Goal: Information Seeking & Learning: Compare options

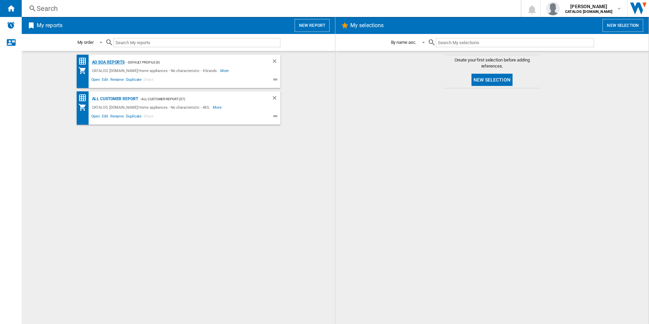
click at [111, 64] on div "AO SOA Reports" at bounding box center [107, 62] width 35 height 8
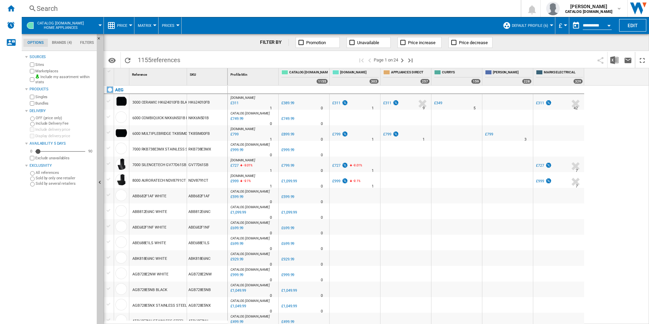
click at [176, 10] on div "Search" at bounding box center [270, 9] width 466 height 10
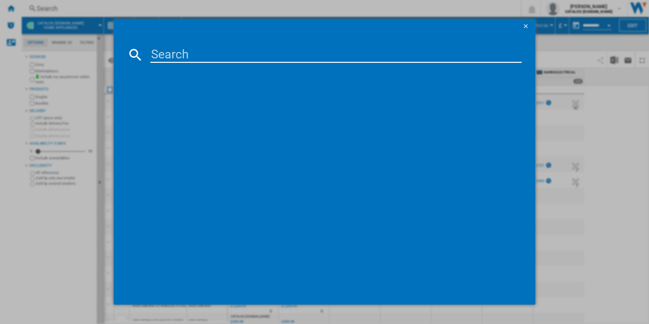
click at [218, 54] on input at bounding box center [336, 55] width 372 height 16
paste input "BSX23101XM"
type input "BSX23101XM"
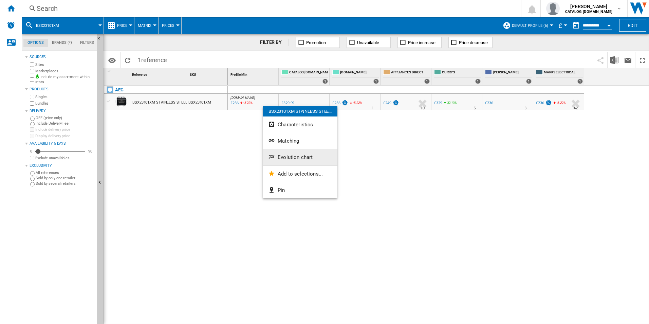
click at [294, 152] on button "Evolution chart" at bounding box center [300, 157] width 75 height 16
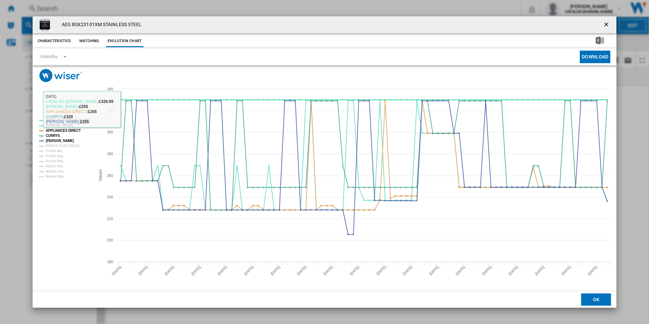
click at [86, 121] on tspan "CATALOG [DOMAIN_NAME]" at bounding box center [68, 120] width 44 height 4
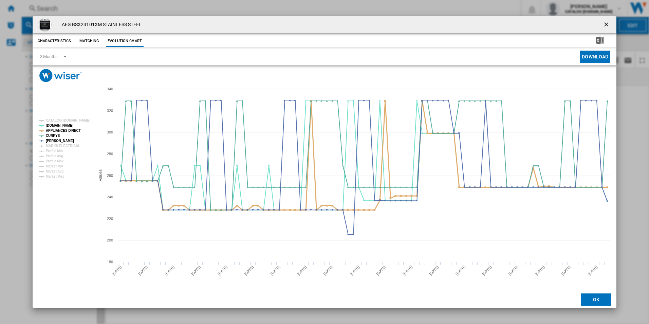
click at [65, 132] on tspan "APPLIANCES DIRECT" at bounding box center [63, 131] width 35 height 4
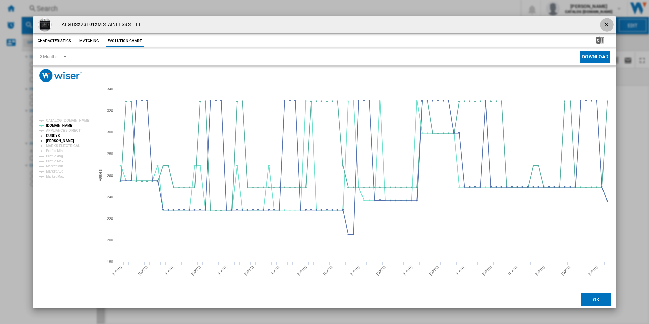
click at [605, 23] on ng-md-icon "getI18NText('BUTTONS.CLOSE_DIALOG')" at bounding box center [607, 25] width 8 height 8
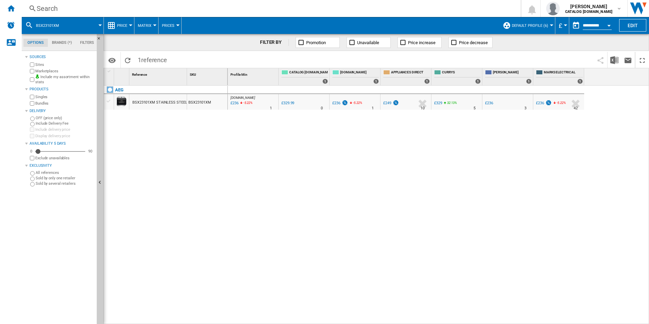
click at [314, 10] on div "Search" at bounding box center [270, 9] width 466 height 10
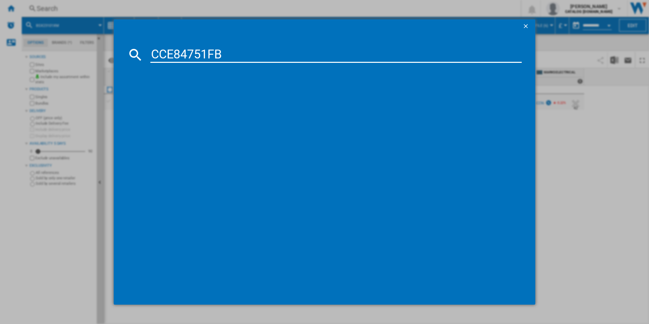
type input "CCE84751FB"
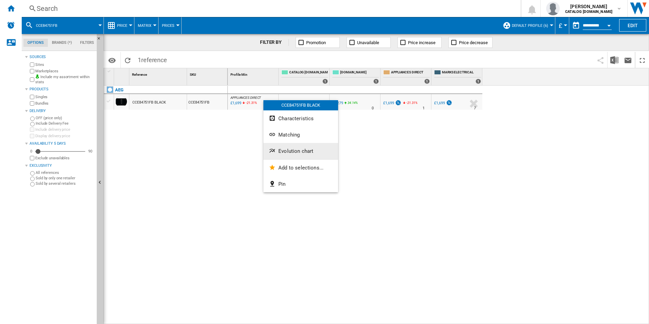
click at [285, 149] on span "Evolution chart" at bounding box center [295, 151] width 35 height 6
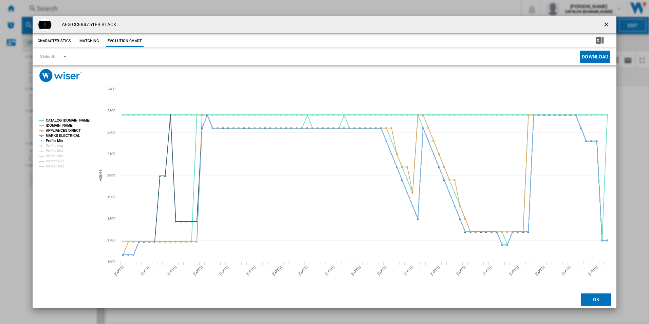
click at [73, 119] on tspan "CATALOG [DOMAIN_NAME]" at bounding box center [68, 120] width 44 height 4
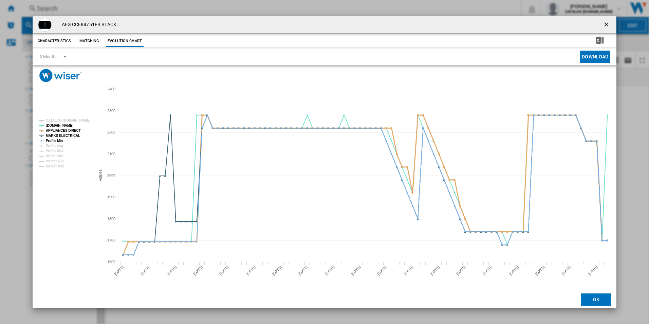
click at [70, 129] on tspan "APPLIANCES DIRECT" at bounding box center [63, 131] width 35 height 4
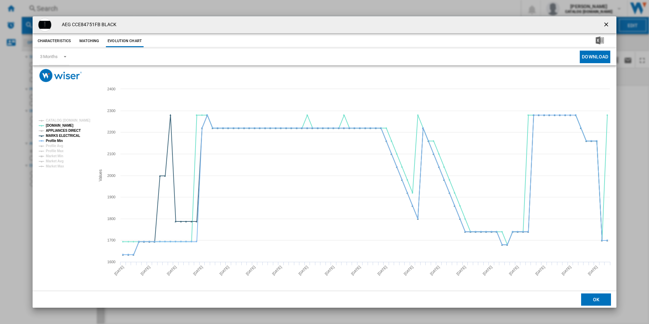
click at [67, 131] on tspan "APPLIANCES DIRECT" at bounding box center [63, 131] width 35 height 4
click at [56, 142] on tspan "Profile Min" at bounding box center [54, 141] width 17 height 4
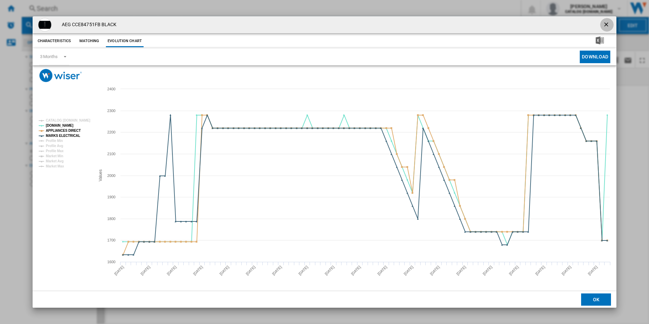
click at [605, 24] on ng-md-icon "getI18NText('BUTTONS.CLOSE_DIALOG')" at bounding box center [607, 25] width 8 height 8
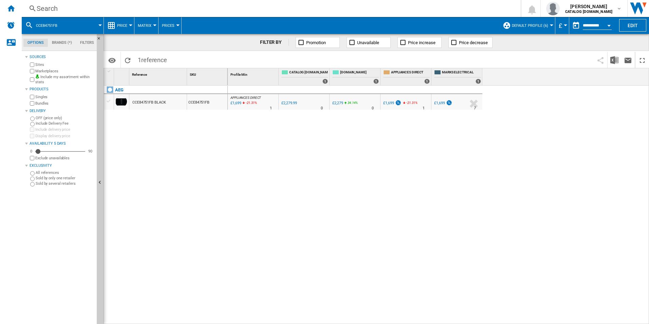
click at [227, 135] on div "AEG CCE84751FB BLACK CCE84751FB" at bounding box center [166, 203] width 124 height 235
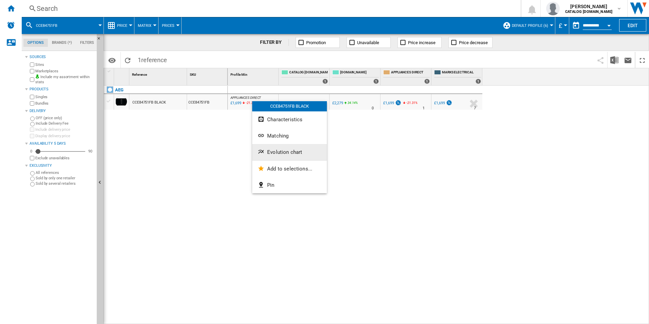
click at [282, 152] on span "Evolution chart" at bounding box center [284, 152] width 35 height 6
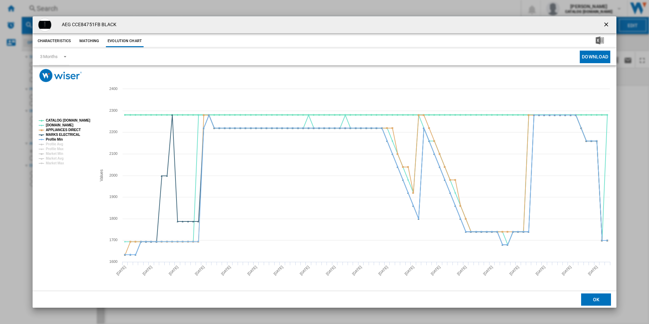
click at [86, 119] on tspan "CATALOG [DOMAIN_NAME]" at bounding box center [68, 120] width 44 height 4
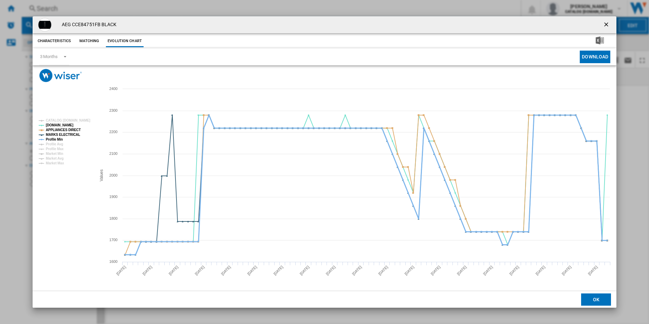
click at [58, 140] on tspan "Profile Min" at bounding box center [54, 139] width 17 height 4
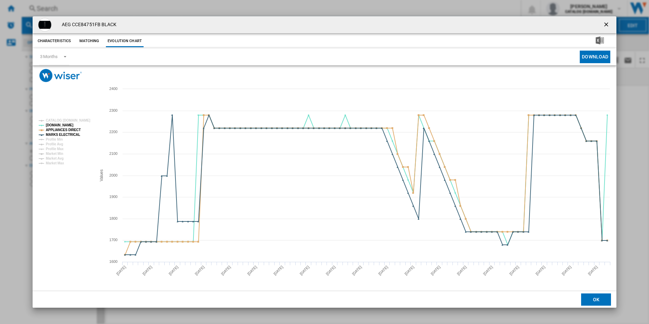
drag, startPoint x: 604, startPoint y: 25, endPoint x: 608, endPoint y: 26, distance: 4.2
click at [604, 25] on ng-md-icon "getI18NText('BUTTONS.CLOSE_DIALOG')" at bounding box center [607, 25] width 8 height 8
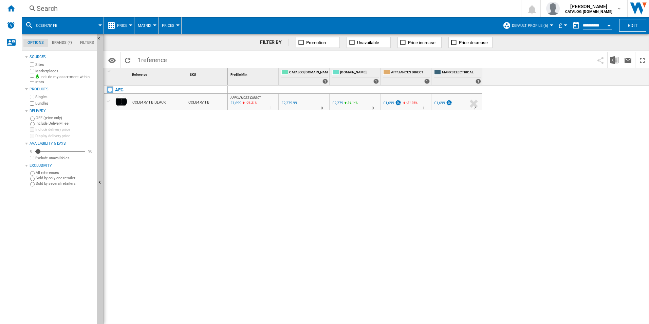
click at [239, 11] on div "Search" at bounding box center [270, 9] width 466 height 10
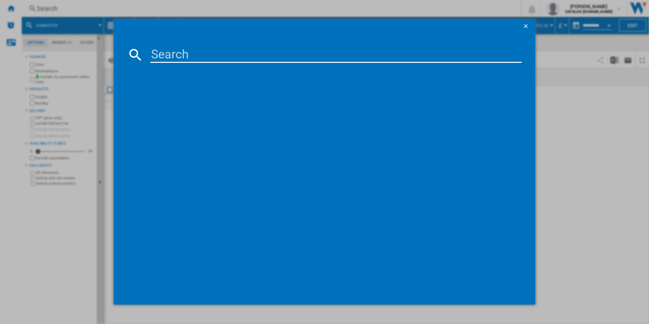
type input "BSX23101XM"
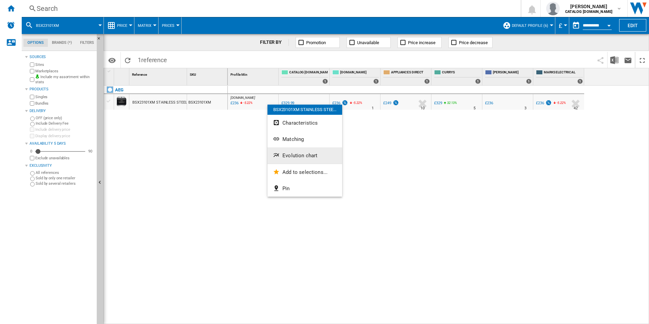
click at [284, 155] on span "Evolution chart" at bounding box center [299, 155] width 35 height 6
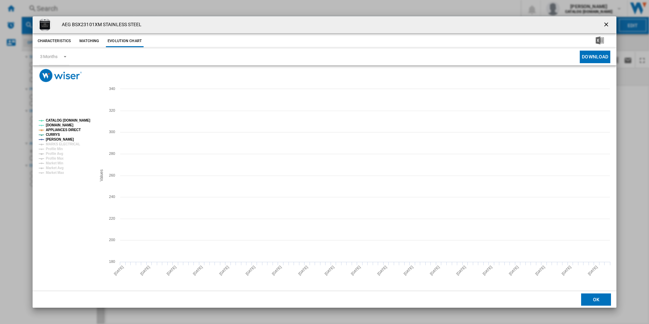
click at [60, 119] on tspan "CATALOG [DOMAIN_NAME]" at bounding box center [68, 120] width 44 height 4
click at [73, 144] on tspan "MARKS ELECTRICAL" at bounding box center [63, 144] width 34 height 4
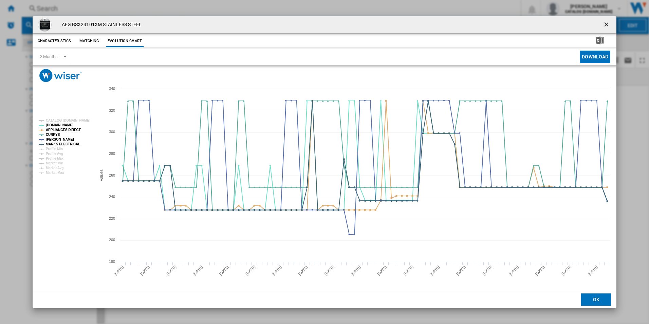
drag, startPoint x: 605, startPoint y: 23, endPoint x: 415, endPoint y: 23, distance: 190.1
click at [605, 23] on ng-md-icon "getI18NText('BUTTONS.CLOSE_DIALOG')" at bounding box center [607, 25] width 8 height 8
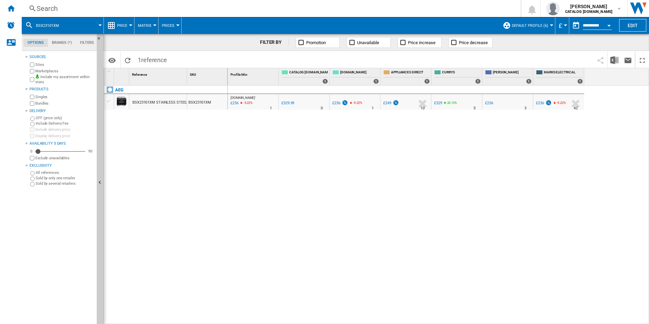
click at [345, 8] on div "Search" at bounding box center [270, 9] width 466 height 10
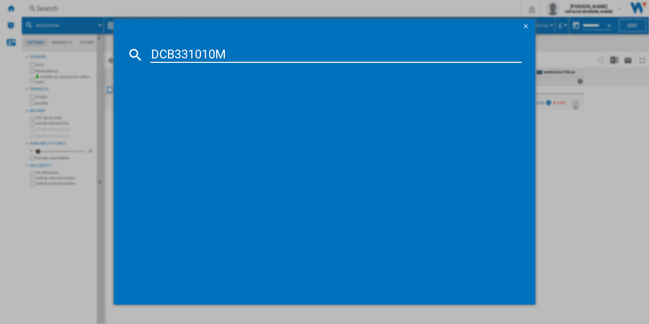
type input "DCB331010M"
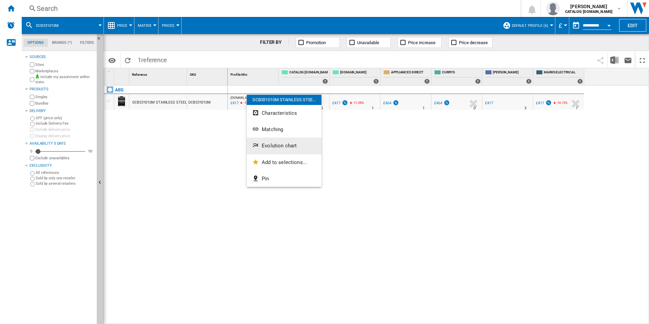
click at [274, 149] on button "Evolution chart" at bounding box center [284, 145] width 75 height 16
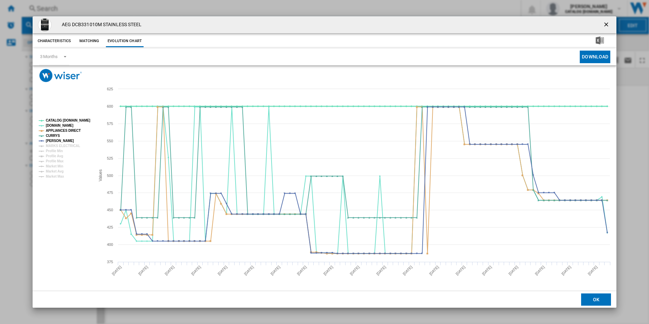
click at [77, 119] on tspan "CATALOG [DOMAIN_NAME]" at bounding box center [68, 120] width 44 height 4
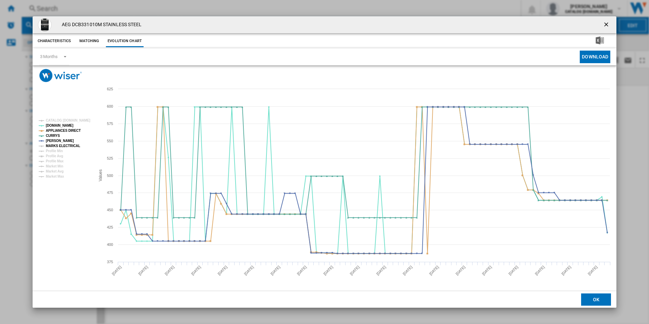
click at [73, 146] on tspan "MARKS ELECTRICAL" at bounding box center [63, 146] width 34 height 4
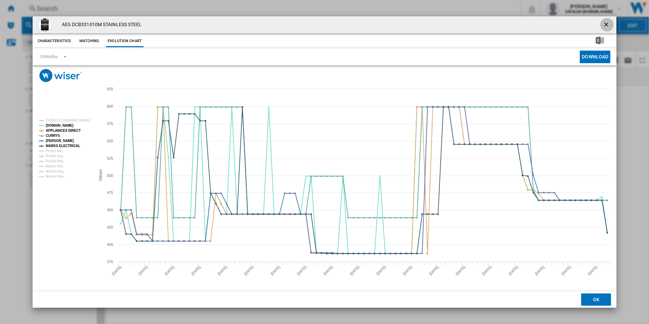
click at [607, 22] on ng-md-icon "getI18NText('BUTTONS.CLOSE_DIALOG')" at bounding box center [607, 25] width 8 height 8
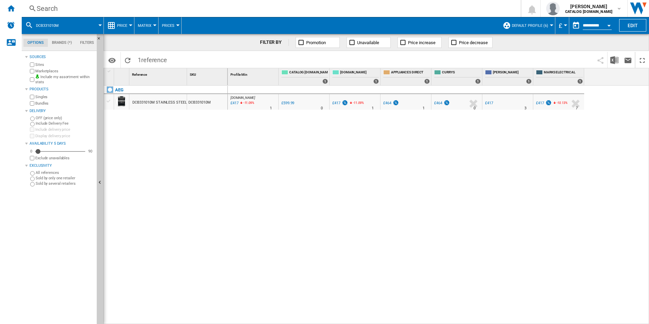
click at [355, 4] on div "Search" at bounding box center [270, 9] width 466 height 10
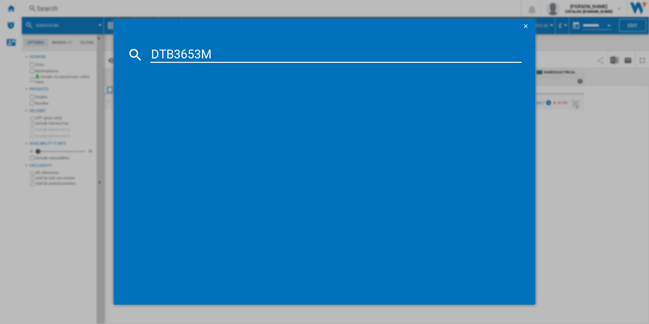
type input "DTB3653M"
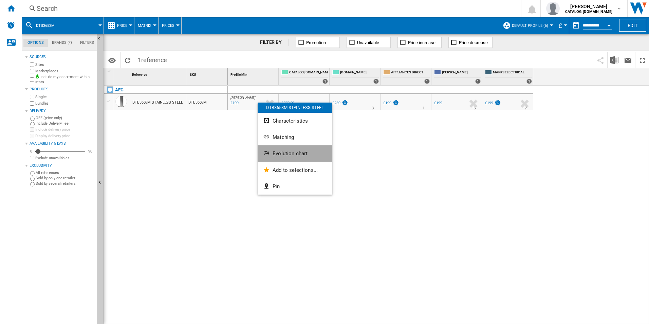
click at [286, 150] on button "Evolution chart" at bounding box center [295, 153] width 75 height 16
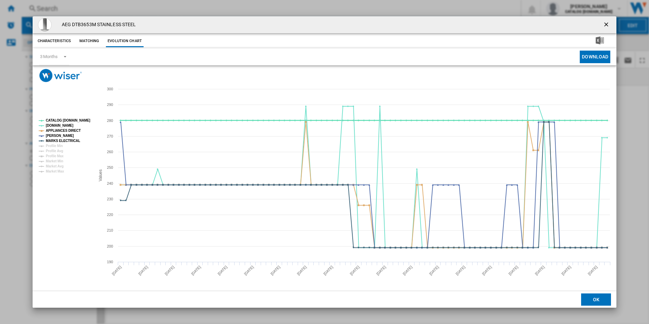
click at [79, 118] on tspan "CATALOG [DOMAIN_NAME]" at bounding box center [68, 120] width 44 height 4
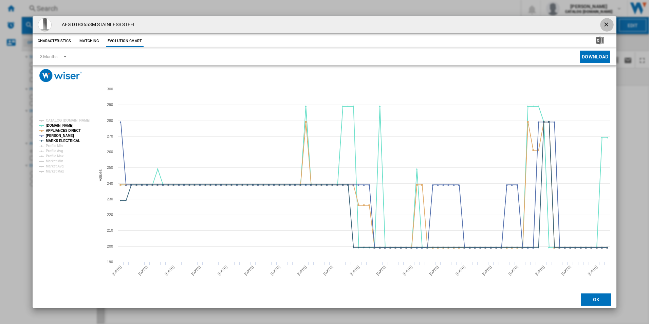
click at [606, 26] on ng-md-icon "getI18NText('BUTTONS.CLOSE_DIALOG')" at bounding box center [607, 25] width 8 height 8
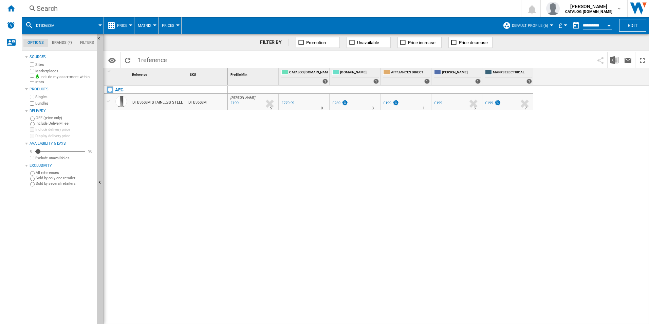
click at [430, 8] on div "Search" at bounding box center [270, 9] width 466 height 10
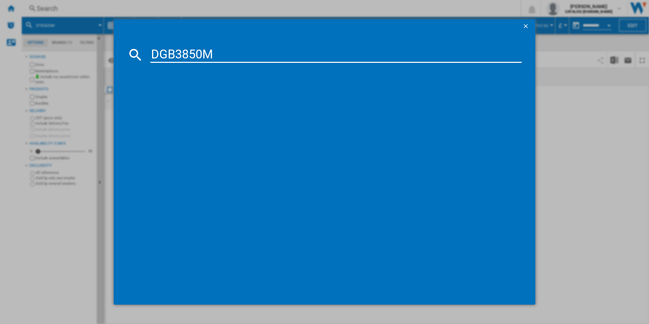
type input "DGB3850M"
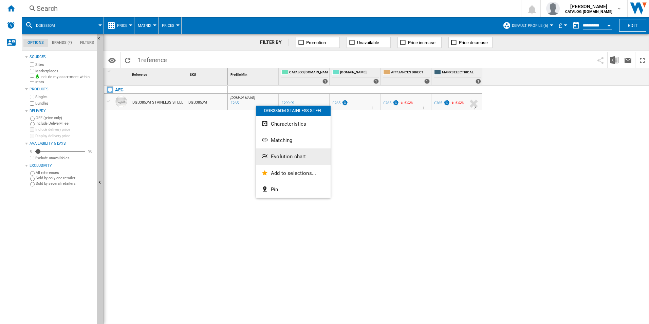
click at [279, 157] on span "Evolution chart" at bounding box center [288, 156] width 35 height 6
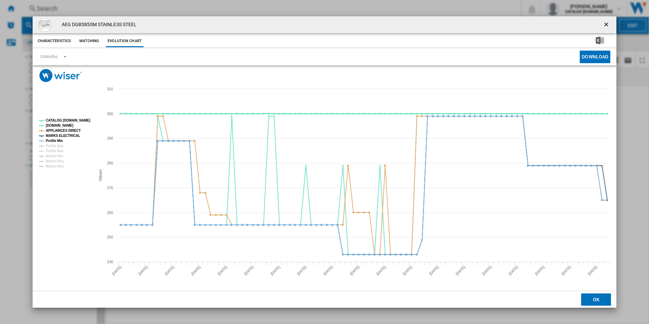
click at [74, 121] on tspan "CATALOG [DOMAIN_NAME]" at bounding box center [68, 120] width 44 height 4
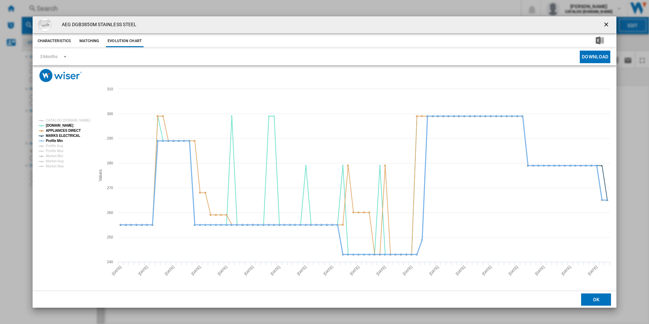
click at [58, 142] on tspan "Profile Min" at bounding box center [54, 141] width 17 height 4
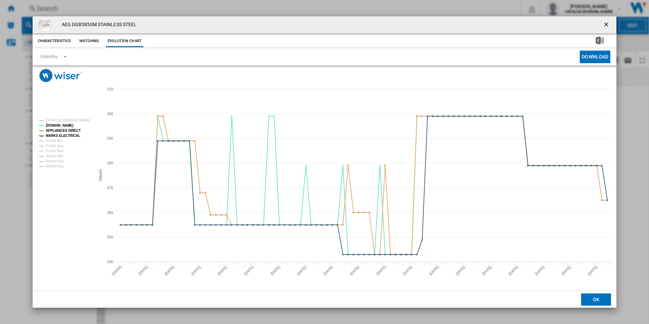
drag, startPoint x: 606, startPoint y: 24, endPoint x: 600, endPoint y: 23, distance: 7.0
click at [606, 24] on ng-md-icon "getI18NText('BUTTONS.CLOSE_DIALOG')" at bounding box center [607, 25] width 8 height 8
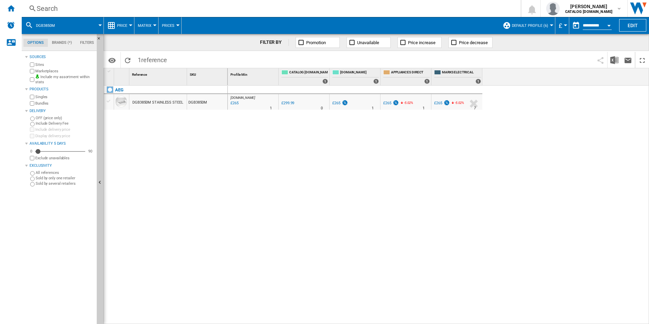
click at [455, 10] on div "Search" at bounding box center [270, 9] width 466 height 10
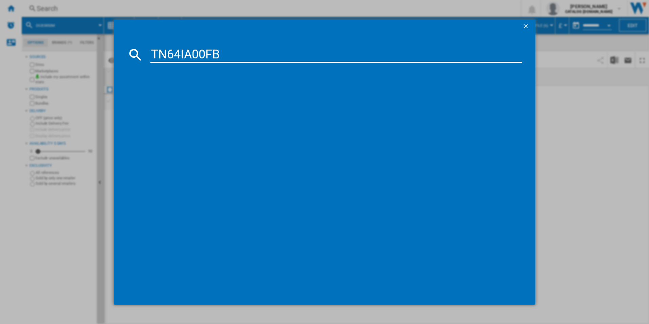
type input "TN64IA00FB"
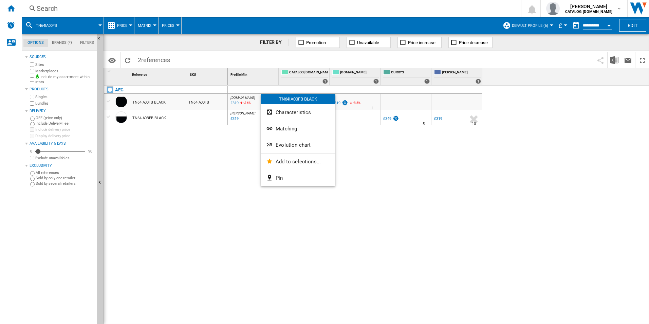
click at [242, 182] on div at bounding box center [324, 162] width 649 height 324
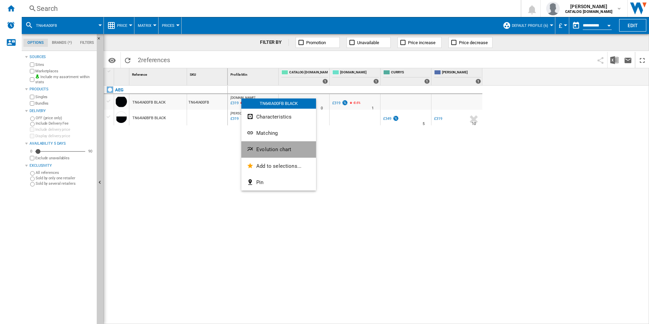
click at [271, 153] on button "Evolution chart" at bounding box center [278, 149] width 75 height 16
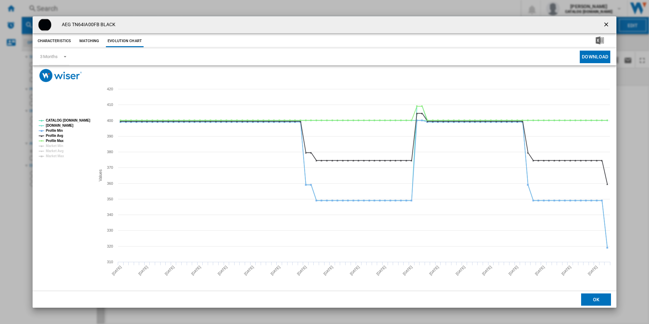
click at [77, 117] on rect "Product popup" at bounding box center [64, 138] width 56 height 44
click at [77, 119] on tspan "CATALOG [DOMAIN_NAME]" at bounding box center [68, 120] width 44 height 4
click at [55, 132] on tspan "Profile Min" at bounding box center [54, 131] width 17 height 4
click at [55, 135] on tspan "Profile Avg" at bounding box center [54, 136] width 17 height 4
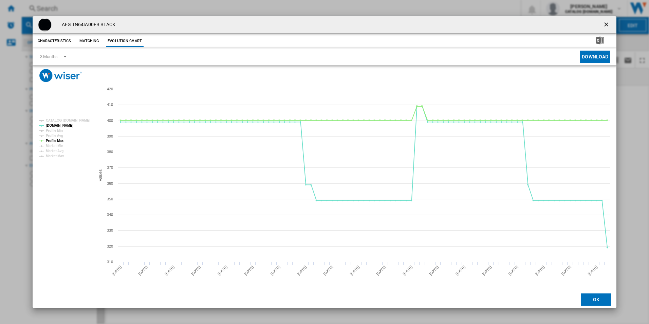
click at [57, 137] on tspan "Profile Avg" at bounding box center [54, 136] width 17 height 4
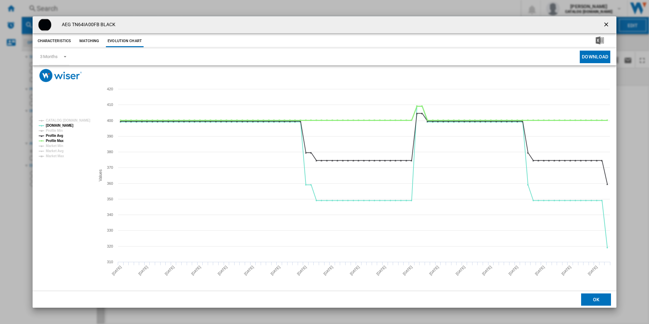
click at [61, 140] on tspan "Profile Max" at bounding box center [55, 141] width 18 height 4
click at [60, 136] on tspan "Profile Avg" at bounding box center [54, 136] width 17 height 4
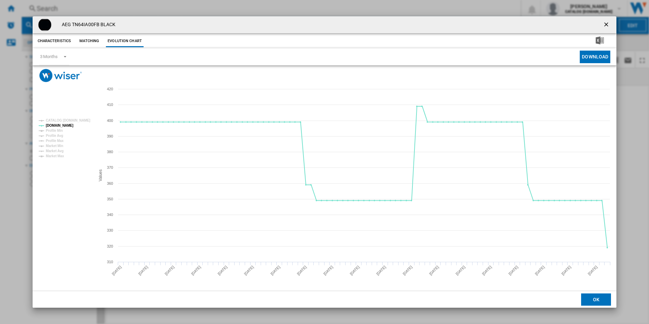
drag, startPoint x: 607, startPoint y: 21, endPoint x: 516, endPoint y: 37, distance: 92.6
click at [607, 21] on ng-md-icon "getI18NText('BUTTONS.CLOSE_DIALOG')" at bounding box center [607, 25] width 8 height 8
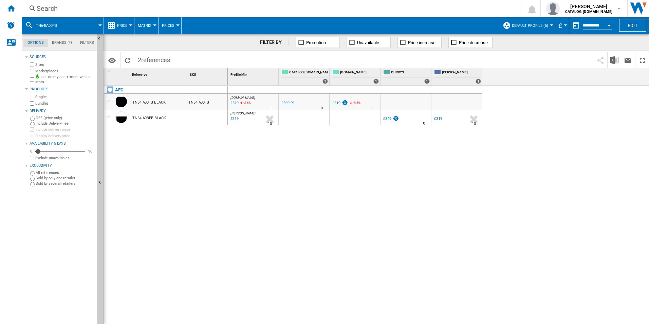
click at [387, 7] on div "Search" at bounding box center [270, 9] width 466 height 10
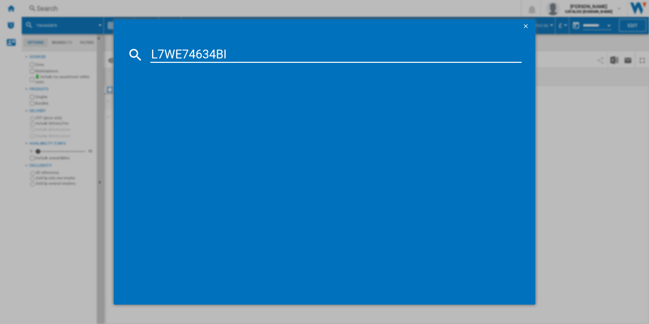
type input "L7WE74634BI"
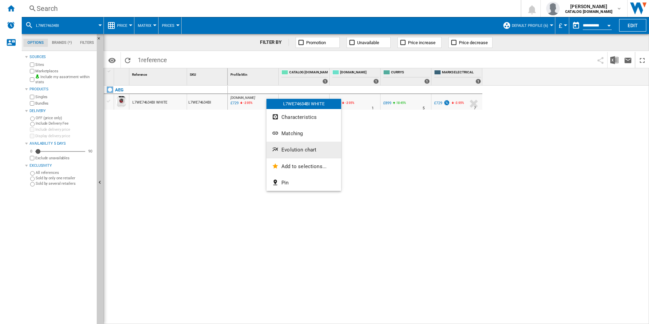
click at [287, 145] on button "Evolution chart" at bounding box center [303, 150] width 75 height 16
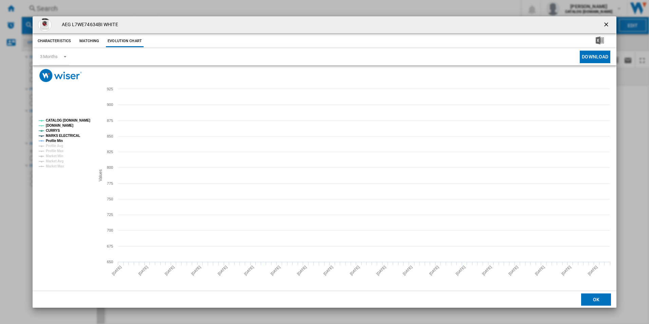
click at [66, 118] on tspan "CATALOG [DOMAIN_NAME]" at bounding box center [68, 120] width 44 height 4
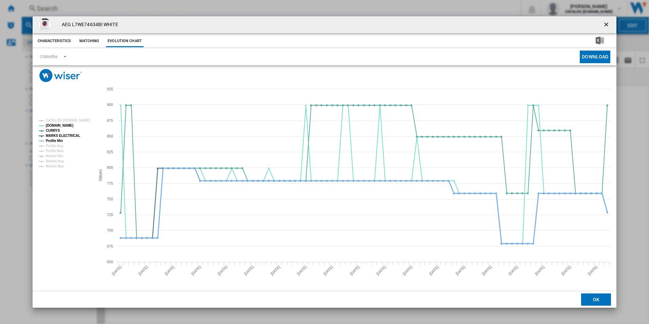
click at [55, 139] on tspan "Profile Min" at bounding box center [54, 141] width 17 height 4
drag, startPoint x: 607, startPoint y: 24, endPoint x: 577, endPoint y: 22, distance: 29.9
click at [607, 24] on ng-md-icon "getI18NText('BUTTONS.CLOSE_DIALOG')" at bounding box center [607, 25] width 8 height 8
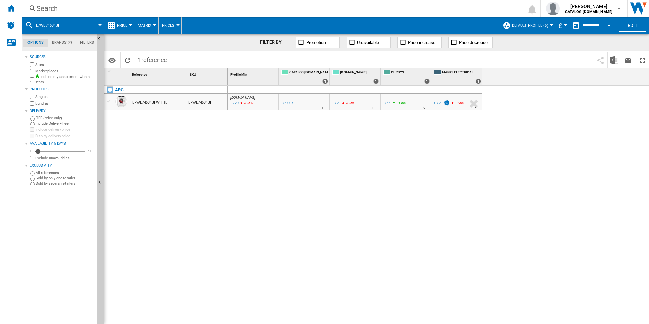
click at [443, 6] on div "Search" at bounding box center [270, 9] width 466 height 10
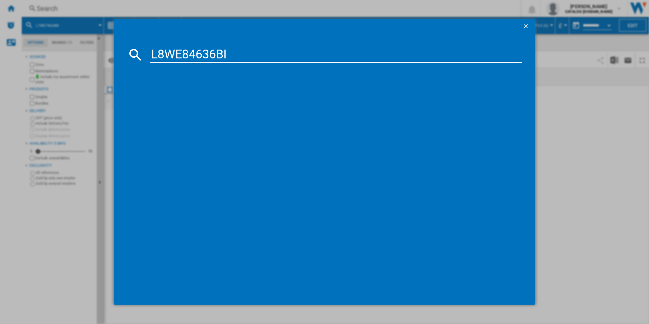
type input "L8WE84636BI"
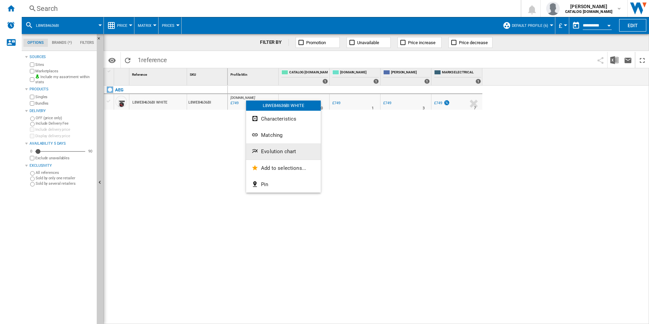
click at [271, 155] on button "Evolution chart" at bounding box center [283, 151] width 75 height 16
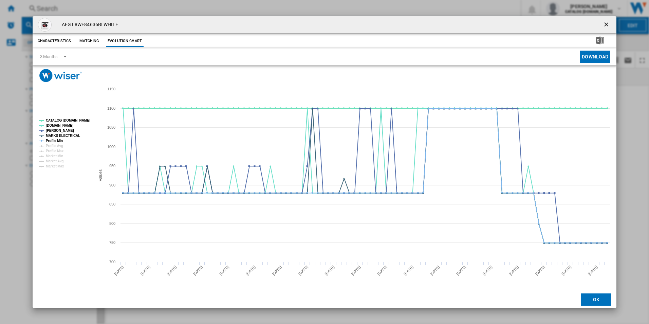
click at [68, 121] on tspan "CATALOG [DOMAIN_NAME]" at bounding box center [68, 120] width 44 height 4
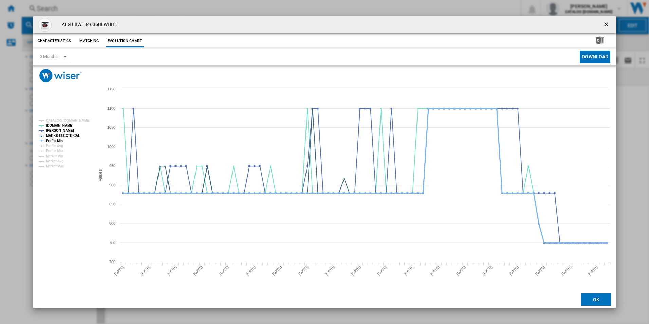
click at [57, 142] on tspan "Profile Min" at bounding box center [54, 141] width 17 height 4
drag, startPoint x: 606, startPoint y: 24, endPoint x: 511, endPoint y: 24, distance: 94.7
click at [606, 24] on ng-md-icon "getI18NText('BUTTONS.CLOSE_DIALOG')" at bounding box center [607, 25] width 8 height 8
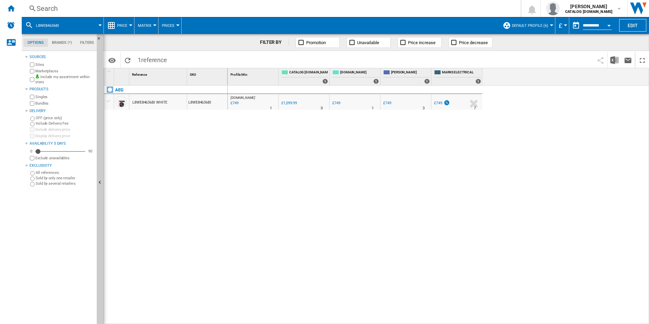
click at [395, 11] on div "Search" at bounding box center [270, 9] width 466 height 10
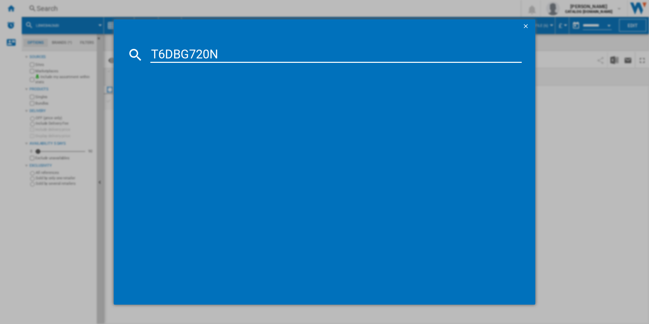
type input "T6DBG720N"
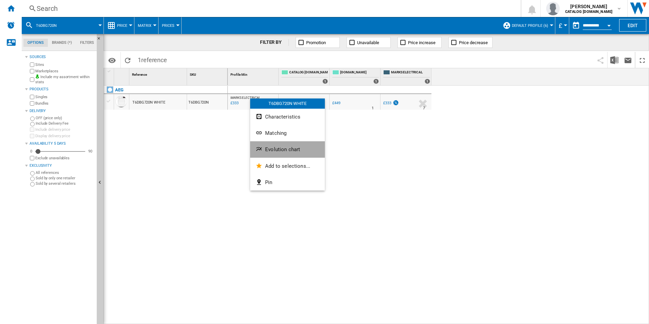
click at [281, 150] on span "Evolution chart" at bounding box center [282, 149] width 35 height 6
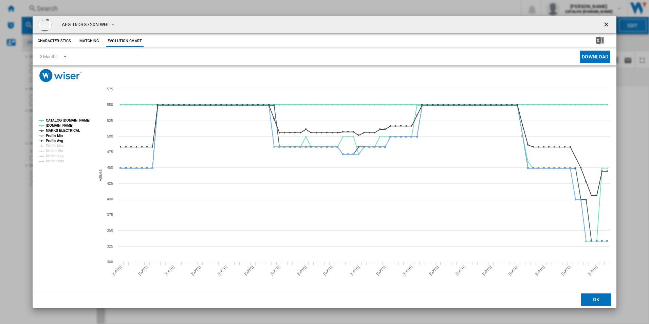
click at [79, 120] on tspan "CATALOG [DOMAIN_NAME]" at bounding box center [68, 120] width 44 height 4
click at [61, 136] on tspan "Profile Min" at bounding box center [54, 136] width 17 height 4
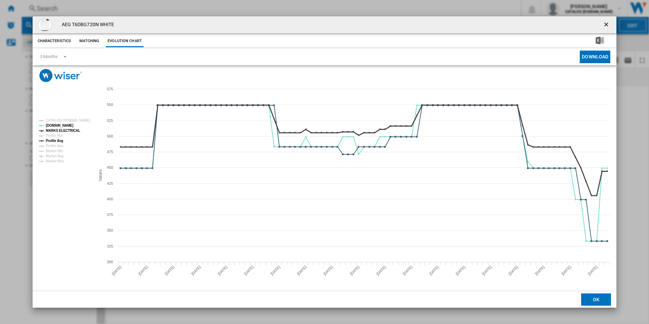
click at [58, 140] on tspan "Profile Avg" at bounding box center [54, 141] width 17 height 4
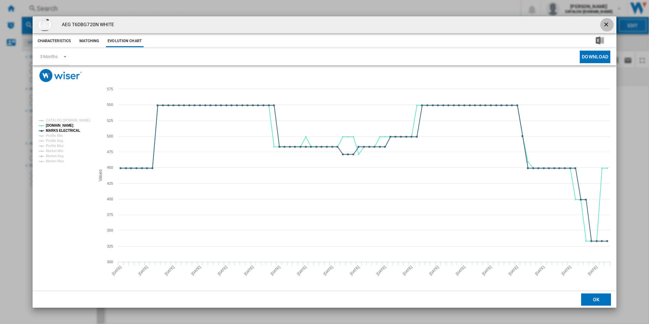
click at [609, 26] on ng-md-icon "getI18NText('BUTTONS.CLOSE_DIALOG')" at bounding box center [607, 25] width 8 height 8
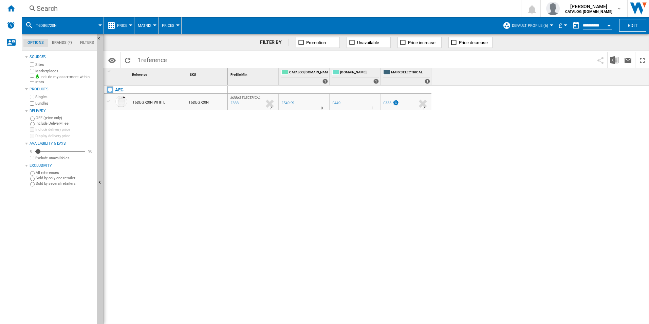
click at [398, 4] on div "Search" at bounding box center [270, 9] width 466 height 10
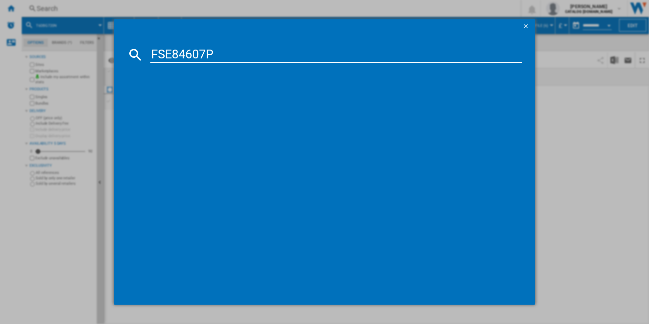
type input "FSE84607P"
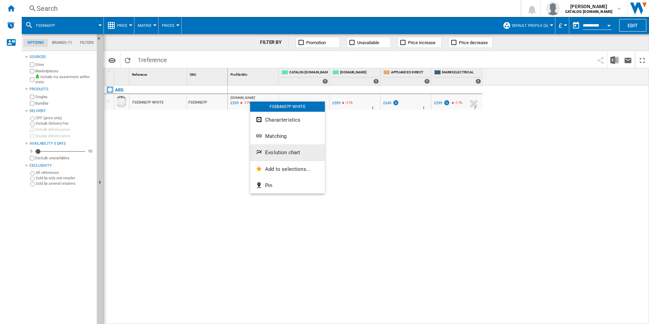
click at [273, 153] on span "Evolution chart" at bounding box center [282, 152] width 35 height 6
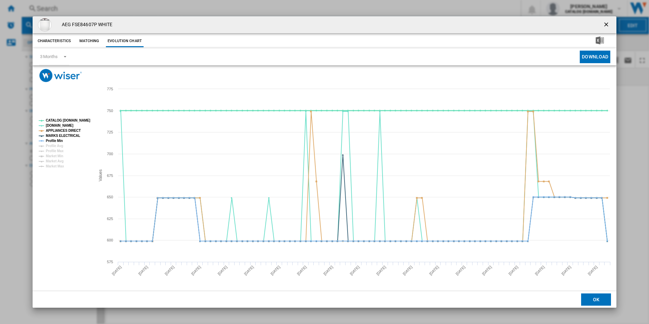
click at [81, 119] on tspan "CATALOG [DOMAIN_NAME]" at bounding box center [68, 120] width 44 height 4
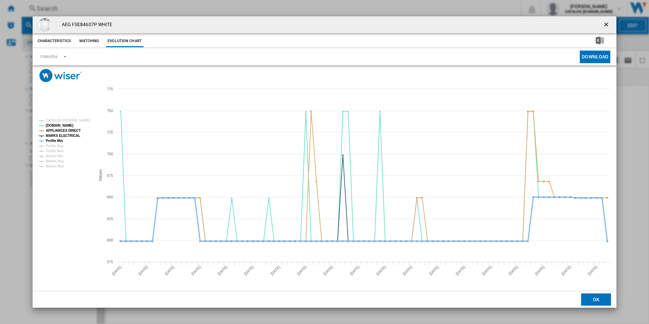
click at [57, 141] on tspan "Profile Min" at bounding box center [54, 141] width 17 height 4
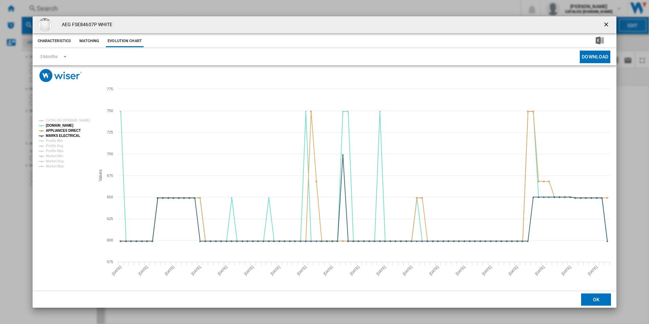
drag, startPoint x: 608, startPoint y: 23, endPoint x: 595, endPoint y: 21, distance: 13.1
click at [608, 23] on ng-md-icon "getI18NText('BUTTONS.CLOSE_DIALOG')" at bounding box center [607, 25] width 8 height 8
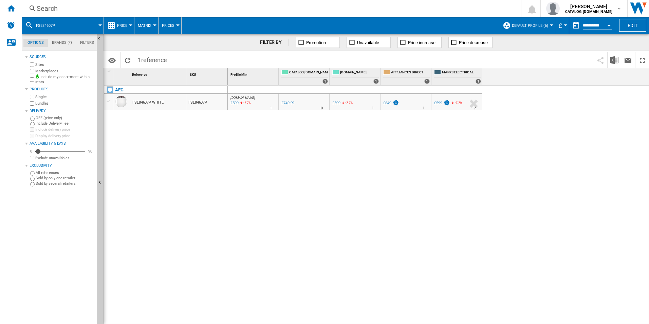
click at [366, 7] on div "Search" at bounding box center [270, 9] width 466 height 10
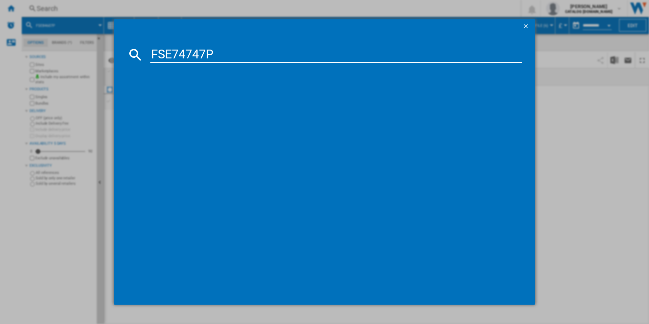
type input "FSE74747P"
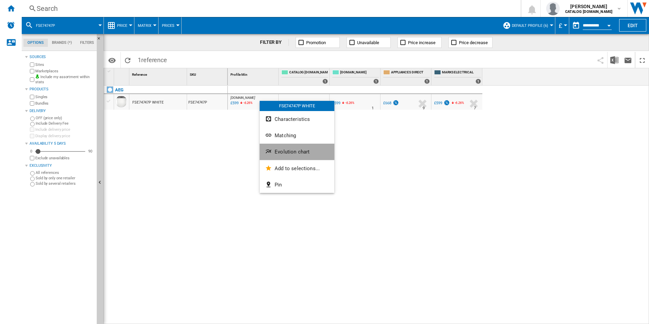
click at [273, 144] on button "Evolution chart" at bounding box center [297, 152] width 75 height 16
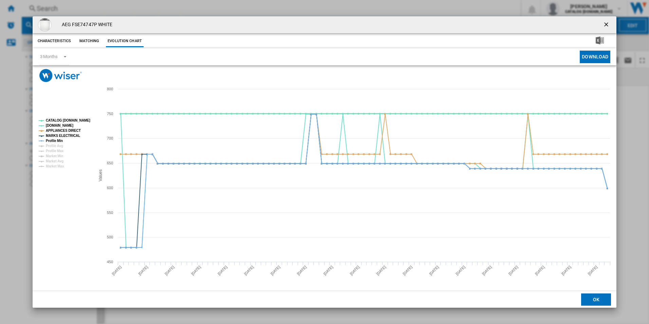
click at [77, 120] on tspan "CATALOG [DOMAIN_NAME]" at bounding box center [68, 120] width 44 height 4
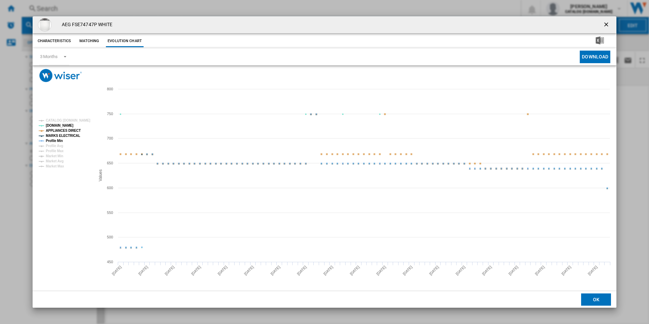
click at [61, 140] on tspan "Profile Min" at bounding box center [54, 141] width 17 height 4
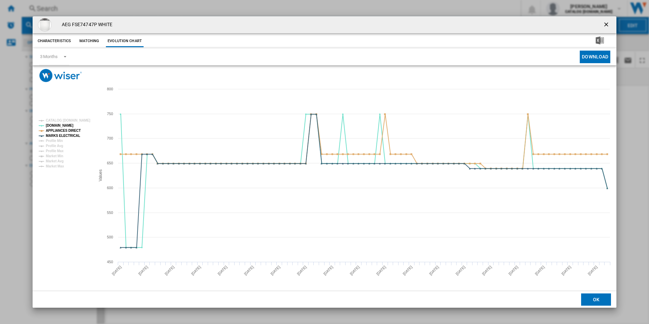
drag, startPoint x: 605, startPoint y: 24, endPoint x: 512, endPoint y: 27, distance: 93.1
click at [605, 24] on ng-md-icon "getI18NText('BUTTONS.CLOSE_DIALOG')" at bounding box center [607, 25] width 8 height 8
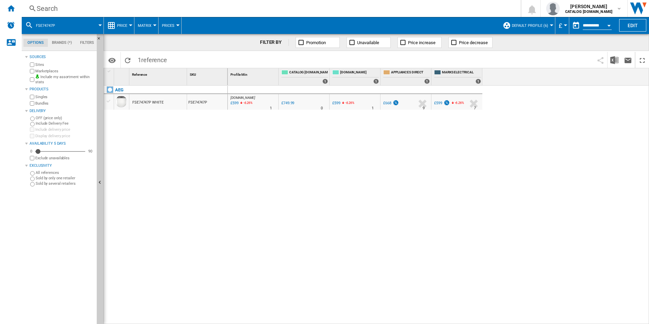
click at [398, 9] on div "Search" at bounding box center [270, 9] width 466 height 10
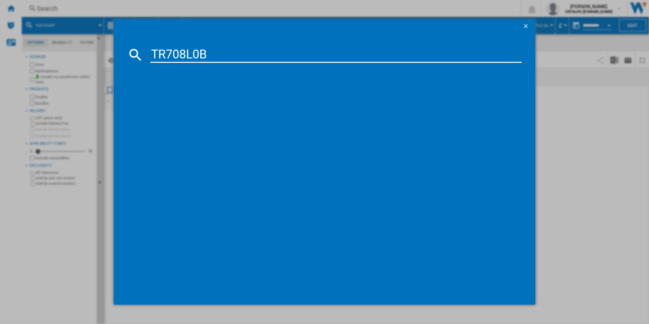
type input "TR708L0B"
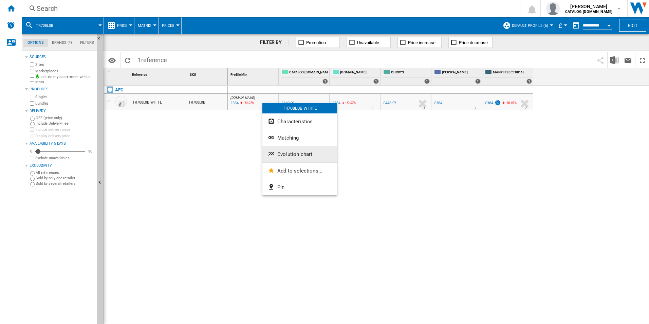
click at [279, 159] on button "Evolution chart" at bounding box center [299, 154] width 75 height 16
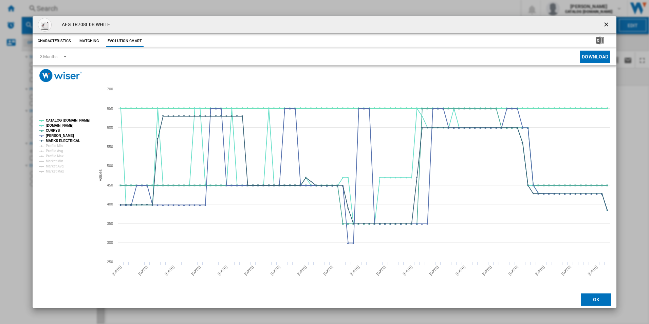
click at [83, 121] on tspan "CATALOG [DOMAIN_NAME]" at bounding box center [68, 120] width 44 height 4
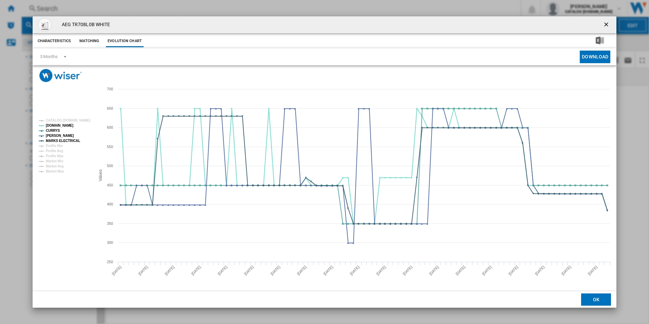
click at [608, 23] on ng-md-icon "getI18NText('BUTTONS.CLOSE_DIALOG')" at bounding box center [607, 25] width 8 height 8
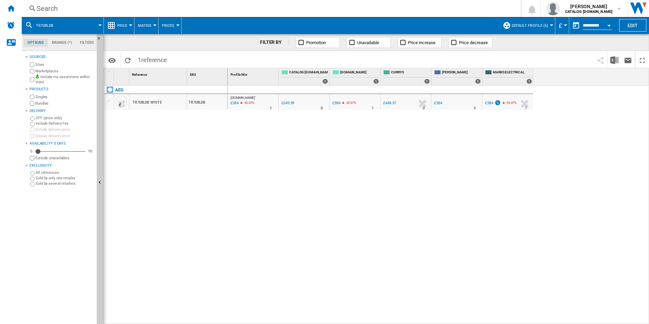
click at [394, 10] on div "Search" at bounding box center [270, 9] width 466 height 10
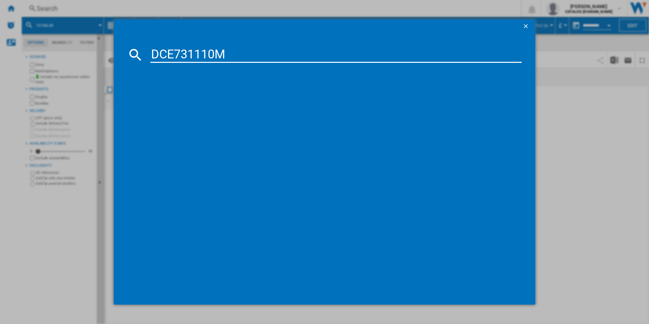
type input "DCE731110M"
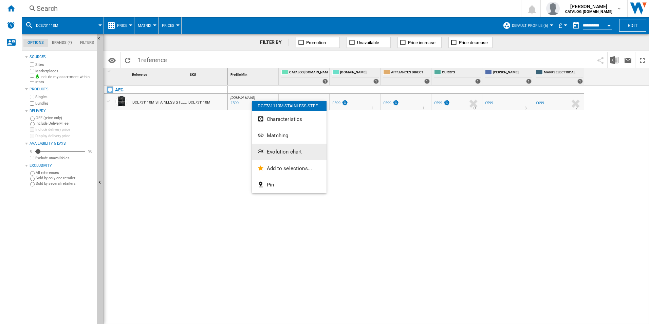
click at [270, 152] on span "Evolution chart" at bounding box center [284, 152] width 35 height 6
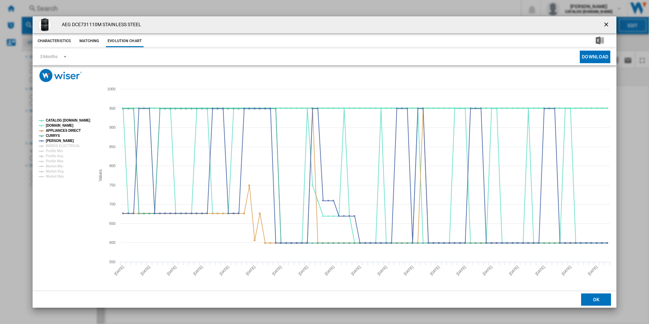
click at [82, 121] on tspan "CATALOG [DOMAIN_NAME]" at bounding box center [68, 120] width 44 height 4
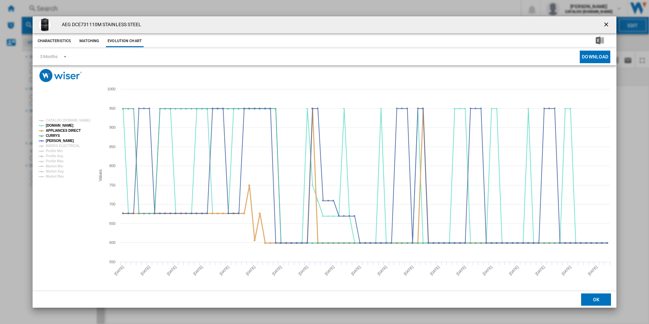
click at [71, 132] on tspan "APPLIANCES DIRECT" at bounding box center [63, 131] width 35 height 4
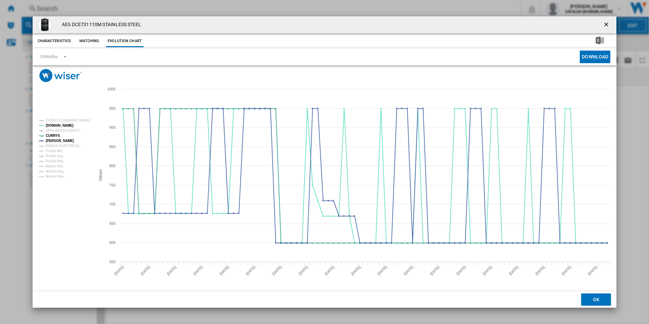
drag, startPoint x: 605, startPoint y: 24, endPoint x: 593, endPoint y: 22, distance: 12.1
click at [605, 24] on ng-md-icon "getI18NText('BUTTONS.CLOSE_DIALOG')" at bounding box center [607, 25] width 8 height 8
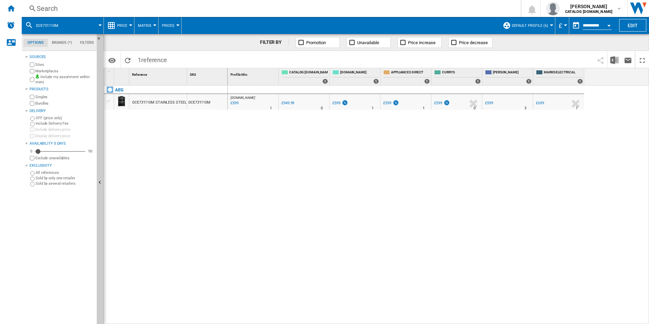
click at [435, 9] on div "Search" at bounding box center [270, 9] width 466 height 10
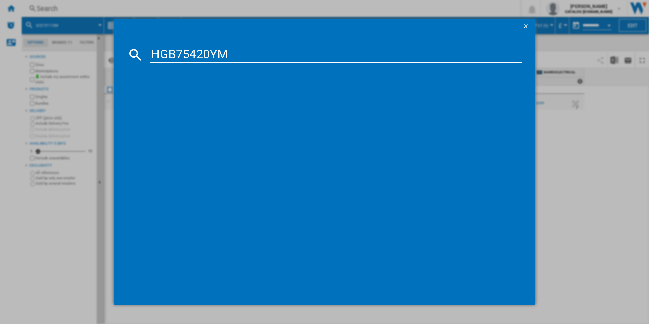
type input "HGB75420YM"
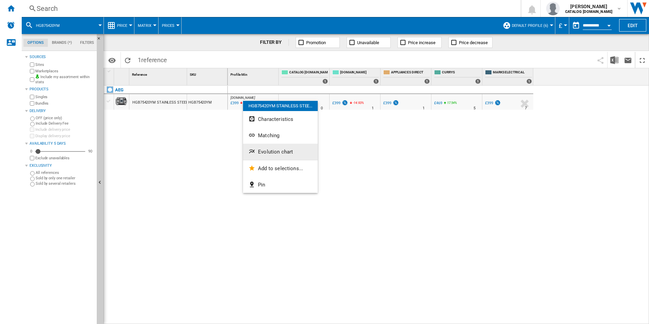
click at [262, 151] on span "Evolution chart" at bounding box center [275, 152] width 35 height 6
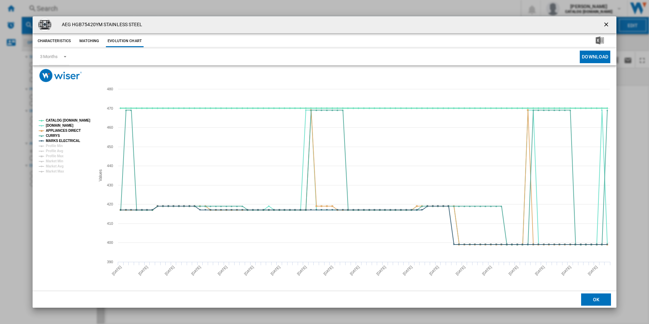
click at [71, 122] on tspan "CATALOG [DOMAIN_NAME]" at bounding box center [68, 120] width 44 height 4
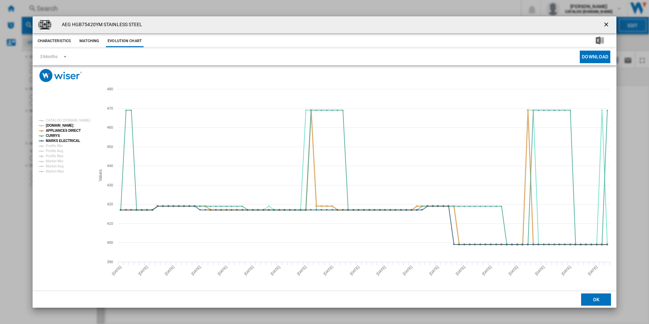
click at [69, 129] on tspan "APPLIANCES DIRECT" at bounding box center [63, 131] width 35 height 4
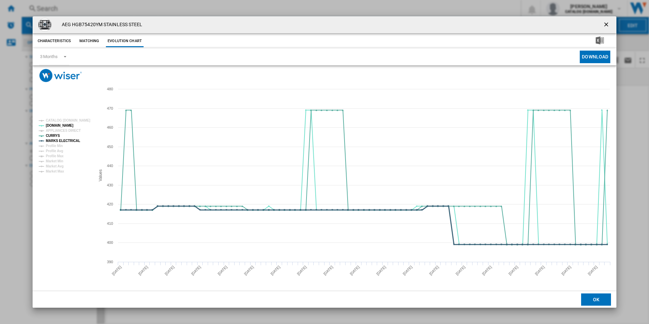
click at [70, 140] on tspan "MARKS ELECTRICAL" at bounding box center [63, 141] width 34 height 4
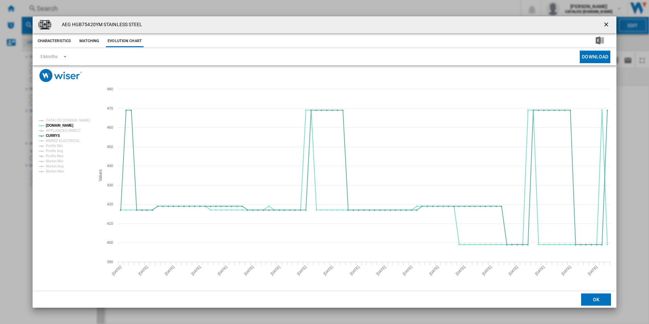
drag, startPoint x: 606, startPoint y: 24, endPoint x: 595, endPoint y: 23, distance: 10.9
click at [606, 24] on ng-md-icon "getI18NText('BUTTONS.CLOSE_DIALOG')" at bounding box center [607, 25] width 8 height 8
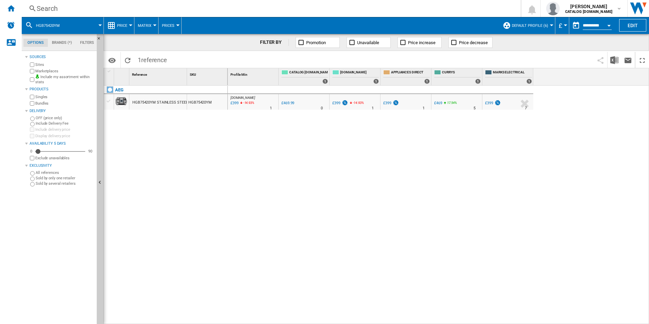
click at [374, 8] on div "Search" at bounding box center [270, 9] width 466 height 10
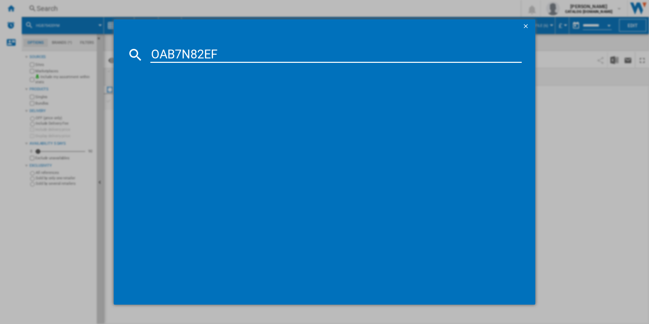
type input "OAB7N82EF"
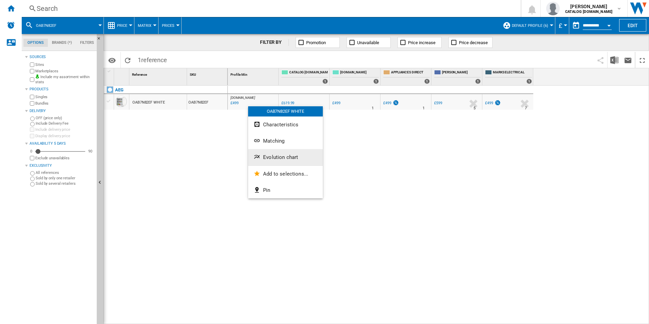
click at [280, 157] on span "Evolution chart" at bounding box center [280, 157] width 35 height 6
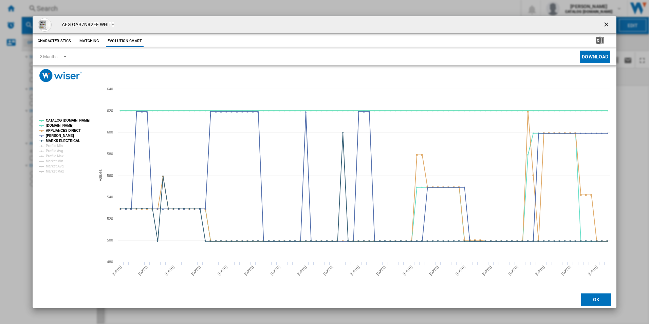
click at [72, 121] on tspan "CATALOG [DOMAIN_NAME]" at bounding box center [68, 120] width 44 height 4
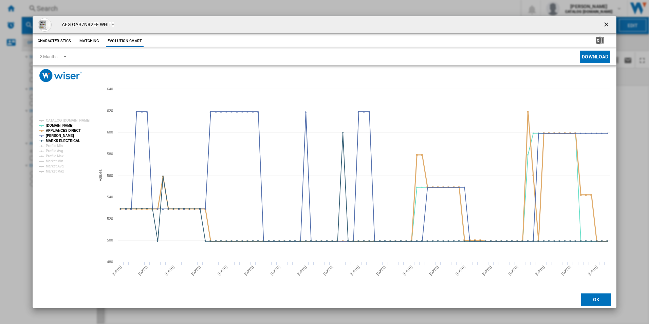
click at [70, 130] on tspan "APPLIANCES DIRECT" at bounding box center [63, 131] width 35 height 4
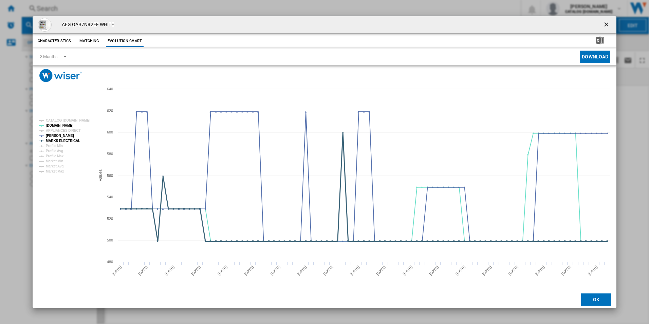
click at [72, 141] on tspan "MARKS ELECTRICAL" at bounding box center [63, 141] width 34 height 4
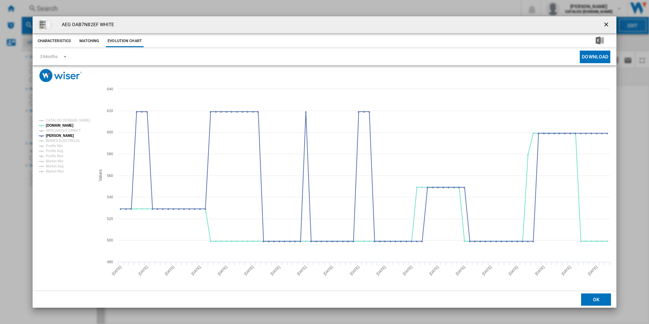
click at [605, 23] on ng-md-icon "getI18NText('BUTTONS.CLOSE_DIALOG')" at bounding box center [607, 25] width 8 height 8
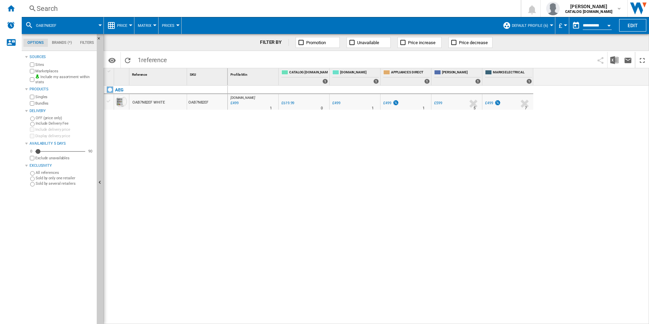
click at [383, 9] on div "Search" at bounding box center [270, 9] width 466 height 10
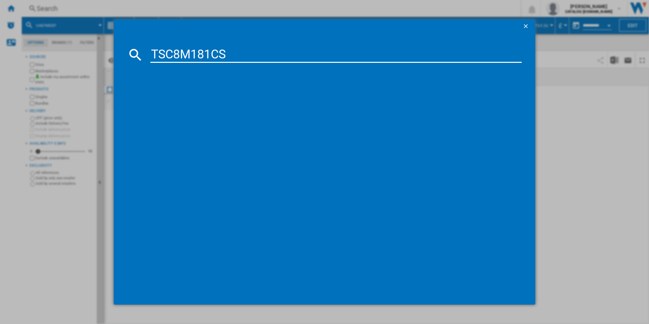
type input "TSC8M181CS"
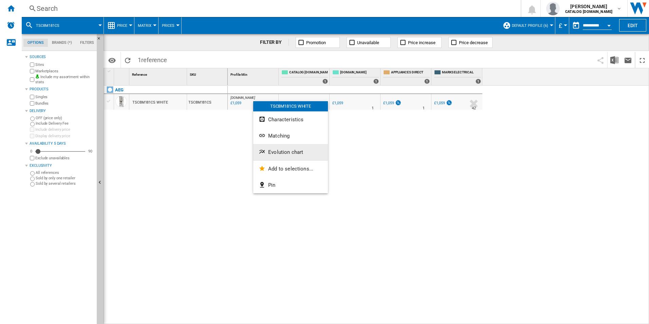
click at [279, 152] on span "Evolution chart" at bounding box center [285, 152] width 35 height 6
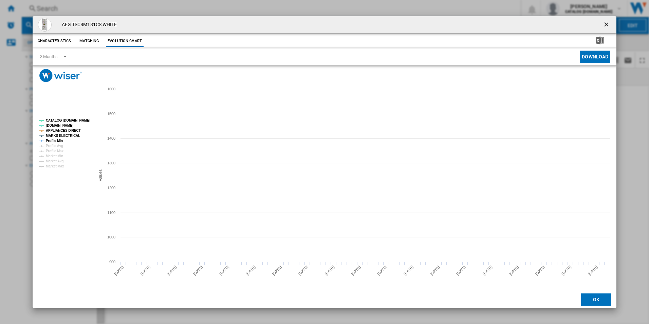
click at [78, 119] on tspan "CATALOG [DOMAIN_NAME]" at bounding box center [68, 120] width 44 height 4
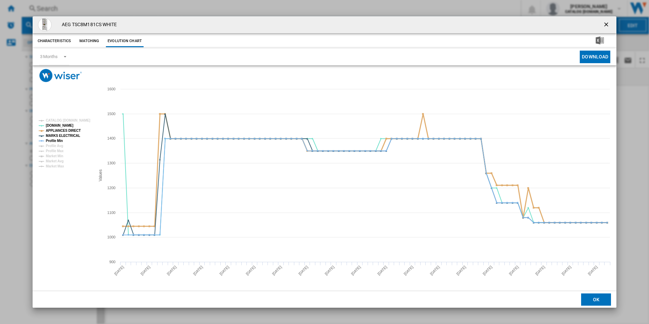
click at [72, 129] on tspan "APPLIANCES DIRECT" at bounding box center [63, 131] width 35 height 4
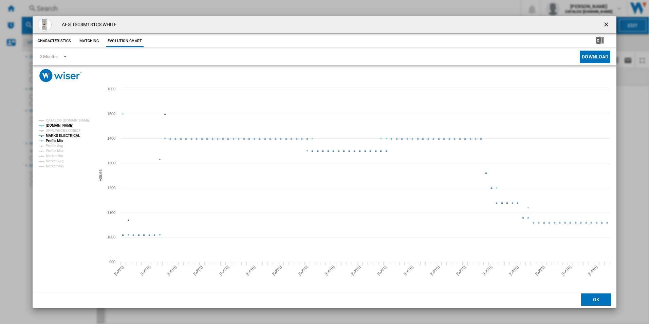
click at [71, 135] on tspan "MARKS ELECTRICAL" at bounding box center [63, 136] width 34 height 4
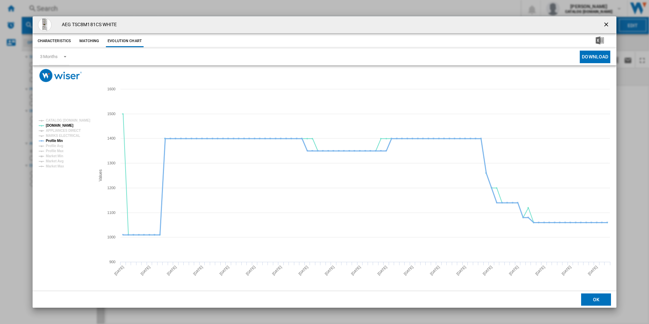
click at [56, 141] on tspan "Profile Min" at bounding box center [54, 141] width 17 height 4
click at [608, 22] on ng-md-icon "getI18NText('BUTTONS.CLOSE_DIALOG')" at bounding box center [607, 25] width 8 height 8
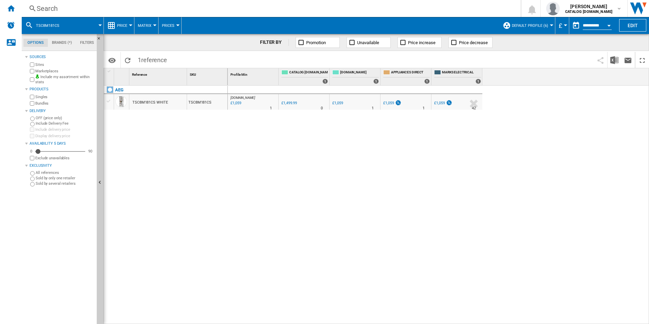
click at [350, 6] on div "Search" at bounding box center [270, 9] width 466 height 10
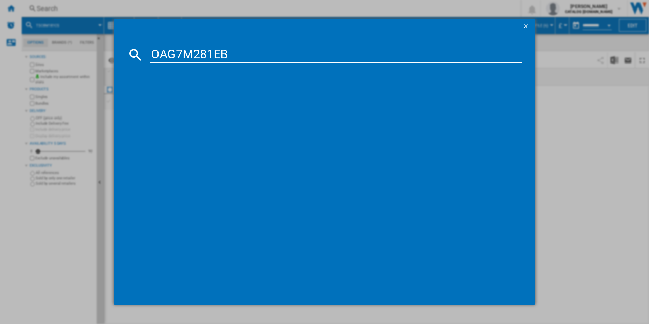
type input "OAG7M281EB"
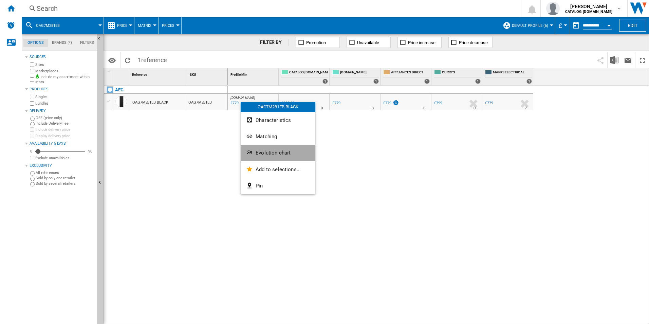
click at [273, 149] on button "Evolution chart" at bounding box center [278, 153] width 75 height 16
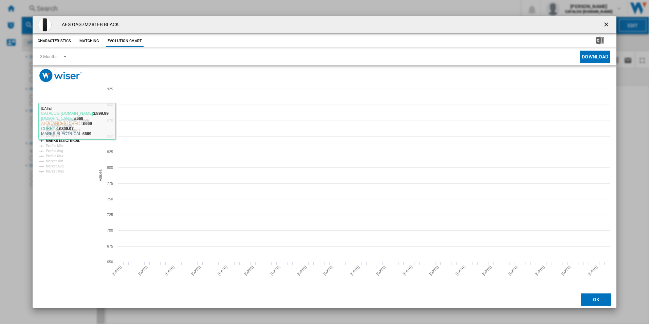
click at [71, 122] on tspan "CATALOG [DOMAIN_NAME]" at bounding box center [68, 120] width 44 height 4
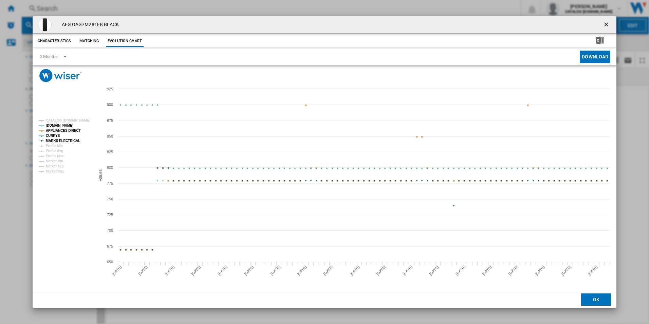
click at [71, 120] on tspan "CATALOG [DOMAIN_NAME]" at bounding box center [68, 120] width 44 height 4
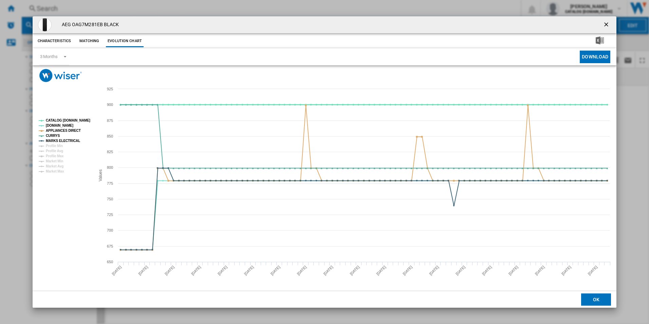
click at [78, 117] on rect "Product popup" at bounding box center [64, 146] width 56 height 60
click at [78, 121] on tspan "CATALOG [DOMAIN_NAME]" at bounding box center [68, 120] width 44 height 4
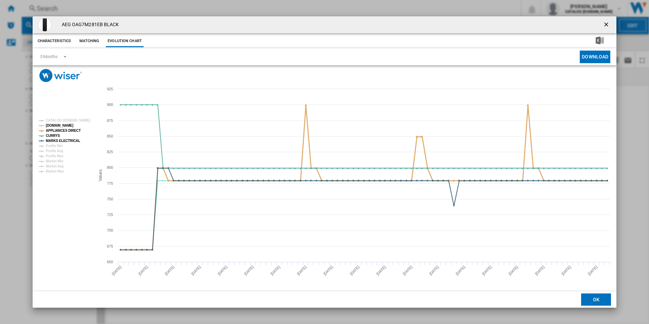
click at [71, 129] on tspan "APPLIANCES DIRECT" at bounding box center [63, 131] width 35 height 4
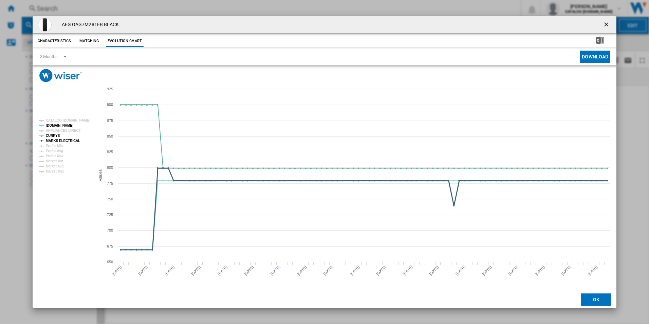
click at [71, 139] on tspan "MARKS ELECTRICAL" at bounding box center [63, 141] width 34 height 4
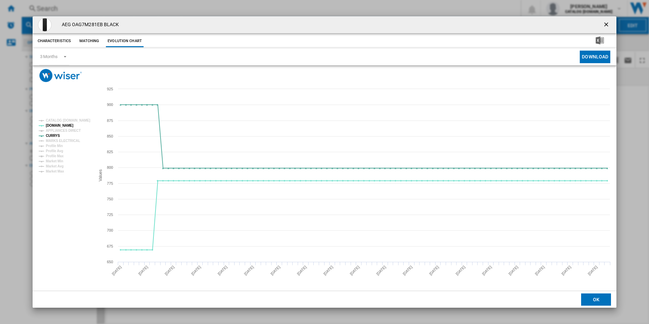
click at [608, 25] on ng-md-icon "getI18NText('BUTTONS.CLOSE_DIALOG')" at bounding box center [607, 25] width 8 height 8
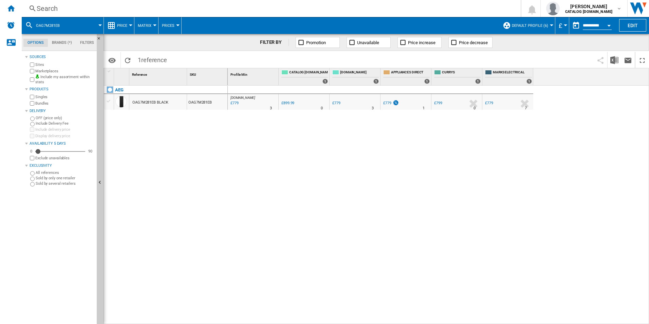
click at [358, 7] on div "Search" at bounding box center [270, 9] width 466 height 10
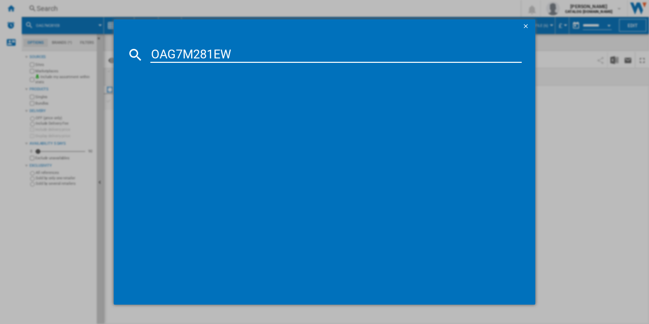
type input "OAG7M281EW"
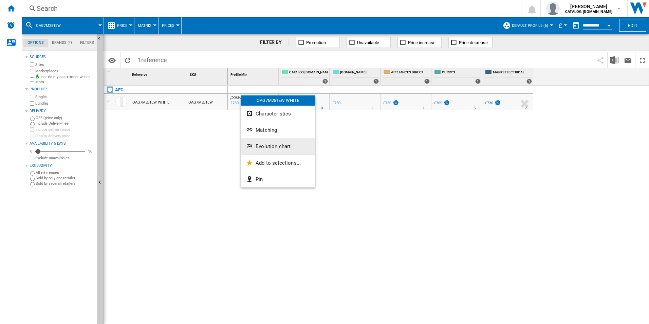
click at [268, 146] on span "Evolution chart" at bounding box center [273, 146] width 35 height 6
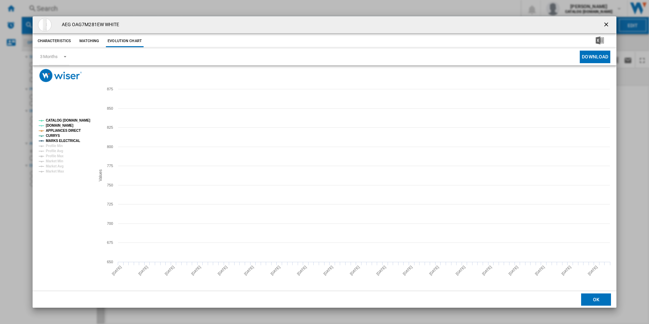
click at [70, 119] on tspan "CATALOG [DOMAIN_NAME]" at bounding box center [68, 120] width 44 height 4
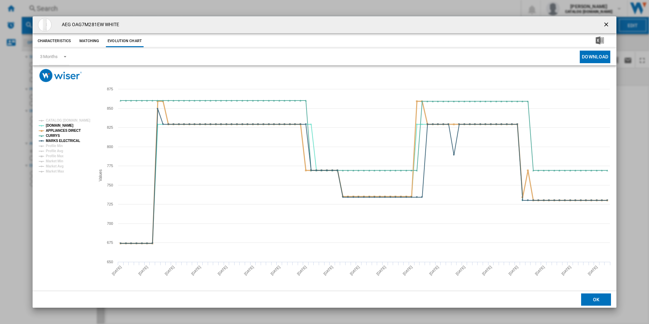
click at [71, 132] on tspan "APPLIANCES DIRECT" at bounding box center [63, 131] width 35 height 4
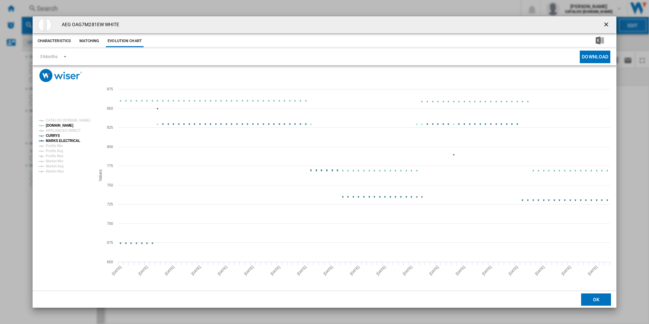
click at [71, 143] on tspan "MARKS ELECTRICAL" at bounding box center [63, 141] width 34 height 4
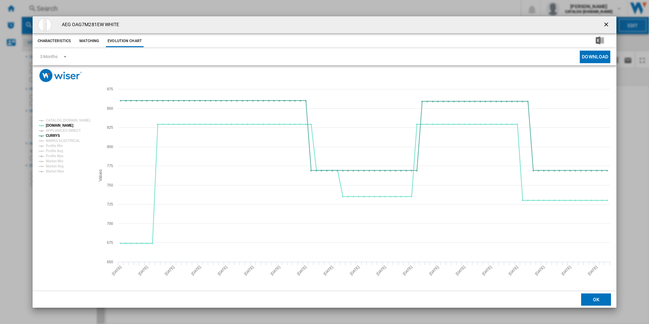
drag, startPoint x: 607, startPoint y: 22, endPoint x: 553, endPoint y: 26, distance: 54.1
click at [607, 22] on ng-md-icon "getI18NText('BUTTONS.CLOSE_DIALOG')" at bounding box center [607, 25] width 8 height 8
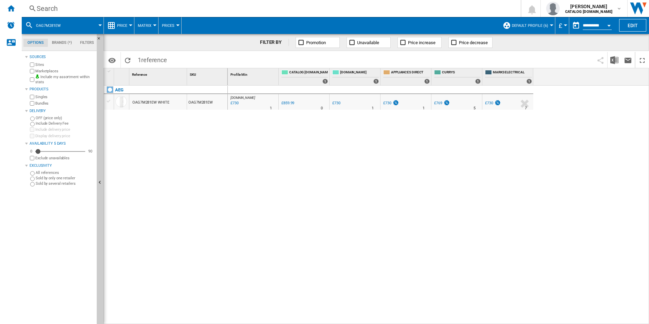
click at [418, 16] on div "Search Search 0 [PERSON_NAME] CATALOG [DOMAIN_NAME] CATALOG [DOMAIN_NAME] My se…" at bounding box center [335, 8] width 627 height 17
click at [420, 6] on div "Search" at bounding box center [270, 9] width 466 height 10
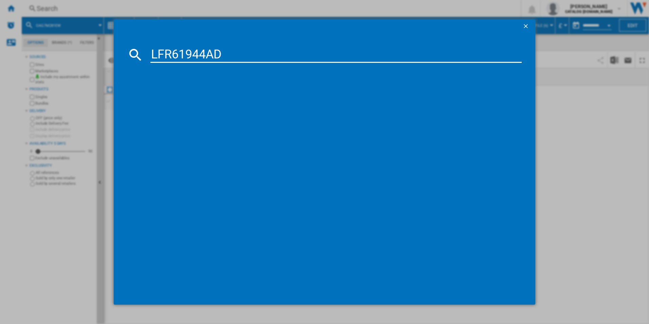
type input "LFR61944AD"
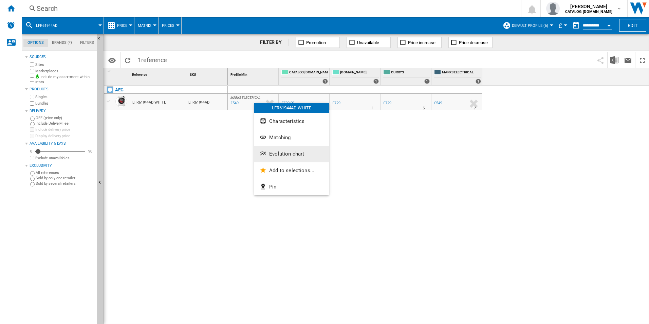
click at [275, 152] on span "Evolution chart" at bounding box center [286, 154] width 35 height 6
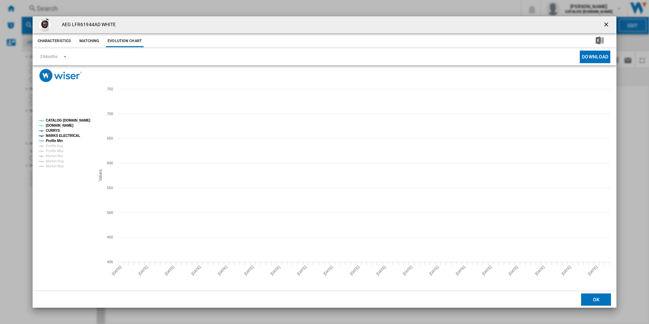
click at [80, 119] on tspan "CATALOG [DOMAIN_NAME]" at bounding box center [68, 120] width 44 height 4
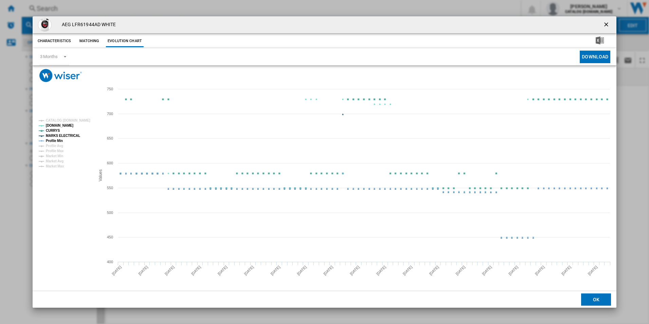
click at [61, 136] on tspan "MARKS ELECTRICAL" at bounding box center [63, 136] width 34 height 4
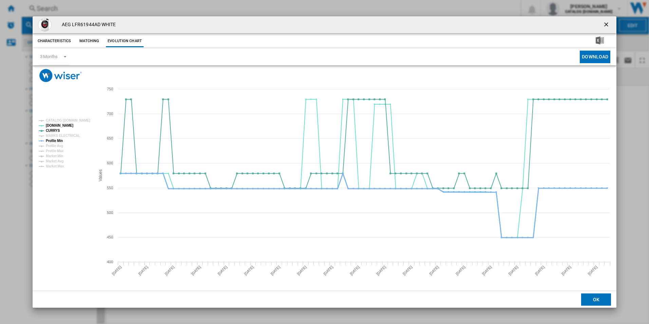
click at [58, 141] on tspan "Profile Min" at bounding box center [54, 141] width 17 height 4
drag, startPoint x: 611, startPoint y: 24, endPoint x: 606, endPoint y: 23, distance: 4.8
click at [611, 24] on ng-md-icon "getI18NText('BUTTONS.CLOSE_DIALOG')" at bounding box center [607, 25] width 8 height 8
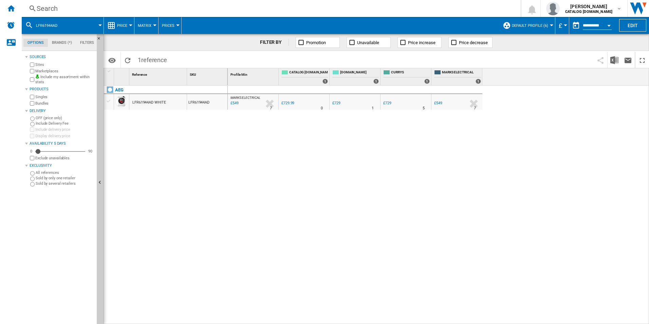
click at [301, 8] on div "Search" at bounding box center [270, 9] width 466 height 10
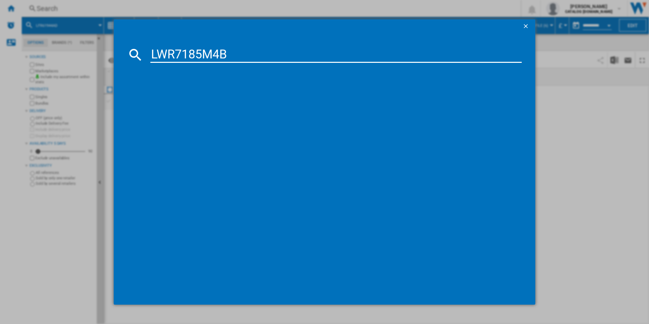
type input "LWR7185M4B"
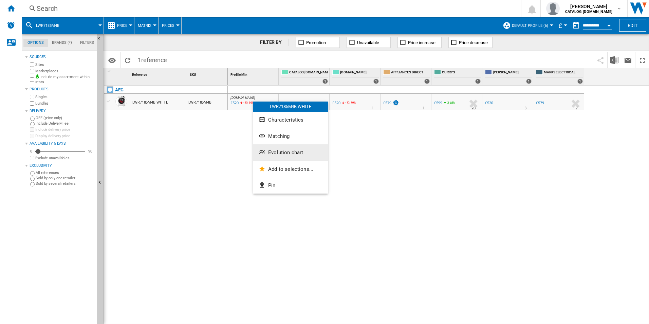
click at [278, 151] on span "Evolution chart" at bounding box center [285, 152] width 35 height 6
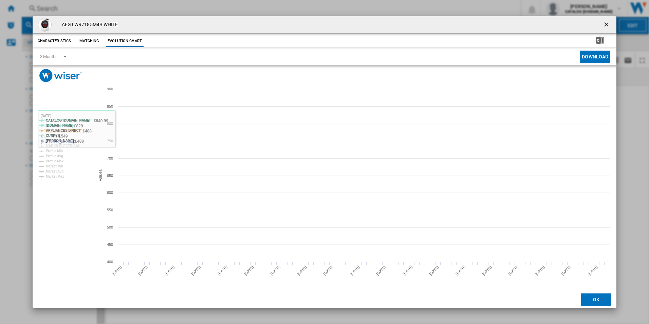
click at [82, 120] on tspan "CATALOG [DOMAIN_NAME]" at bounding box center [68, 120] width 44 height 4
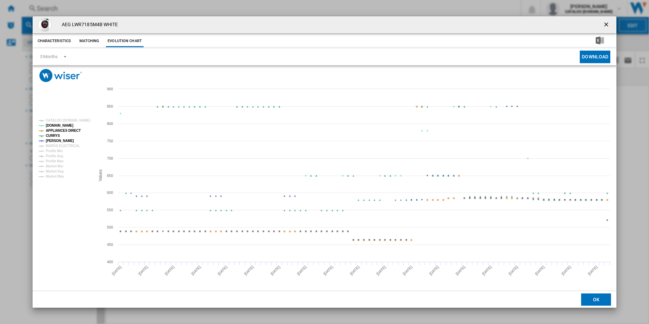
click at [74, 131] on tspan "APPLIANCES DIRECT" at bounding box center [63, 131] width 35 height 4
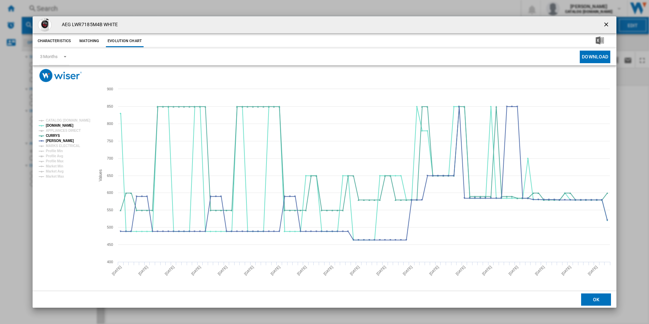
click at [602, 21] on button "Product popup" at bounding box center [607, 25] width 14 height 14
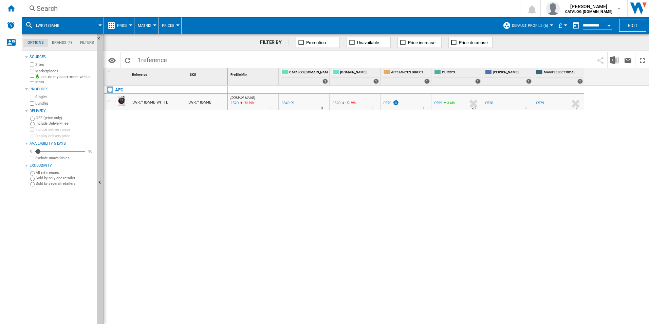
click at [408, 12] on div "Search" at bounding box center [270, 9] width 466 height 10
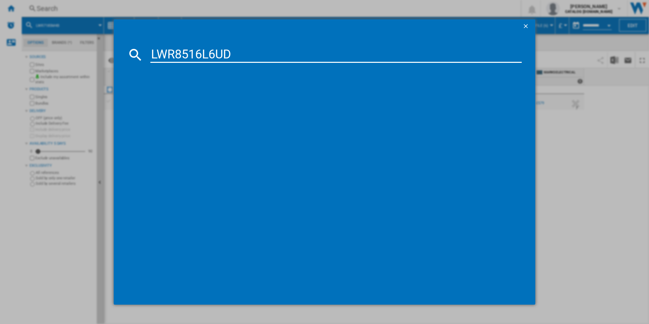
type input "LWR8516L6UD"
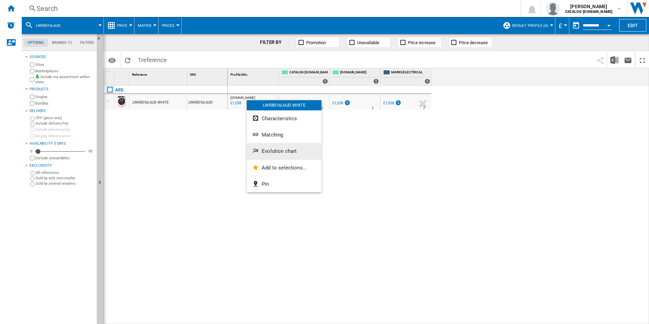
click at [274, 150] on span "Evolution chart" at bounding box center [279, 151] width 35 height 6
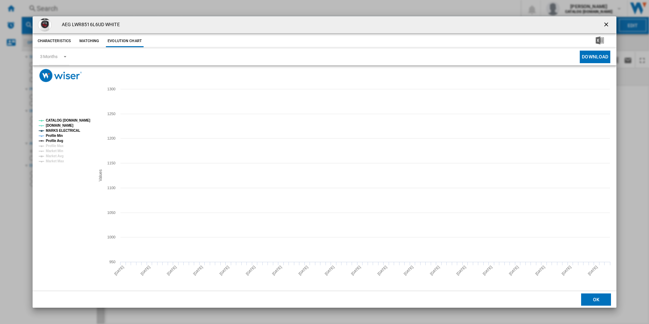
click at [78, 118] on tspan "CATALOG [DOMAIN_NAME]" at bounding box center [68, 120] width 44 height 4
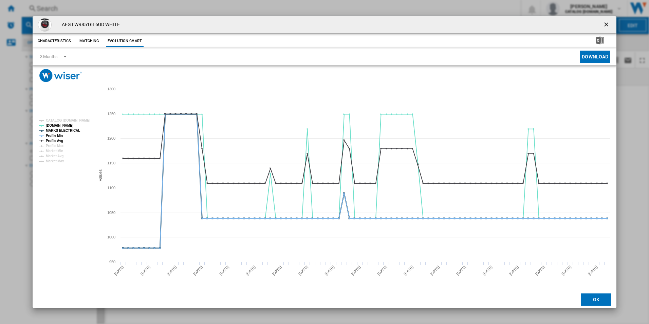
drag, startPoint x: 69, startPoint y: 131, endPoint x: 61, endPoint y: 133, distance: 8.3
click at [69, 131] on tspan "MARKS ELECTRICAL" at bounding box center [63, 131] width 34 height 4
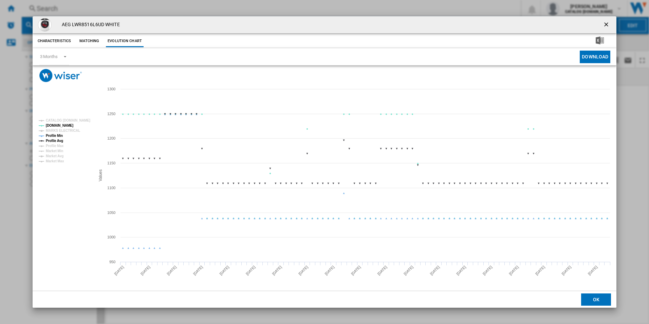
click at [57, 134] on tspan "Profile Min" at bounding box center [54, 136] width 17 height 4
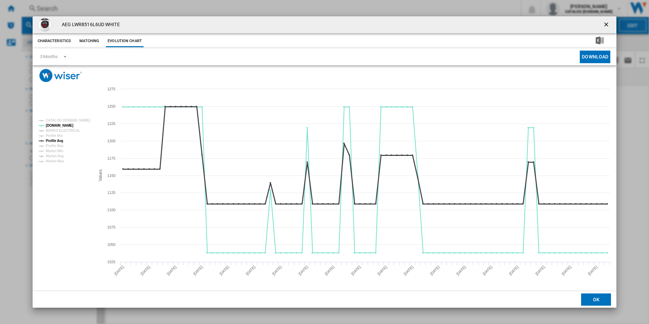
click at [60, 140] on tspan "Profile Avg" at bounding box center [54, 141] width 17 height 4
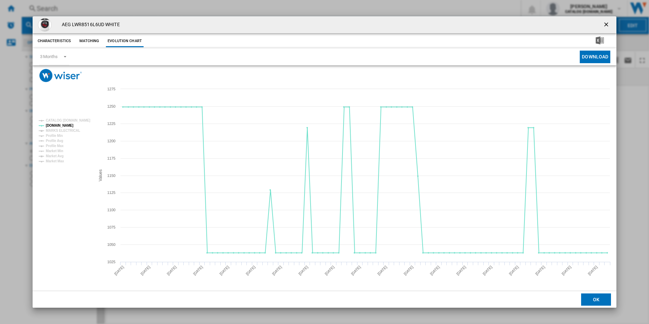
click at [609, 22] on ng-md-icon "getI18NText('BUTTONS.CLOSE_DIALOG')" at bounding box center [607, 25] width 8 height 8
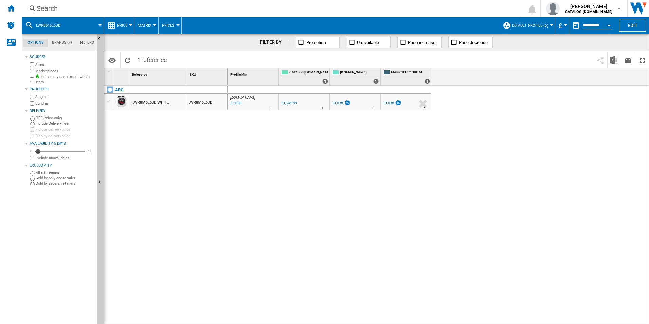
click at [406, 10] on div "Search" at bounding box center [270, 9] width 466 height 10
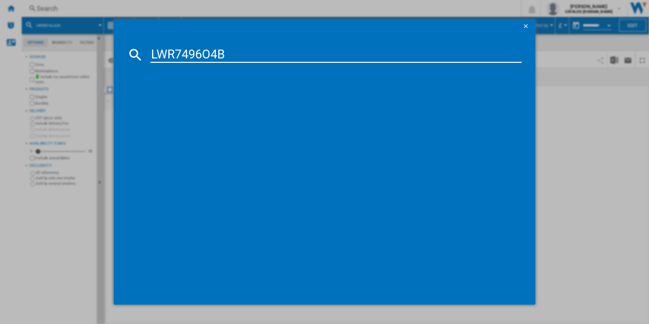
type input "LWR7496O4B"
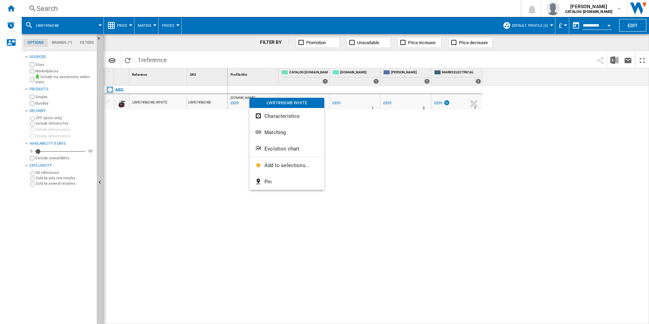
click at [272, 146] on span "Evolution chart" at bounding box center [281, 149] width 35 height 6
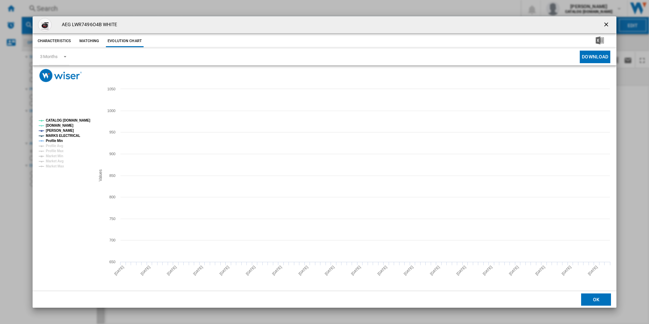
click at [65, 118] on tspan "CATALOG [DOMAIN_NAME]" at bounding box center [68, 120] width 44 height 4
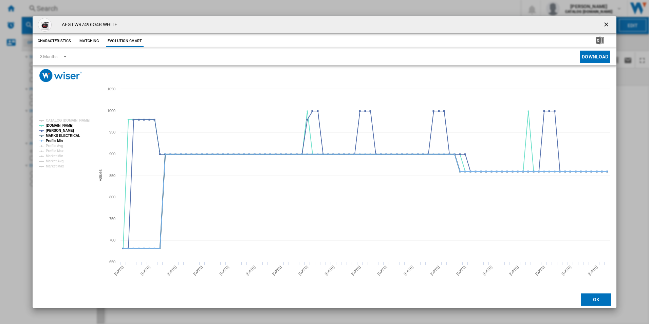
click at [67, 137] on tspan "MARKS ELECTRICAL" at bounding box center [63, 136] width 34 height 4
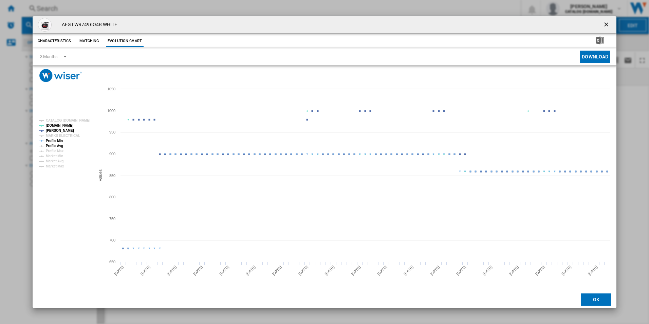
click at [54, 144] on tspan "Profile Avg" at bounding box center [54, 146] width 17 height 4
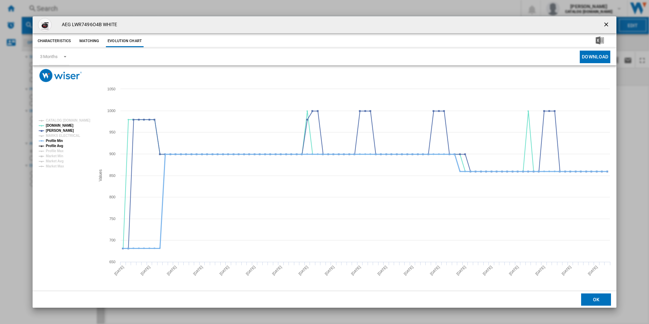
click at [55, 140] on tspan "Profile Min" at bounding box center [54, 141] width 17 height 4
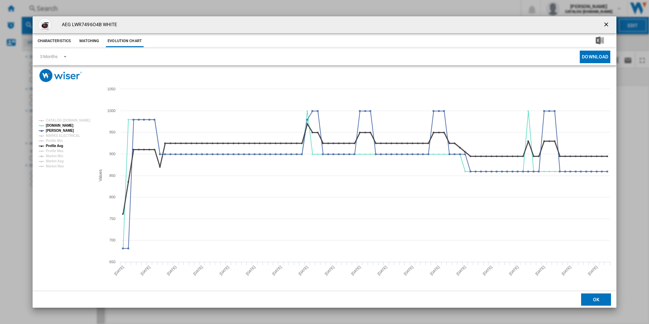
click at [56, 144] on tspan "Profile Avg" at bounding box center [54, 146] width 17 height 4
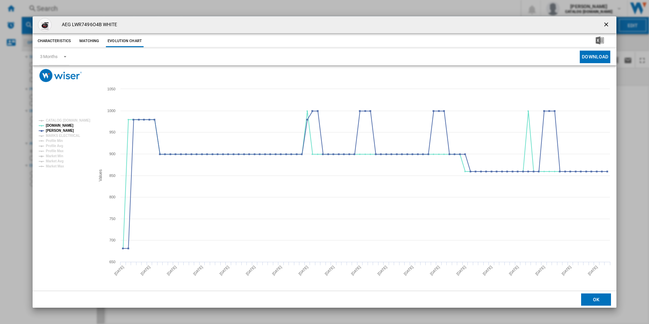
drag, startPoint x: 604, startPoint y: 21, endPoint x: 552, endPoint y: 28, distance: 52.8
click at [604, 21] on ng-md-icon "getI18NText('BUTTONS.CLOSE_DIALOG')" at bounding box center [607, 25] width 8 height 8
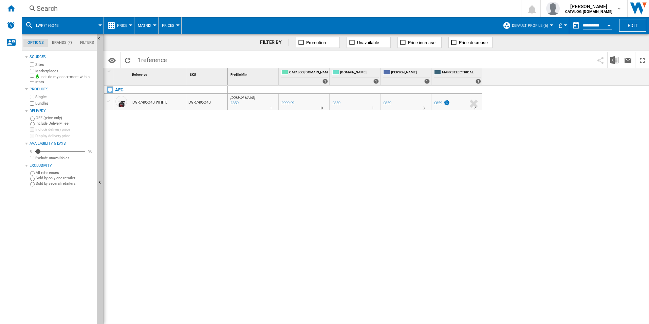
click at [413, 11] on div "Search" at bounding box center [270, 9] width 466 height 10
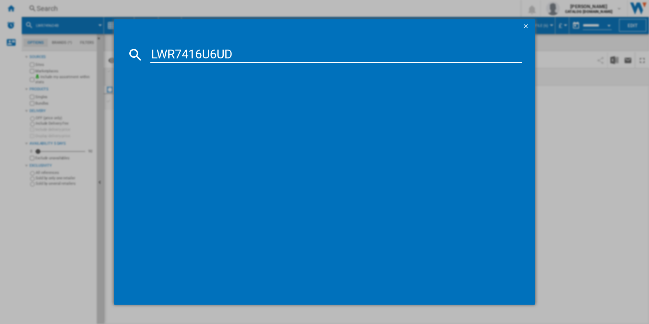
type input "LWR7416U6UD"
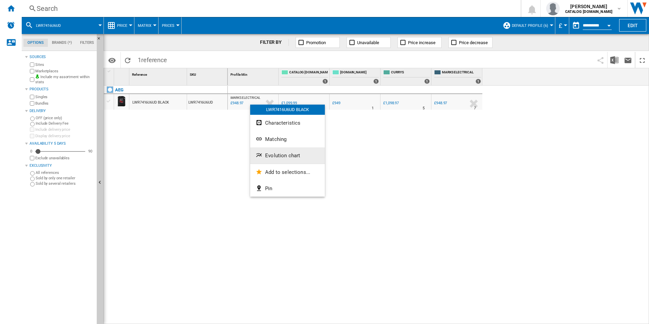
click at [259, 152] on ng-md-icon "Evolution chart" at bounding box center [260, 156] width 8 height 8
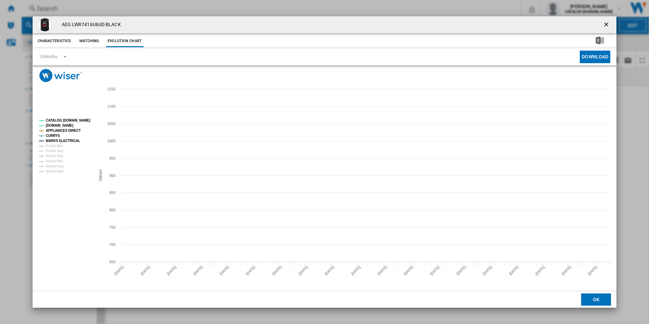
click at [86, 118] on tspan "CATALOG [DOMAIN_NAME]" at bounding box center [68, 120] width 44 height 4
click at [73, 129] on tspan "APPLIANCES DIRECT" at bounding box center [63, 131] width 35 height 4
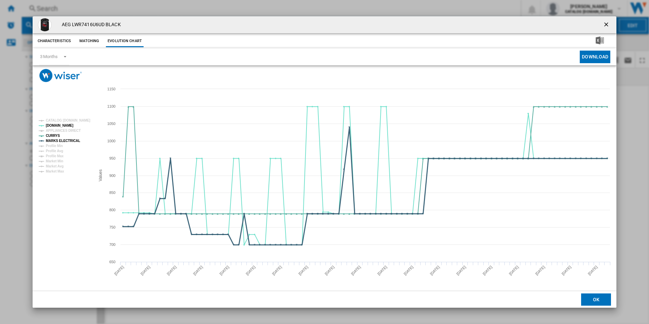
click at [73, 139] on tspan "MARKS ELECTRICAL" at bounding box center [63, 141] width 34 height 4
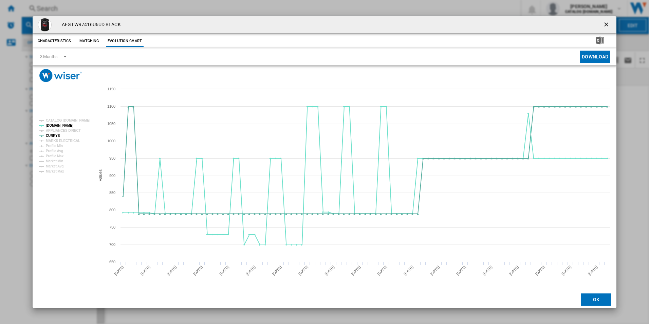
drag, startPoint x: 605, startPoint y: 23, endPoint x: 551, endPoint y: 25, distance: 54.0
click at [605, 23] on ng-md-icon "getI18NText('BUTTONS.CLOSE_DIALOG')" at bounding box center [607, 25] width 8 height 8
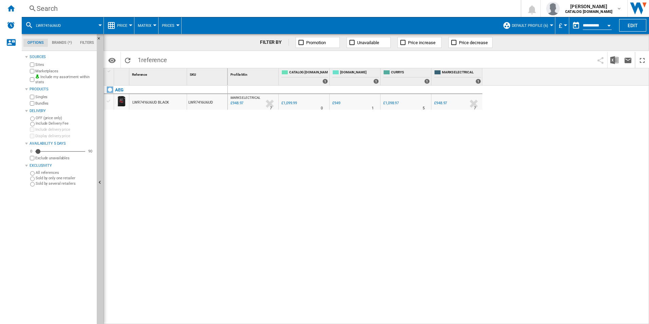
click at [395, 5] on div "Search" at bounding box center [270, 9] width 466 height 10
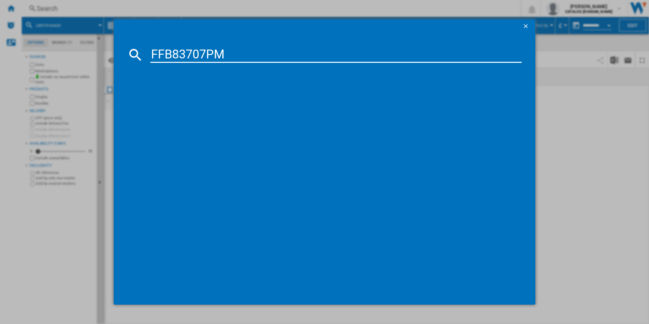
type input "FFB83707PM"
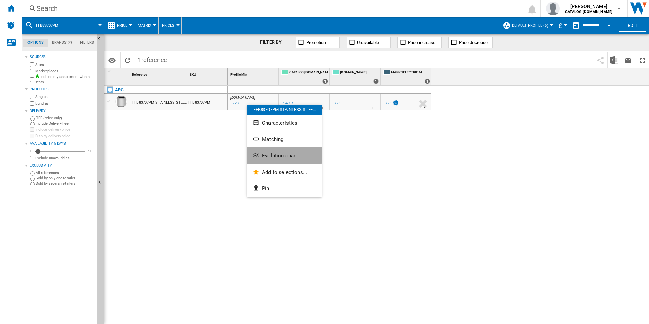
click at [272, 152] on button "Evolution chart" at bounding box center [284, 155] width 75 height 16
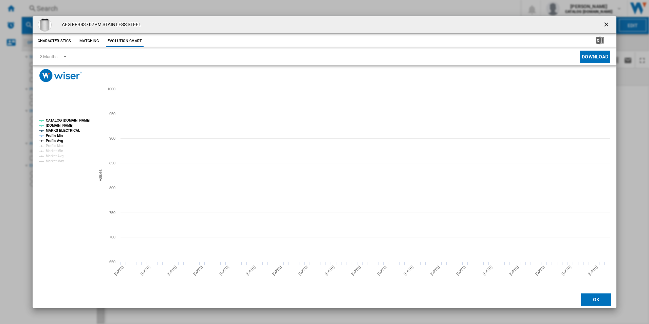
click at [74, 122] on tspan "CATALOG [DOMAIN_NAME]" at bounding box center [68, 120] width 44 height 4
click at [66, 131] on tspan "MARKS ELECTRICAL" at bounding box center [63, 131] width 34 height 4
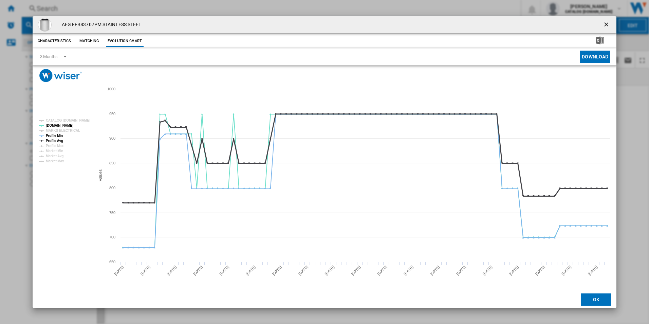
click at [59, 139] on tspan "Profile Avg" at bounding box center [54, 141] width 17 height 4
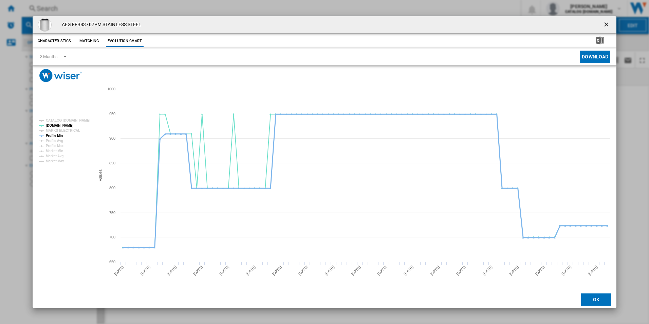
click at [55, 136] on tspan "Profile Min" at bounding box center [54, 136] width 17 height 4
drag, startPoint x: 608, startPoint y: 23, endPoint x: 540, endPoint y: 26, distance: 67.6
click at [608, 23] on ng-md-icon "getI18NText('BUTTONS.CLOSE_DIALOG')" at bounding box center [607, 25] width 8 height 8
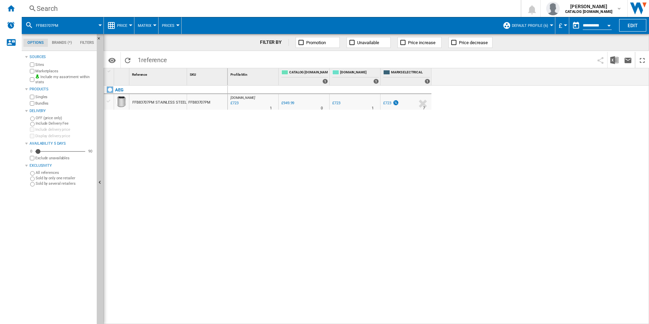
click at [437, 10] on div "Search" at bounding box center [270, 9] width 466 height 10
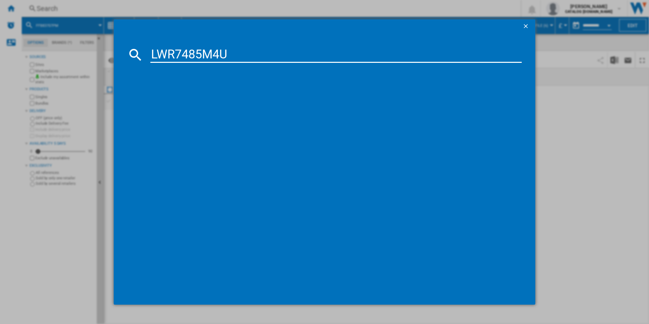
type input "LWR7485M4U"
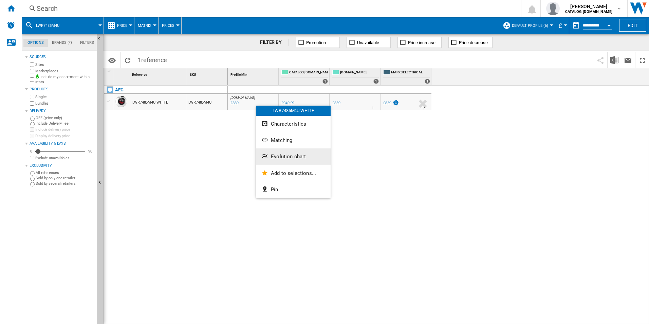
click at [299, 158] on span "Evolution chart" at bounding box center [288, 156] width 35 height 6
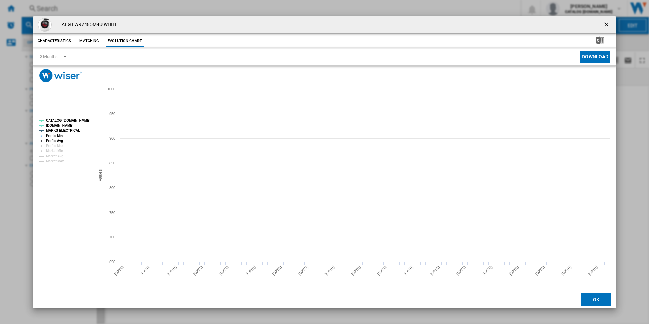
click at [84, 121] on tspan "CATALOG [DOMAIN_NAME]" at bounding box center [68, 120] width 44 height 4
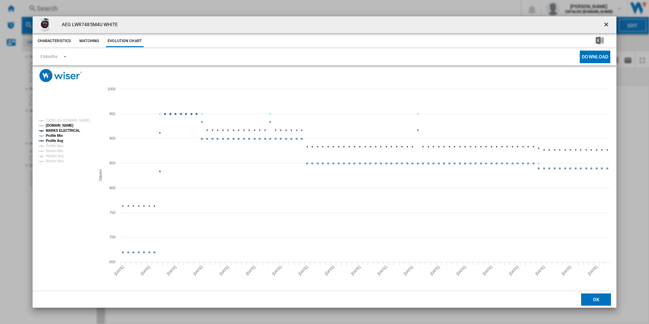
click at [73, 131] on tspan "MARKS ELECTRICAL" at bounding box center [63, 131] width 34 height 4
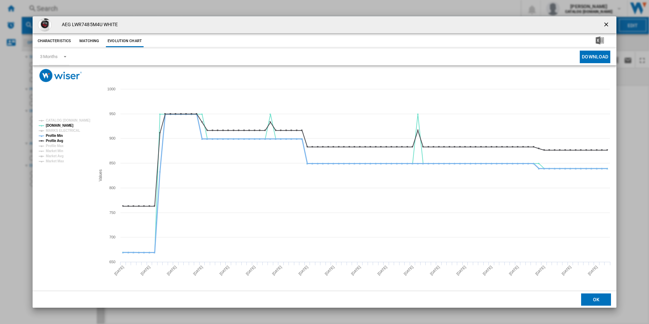
click at [55, 137] on tspan "Profile Min" at bounding box center [54, 136] width 17 height 4
drag, startPoint x: 56, startPoint y: 139, endPoint x: 104, endPoint y: 145, distance: 48.7
click at [56, 139] on tspan "Profile Avg" at bounding box center [54, 141] width 17 height 4
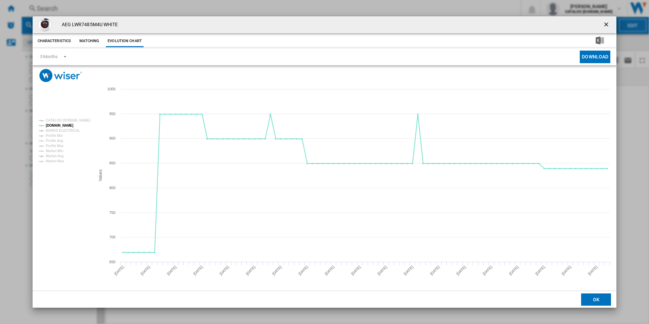
click at [606, 22] on ng-md-icon "getI18NText('BUTTONS.CLOSE_DIALOG')" at bounding box center [607, 25] width 8 height 8
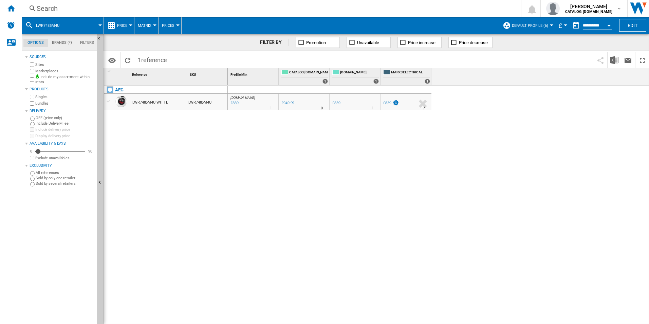
click at [431, 10] on div "Search" at bounding box center [270, 9] width 466 height 10
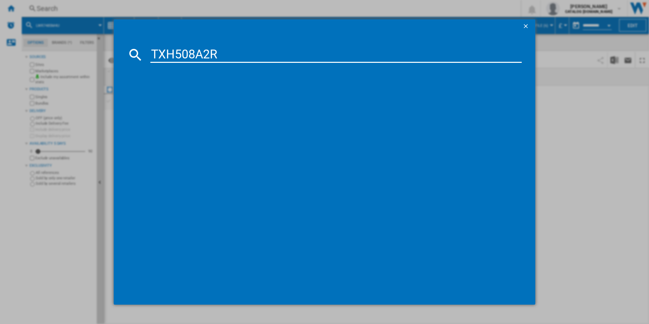
type input "TXH508A2R"
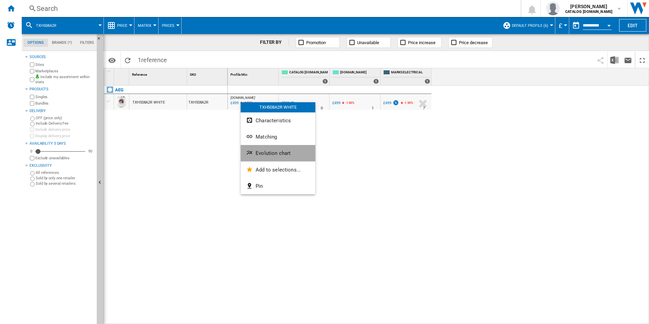
click at [264, 157] on button "Evolution chart" at bounding box center [278, 153] width 75 height 16
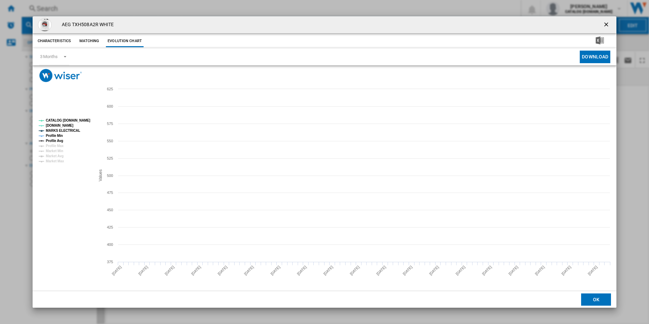
click at [84, 118] on tspan "CATALOG [DOMAIN_NAME]" at bounding box center [68, 120] width 44 height 4
click at [51, 137] on tspan "Profile Min" at bounding box center [54, 136] width 17 height 4
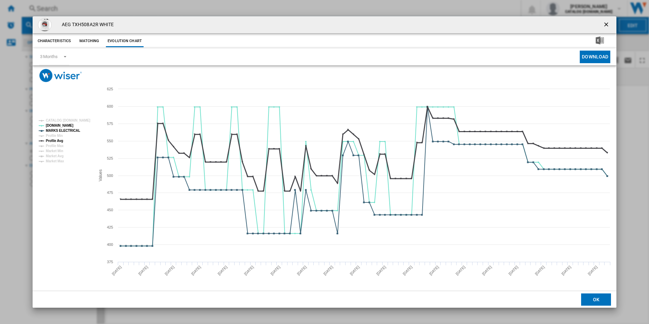
click at [60, 140] on tspan "Profile Avg" at bounding box center [54, 141] width 17 height 4
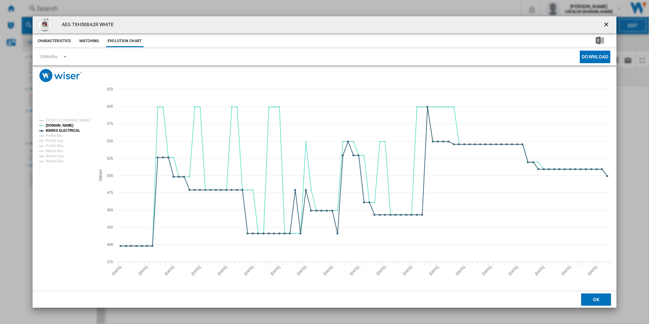
click at [71, 125] on rect "Product popup" at bounding box center [64, 141] width 56 height 50
click at [72, 129] on tspan "MARKS ELECTRICAL" at bounding box center [63, 131] width 34 height 4
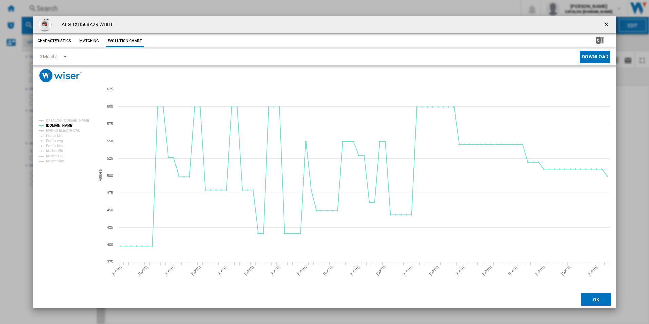
drag, startPoint x: 608, startPoint y: 24, endPoint x: 514, endPoint y: 37, distance: 94.6
click at [608, 24] on ng-md-icon "getI18NText('BUTTONS.CLOSE_DIALOG')" at bounding box center [607, 25] width 8 height 8
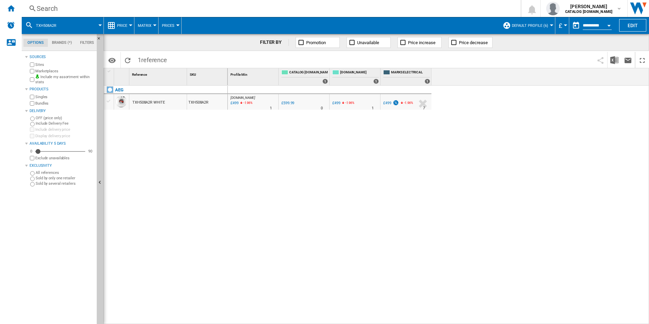
click at [342, 6] on div "Search" at bounding box center [270, 9] width 466 height 10
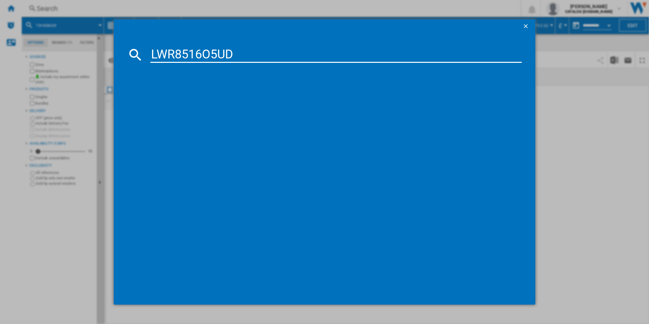
type input "LWR8516O5UD"
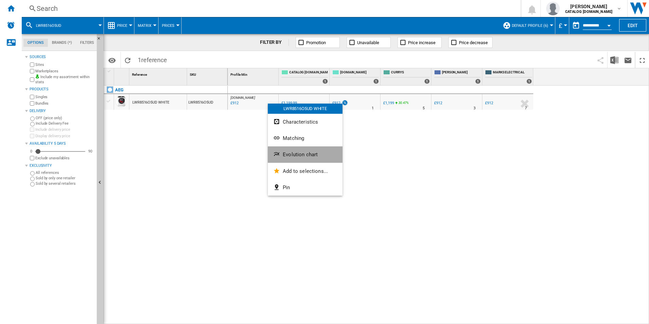
click at [288, 157] on span "Evolution chart" at bounding box center [300, 154] width 35 height 6
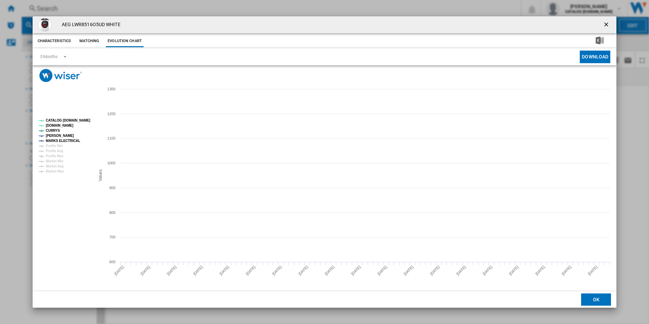
click at [79, 122] on tspan "CATALOG [DOMAIN_NAME]" at bounding box center [68, 120] width 44 height 4
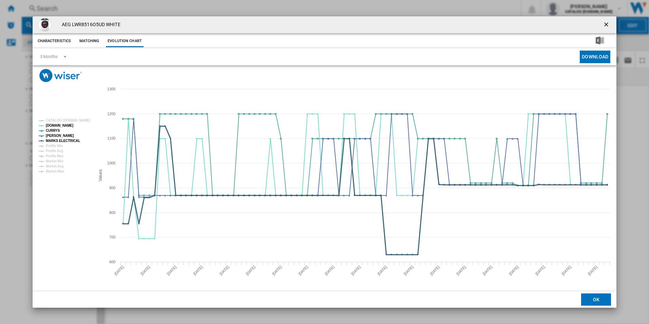
click at [71, 141] on tspan "MARKS ELECTRICAL" at bounding box center [63, 141] width 34 height 4
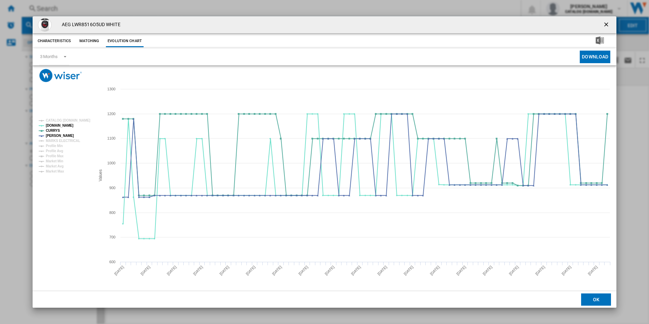
click at [605, 26] on ng-md-icon "getI18NText('BUTTONS.CLOSE_DIALOG')" at bounding box center [607, 25] width 8 height 8
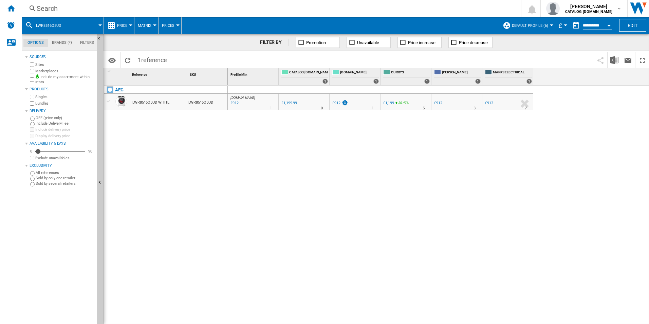
click at [183, 14] on div "Search Search 0 [PERSON_NAME] CATALOG [DOMAIN_NAME] CATALOG [DOMAIN_NAME] My se…" at bounding box center [335, 8] width 627 height 17
click at [184, 7] on div "Search" at bounding box center [270, 9] width 466 height 10
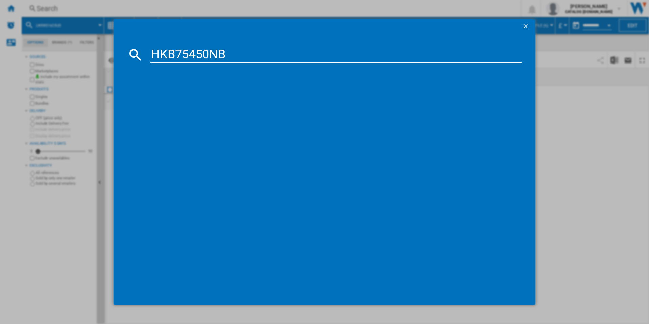
type input "HKB75450NB"
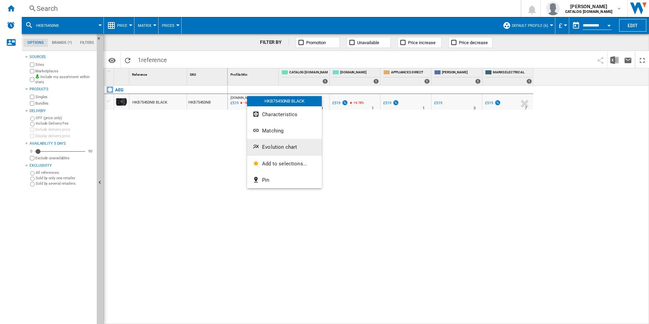
click at [259, 148] on ng-md-icon "Evolution chart" at bounding box center [257, 147] width 8 height 8
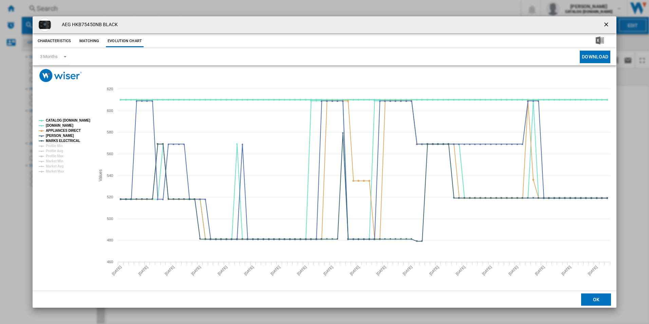
click at [74, 120] on tspan "CATALOG [DOMAIN_NAME]" at bounding box center [68, 120] width 44 height 4
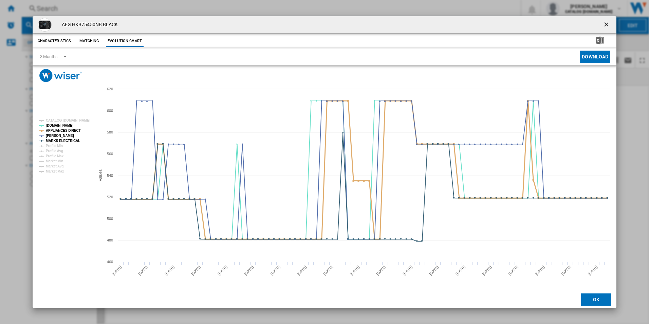
click at [67, 132] on tspan "APPLIANCES DIRECT" at bounding box center [63, 131] width 35 height 4
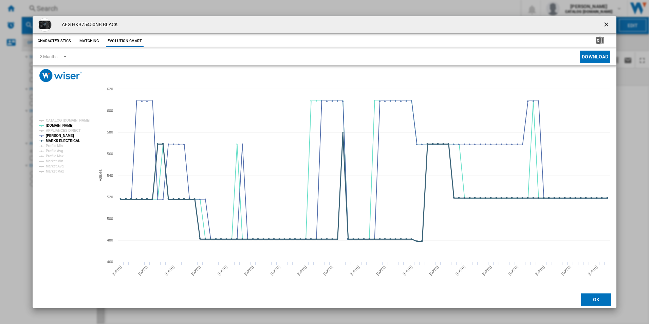
click at [70, 140] on tspan "MARKS ELECTRICAL" at bounding box center [63, 141] width 34 height 4
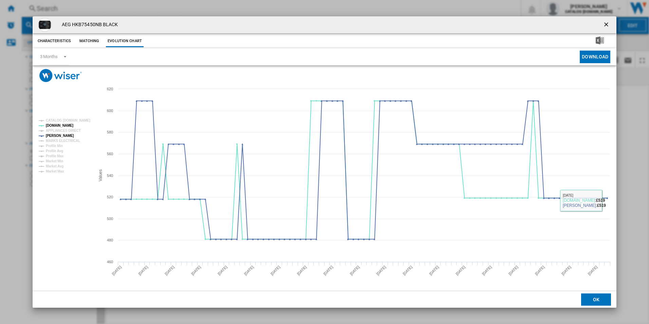
drag, startPoint x: 608, startPoint y: 23, endPoint x: 598, endPoint y: 27, distance: 10.2
click at [608, 23] on ng-md-icon "getI18NText('BUTTONS.CLOSE_DIALOG')" at bounding box center [607, 25] width 8 height 8
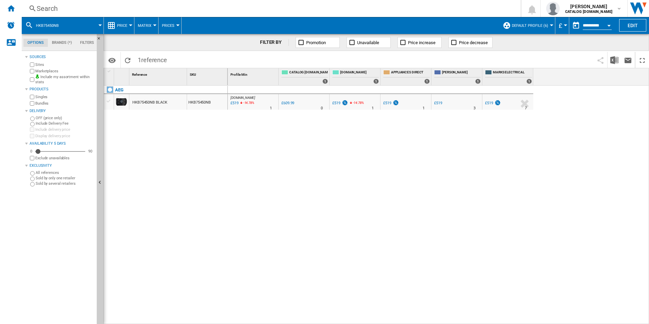
click at [364, 10] on div "Search" at bounding box center [270, 9] width 466 height 10
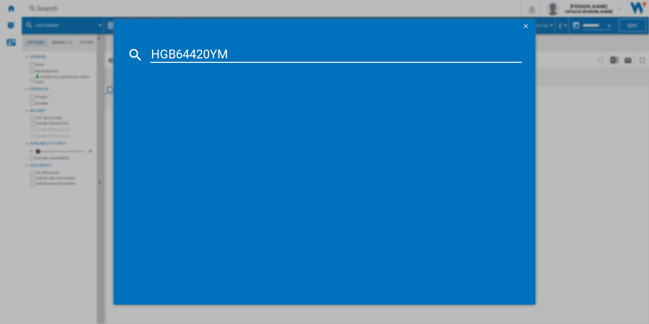
type input "HGB64420YM"
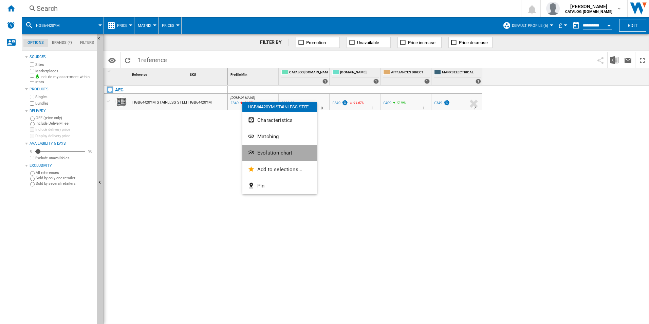
click at [268, 151] on span "Evolution chart" at bounding box center [274, 153] width 35 height 6
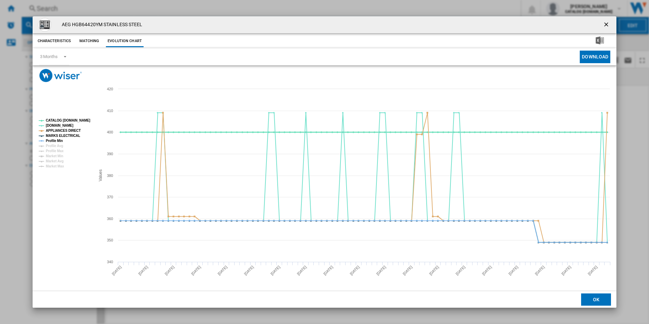
click at [75, 121] on tspan "CATALOG [DOMAIN_NAME]" at bounding box center [68, 120] width 44 height 4
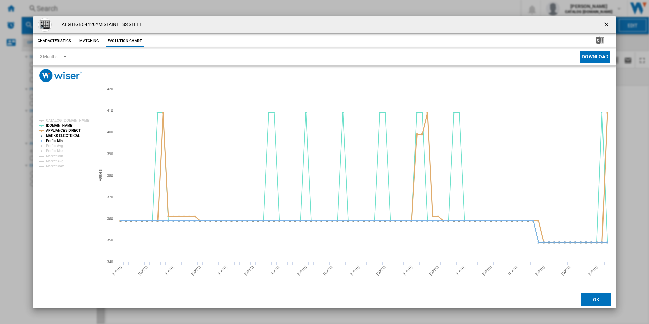
click at [71, 131] on tspan "APPLIANCES DIRECT" at bounding box center [63, 131] width 35 height 4
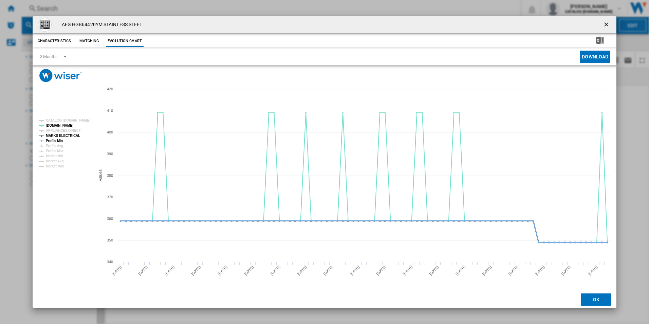
click at [69, 134] on tspan "MARKS ELECTRICAL" at bounding box center [63, 136] width 34 height 4
click at [57, 141] on tspan "Profile Min" at bounding box center [54, 141] width 17 height 4
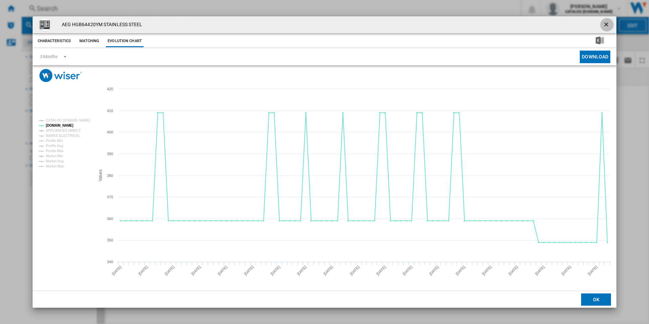
click at [607, 21] on ng-md-icon "getI18NText('BUTTONS.CLOSE_DIALOG')" at bounding box center [607, 25] width 8 height 8
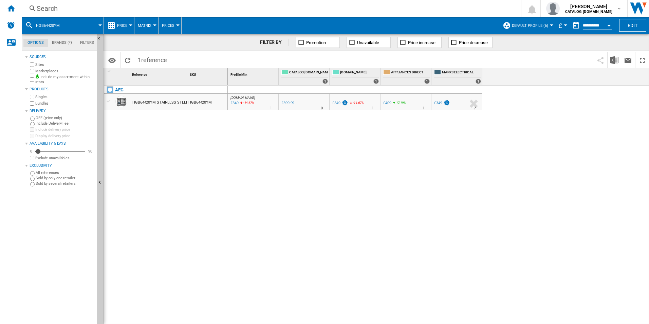
click at [450, 7] on div "Search" at bounding box center [270, 9] width 466 height 10
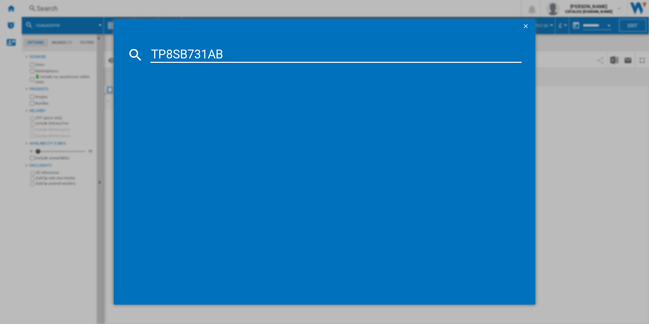
type input "TP8SB731AB"
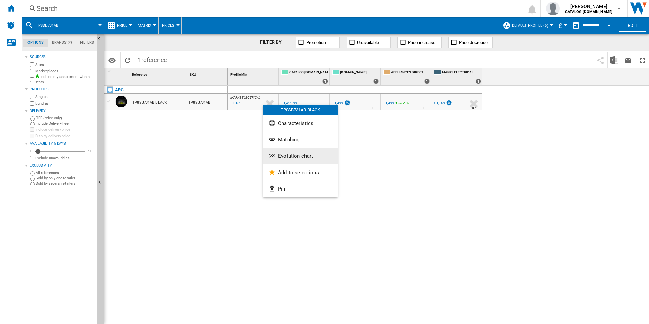
click at [283, 152] on button "Evolution chart" at bounding box center [300, 156] width 75 height 16
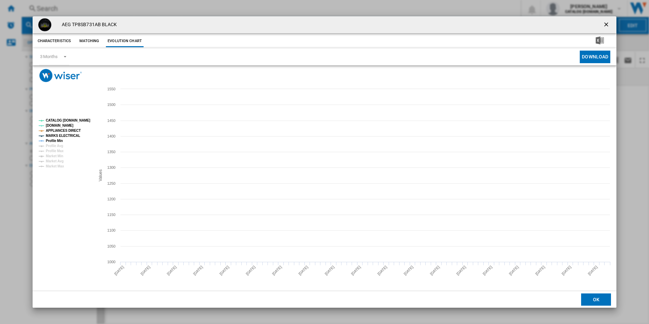
click at [77, 123] on g "CATALOG ELECTROLUX.UK AO.COM APPLIANCES DIRECT MARKS ELECTRICAL Profile Min Pro…" at bounding box center [64, 143] width 56 height 55
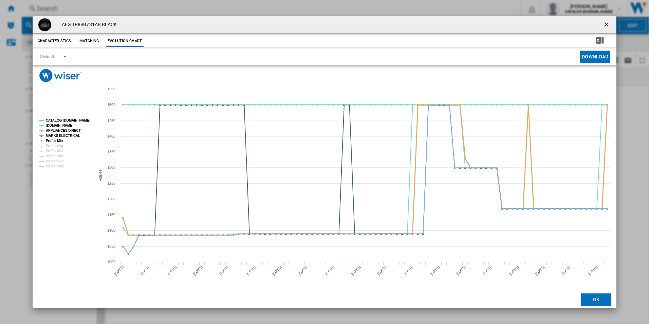
click at [71, 130] on tspan "APPLIANCES DIRECT" at bounding box center [63, 131] width 35 height 4
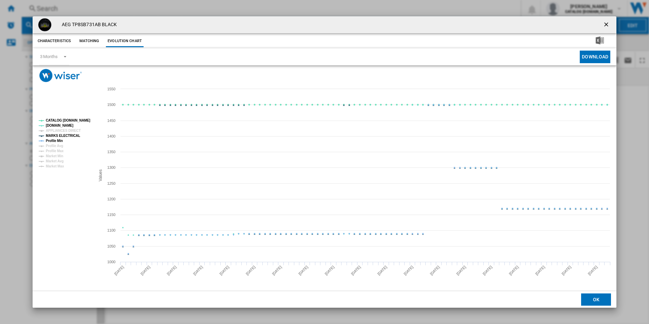
click at [70, 136] on tspan "MARKS ELECTRICAL" at bounding box center [63, 136] width 34 height 4
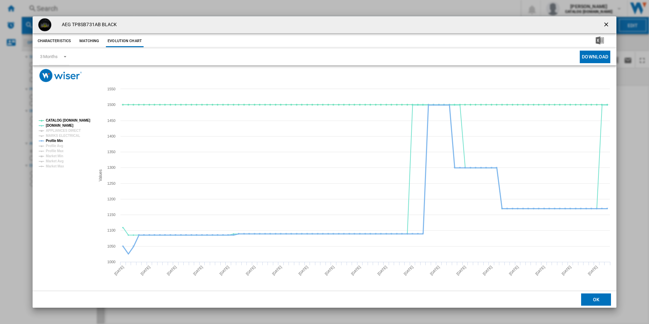
click at [58, 140] on tspan "Profile Min" at bounding box center [54, 141] width 17 height 4
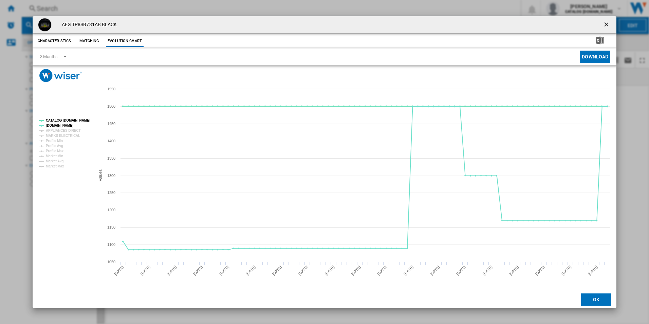
click at [84, 119] on tspan "CATALOG [DOMAIN_NAME]" at bounding box center [68, 120] width 44 height 4
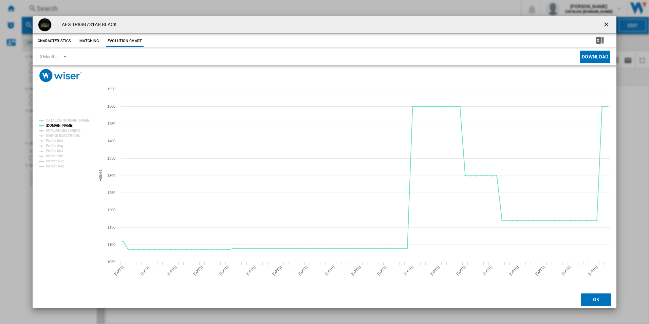
drag, startPoint x: 603, startPoint y: 23, endPoint x: 578, endPoint y: 34, distance: 27.1
click at [603, 23] on ng-md-icon "getI18NText('BUTTONS.CLOSE_DIALOG')" at bounding box center [607, 25] width 8 height 8
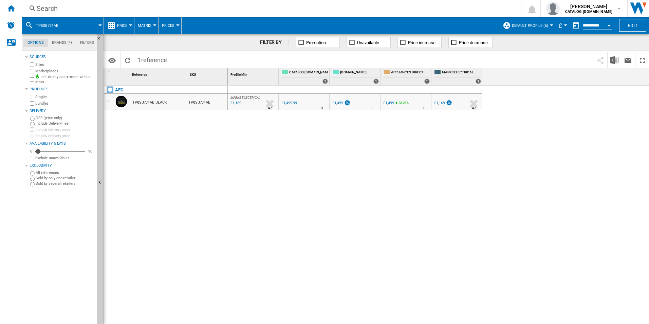
click at [356, 9] on div "Search" at bounding box center [270, 9] width 466 height 10
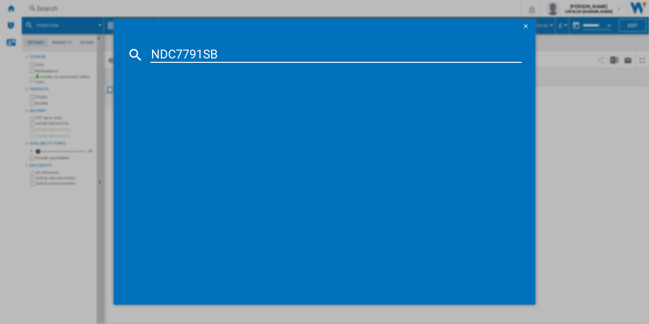
type input "NDC7791SB"
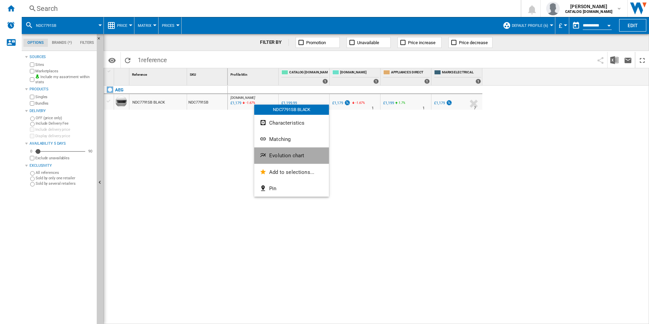
click at [293, 159] on button "Evolution chart" at bounding box center [291, 155] width 75 height 16
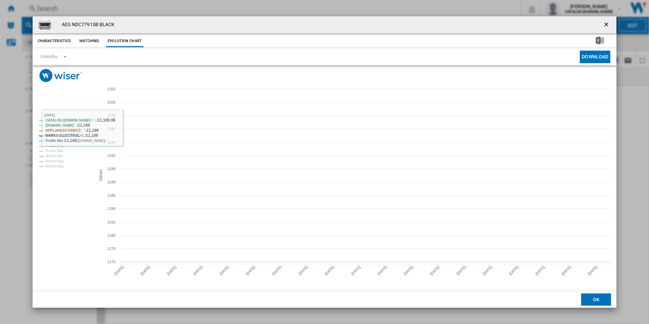
click at [72, 117] on rect "Product popup" at bounding box center [64, 143] width 56 height 55
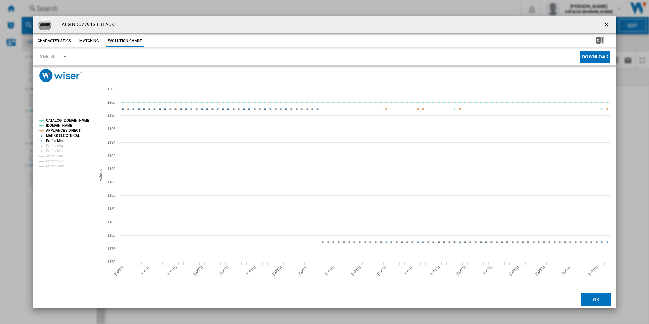
click at [73, 119] on tspan "CATALOG [DOMAIN_NAME]" at bounding box center [68, 120] width 44 height 4
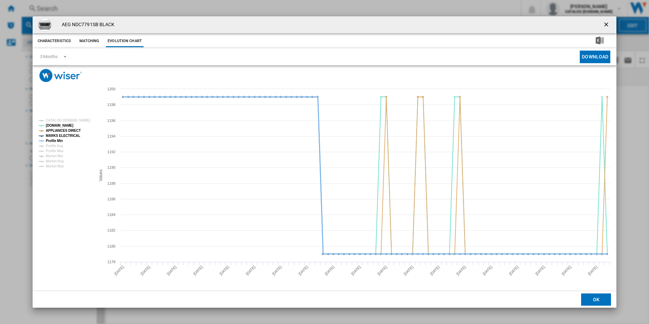
click at [52, 142] on tspan "Profile Min" at bounding box center [54, 141] width 17 height 4
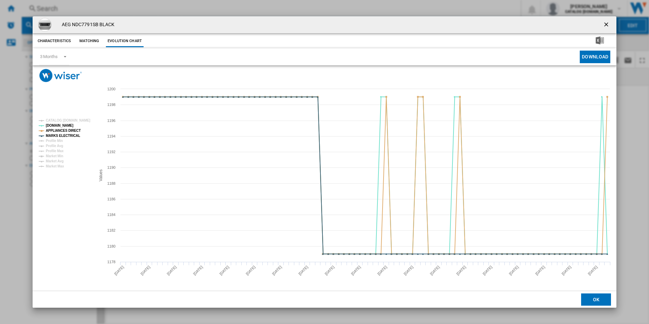
click at [60, 134] on tspan "MARKS ELECTRICAL" at bounding box center [63, 136] width 34 height 4
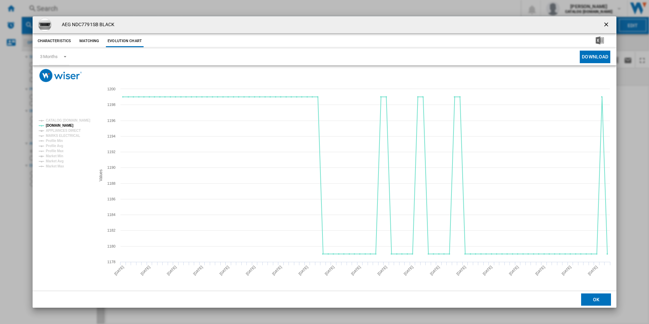
drag, startPoint x: 606, startPoint y: 24, endPoint x: 596, endPoint y: 28, distance: 11.0
click at [606, 24] on ng-md-icon "getI18NText('BUTTONS.CLOSE_DIALOG')" at bounding box center [607, 25] width 8 height 8
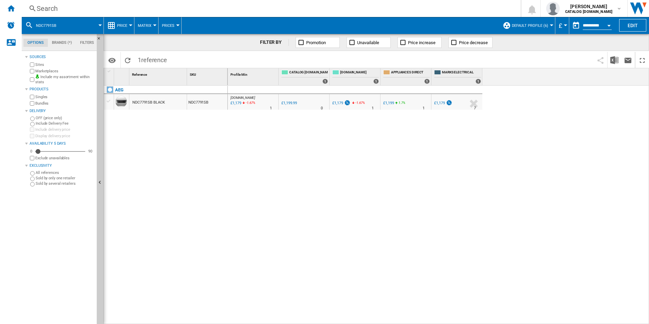
click at [294, 10] on div "Search" at bounding box center [270, 9] width 466 height 10
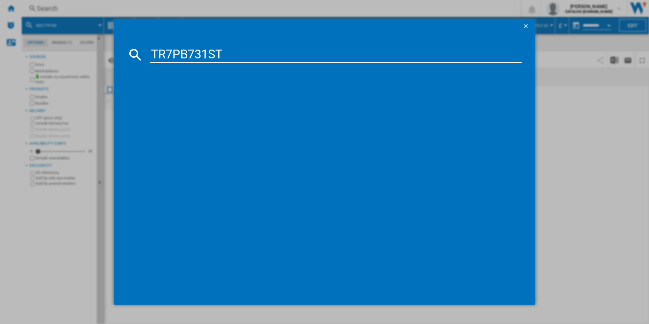
type input "TR7PB731ST"
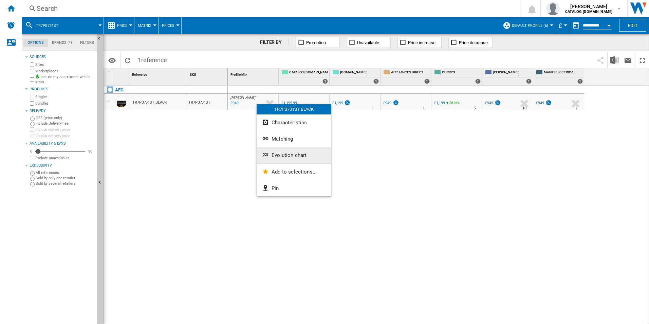
click at [292, 159] on button "Evolution chart" at bounding box center [294, 155] width 75 height 16
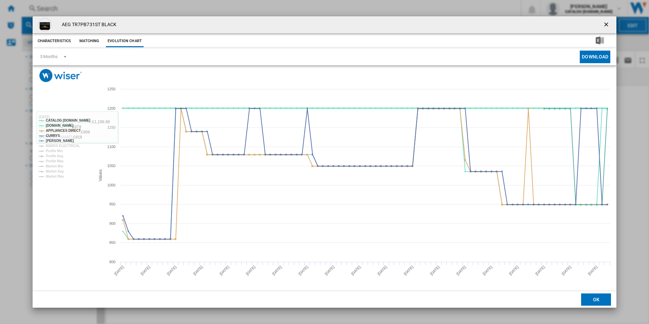
click at [86, 119] on tspan "CATALOG [DOMAIN_NAME]" at bounding box center [68, 120] width 44 height 4
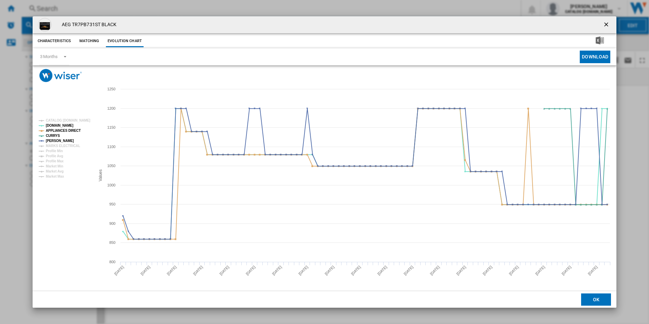
click at [73, 127] on rect "Product popup" at bounding box center [64, 148] width 56 height 65
click at [74, 129] on tspan "APPLIANCES DIRECT" at bounding box center [63, 131] width 35 height 4
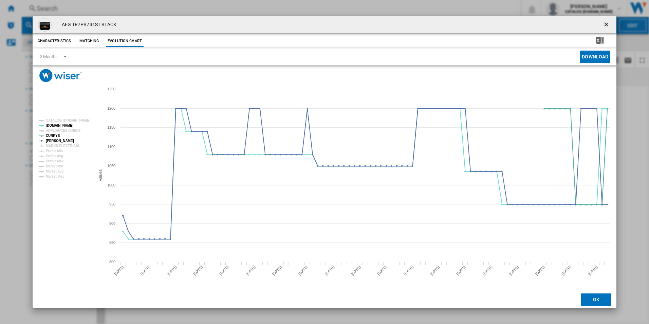
click at [603, 22] on ng-md-icon "getI18NText('BUTTONS.CLOSE_DIALOG')" at bounding box center [607, 25] width 8 height 8
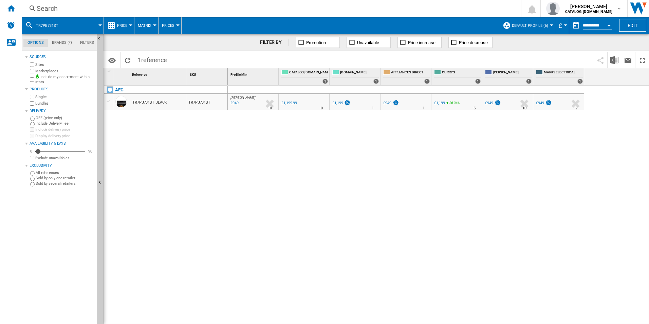
click at [379, 8] on div "Search" at bounding box center [270, 9] width 466 height 10
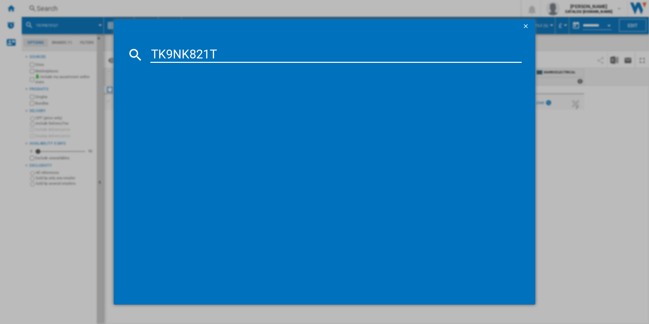
type input "TK9NK821T"
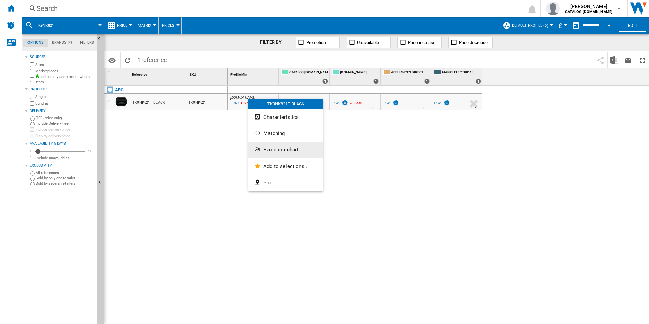
click at [291, 146] on button "Evolution chart" at bounding box center [286, 150] width 75 height 16
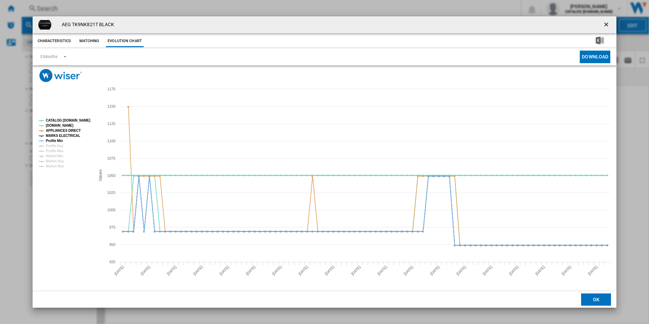
click at [86, 121] on tspan "CATALOG [DOMAIN_NAME]" at bounding box center [68, 120] width 44 height 4
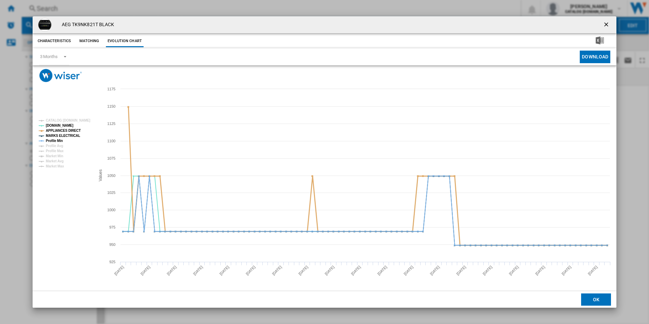
click at [71, 130] on tspan "APPLIANCES DIRECT" at bounding box center [63, 131] width 35 height 4
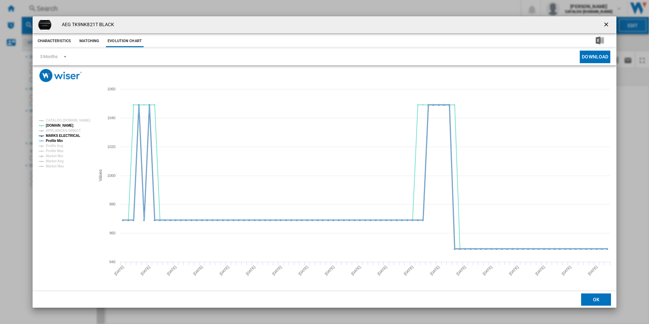
click at [71, 134] on tspan "MARKS ELECTRICAL" at bounding box center [63, 136] width 34 height 4
click at [57, 141] on tspan "Profile Min" at bounding box center [54, 141] width 17 height 4
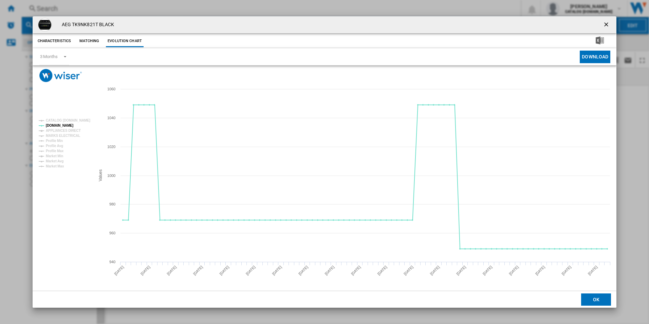
click at [608, 28] on ng-md-icon "getI18NText('BUTTONS.CLOSE_DIALOG')" at bounding box center [607, 25] width 8 height 8
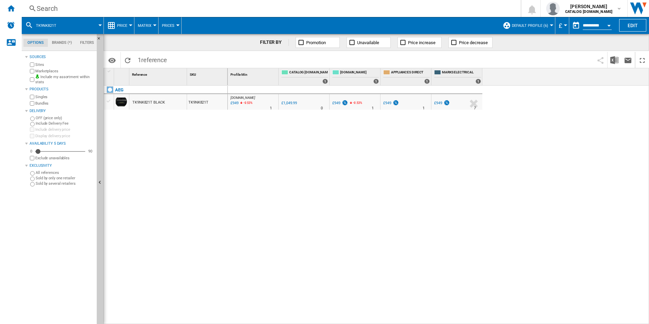
click at [409, 9] on div "Search" at bounding box center [270, 9] width 466 height 10
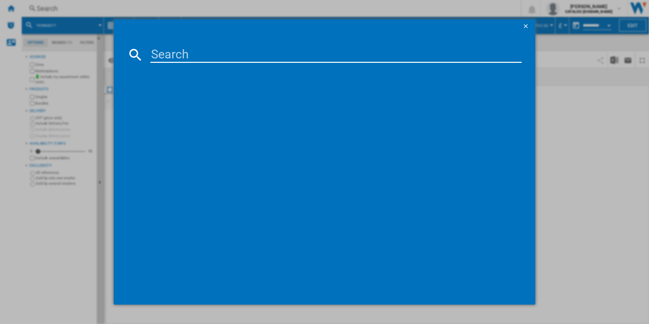
type input "GV77D91SB"
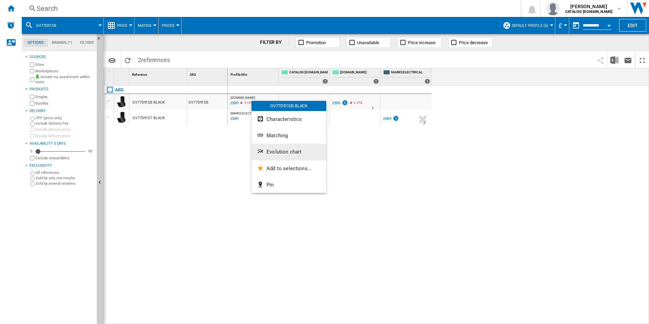
click at [275, 152] on span "Evolution chart" at bounding box center [283, 152] width 35 height 6
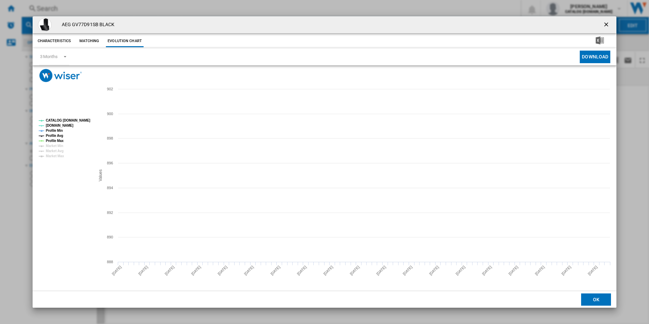
click at [72, 117] on rect "Product popup" at bounding box center [64, 138] width 56 height 44
click at [74, 118] on tspan "CATALOG [DOMAIN_NAME]" at bounding box center [68, 120] width 44 height 4
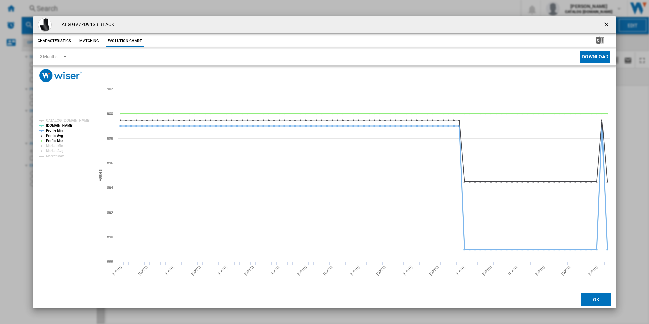
click at [59, 132] on tspan "Profile Min" at bounding box center [54, 131] width 17 height 4
click at [58, 135] on tspan "Profile Avg" at bounding box center [54, 136] width 17 height 4
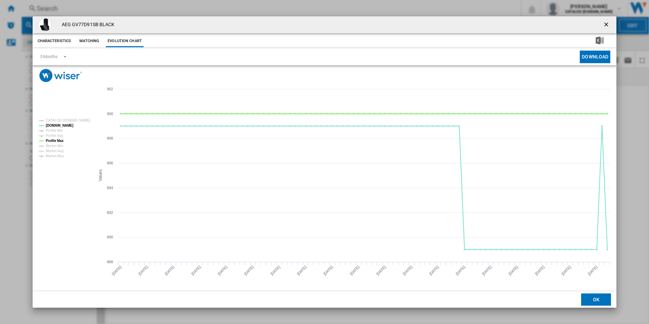
click at [59, 140] on tspan "Profile Max" at bounding box center [55, 141] width 18 height 4
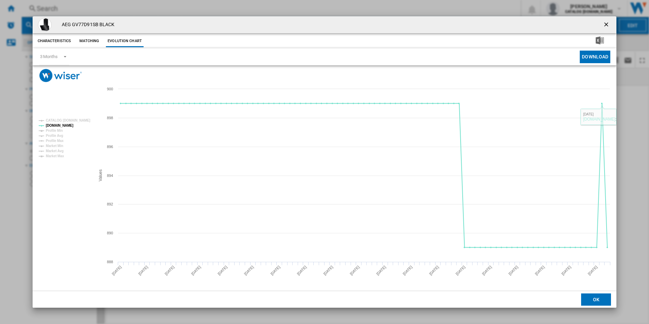
drag, startPoint x: 607, startPoint y: 24, endPoint x: 588, endPoint y: 25, distance: 19.1
click at [607, 24] on ng-md-icon "getI18NText('BUTTONS.CLOSE_DIALOG')" at bounding box center [607, 25] width 8 height 8
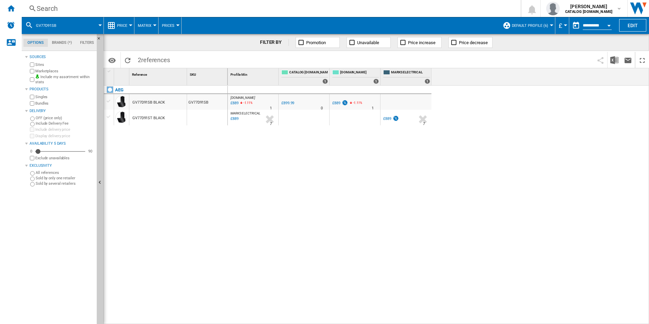
click at [374, 4] on div "Search" at bounding box center [270, 9] width 466 height 10
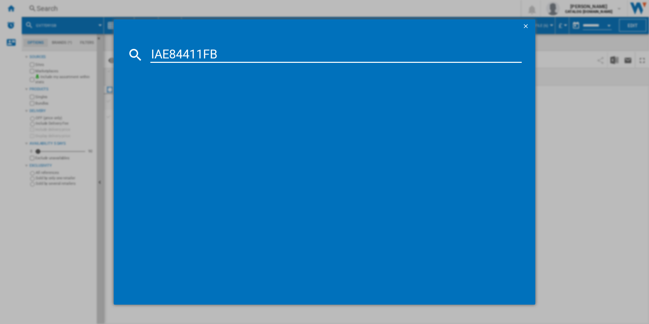
type input "IAE84411FB"
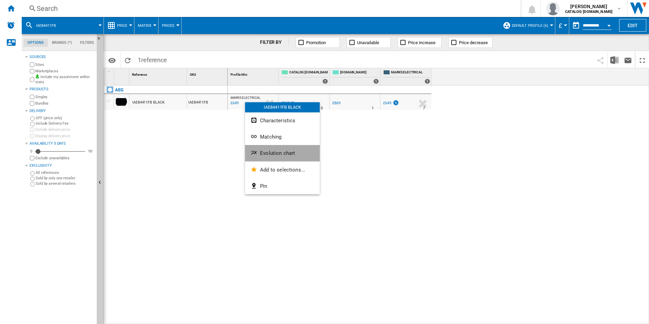
click at [268, 146] on button "Evolution chart" at bounding box center [282, 153] width 75 height 16
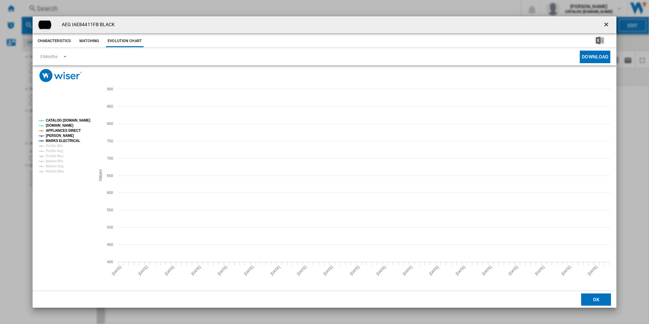
click at [75, 121] on tspan "CATALOG [DOMAIN_NAME]" at bounding box center [68, 120] width 44 height 4
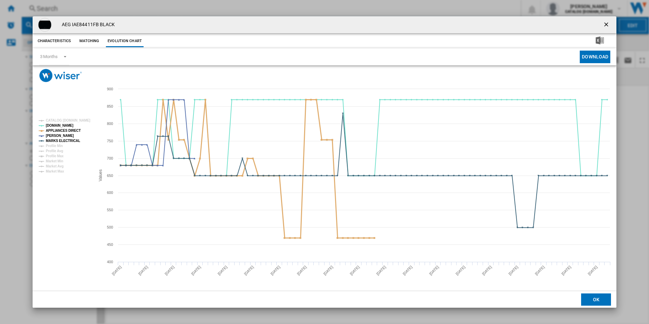
click at [74, 129] on tspan "APPLIANCES DIRECT" at bounding box center [63, 131] width 35 height 4
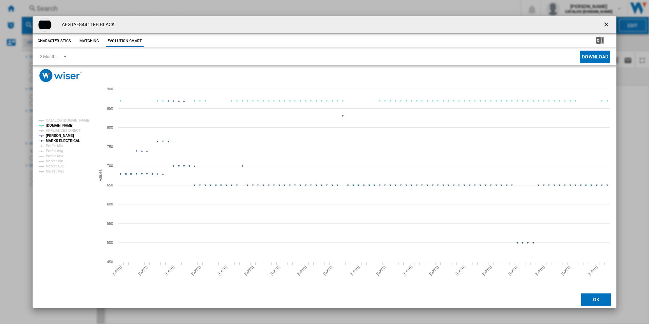
click at [74, 142] on tspan "MARKS ELECTRICAL" at bounding box center [63, 141] width 34 height 4
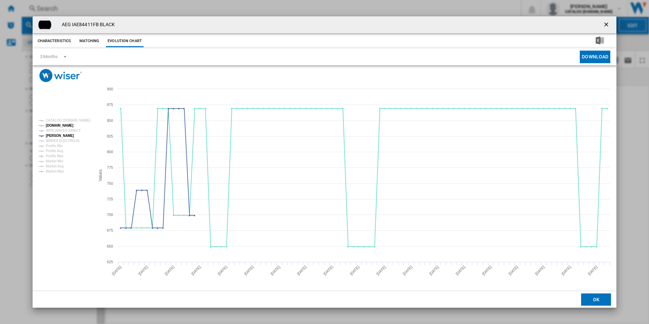
drag, startPoint x: 609, startPoint y: 25, endPoint x: 598, endPoint y: 25, distance: 10.9
click at [609, 25] on ng-md-icon "getI18NText('BUTTONS.CLOSE_DIALOG')" at bounding box center [607, 25] width 8 height 8
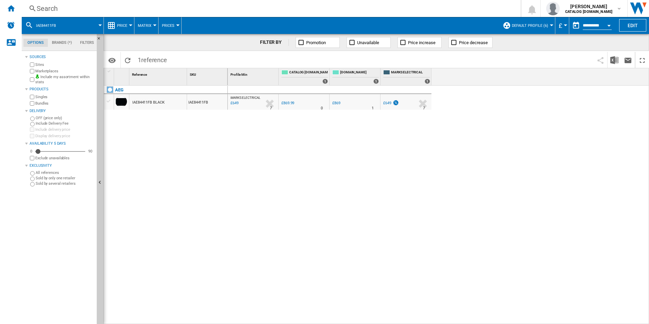
click at [409, 6] on div "Search" at bounding box center [270, 9] width 466 height 10
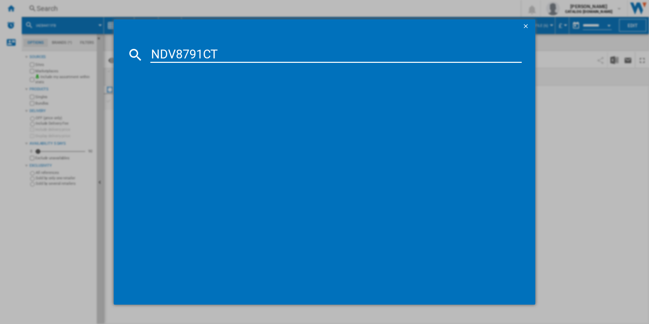
type input "NDV8791CT"
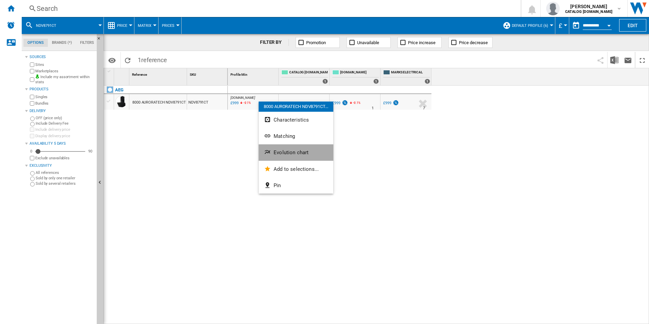
click at [286, 147] on button "Evolution chart" at bounding box center [296, 152] width 75 height 16
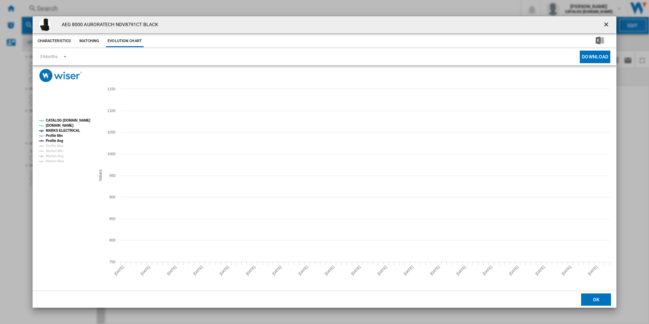
click at [87, 117] on rect "Product popup" at bounding box center [64, 141] width 56 height 50
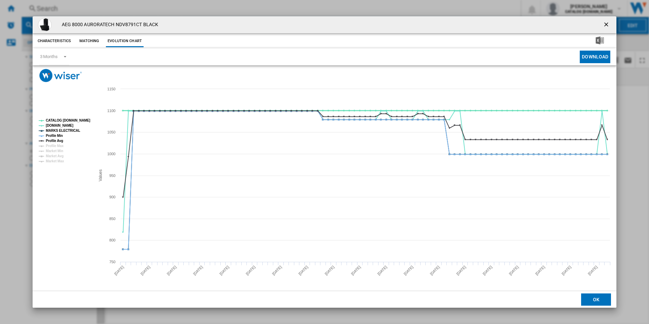
click at [82, 120] on tspan "CATALOG [DOMAIN_NAME]" at bounding box center [68, 120] width 44 height 4
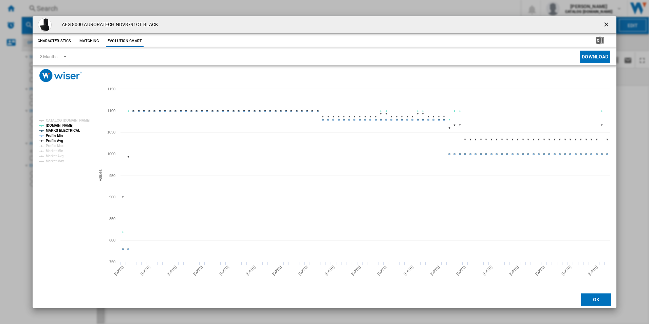
click at [69, 130] on tspan "MARKS ELECTRICAL" at bounding box center [63, 131] width 34 height 4
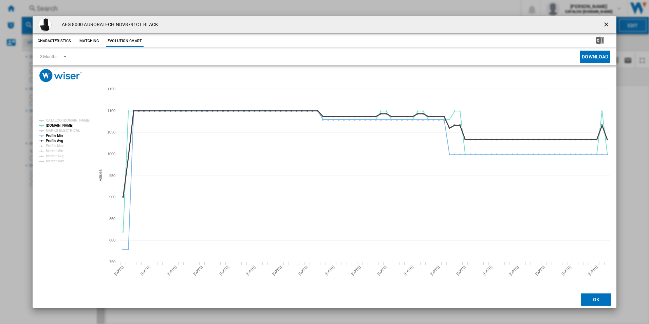
click at [51, 139] on tspan "Profile Avg" at bounding box center [54, 141] width 17 height 4
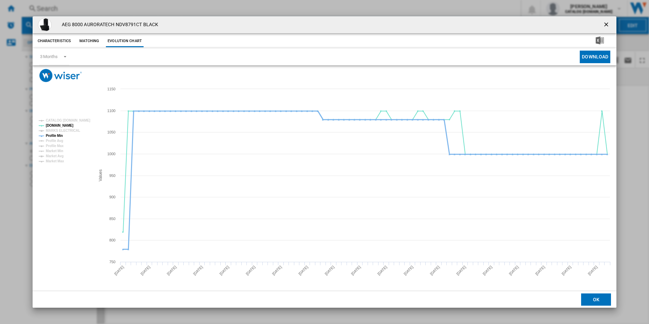
drag, startPoint x: 51, startPoint y: 136, endPoint x: 70, endPoint y: 136, distance: 19.4
click at [52, 136] on tspan "Profile Min" at bounding box center [54, 136] width 17 height 4
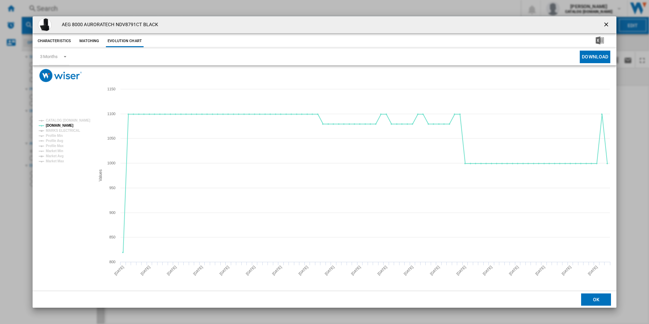
drag, startPoint x: 606, startPoint y: 25, endPoint x: 553, endPoint y: 21, distance: 52.8
click at [606, 25] on ng-md-icon "getI18NText('BUTTONS.CLOSE_DIALOG')" at bounding box center [607, 25] width 8 height 8
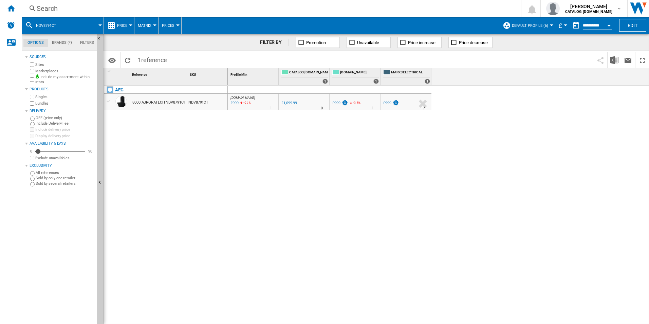
click at [434, 10] on div "Search" at bounding box center [270, 9] width 466 height 10
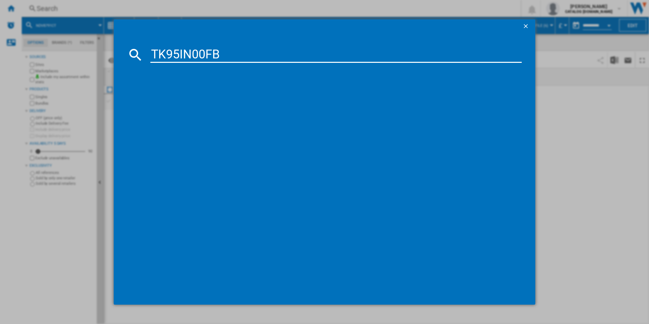
type input "TK95IN00FB"
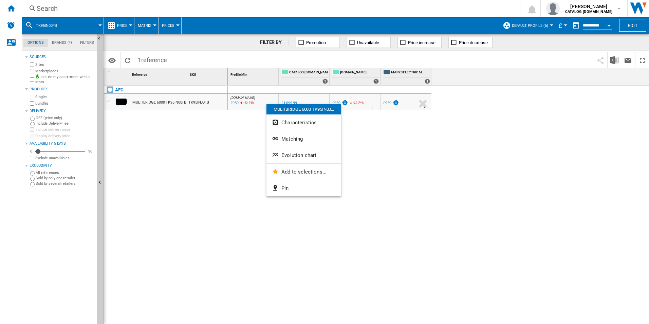
click at [298, 151] on button "Evolution chart" at bounding box center [303, 155] width 75 height 16
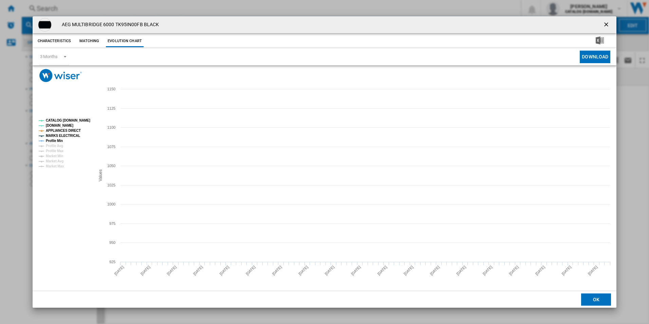
click at [80, 118] on tspan "CATALOG [DOMAIN_NAME]" at bounding box center [68, 120] width 44 height 4
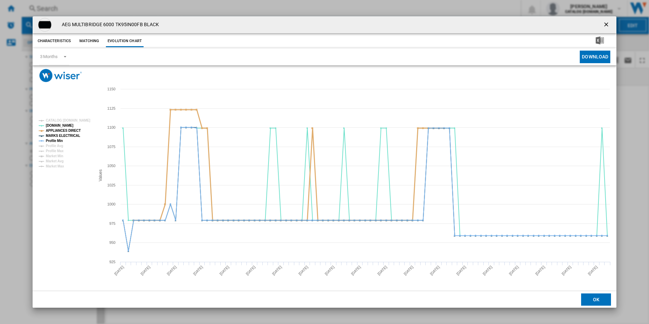
click at [71, 130] on tspan "APPLIANCES DIRECT" at bounding box center [63, 131] width 35 height 4
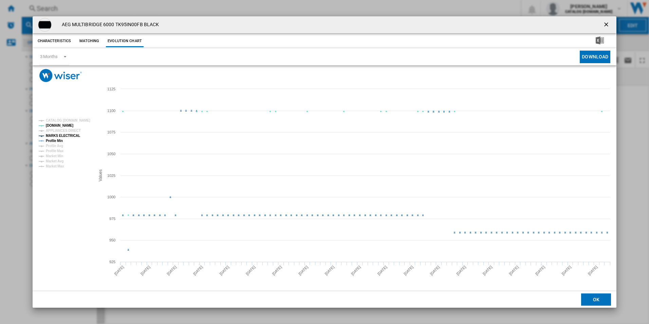
click at [70, 134] on tspan "MARKS ELECTRICAL" at bounding box center [63, 136] width 34 height 4
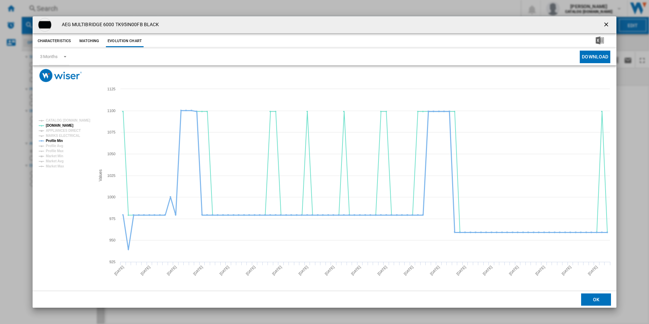
click at [58, 139] on tspan "Profile Min" at bounding box center [54, 141] width 17 height 4
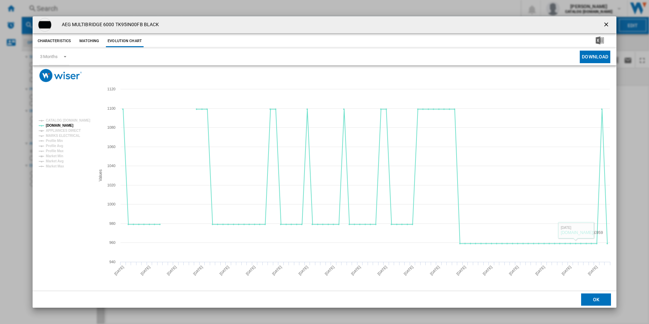
click at [605, 23] on ng-md-icon "getI18NText('BUTTONS.CLOSE_DIALOG')" at bounding box center [607, 25] width 8 height 8
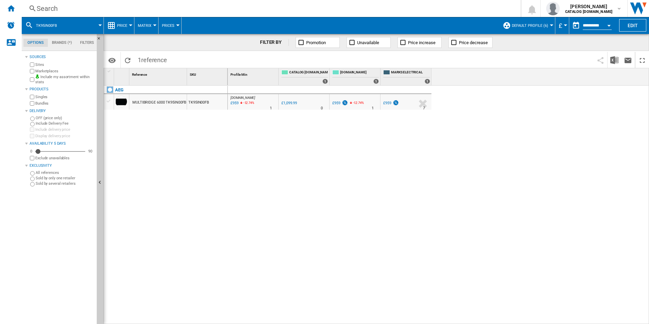
click at [419, 8] on div "Search" at bounding box center [270, 9] width 466 height 10
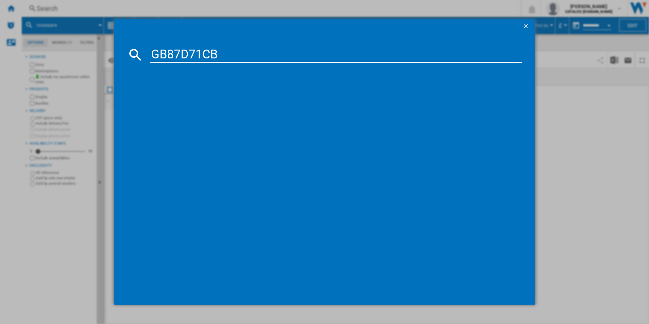
type input "GB87D71CB"
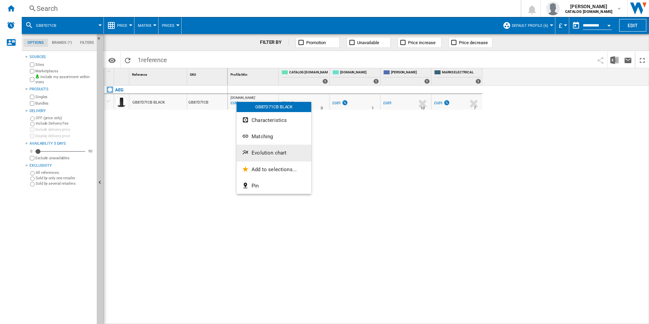
click at [259, 151] on span "Evolution chart" at bounding box center [269, 153] width 35 height 6
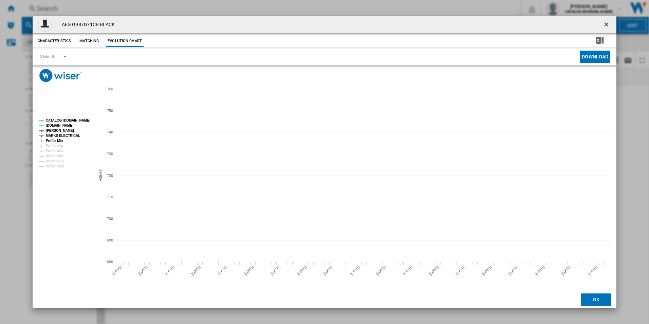
click at [79, 120] on tspan "CATALOG [DOMAIN_NAME]" at bounding box center [68, 120] width 44 height 4
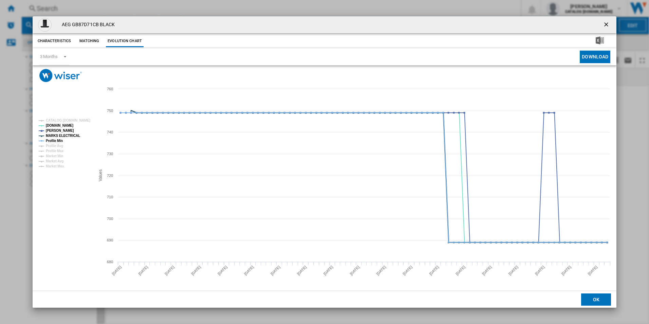
click at [70, 134] on tspan "MARKS ELECTRICAL" at bounding box center [63, 136] width 34 height 4
click at [54, 139] on tspan "Profile Min" at bounding box center [54, 141] width 17 height 4
click at [606, 25] on ng-md-icon "getI18NText('BUTTONS.CLOSE_DIALOG')" at bounding box center [607, 25] width 8 height 8
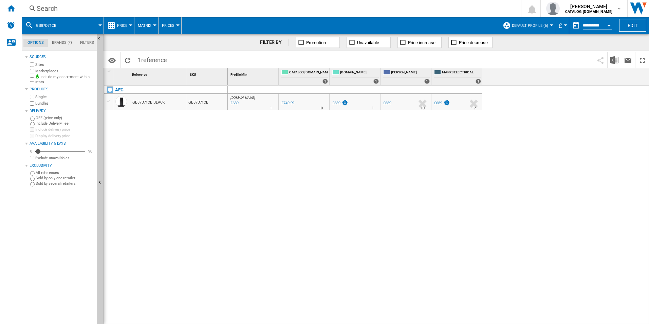
click at [405, 5] on div "Search" at bounding box center [270, 9] width 466 height 10
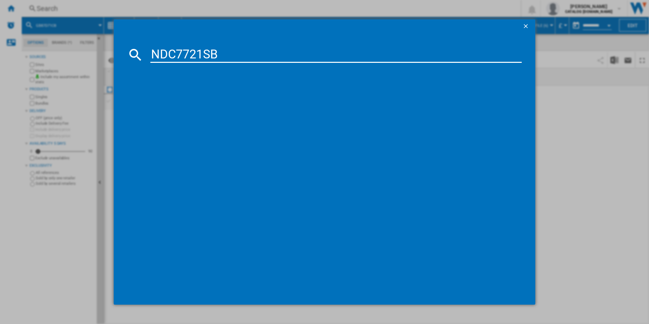
type input "NDC7721SB"
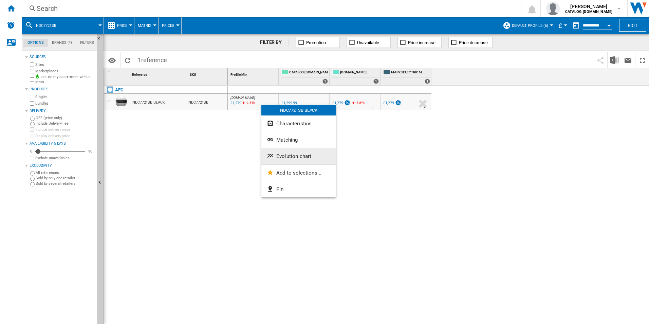
click at [278, 155] on span "Evolution chart" at bounding box center [293, 156] width 35 height 6
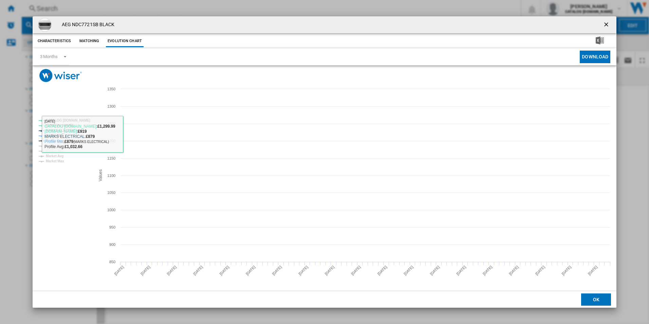
click at [81, 118] on tspan "CATALOG [DOMAIN_NAME]" at bounding box center [68, 120] width 44 height 4
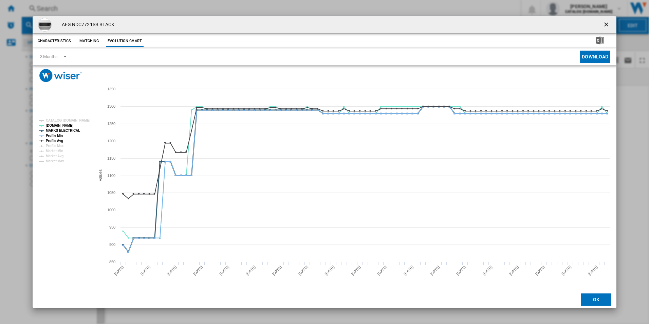
click at [70, 129] on tspan "MARKS ELECTRICAL" at bounding box center [63, 131] width 34 height 4
click at [57, 135] on tspan "Profile Min" at bounding box center [54, 136] width 17 height 4
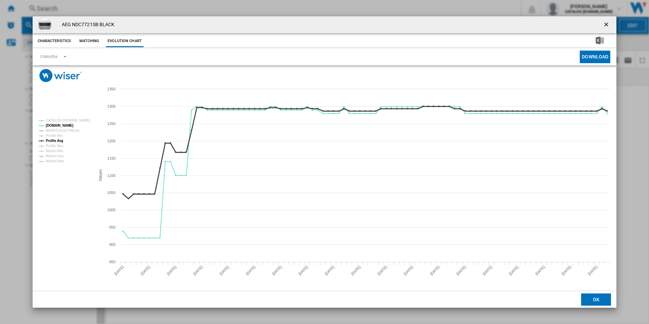
click at [61, 142] on tspan "Profile Avg" at bounding box center [54, 141] width 17 height 4
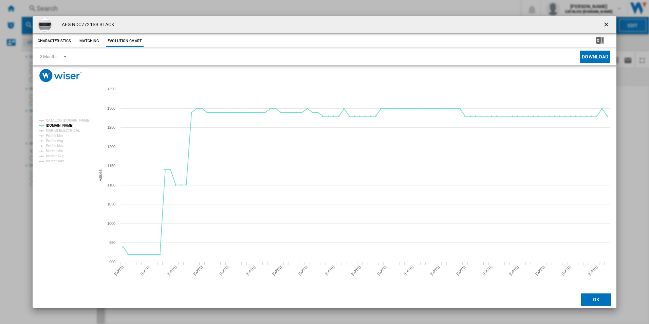
click at [606, 24] on ng-md-icon "getI18NText('BUTTONS.CLOSE_DIALOG')" at bounding box center [607, 25] width 8 height 8
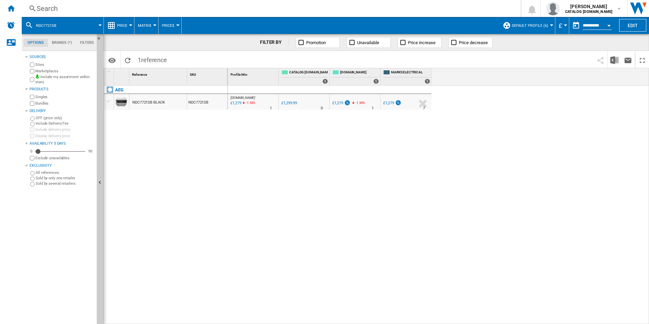
click at [411, 6] on div "Search" at bounding box center [270, 9] width 466 height 10
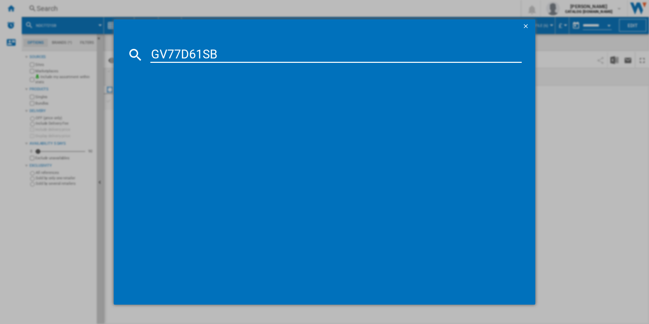
type input "GV77D61SB"
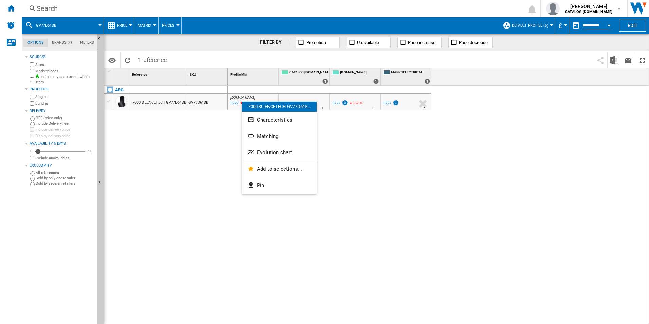
click at [266, 154] on span "Evolution chart" at bounding box center [274, 152] width 35 height 6
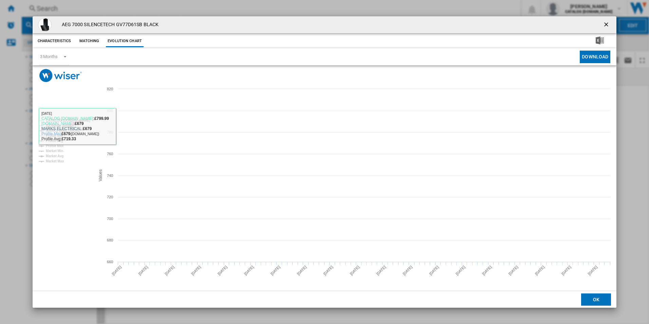
click at [77, 118] on tspan "CATALOG [DOMAIN_NAME]" at bounding box center [68, 120] width 44 height 4
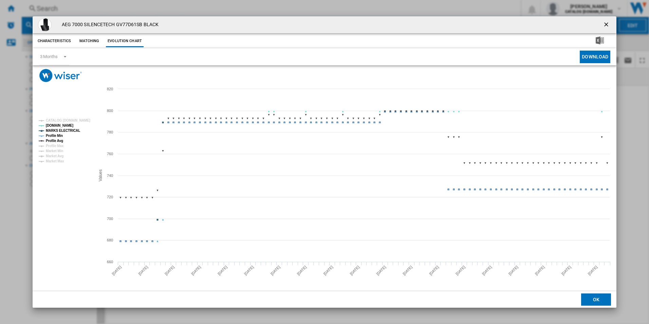
click at [71, 130] on tspan "MARKS ELECTRICAL" at bounding box center [63, 131] width 34 height 4
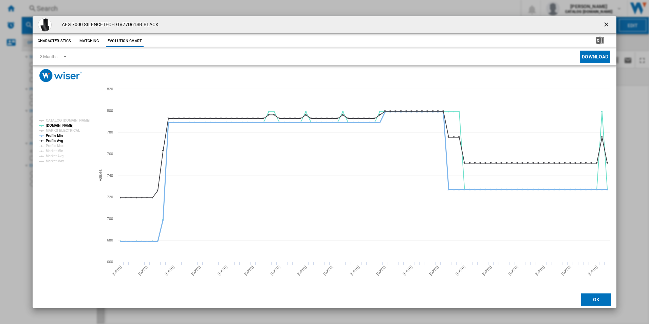
click at [56, 139] on tspan "Profile Avg" at bounding box center [54, 141] width 17 height 4
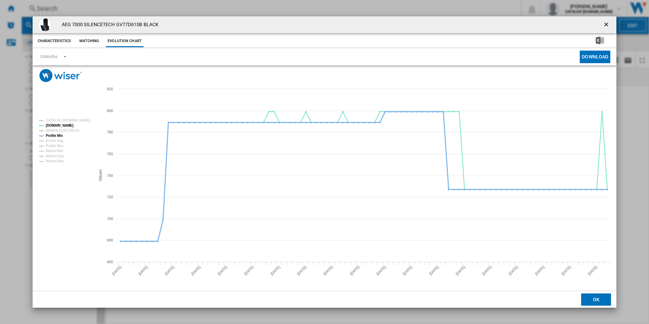
click at [60, 136] on tspan "Profile Min" at bounding box center [54, 136] width 17 height 4
click at [606, 23] on ng-md-icon "getI18NText('BUTTONS.CLOSE_DIALOG')" at bounding box center [607, 25] width 8 height 8
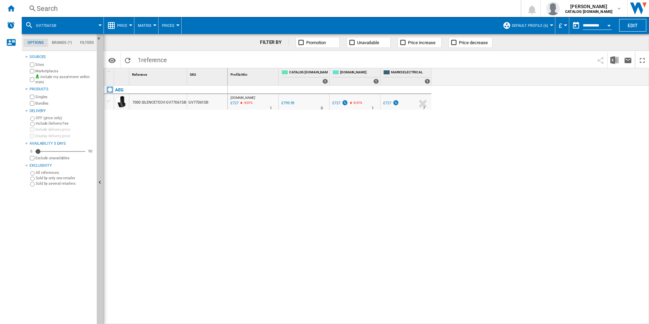
click at [356, 7] on div "Search" at bounding box center [270, 9] width 466 height 10
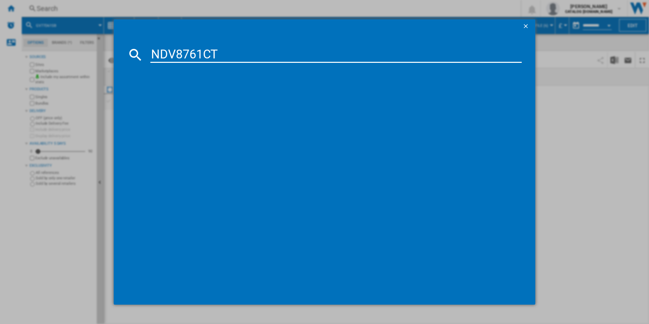
type input "NDV8761CT"
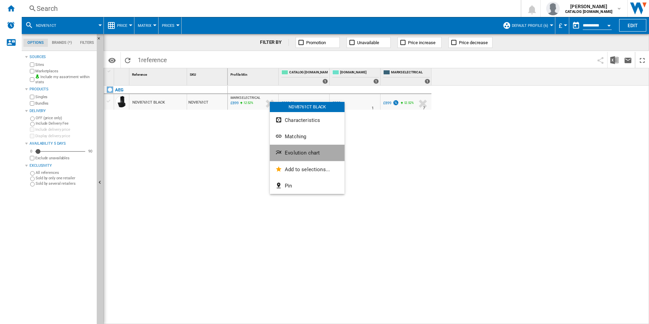
click at [290, 150] on span "Evolution chart" at bounding box center [302, 153] width 35 height 6
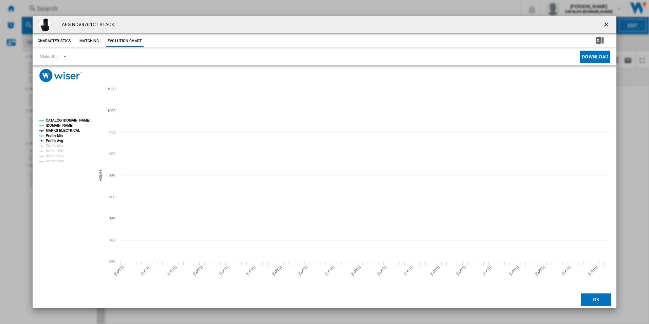
click at [80, 119] on tspan "CATALOG [DOMAIN_NAME]" at bounding box center [68, 120] width 44 height 4
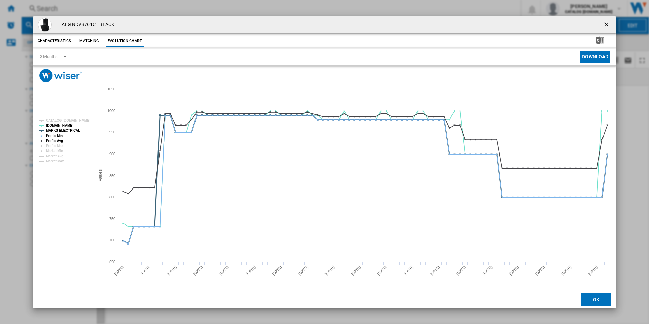
click at [71, 129] on tspan "MARKS ELECTRICAL" at bounding box center [63, 131] width 34 height 4
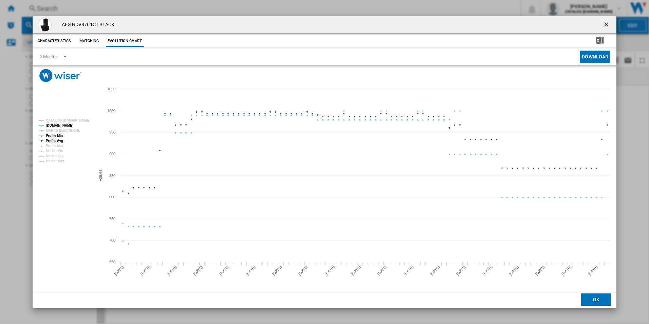
click at [55, 135] on tspan "Profile Min" at bounding box center [54, 136] width 17 height 4
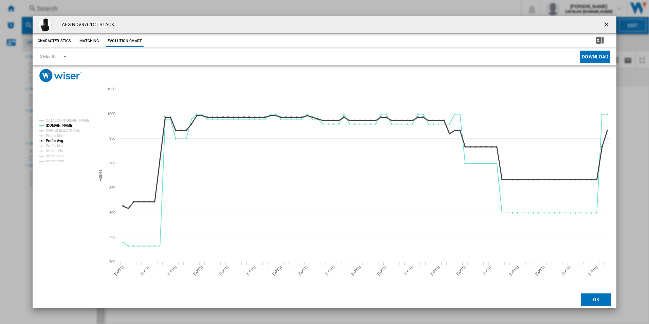
click at [58, 140] on tspan "Profile Avg" at bounding box center [54, 141] width 17 height 4
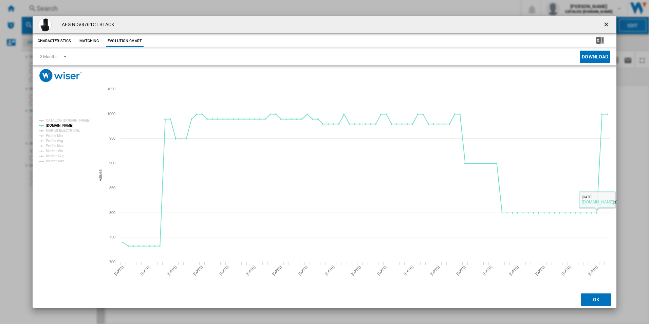
drag, startPoint x: 605, startPoint y: 24, endPoint x: 555, endPoint y: 38, distance: 51.6
click at [605, 24] on ng-md-icon "getI18NText('BUTTONS.CLOSE_DIALOG')" at bounding box center [607, 25] width 8 height 8
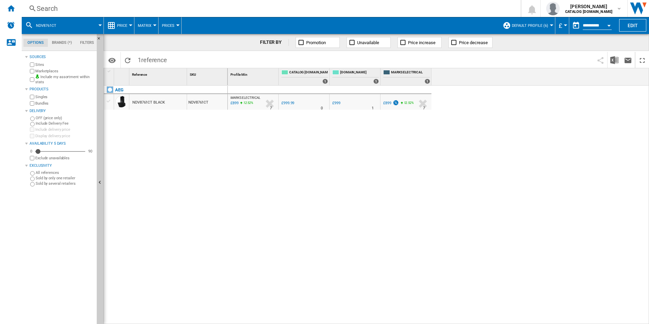
click at [364, 6] on div "Search" at bounding box center [270, 9] width 466 height 10
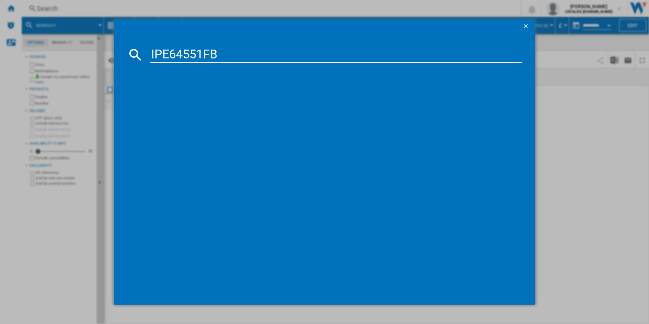
type input "IPE64551FB"
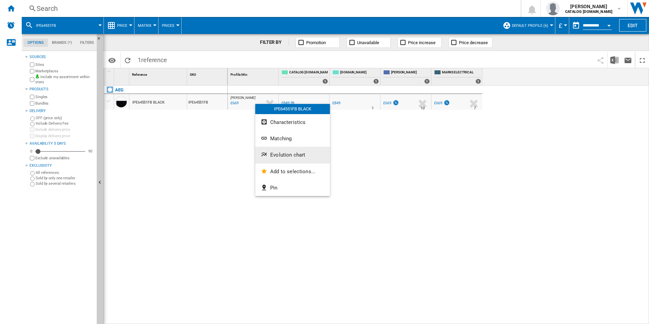
click at [271, 158] on span "Evolution chart" at bounding box center [287, 155] width 35 height 6
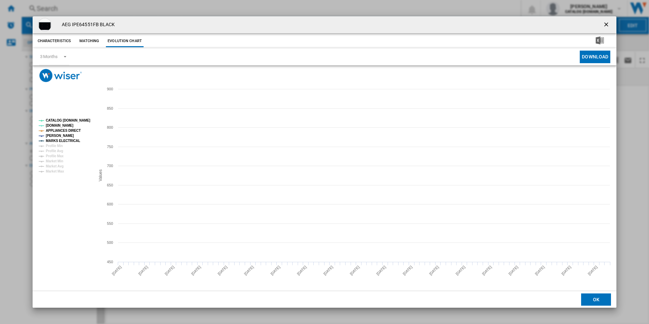
click at [71, 118] on tspan "CATALOG [DOMAIN_NAME]" at bounding box center [68, 120] width 44 height 4
click at [69, 130] on tspan "APPLIANCES DIRECT" at bounding box center [63, 131] width 35 height 4
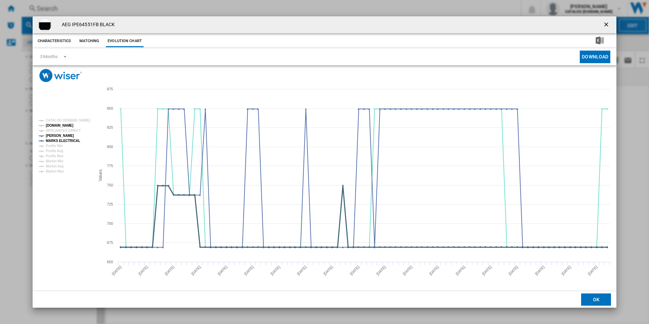
click at [73, 142] on tspan "MARKS ELECTRICAL" at bounding box center [63, 141] width 34 height 4
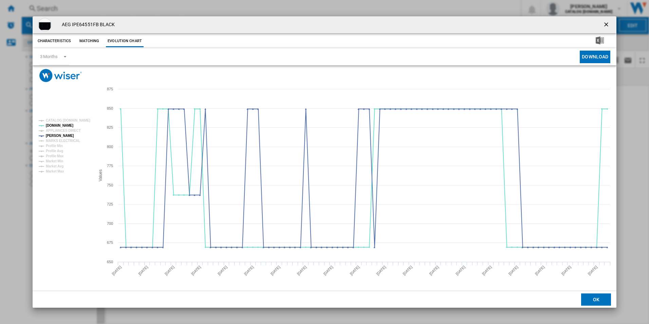
click at [608, 24] on ng-md-icon "getI18NText('BUTTONS.CLOSE_DIALOG')" at bounding box center [607, 25] width 8 height 8
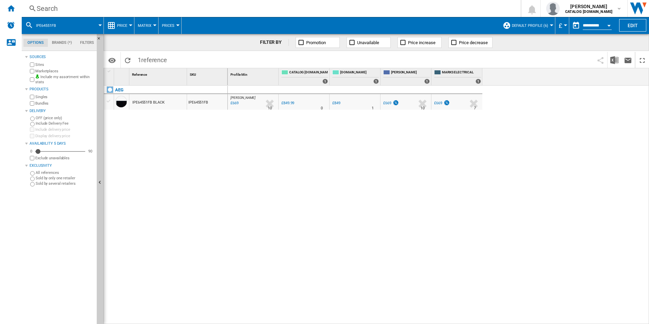
click at [412, 8] on div "Search" at bounding box center [270, 9] width 466 height 10
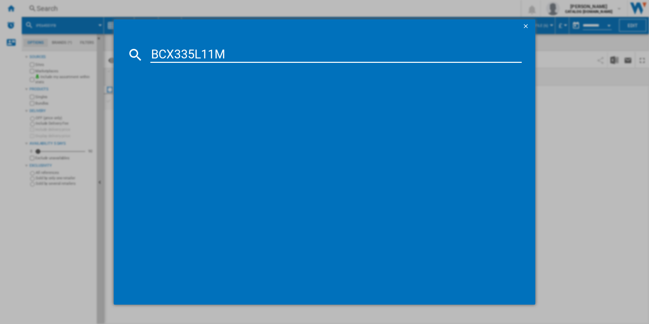
type input "BCX335L11M"
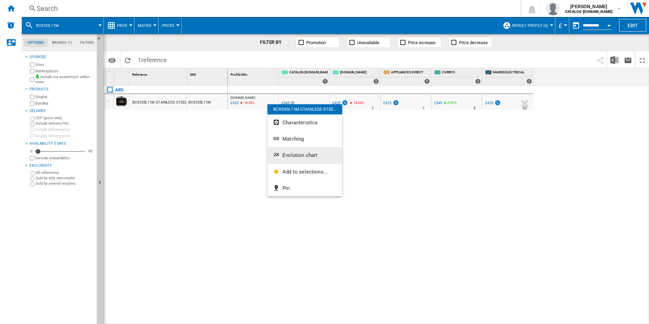
click at [289, 154] on span "Evolution chart" at bounding box center [299, 155] width 35 height 6
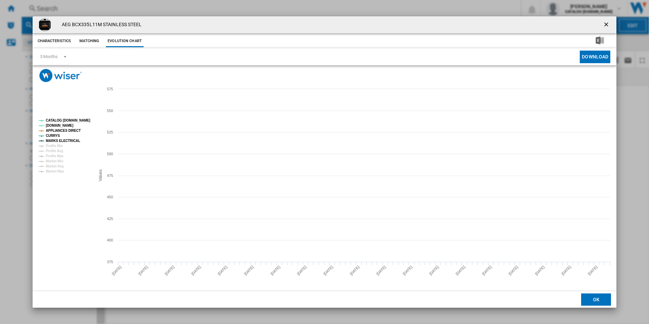
click at [81, 118] on tspan "CATALOG [DOMAIN_NAME]" at bounding box center [68, 120] width 44 height 4
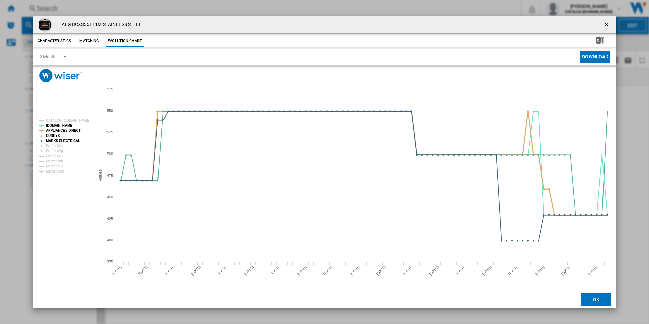
click at [73, 129] on tspan "APPLIANCES DIRECT" at bounding box center [63, 131] width 35 height 4
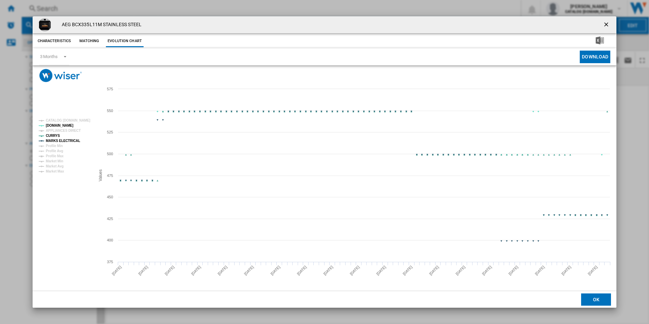
click at [73, 141] on tspan "MARKS ELECTRICAL" at bounding box center [63, 141] width 34 height 4
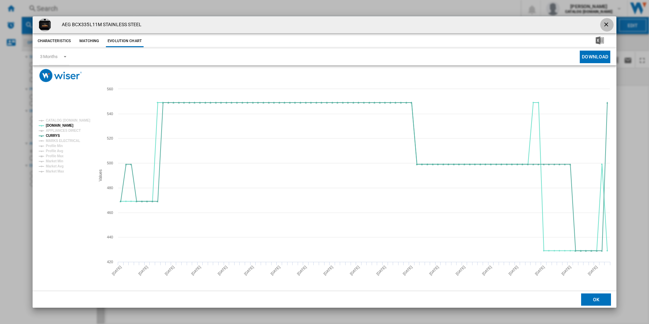
click at [608, 25] on ng-md-icon "getI18NText('BUTTONS.CLOSE_DIALOG')" at bounding box center [607, 25] width 8 height 8
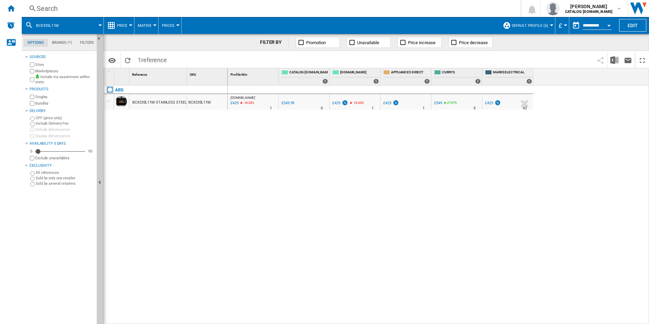
click at [355, 4] on div "Search" at bounding box center [270, 9] width 466 height 10
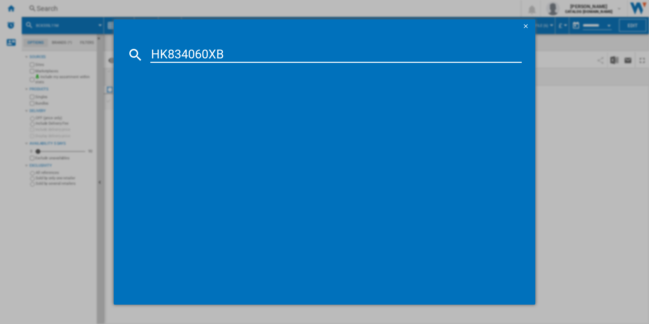
type input "HK834060XB"
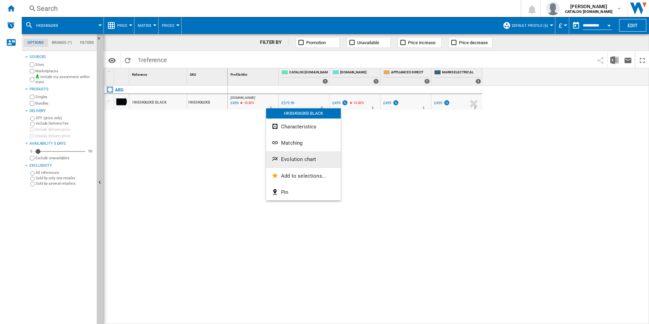
click at [285, 151] on button "Evolution chart" at bounding box center [303, 159] width 75 height 16
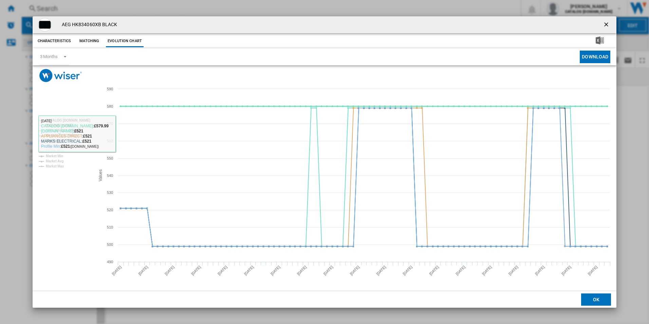
drag, startPoint x: 83, startPoint y: 119, endPoint x: 78, endPoint y: 123, distance: 5.8
click at [83, 119] on tspan "CATALOG [DOMAIN_NAME]" at bounding box center [68, 120] width 44 height 4
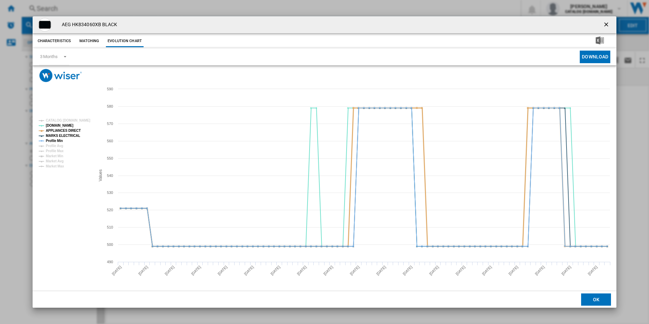
click at [70, 129] on tspan "APPLIANCES DIRECT" at bounding box center [63, 131] width 35 height 4
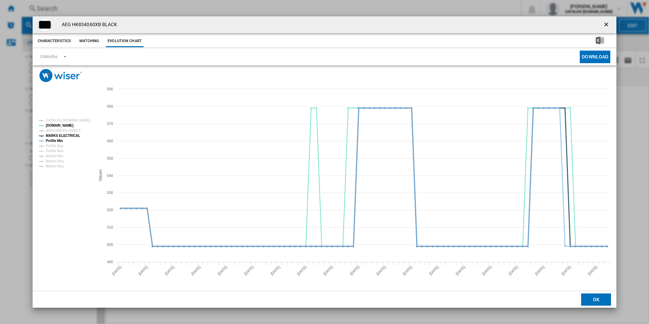
click at [70, 136] on tspan "MARKS ELECTRICAL" at bounding box center [63, 136] width 34 height 4
click at [52, 143] on tspan "Profile Min" at bounding box center [54, 141] width 17 height 4
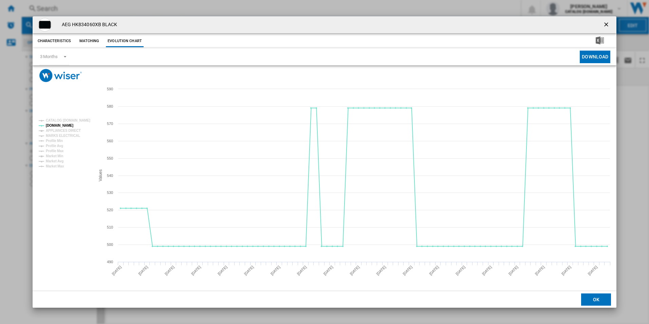
click at [608, 21] on ng-md-icon "getI18NText('BUTTONS.CLOSE_DIALOG')" at bounding box center [607, 25] width 8 height 8
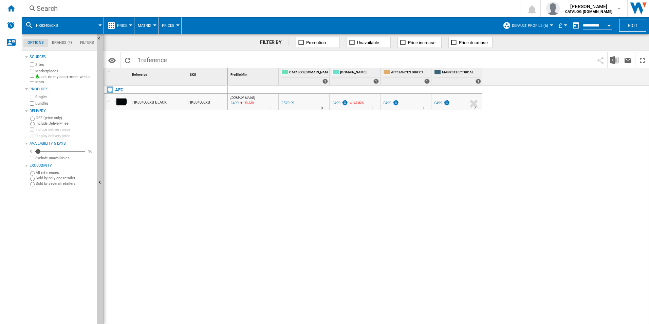
click at [331, 7] on div "Search" at bounding box center [270, 9] width 466 height 10
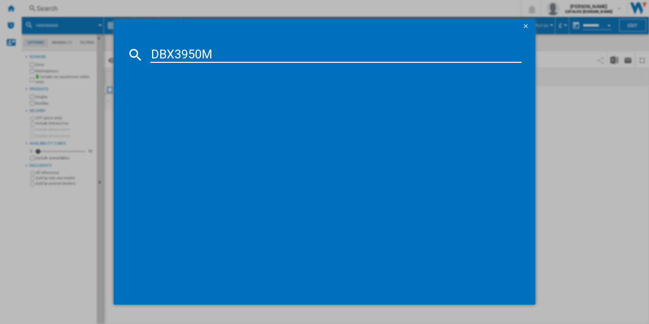
type input "DBX3950M"
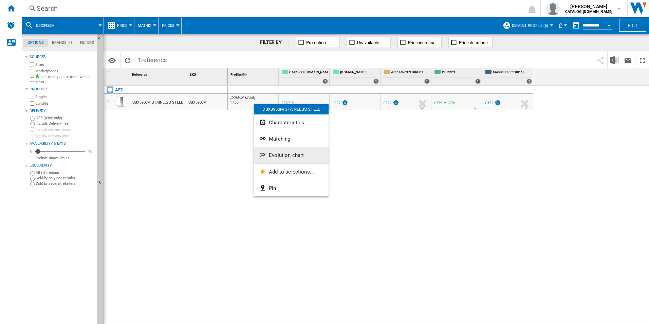
click at [273, 154] on span "Evolution chart" at bounding box center [286, 155] width 35 height 6
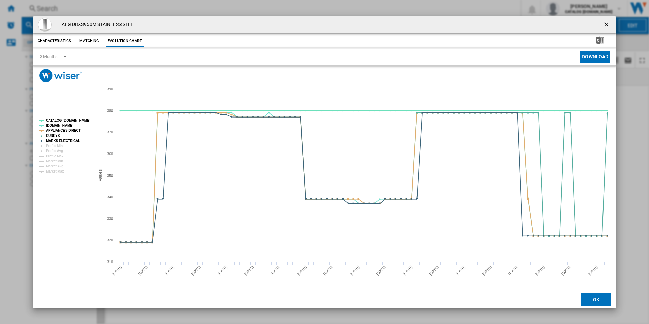
click at [75, 119] on tspan "CATALOG [DOMAIN_NAME]" at bounding box center [68, 120] width 44 height 4
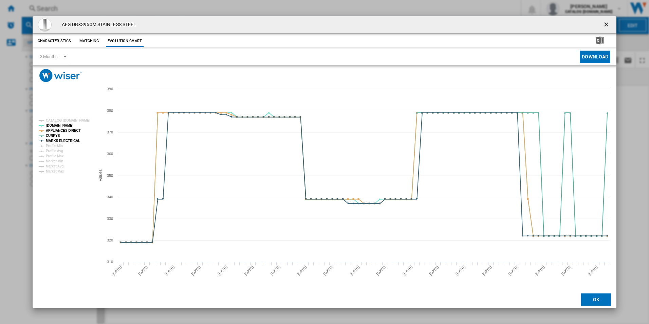
click at [71, 129] on tspan "APPLIANCES DIRECT" at bounding box center [63, 131] width 35 height 4
click at [71, 139] on tspan "MARKS ELECTRICAL" at bounding box center [63, 141] width 34 height 4
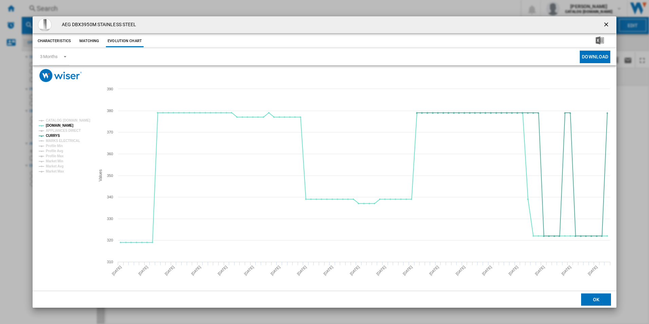
drag, startPoint x: 609, startPoint y: 23, endPoint x: 605, endPoint y: 24, distance: 5.0
click at [609, 23] on ng-md-icon "getI18NText('BUTTONS.CLOSE_DIALOG')" at bounding box center [607, 25] width 8 height 8
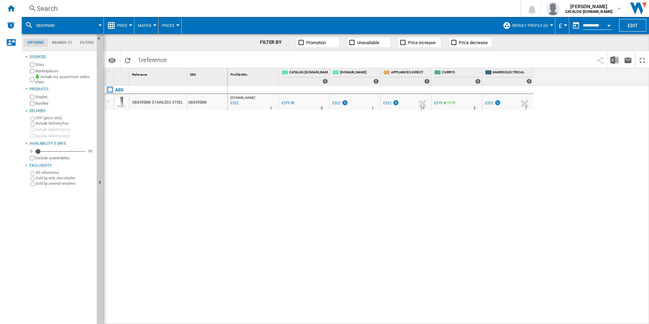
click at [467, 7] on div "Search" at bounding box center [270, 9] width 466 height 10
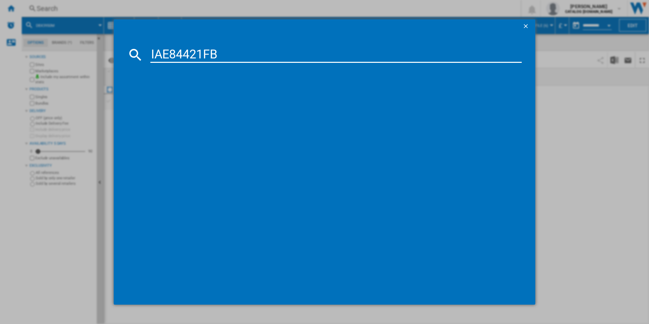
type input "IAE84421FB"
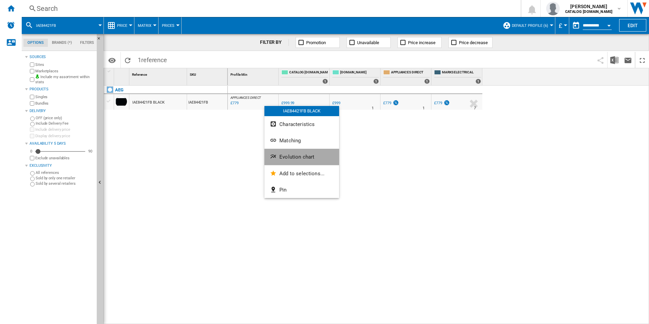
click at [293, 150] on button "Evolution chart" at bounding box center [301, 157] width 75 height 16
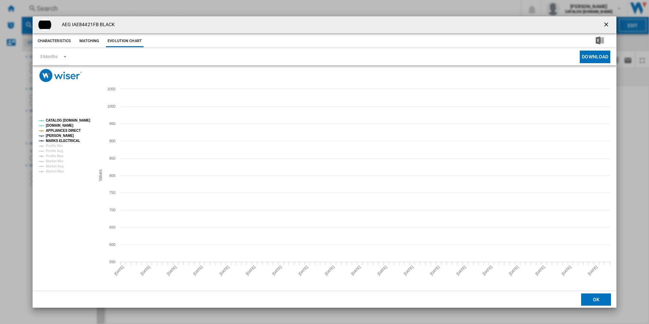
click at [63, 120] on tspan "CATALOG [DOMAIN_NAME]" at bounding box center [68, 120] width 44 height 4
click at [71, 129] on tspan "APPLIANCES DIRECT" at bounding box center [63, 131] width 35 height 4
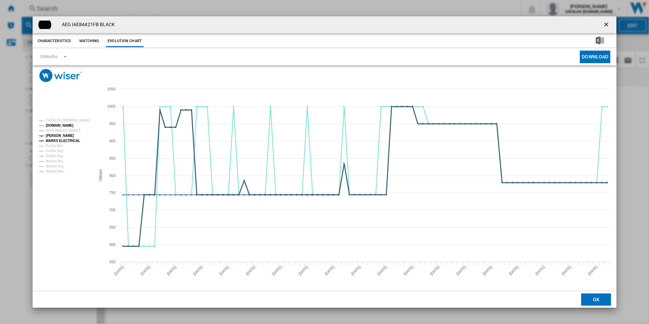
click at [74, 142] on tspan "MARKS ELECTRICAL" at bounding box center [63, 141] width 34 height 4
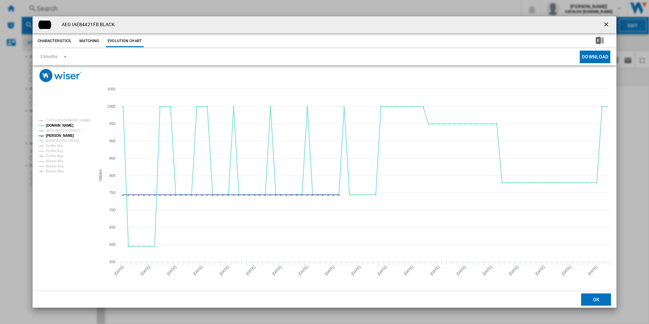
drag, startPoint x: 606, startPoint y: 21, endPoint x: 598, endPoint y: 21, distance: 8.1
click at [606, 21] on ng-md-icon "getI18NText('BUTTONS.CLOSE_DIALOG')" at bounding box center [607, 25] width 8 height 8
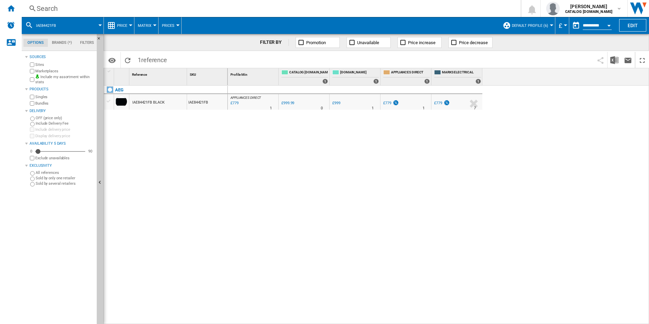
click at [391, 10] on div "Search" at bounding box center [270, 9] width 466 height 10
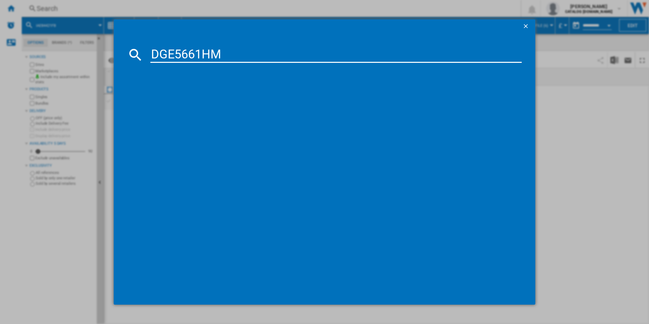
type input "DGE5661HM"
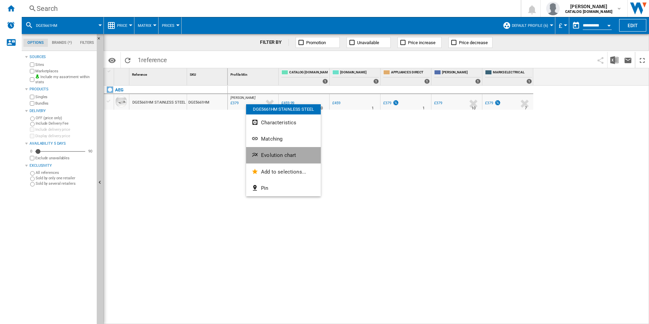
click at [276, 148] on button "Evolution chart" at bounding box center [283, 155] width 75 height 16
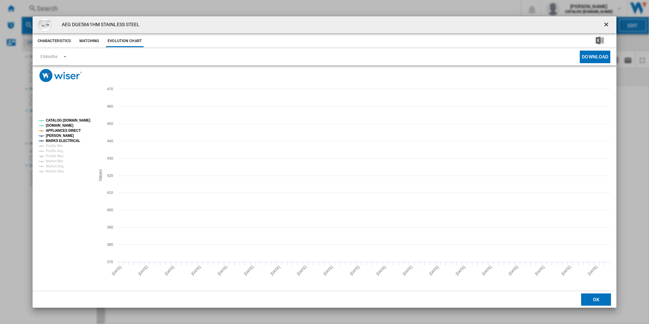
click at [70, 120] on tspan "CATALOG [DOMAIN_NAME]" at bounding box center [68, 120] width 44 height 4
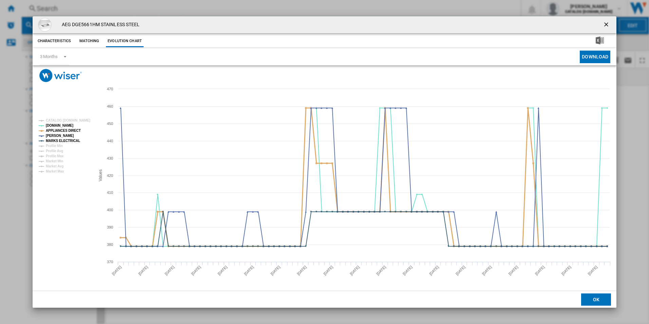
click at [73, 131] on tspan "APPLIANCES DIRECT" at bounding box center [63, 131] width 35 height 4
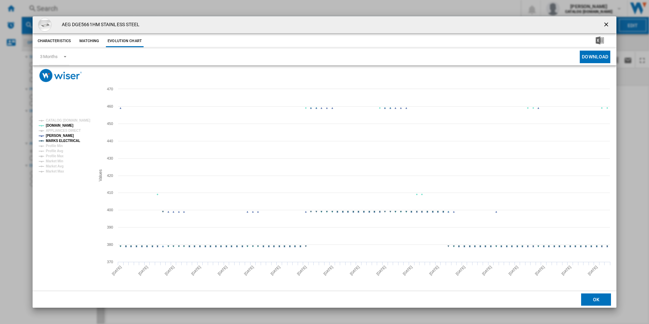
click at [73, 141] on tspan "MARKS ELECTRICAL" at bounding box center [63, 141] width 34 height 4
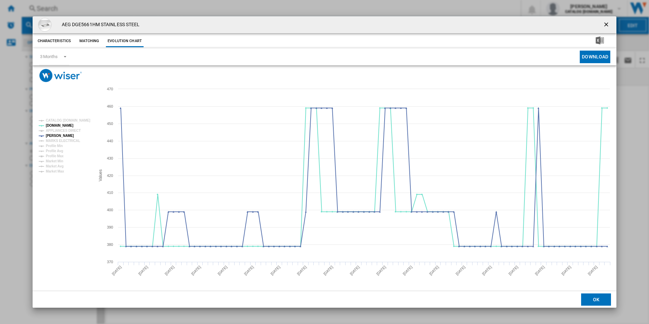
drag, startPoint x: 608, startPoint y: 23, endPoint x: 578, endPoint y: 23, distance: 29.5
click at [608, 23] on ng-md-icon "getI18NText('BUTTONS.CLOSE_DIALOG')" at bounding box center [607, 25] width 8 height 8
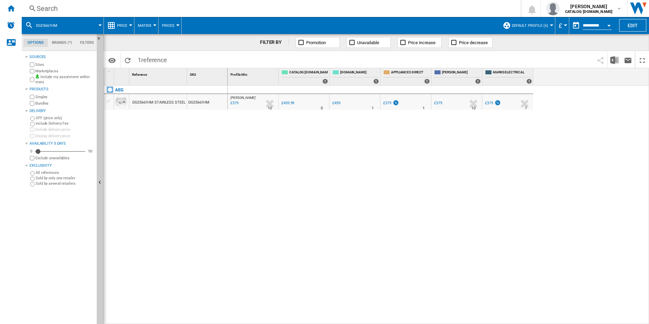
click at [424, 10] on div "Search" at bounding box center [270, 9] width 466 height 10
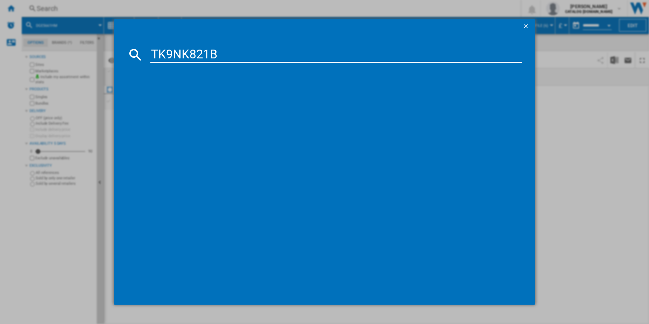
type input "TK9NK821B"
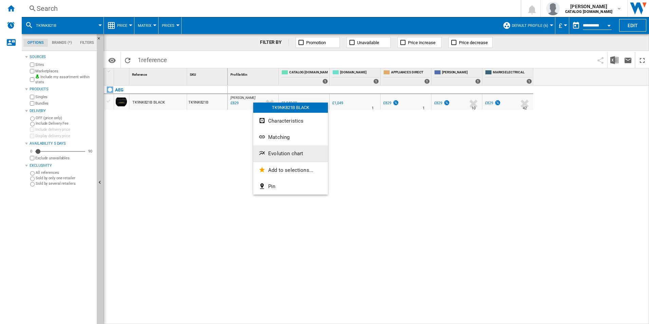
click at [276, 150] on button "Evolution chart" at bounding box center [290, 153] width 75 height 16
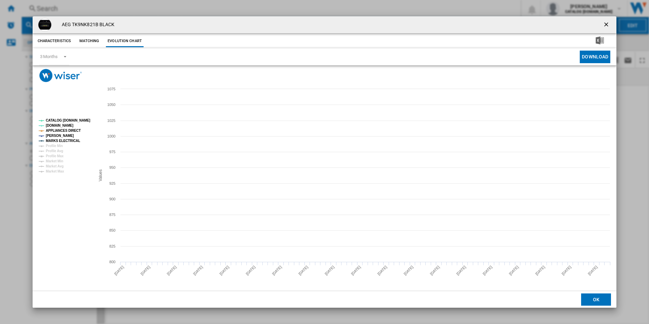
click at [78, 122] on tspan "CATALOG [DOMAIN_NAME]" at bounding box center [68, 120] width 44 height 4
click at [74, 129] on tspan "APPLIANCES DIRECT" at bounding box center [63, 131] width 35 height 4
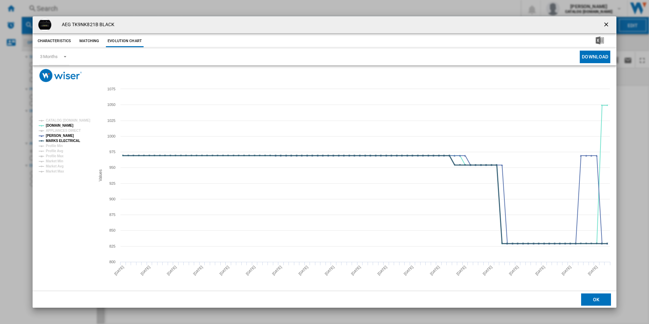
click at [74, 141] on tspan "MARKS ELECTRICAL" at bounding box center [63, 141] width 34 height 4
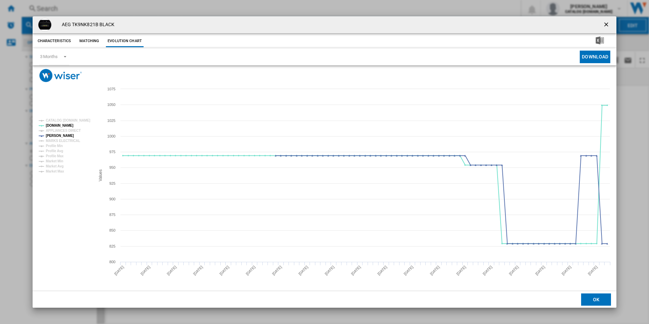
click at [607, 24] on ng-md-icon "getI18NText('BUTTONS.CLOSE_DIALOG')" at bounding box center [607, 25] width 8 height 8
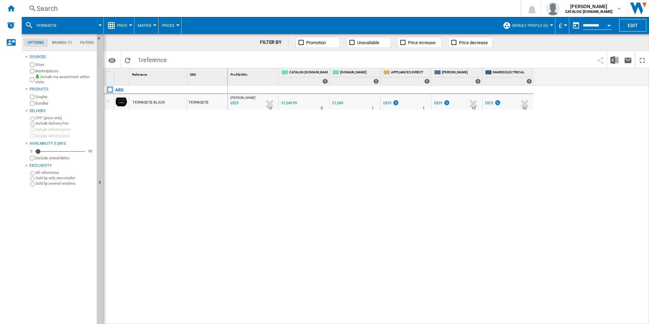
click at [381, 12] on div "Search" at bounding box center [270, 9] width 466 height 10
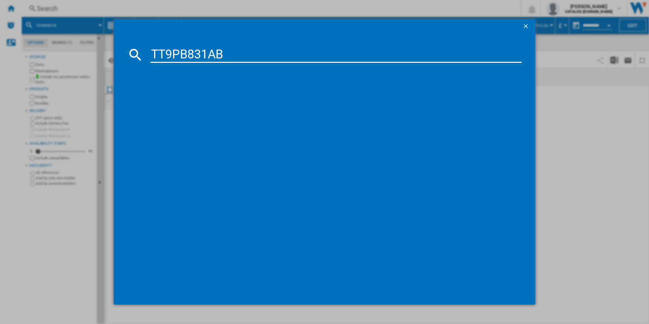
type input "TT9PB831AB"
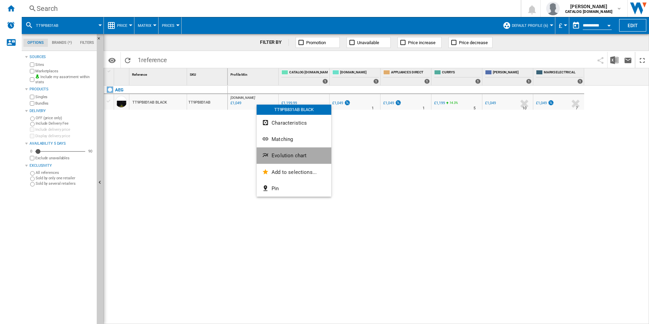
click at [291, 154] on span "Evolution chart" at bounding box center [289, 155] width 35 height 6
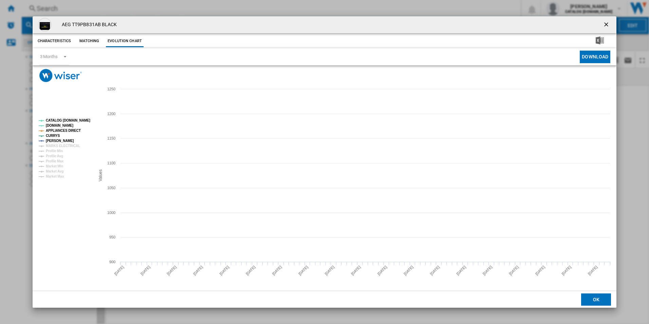
click at [78, 122] on tspan "CATALOG [DOMAIN_NAME]" at bounding box center [68, 120] width 44 height 4
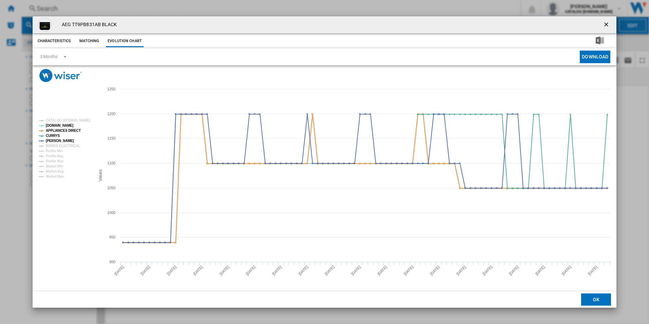
click at [71, 129] on tspan "APPLIANCES DIRECT" at bounding box center [63, 131] width 35 height 4
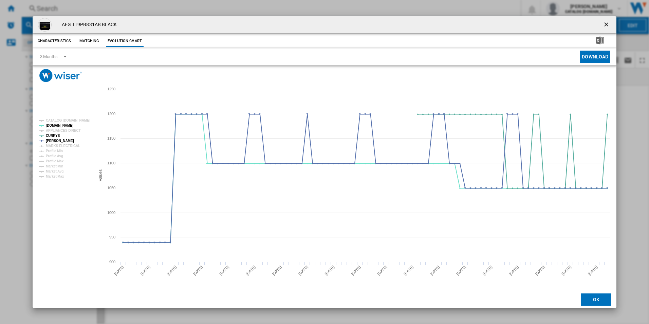
click at [612, 23] on button "Product popup" at bounding box center [607, 25] width 14 height 14
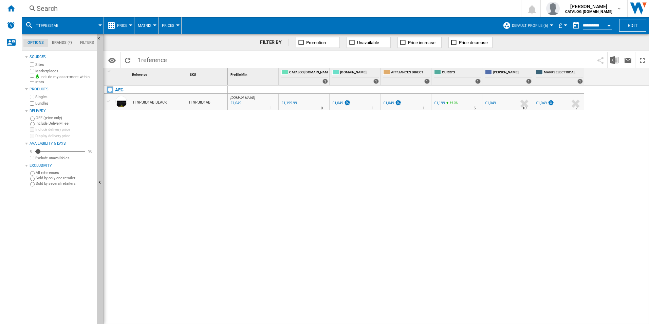
click at [408, 4] on div "Search" at bounding box center [270, 9] width 466 height 10
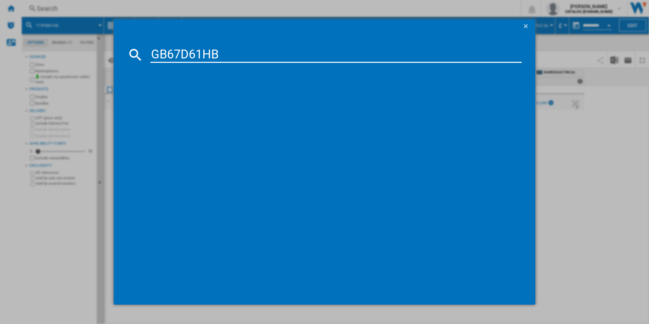
type input "GB67D61HB"
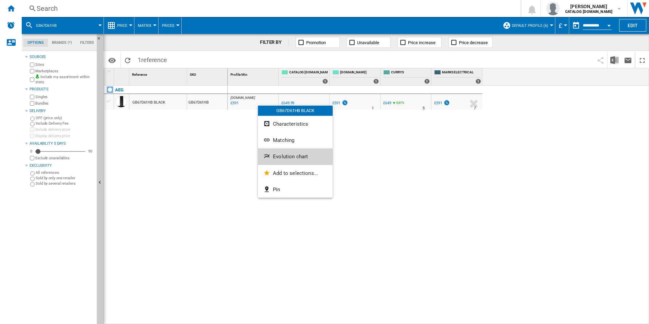
click at [278, 157] on span "Evolution chart" at bounding box center [290, 156] width 35 height 6
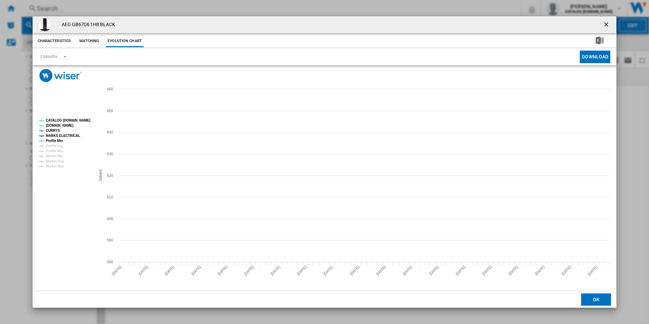
click at [81, 119] on tspan "CATALOG [DOMAIN_NAME]" at bounding box center [68, 120] width 44 height 4
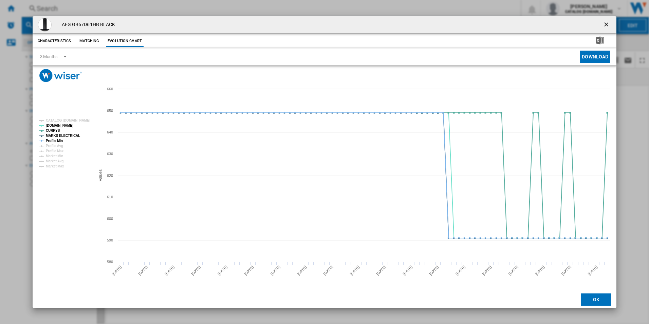
click at [71, 134] on tspan "MARKS ELECTRICAL" at bounding box center [63, 136] width 34 height 4
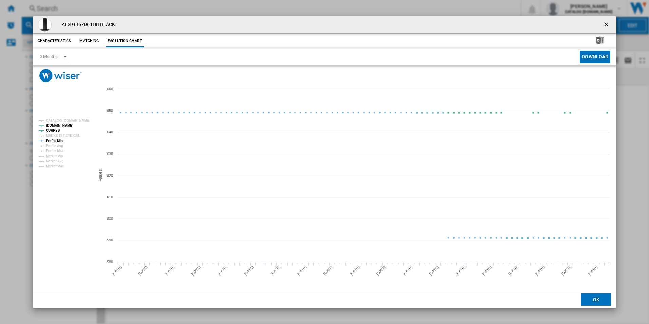
click at [56, 142] on tspan "Profile Min" at bounding box center [54, 141] width 17 height 4
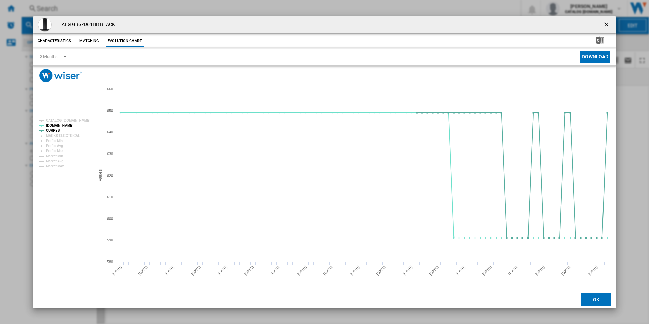
drag, startPoint x: 607, startPoint y: 25, endPoint x: 599, endPoint y: 25, distance: 8.5
click at [607, 25] on ng-md-icon "getI18NText('BUTTONS.CLOSE_DIALOG')" at bounding box center [607, 25] width 8 height 8
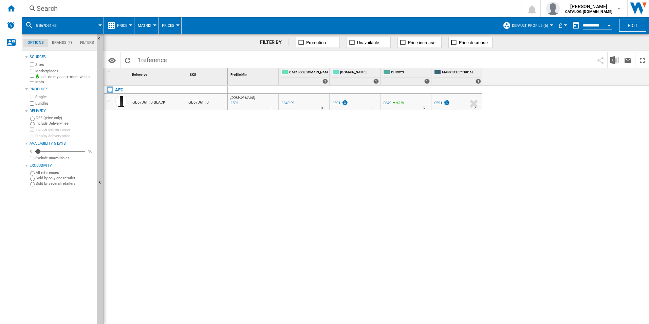
click at [403, 10] on div "Search" at bounding box center [270, 9] width 466 height 10
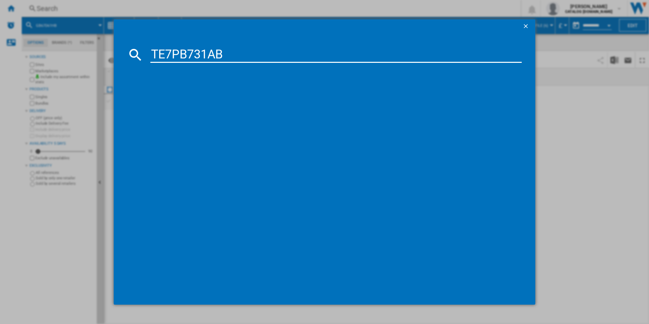
type input "TE7PB731AB"
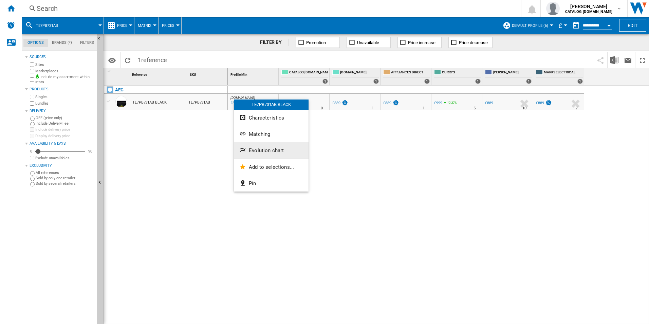
click at [264, 144] on button "Evolution chart" at bounding box center [271, 150] width 75 height 16
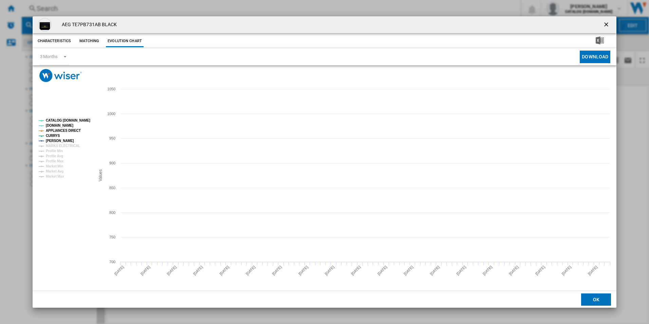
click at [78, 118] on tspan "CATALOG [DOMAIN_NAME]" at bounding box center [68, 120] width 44 height 4
click at [73, 129] on tspan "APPLIANCES DIRECT" at bounding box center [63, 131] width 35 height 4
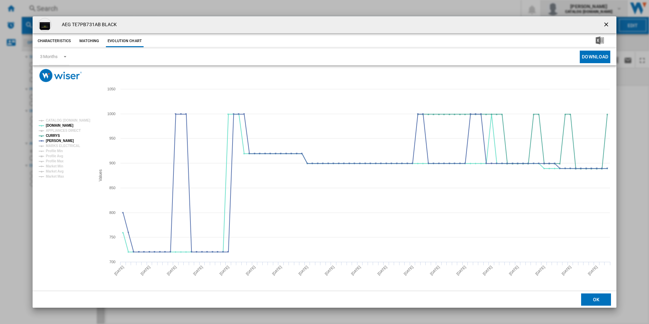
drag, startPoint x: 606, startPoint y: 23, endPoint x: 560, endPoint y: 14, distance: 46.6
click at [606, 23] on ng-md-icon "getI18NText('BUTTONS.CLOSE_DIALOG')" at bounding box center [607, 25] width 8 height 8
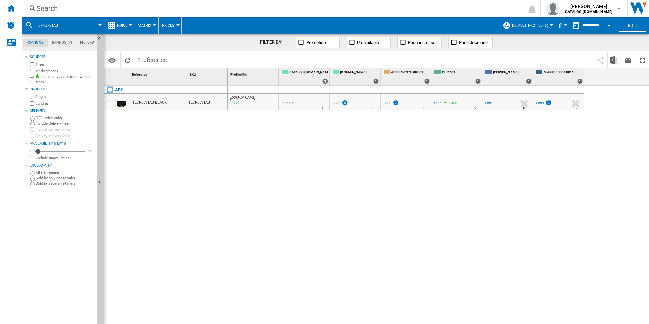
click at [416, 5] on div "Search" at bounding box center [270, 9] width 466 height 10
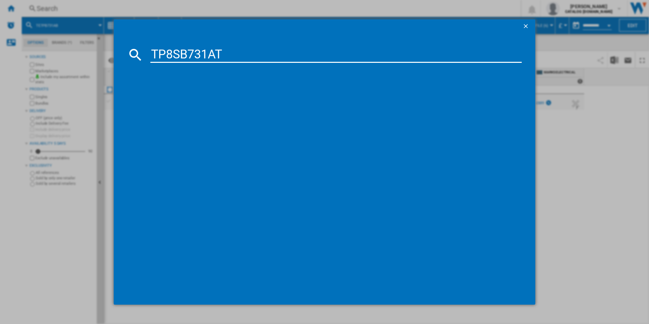
type input "TP8SB731AT"
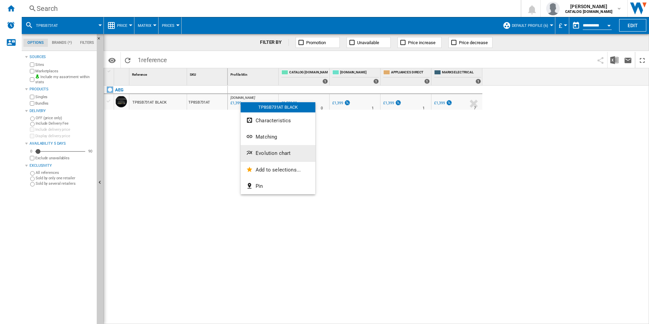
click at [256, 151] on span "Evolution chart" at bounding box center [273, 153] width 35 height 6
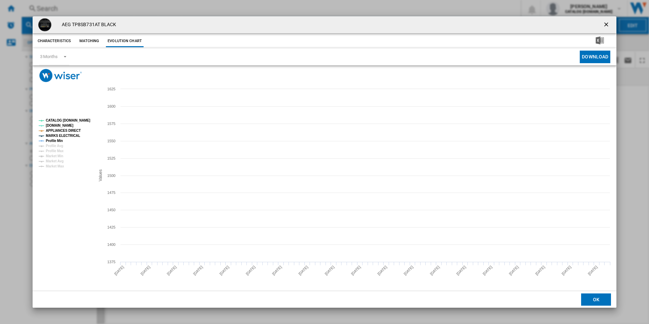
click at [77, 120] on tspan "CATALOG [DOMAIN_NAME]" at bounding box center [68, 120] width 44 height 4
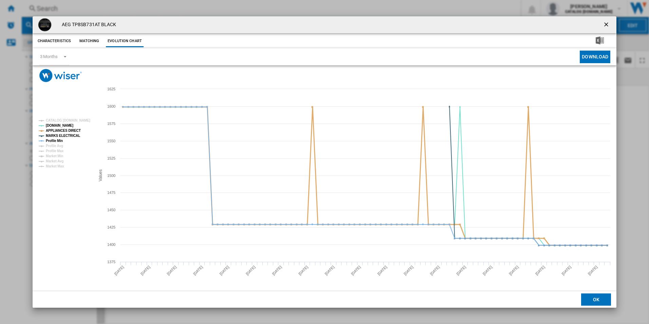
click at [72, 129] on tspan "APPLIANCES DIRECT" at bounding box center [63, 131] width 35 height 4
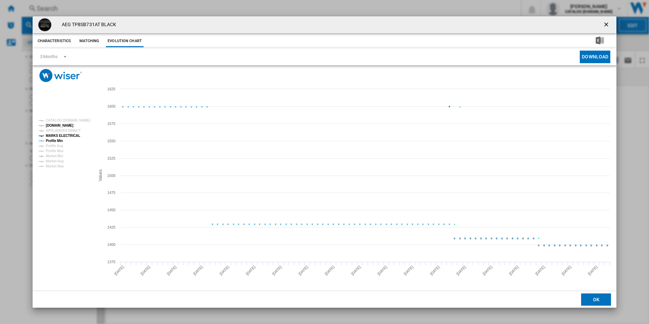
click at [70, 134] on tspan "MARKS ELECTRICAL" at bounding box center [63, 136] width 34 height 4
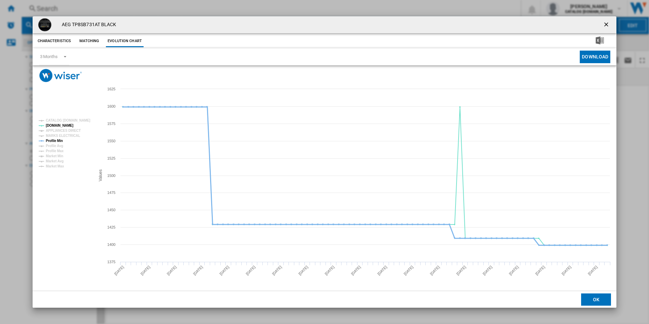
click at [59, 141] on tspan "Profile Min" at bounding box center [54, 141] width 17 height 4
click at [603, 23] on ng-md-icon "getI18NText('BUTTONS.CLOSE_DIALOG')" at bounding box center [607, 25] width 8 height 8
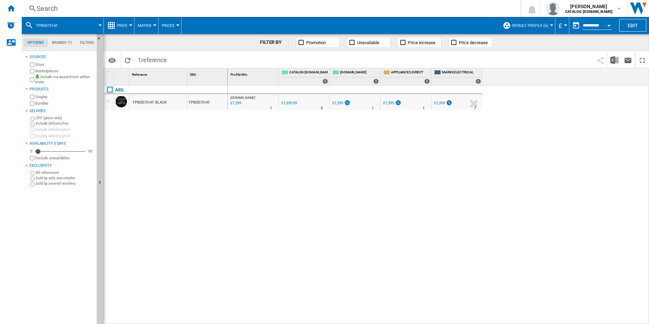
click at [351, 5] on div "Search" at bounding box center [270, 9] width 466 height 10
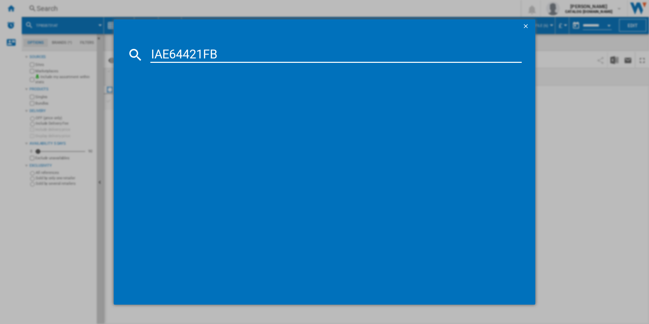
type input "IAE64421FB"
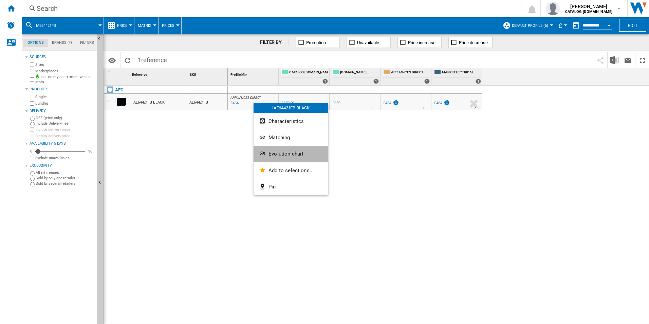
click at [303, 158] on button "Evolution chart" at bounding box center [291, 154] width 75 height 16
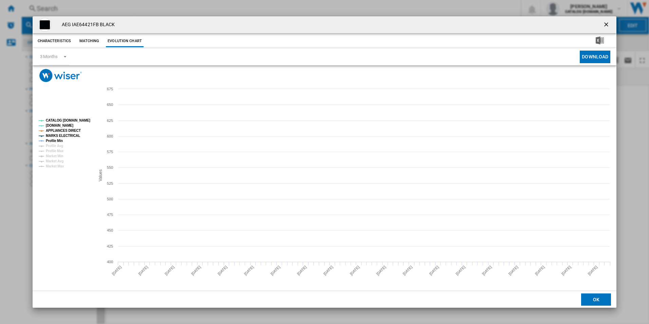
click at [76, 122] on tspan "CATALOG [DOMAIN_NAME]" at bounding box center [68, 120] width 44 height 4
click at [74, 132] on tspan "APPLIANCES DIRECT" at bounding box center [63, 131] width 35 height 4
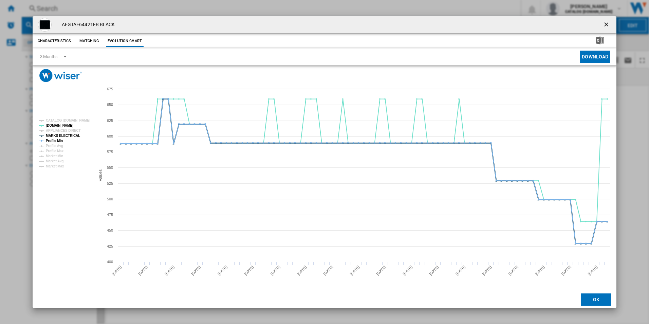
click at [73, 134] on tspan "MARKS ELECTRICAL" at bounding box center [63, 136] width 34 height 4
click at [58, 142] on tspan "Profile Min" at bounding box center [54, 141] width 17 height 4
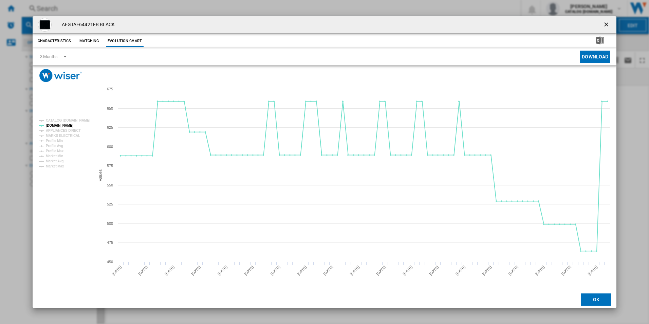
click at [606, 23] on ng-md-icon "getI18NText('BUTTONS.CLOSE_DIALOG')" at bounding box center [607, 25] width 8 height 8
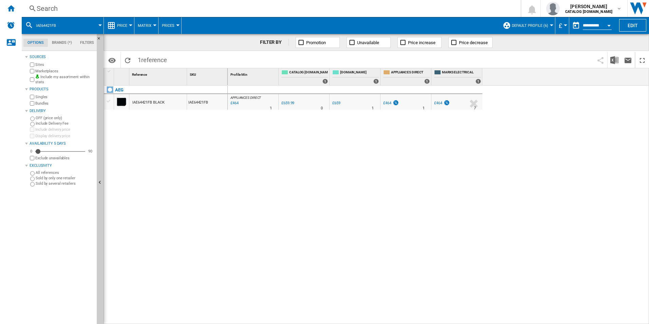
click at [409, 7] on div "Search" at bounding box center [270, 9] width 466 height 10
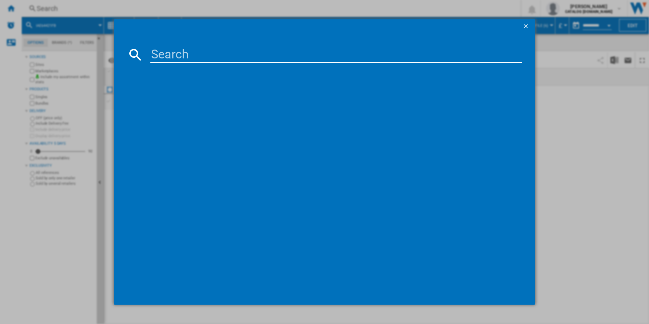
type input "TB8SB731AB"
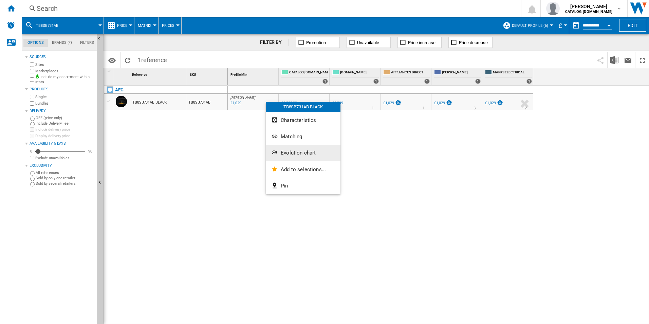
click at [292, 147] on button "Evolution chart" at bounding box center [303, 153] width 75 height 16
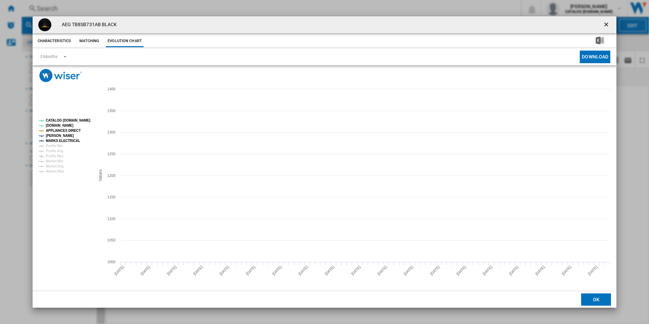
click at [68, 121] on tspan "CATALOG [DOMAIN_NAME]" at bounding box center [68, 120] width 44 height 4
click at [67, 129] on tspan "APPLIANCES DIRECT" at bounding box center [63, 131] width 35 height 4
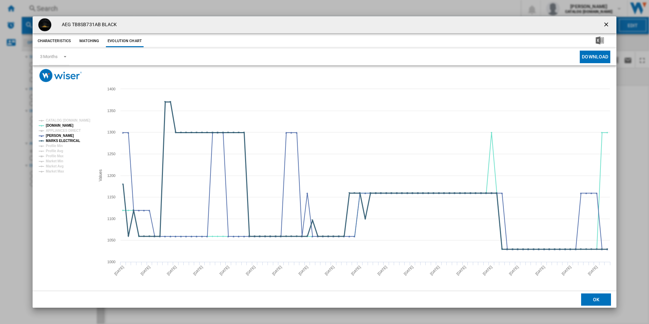
click at [71, 140] on tspan "MARKS ELECTRICAL" at bounding box center [63, 141] width 34 height 4
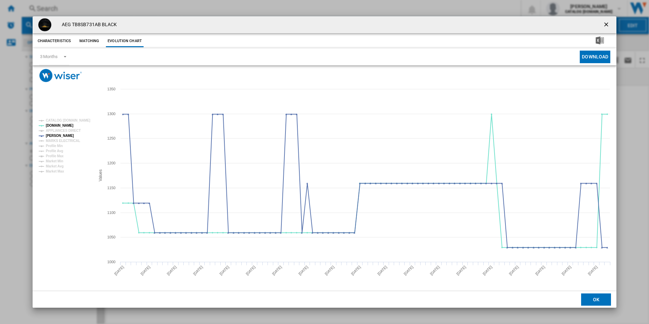
drag, startPoint x: 605, startPoint y: 24, endPoint x: 482, endPoint y: 38, distance: 124.4
click at [605, 24] on ng-md-icon "getI18NText('BUTTONS.CLOSE_DIALOG')" at bounding box center [607, 25] width 8 height 8
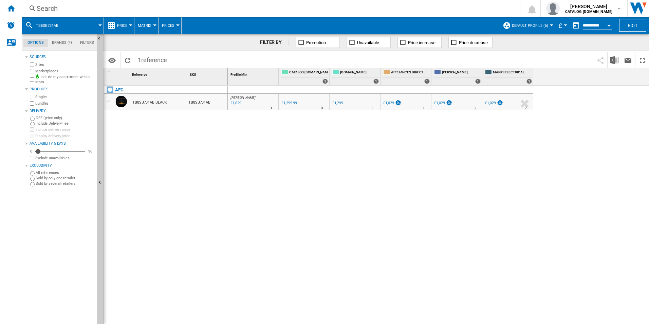
click at [407, 11] on div "Search" at bounding box center [270, 9] width 466 height 10
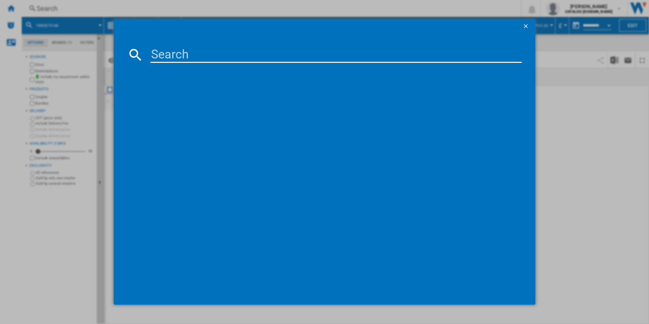
type input "TCH74B01FZ"
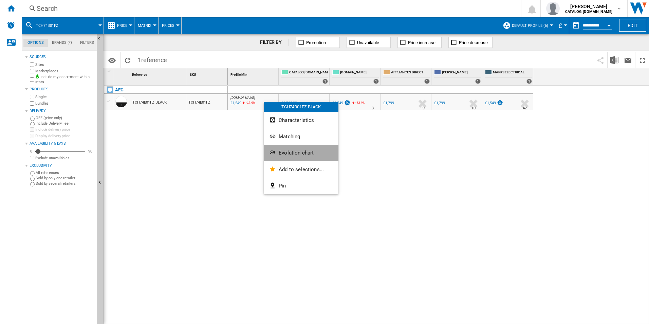
click at [288, 155] on span "Evolution chart" at bounding box center [296, 153] width 35 height 6
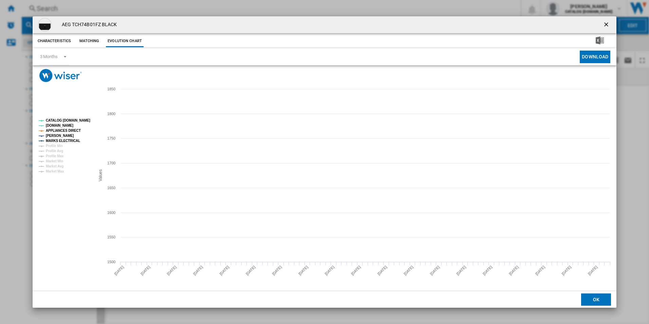
click at [76, 121] on tspan "CATALOG [DOMAIN_NAME]" at bounding box center [68, 120] width 44 height 4
click at [74, 131] on tspan "APPLIANCES DIRECT" at bounding box center [63, 131] width 35 height 4
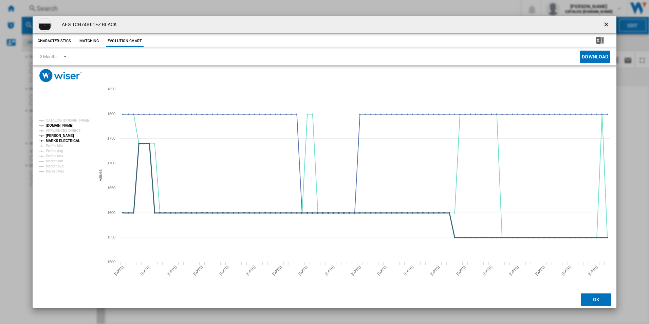
click at [73, 142] on tspan "MARKS ELECTRICAL" at bounding box center [63, 141] width 34 height 4
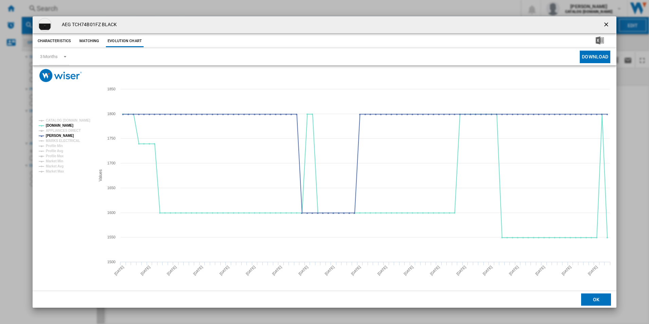
click at [606, 23] on ng-md-icon "getI18NText('BUTTONS.CLOSE_DIALOG')" at bounding box center [607, 25] width 8 height 8
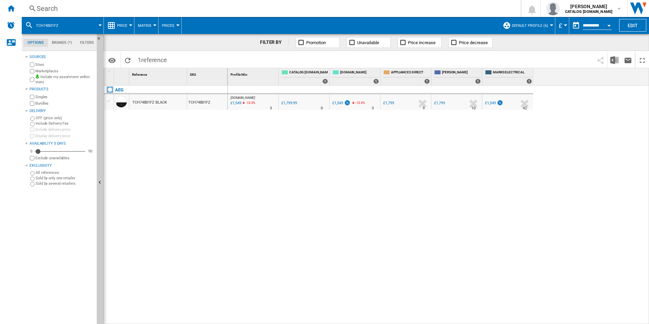
click at [391, 9] on div "Search" at bounding box center [270, 9] width 466 height 10
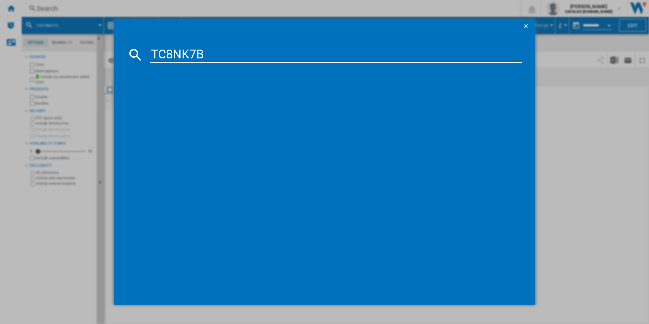
type input "TC8NK7B"
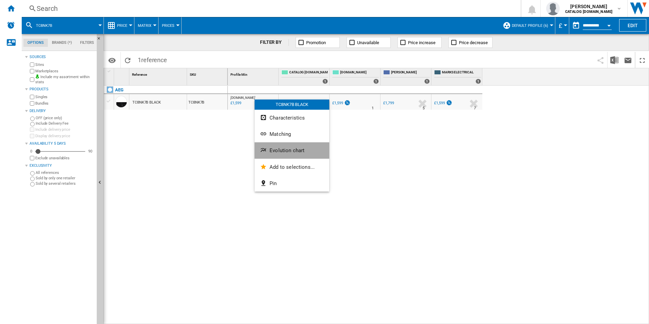
click at [278, 149] on span "Evolution chart" at bounding box center [287, 150] width 35 height 6
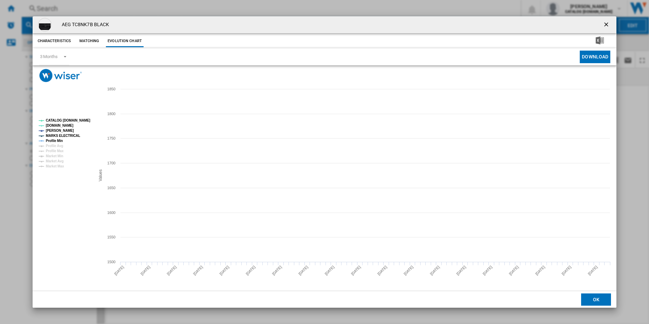
click at [69, 119] on tspan "CATALOG [DOMAIN_NAME]" at bounding box center [68, 120] width 44 height 4
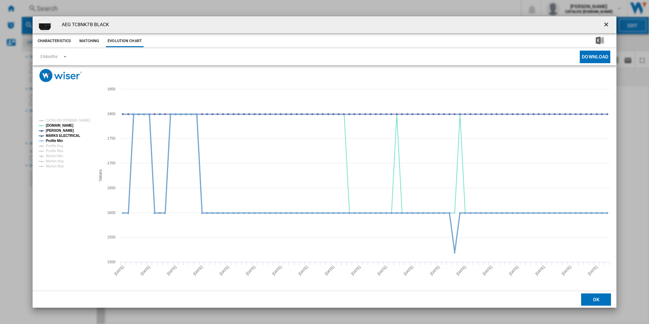
click at [66, 136] on tspan "MARKS ELECTRICAL" at bounding box center [63, 136] width 34 height 4
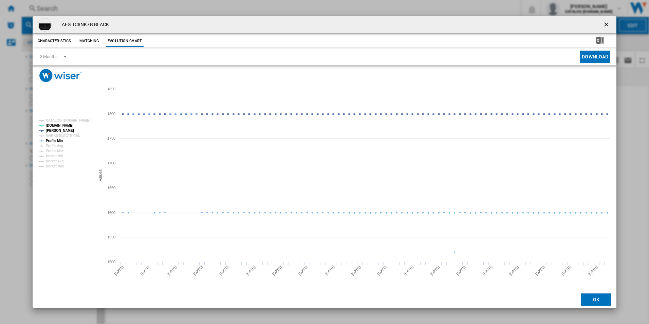
click at [58, 139] on tspan "Profile Min" at bounding box center [54, 141] width 17 height 4
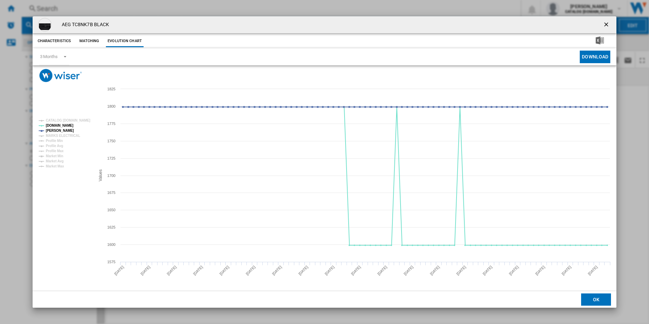
drag, startPoint x: 605, startPoint y: 25, endPoint x: 585, endPoint y: 22, distance: 20.3
click at [606, 24] on ng-md-icon "getI18NText('BUTTONS.CLOSE_DIALOG')" at bounding box center [607, 25] width 8 height 8
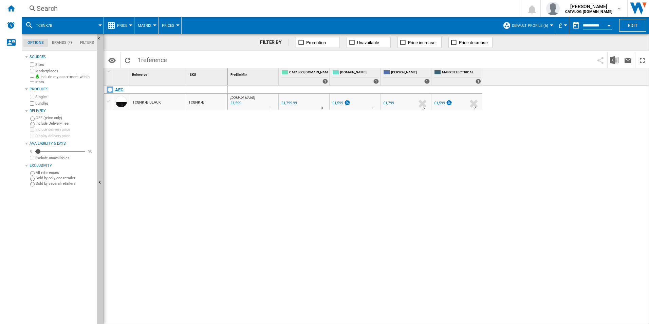
click at [408, 3] on div "Search Search 0 [PERSON_NAME] CATALOG [DOMAIN_NAME] CATALOG [DOMAIN_NAME] My se…" at bounding box center [335, 8] width 627 height 17
click at [410, 11] on div "Search" at bounding box center [270, 9] width 466 height 10
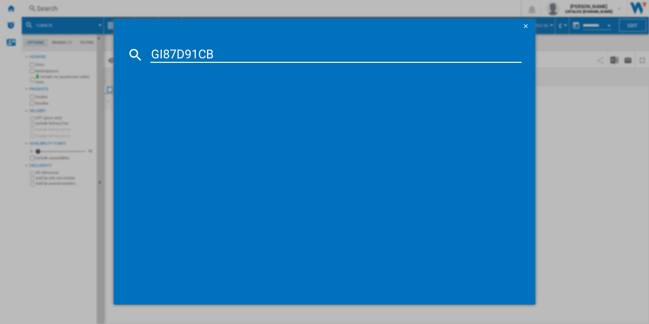
type input "GI87D91CB"
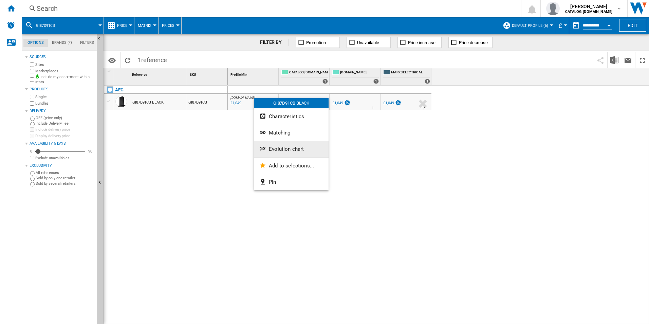
click at [281, 146] on button "Evolution chart" at bounding box center [291, 149] width 75 height 16
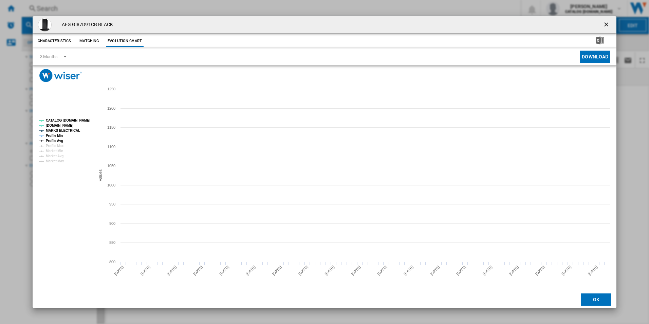
click at [76, 121] on tspan "CATALOG [DOMAIN_NAME]" at bounding box center [68, 120] width 44 height 4
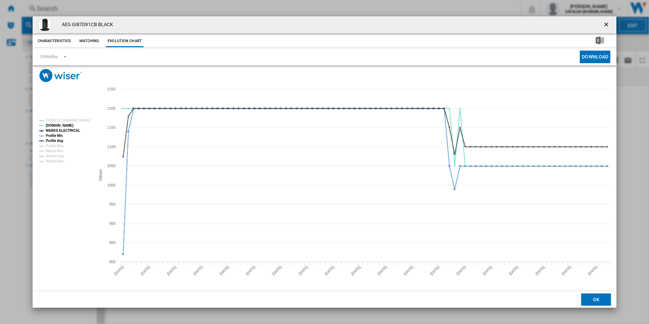
click at [74, 129] on tspan "MARKS ELECTRICAL" at bounding box center [63, 131] width 34 height 4
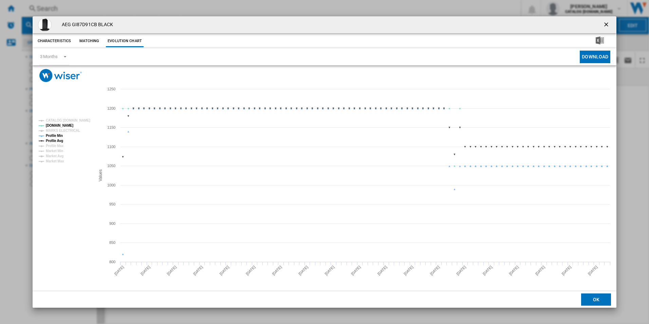
click at [61, 135] on tspan "Profile Min" at bounding box center [54, 136] width 17 height 4
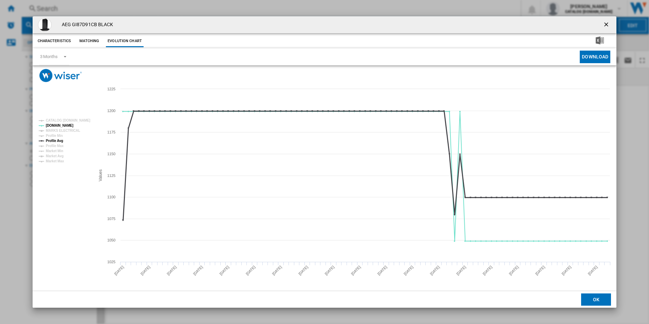
click at [61, 139] on tspan "Profile Avg" at bounding box center [54, 141] width 17 height 4
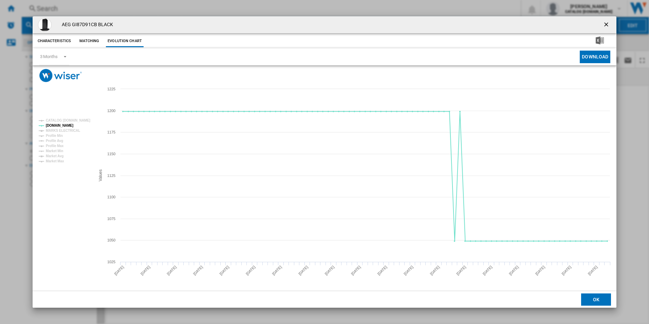
drag, startPoint x: 604, startPoint y: 25, endPoint x: 600, endPoint y: 24, distance: 4.0
click at [604, 25] on ng-md-icon "getI18NText('BUTTONS.CLOSE_DIALOG')" at bounding box center [607, 25] width 8 height 8
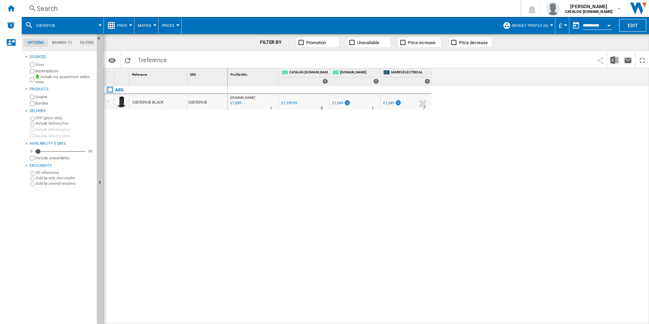
click at [378, 12] on div "Search" at bounding box center [270, 9] width 466 height 10
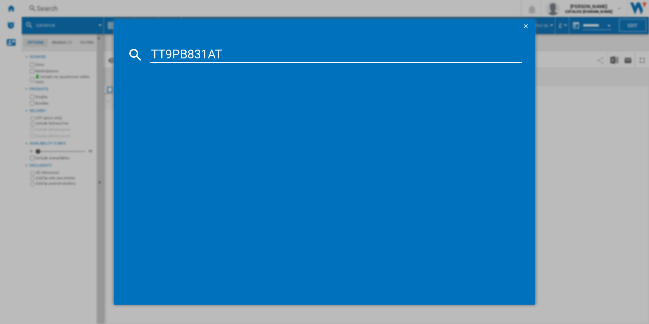
type input "TT9PB831AT"
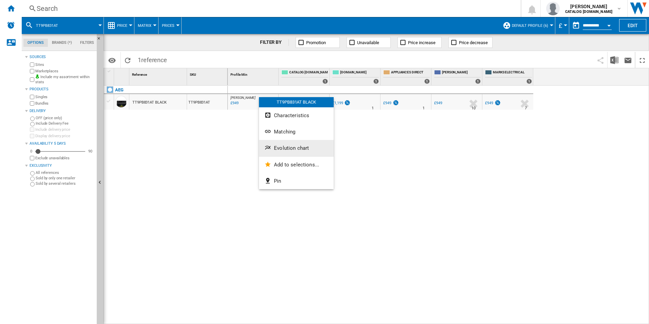
click at [285, 144] on button "Evolution chart" at bounding box center [296, 148] width 75 height 16
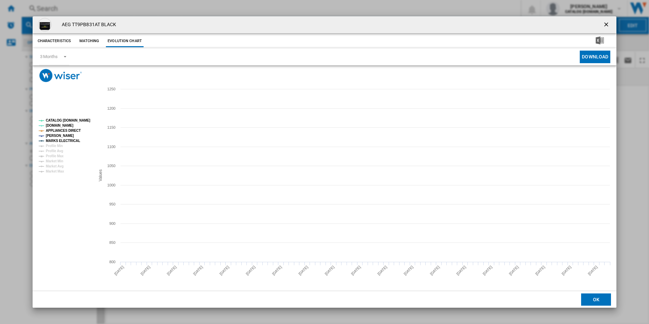
click at [82, 122] on tspan "CATALOG [DOMAIN_NAME]" at bounding box center [68, 120] width 44 height 4
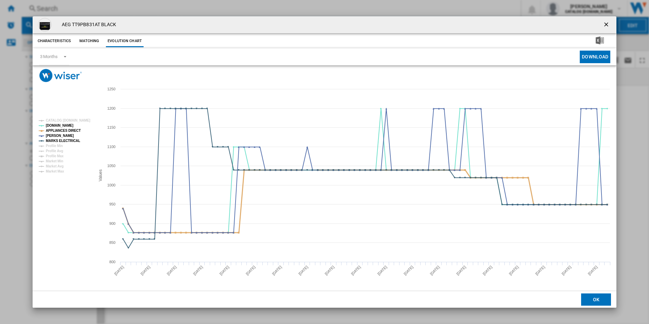
click at [75, 129] on tspan "APPLIANCES DIRECT" at bounding box center [63, 131] width 35 height 4
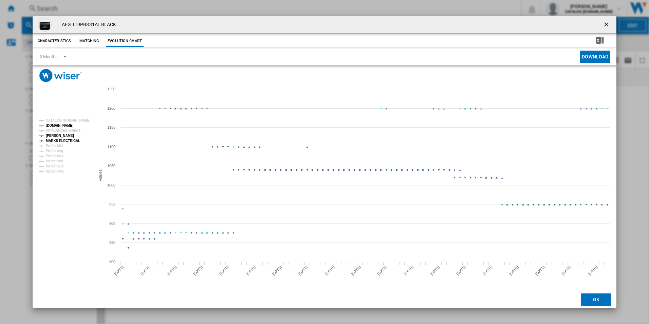
click at [72, 142] on tspan "MARKS ELECTRICAL" at bounding box center [63, 141] width 34 height 4
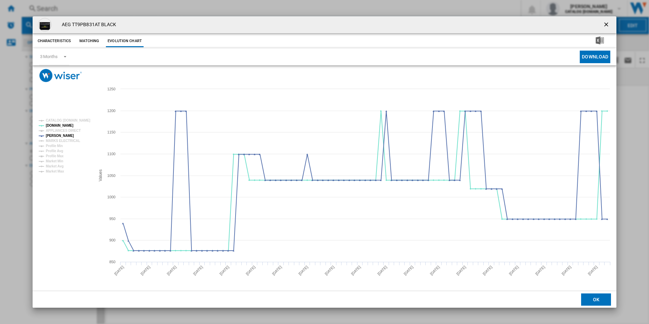
click at [608, 24] on ng-md-icon "getI18NText('BUTTONS.CLOSE_DIALOG')" at bounding box center [607, 25] width 8 height 8
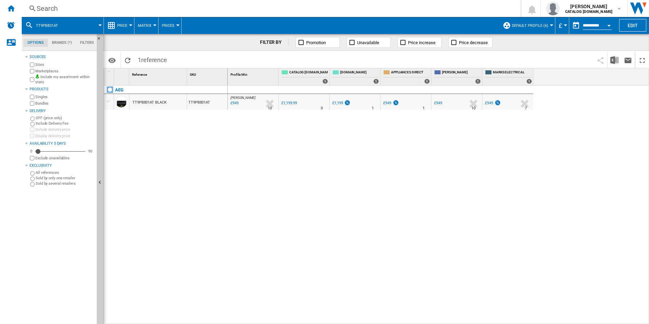
click at [458, 10] on div "Search" at bounding box center [270, 9] width 466 height 10
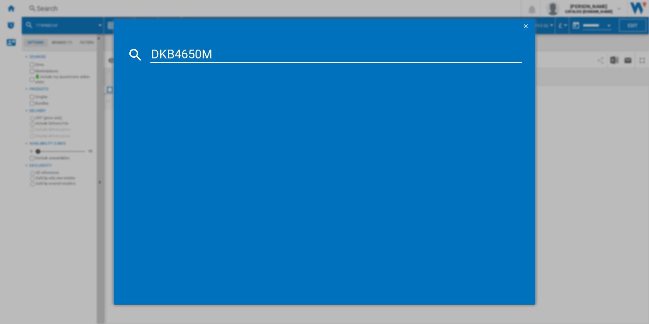
type input "DKB4650M"
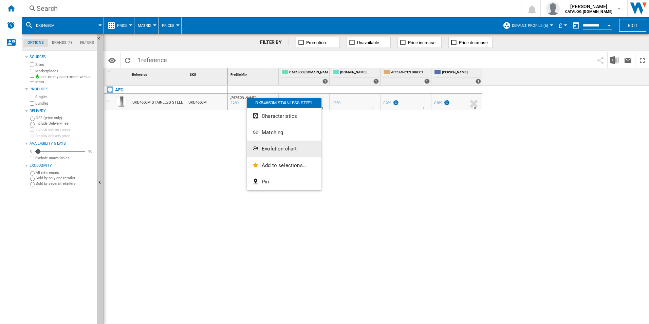
click at [272, 148] on span "Evolution chart" at bounding box center [279, 149] width 35 height 6
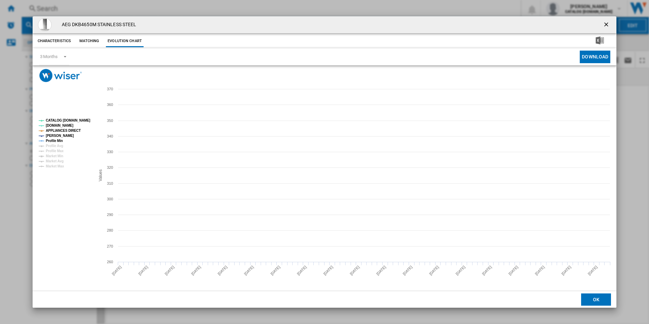
click at [80, 121] on tspan "CATALOG [DOMAIN_NAME]" at bounding box center [68, 120] width 44 height 4
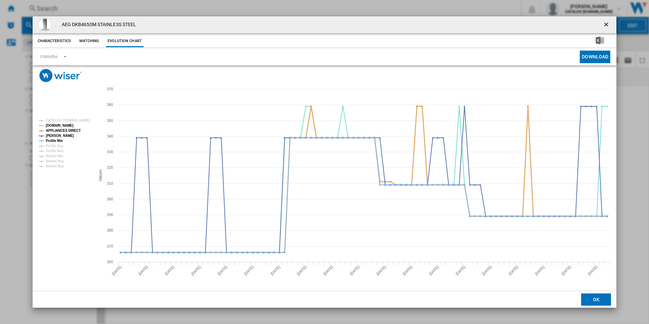
click at [74, 129] on tspan "APPLIANCES DIRECT" at bounding box center [63, 131] width 35 height 4
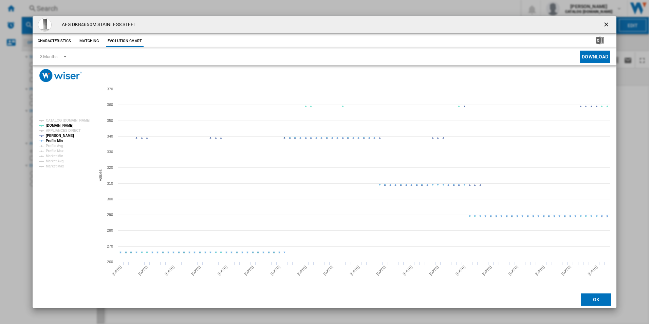
click at [61, 139] on tspan "Profile Min" at bounding box center [54, 141] width 17 height 4
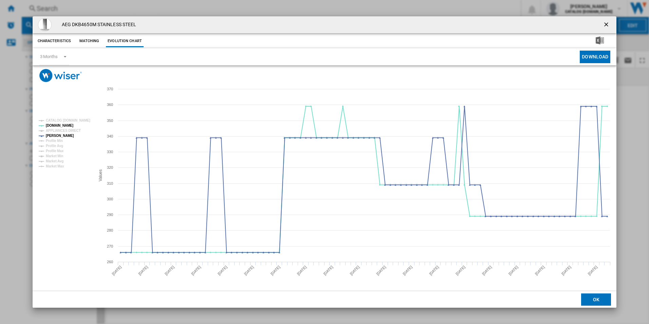
drag, startPoint x: 605, startPoint y: 26, endPoint x: 590, endPoint y: 27, distance: 15.0
click at [605, 26] on ng-md-icon "getI18NText('BUTTONS.CLOSE_DIALOG')" at bounding box center [607, 25] width 8 height 8
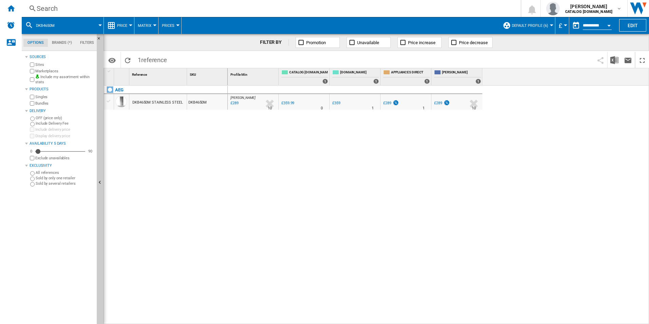
click at [388, 7] on div "Search" at bounding box center [270, 9] width 466 height 10
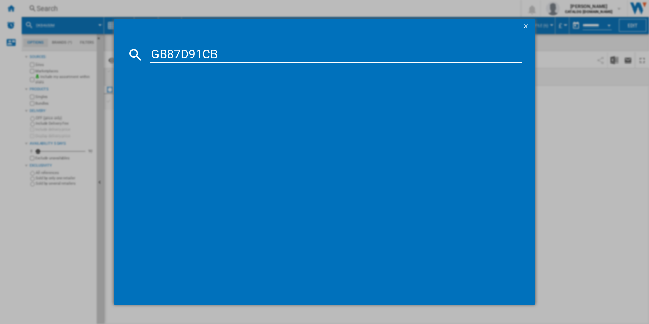
type input "GB87D91CB"
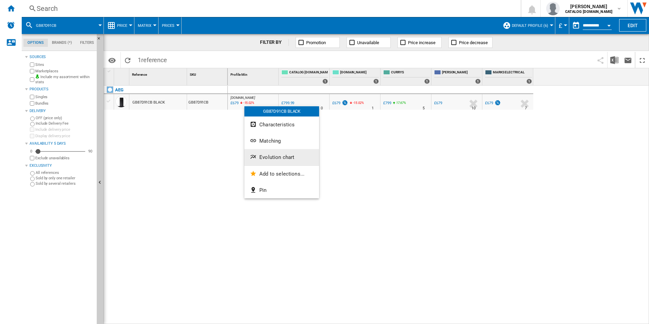
click at [262, 155] on span "Evolution chart" at bounding box center [276, 157] width 35 height 6
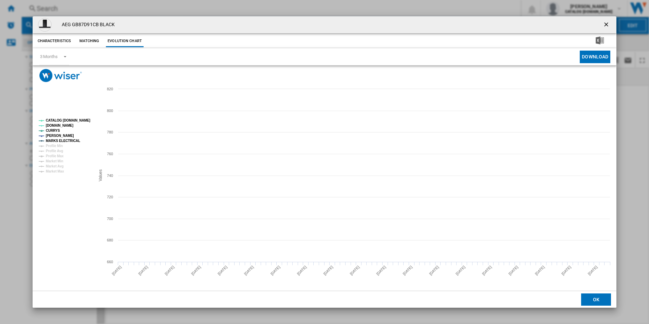
click at [84, 118] on tspan "CATALOG [DOMAIN_NAME]" at bounding box center [68, 120] width 44 height 4
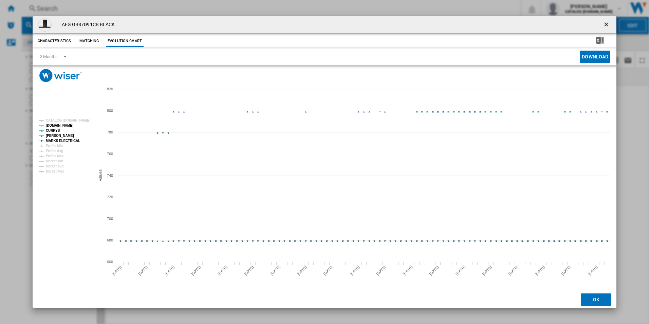
click at [68, 140] on tspan "MARKS ELECTRICAL" at bounding box center [63, 141] width 34 height 4
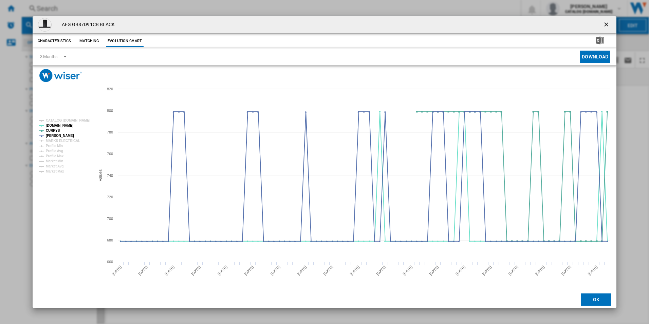
click at [604, 25] on ng-md-icon "getI18NText('BUTTONS.CLOSE_DIALOG')" at bounding box center [607, 25] width 8 height 8
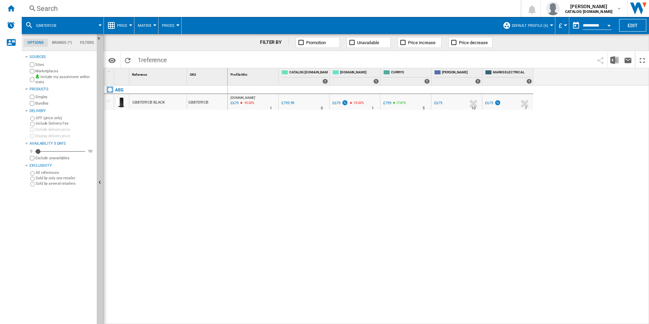
click at [355, 4] on div "Search" at bounding box center [270, 9] width 466 height 10
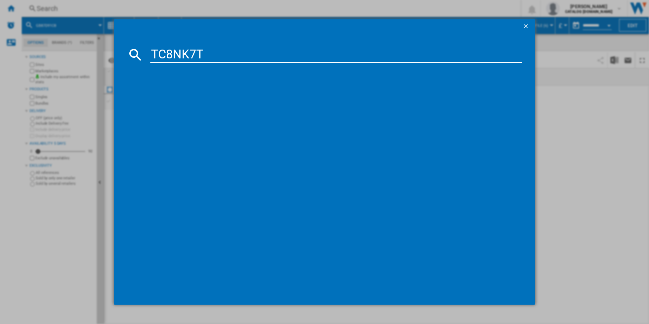
type input "TC8NK7T"
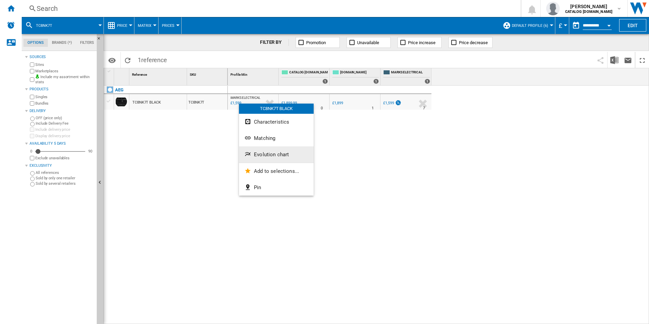
click at [264, 150] on button "Evolution chart" at bounding box center [276, 154] width 75 height 16
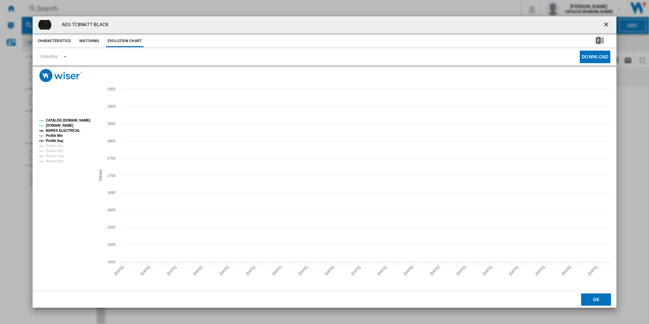
click at [75, 122] on tspan "CATALOG [DOMAIN_NAME]" at bounding box center [68, 120] width 44 height 4
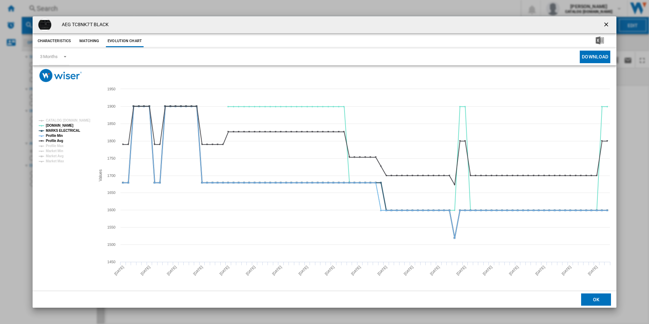
click at [72, 129] on tspan "MARKS ELECTRICAL" at bounding box center [63, 131] width 34 height 4
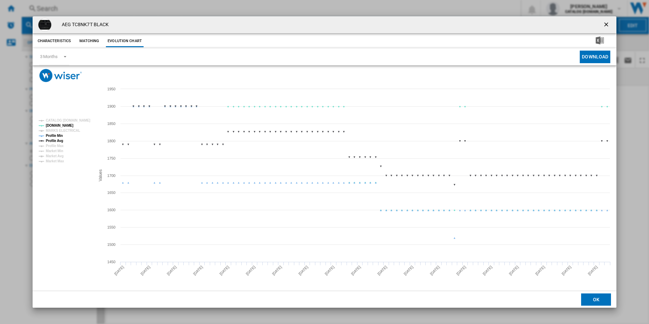
click at [59, 136] on tspan "Profile Min" at bounding box center [54, 136] width 17 height 4
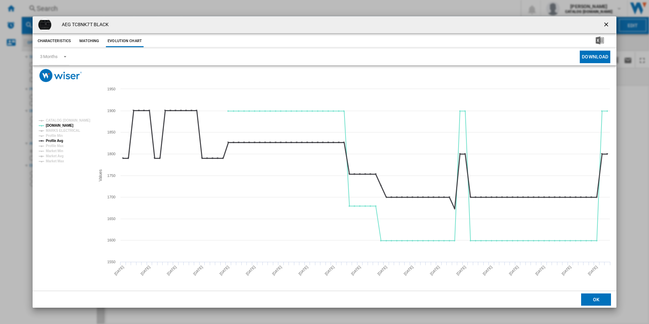
click at [60, 140] on tspan "Profile Avg" at bounding box center [54, 141] width 17 height 4
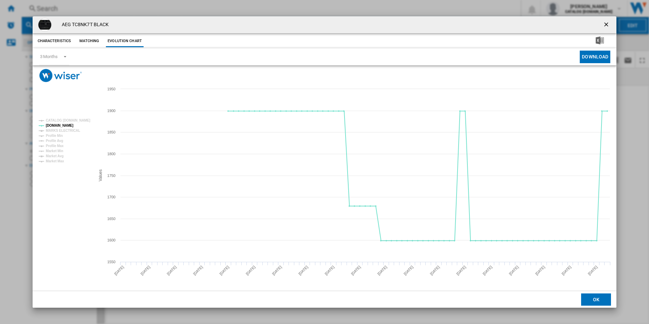
drag, startPoint x: 606, startPoint y: 24, endPoint x: 550, endPoint y: 20, distance: 56.5
click at [606, 24] on ng-md-icon "getI18NText('BUTTONS.CLOSE_DIALOG')" at bounding box center [607, 25] width 8 height 8
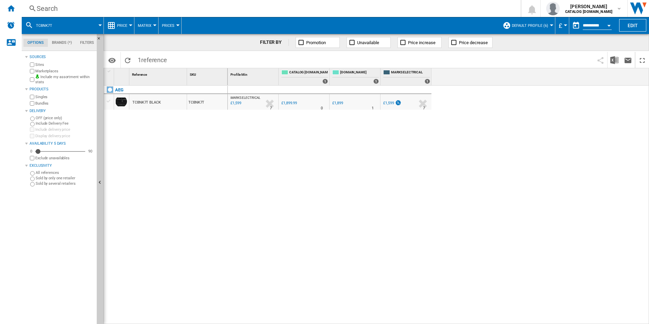
click at [477, 7] on div "Search" at bounding box center [270, 9] width 466 height 10
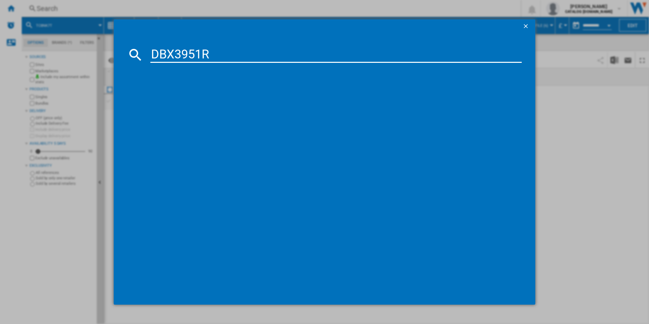
type input "DBX3951R"
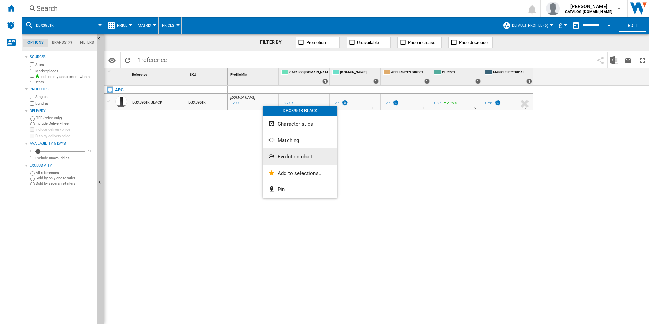
click at [291, 160] on button "Evolution chart" at bounding box center [300, 156] width 75 height 16
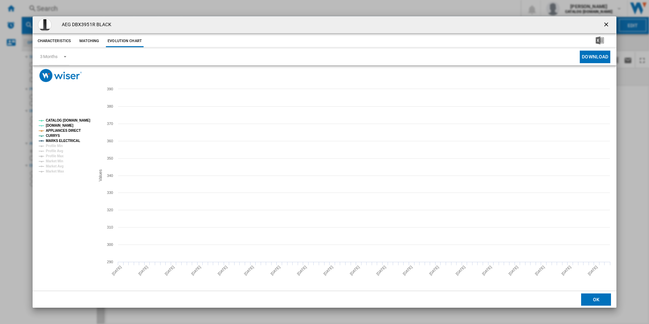
click at [81, 121] on tspan "CATALOG [DOMAIN_NAME]" at bounding box center [68, 120] width 44 height 4
click at [70, 131] on tspan "APPLIANCES DIRECT" at bounding box center [63, 131] width 35 height 4
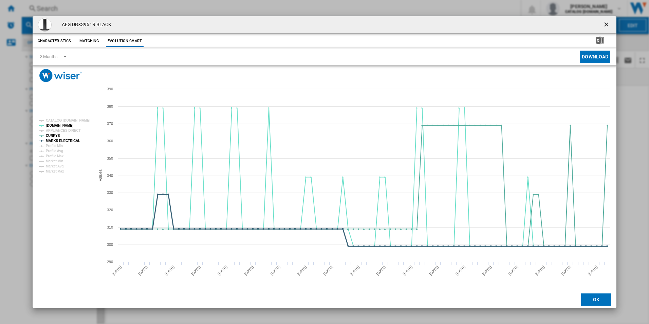
click at [71, 139] on tspan "MARKS ELECTRICAL" at bounding box center [63, 141] width 34 height 4
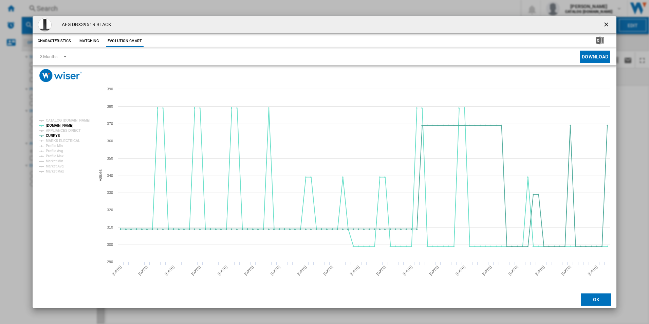
drag, startPoint x: 609, startPoint y: 20, endPoint x: 603, endPoint y: 21, distance: 6.5
click at [609, 20] on button "Product popup" at bounding box center [607, 25] width 14 height 14
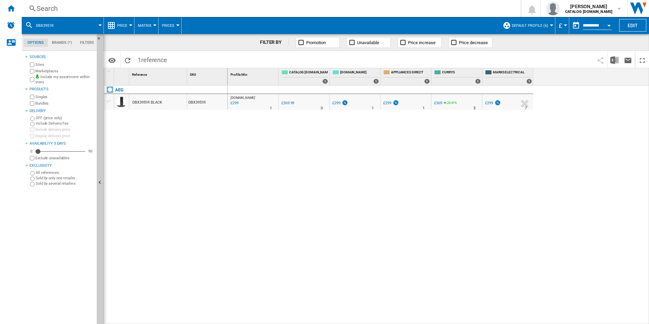
click at [445, 5] on div "Search" at bounding box center [270, 9] width 466 height 10
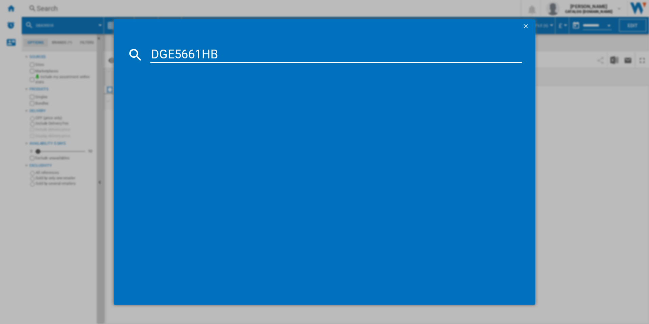
type input "DGE5661HB"
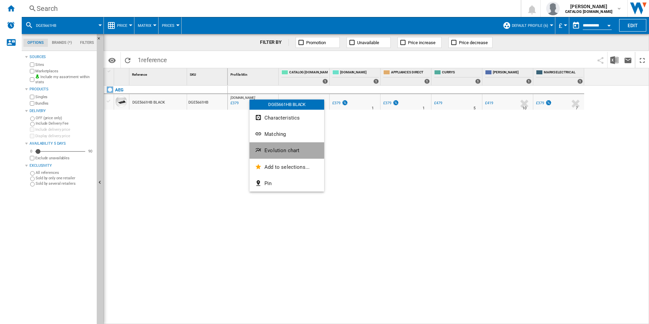
click at [270, 148] on span "Evolution chart" at bounding box center [281, 150] width 35 height 6
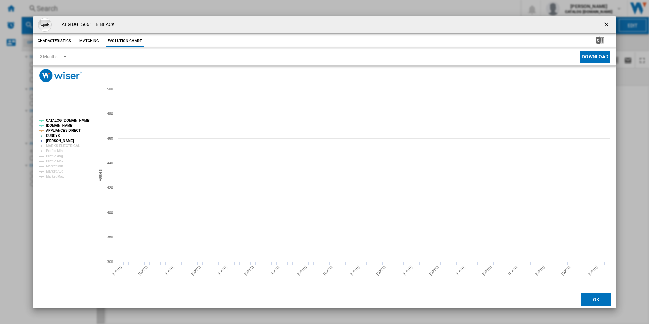
click at [81, 119] on tspan "CATALOG [DOMAIN_NAME]" at bounding box center [68, 120] width 44 height 4
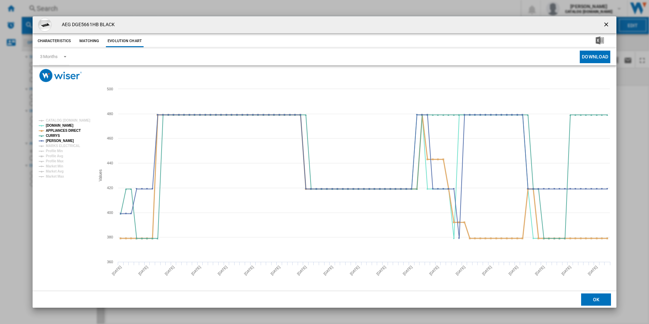
click at [73, 129] on tspan "APPLIANCES DIRECT" at bounding box center [63, 131] width 35 height 4
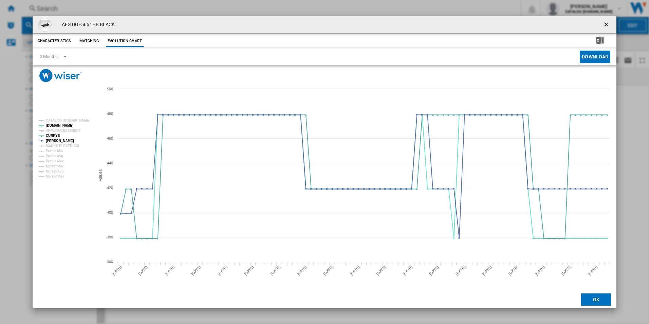
drag, startPoint x: 608, startPoint y: 22, endPoint x: 572, endPoint y: 23, distance: 35.3
click at [608, 22] on ng-md-icon "getI18NText('BUTTONS.CLOSE_DIALOG')" at bounding box center [607, 25] width 8 height 8
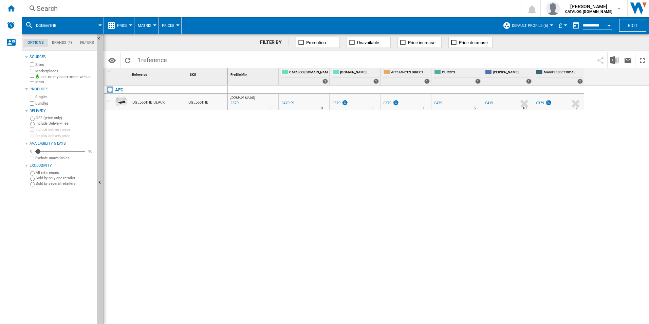
click at [474, 6] on div "Search" at bounding box center [270, 9] width 466 height 10
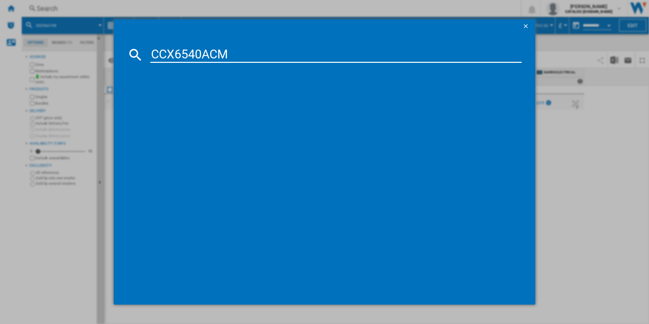
type input "CCX6540ACM"
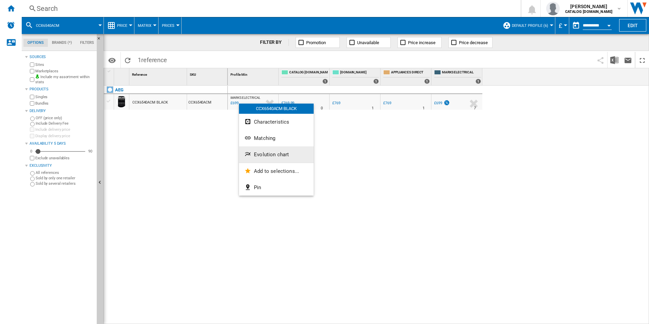
click at [264, 153] on span "Evolution chart" at bounding box center [271, 154] width 35 height 6
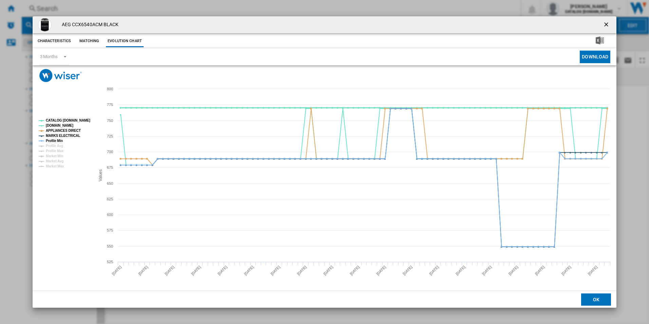
click at [82, 118] on tspan "CATALOG [DOMAIN_NAME]" at bounding box center [68, 120] width 44 height 4
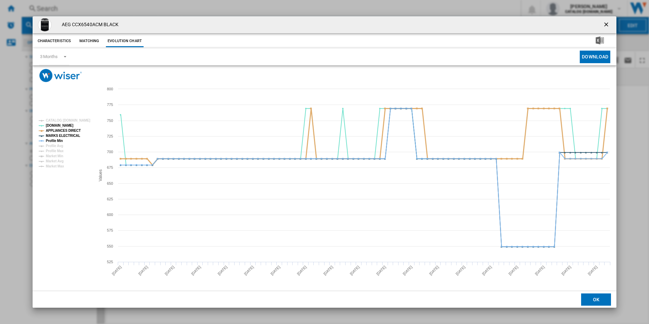
click at [75, 129] on tspan "APPLIANCES DIRECT" at bounding box center [63, 131] width 35 height 4
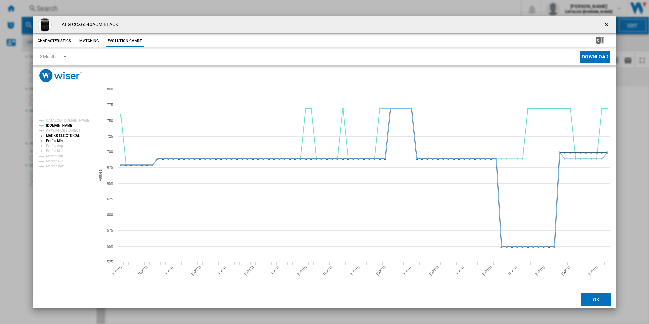
click at [74, 136] on tspan "MARKS ELECTRICAL" at bounding box center [63, 136] width 34 height 4
click at [64, 138] on rect "Product popup" at bounding box center [64, 143] width 56 height 55
click at [61, 139] on tspan "Profile Min" at bounding box center [54, 141] width 17 height 4
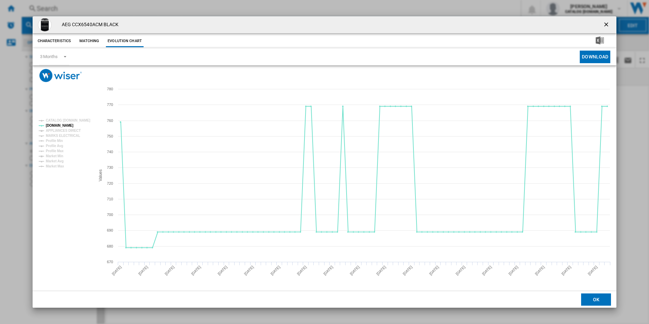
drag, startPoint x: 608, startPoint y: 22, endPoint x: 602, endPoint y: 28, distance: 8.9
click at [608, 22] on ng-md-icon "getI18NText('BUTTONS.CLOSE_DIALOG')" at bounding box center [607, 25] width 8 height 8
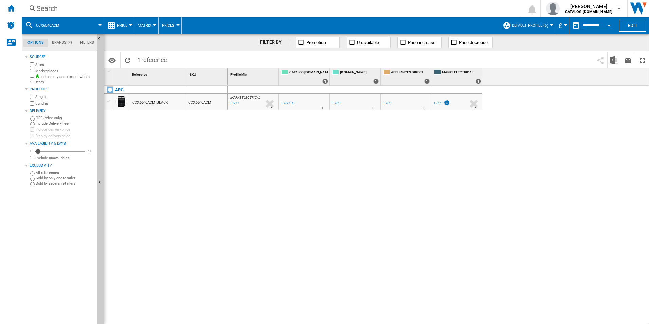
click at [433, 11] on div "Search" at bounding box center [270, 9] width 466 height 10
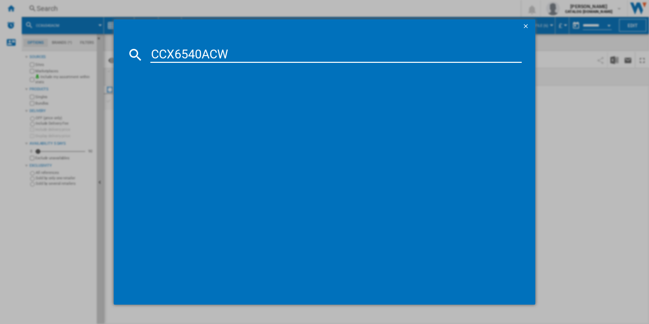
type input "CCX6540ACW"
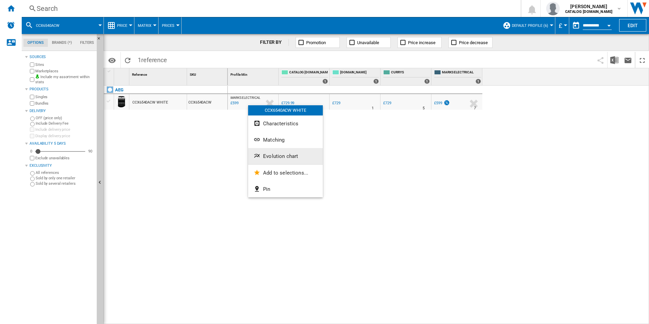
click at [266, 158] on span "Evolution chart" at bounding box center [280, 156] width 35 height 6
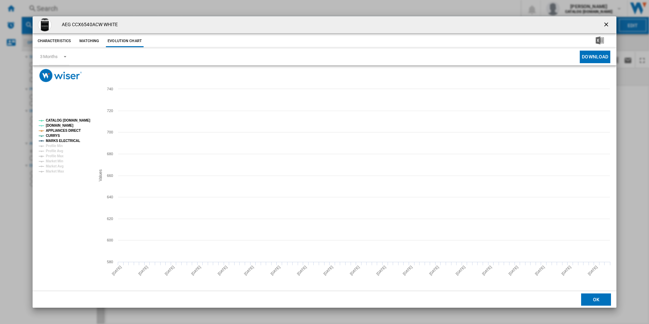
click at [82, 118] on tspan "CATALOG [DOMAIN_NAME]" at bounding box center [68, 120] width 44 height 4
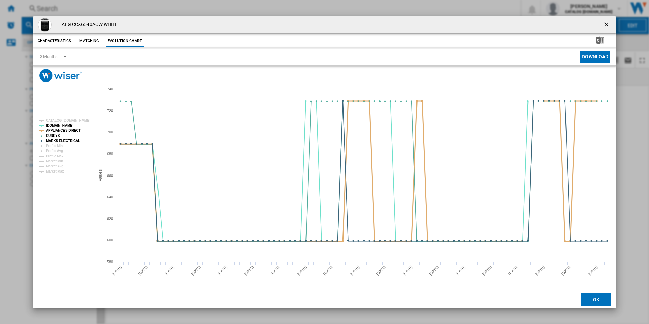
click at [70, 131] on tspan "APPLIANCES DIRECT" at bounding box center [63, 131] width 35 height 4
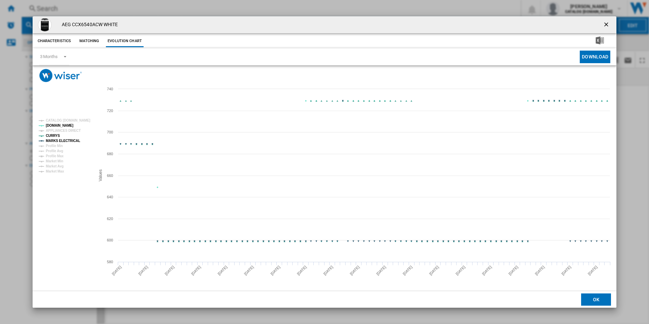
click at [69, 143] on rect "Product popup" at bounding box center [64, 146] width 56 height 60
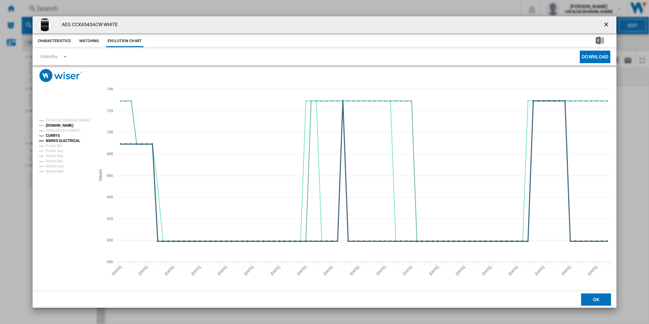
click at [71, 141] on tspan "MARKS ELECTRICAL" at bounding box center [63, 141] width 34 height 4
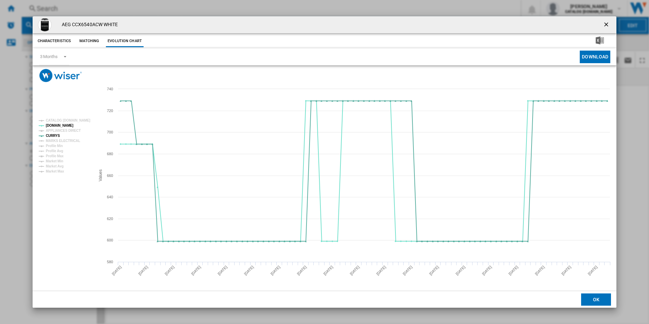
drag, startPoint x: 605, startPoint y: 23, endPoint x: 536, endPoint y: 28, distance: 69.1
click at [605, 23] on ng-md-icon "getI18NText('BUTTONS.CLOSE_DIALOG')" at bounding box center [607, 25] width 8 height 8
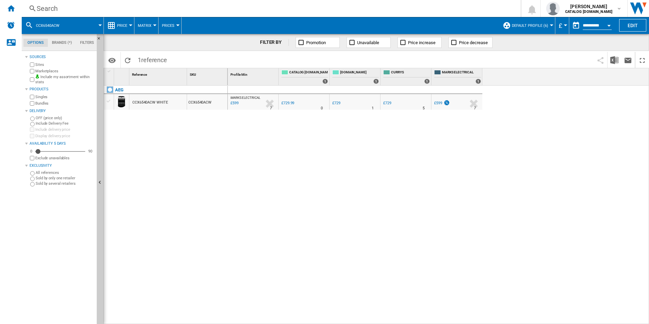
click at [437, 8] on div "Search" at bounding box center [270, 9] width 466 height 10
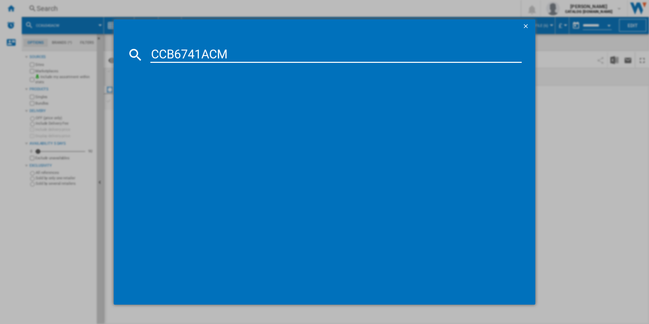
type input "CCB6741ACM"
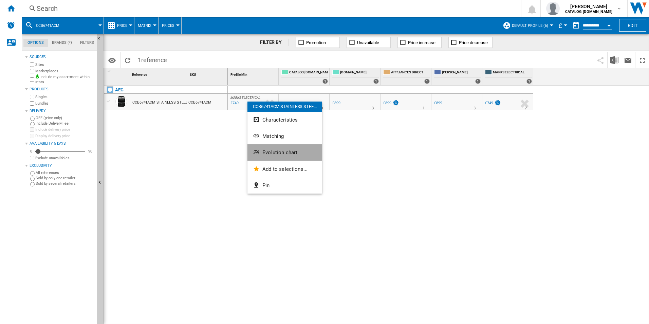
click at [284, 155] on button "Evolution chart" at bounding box center [284, 152] width 75 height 16
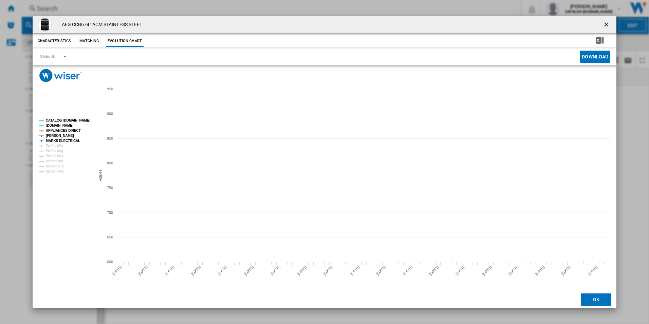
click at [78, 121] on tspan "CATALOG [DOMAIN_NAME]" at bounding box center [68, 120] width 44 height 4
click at [72, 130] on tspan "APPLIANCES DIRECT" at bounding box center [63, 131] width 35 height 4
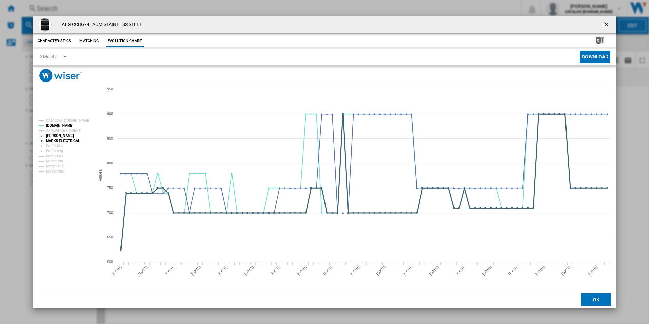
click at [75, 140] on tspan "MARKS ELECTRICAL" at bounding box center [63, 141] width 34 height 4
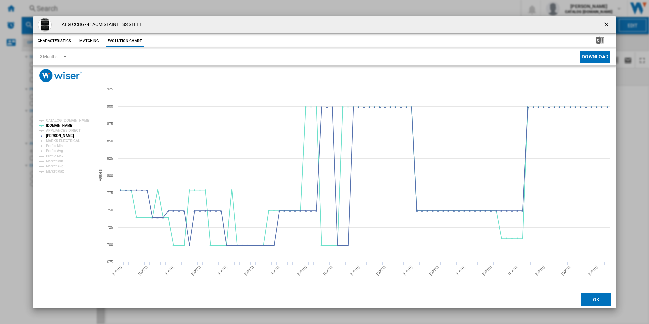
drag, startPoint x: 608, startPoint y: 25, endPoint x: 604, endPoint y: 24, distance: 3.5
click at [608, 25] on ng-md-icon "getI18NText('BUTTONS.CLOSE_DIALOG')" at bounding box center [607, 25] width 8 height 8
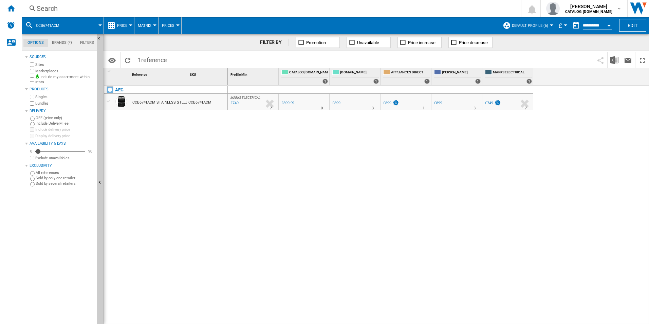
click at [468, 10] on div "Search" at bounding box center [270, 9] width 466 height 10
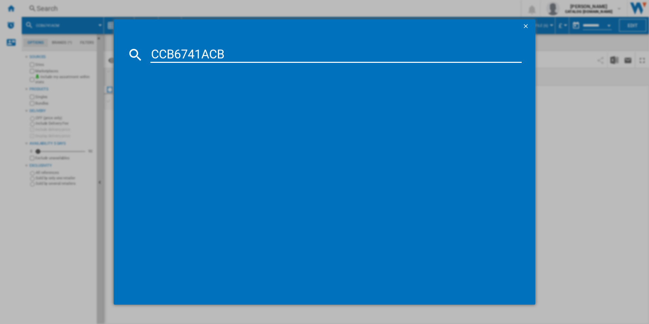
type input "CCB6741ACB"
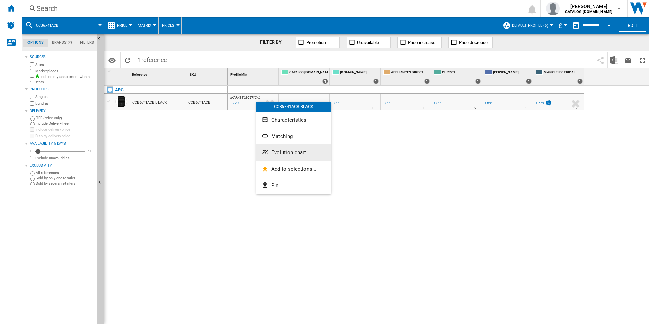
click at [272, 151] on span "Evolution chart" at bounding box center [288, 152] width 35 height 6
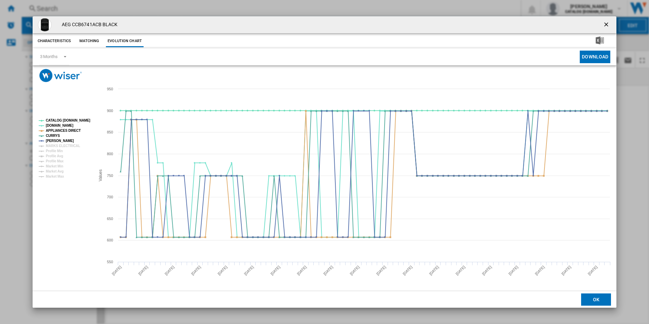
click at [84, 117] on rect "Product popup" at bounding box center [64, 148] width 56 height 65
click at [80, 121] on tspan "CATALOG [DOMAIN_NAME]" at bounding box center [68, 120] width 44 height 4
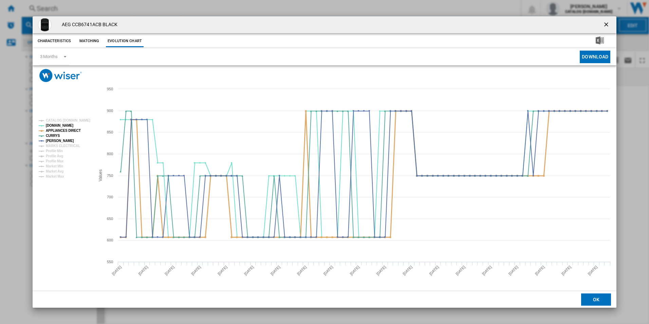
click at [74, 129] on tspan "APPLIANCES DIRECT" at bounding box center [63, 131] width 35 height 4
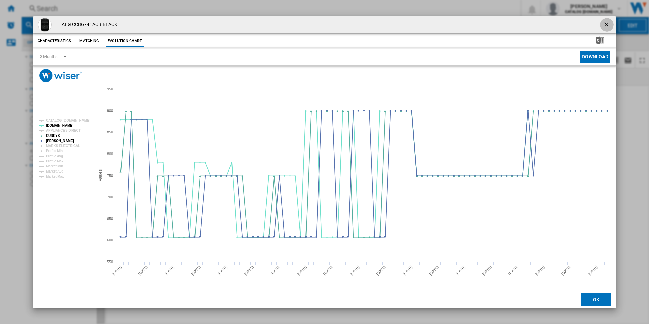
click at [608, 24] on ng-md-icon "getI18NText('BUTTONS.CLOSE_DIALOG')" at bounding box center [607, 25] width 8 height 8
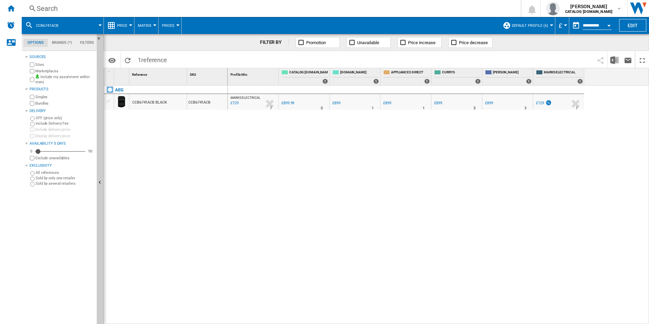
click at [398, 10] on div "Search" at bounding box center [270, 9] width 466 height 10
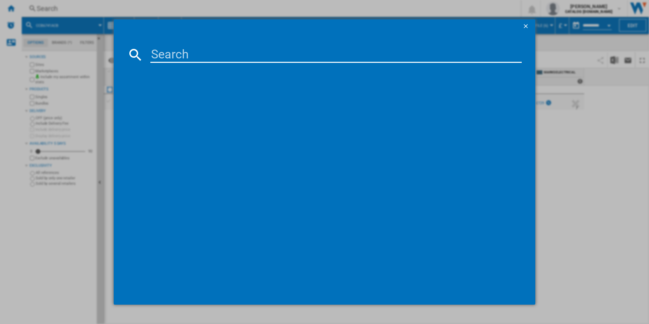
type input "CIX6540ACW"
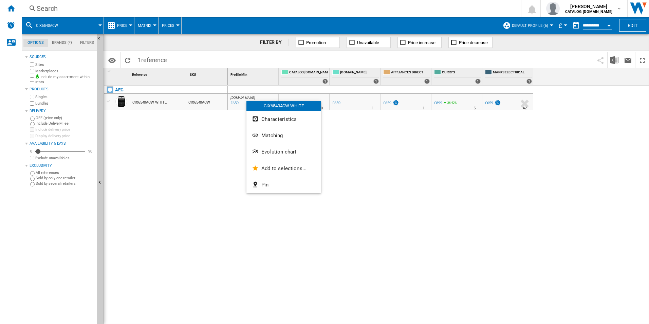
click at [279, 153] on span "Evolution chart" at bounding box center [278, 152] width 35 height 6
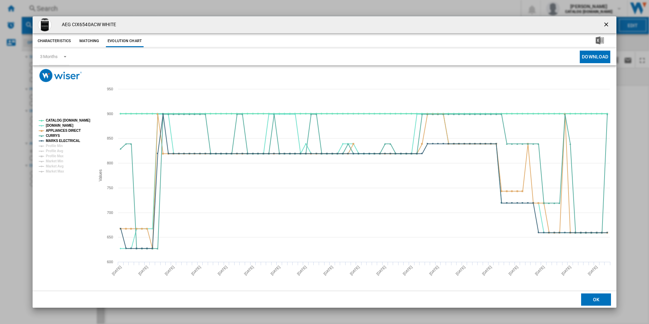
click at [76, 120] on tspan "CATALOG [DOMAIN_NAME]" at bounding box center [68, 120] width 44 height 4
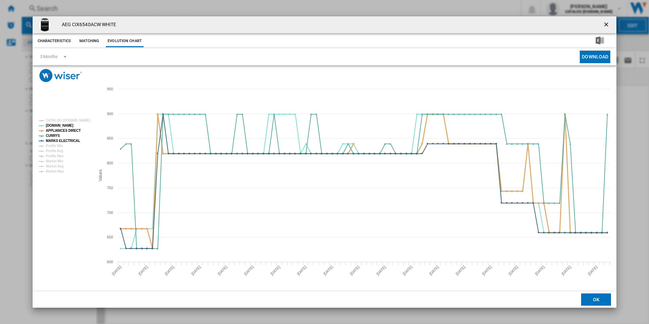
click at [75, 131] on tspan "APPLIANCES DIRECT" at bounding box center [63, 131] width 35 height 4
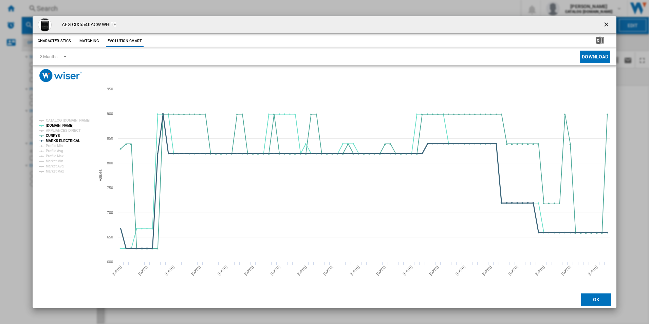
click at [74, 140] on tspan "MARKS ELECTRICAL" at bounding box center [63, 141] width 34 height 4
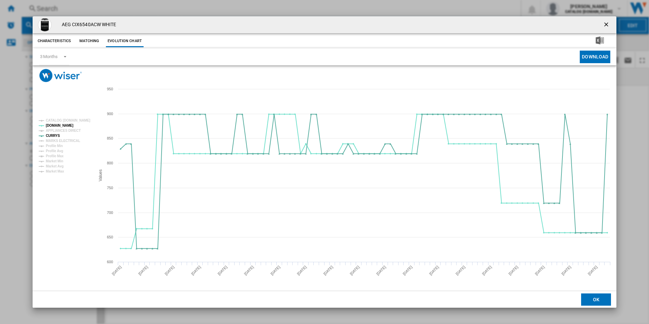
click at [604, 23] on ng-md-icon "getI18NText('BUTTONS.CLOSE_DIALOG')" at bounding box center [607, 25] width 8 height 8
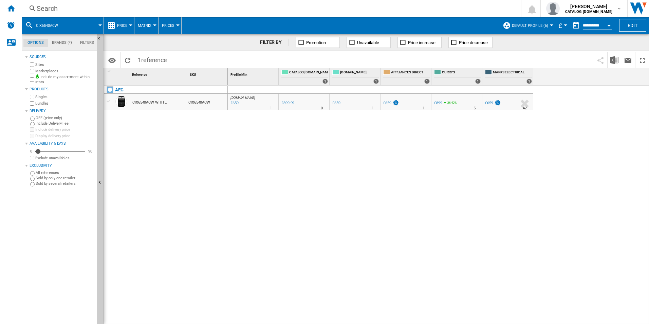
click at [429, 6] on div "Search" at bounding box center [270, 9] width 466 height 10
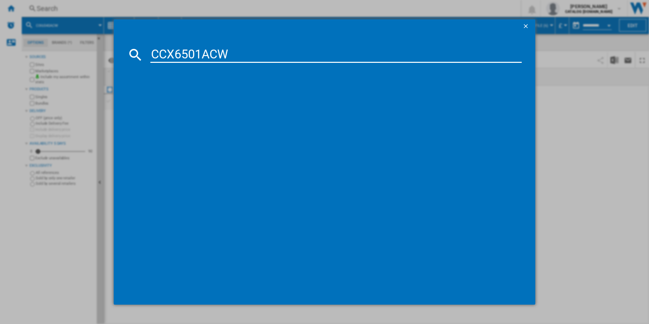
type input "CCX6501ACW"
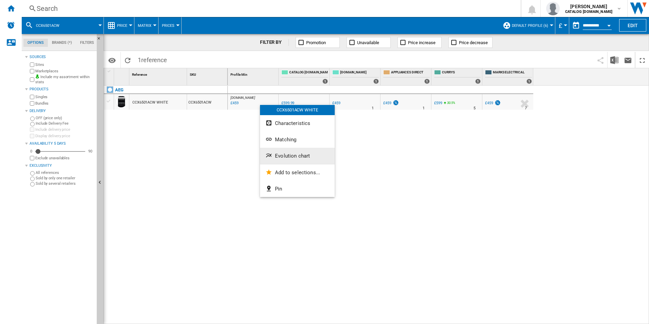
click at [277, 154] on span "Evolution chart" at bounding box center [292, 156] width 35 height 6
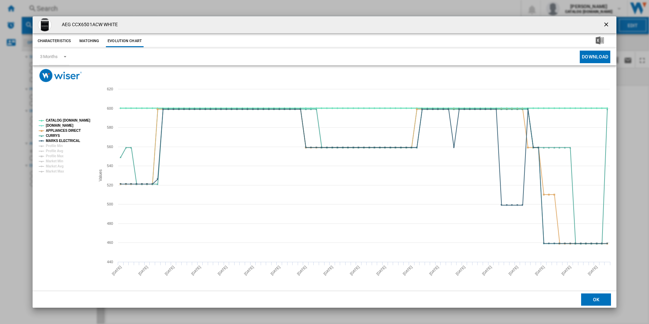
click at [78, 120] on tspan "CATALOG [DOMAIN_NAME]" at bounding box center [68, 120] width 44 height 4
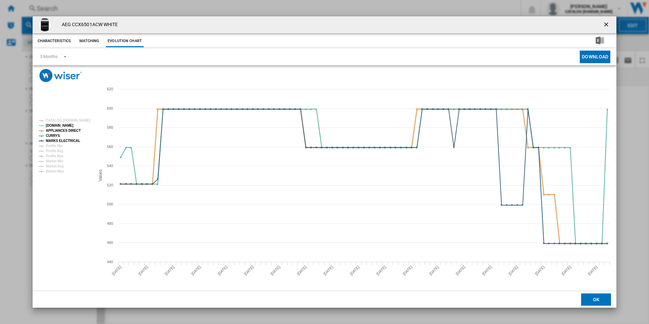
click at [73, 129] on tspan "APPLIANCES DIRECT" at bounding box center [63, 131] width 35 height 4
click at [73, 143] on tspan "MARKS ELECTRICAL" at bounding box center [63, 141] width 34 height 4
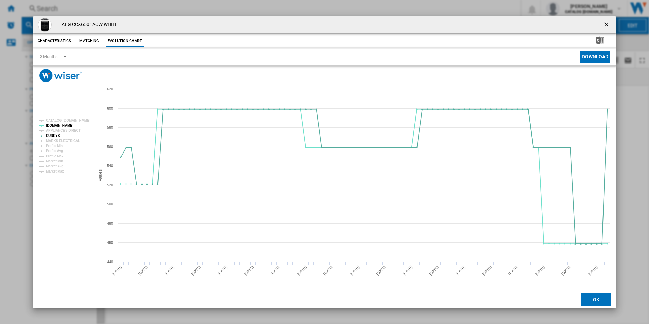
click at [608, 25] on ng-md-icon "getI18NText('BUTTONS.CLOSE_DIALOG')" at bounding box center [607, 25] width 8 height 8
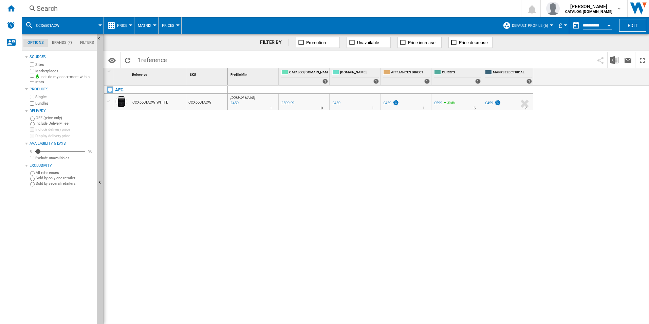
click at [447, 4] on div "Search" at bounding box center [270, 9] width 466 height 10
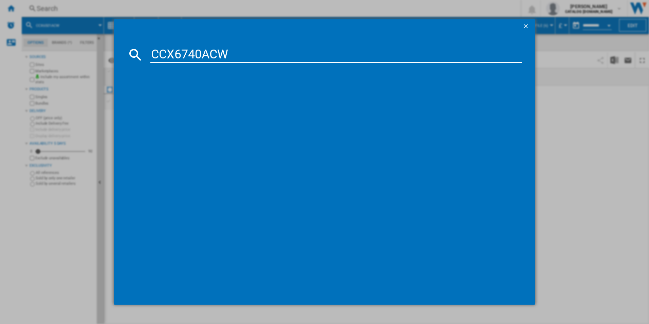
type input "CCX6740ACW"
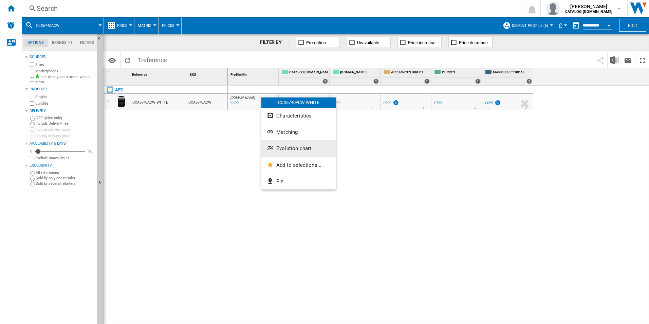
click at [288, 144] on button "Evolution chart" at bounding box center [298, 148] width 75 height 16
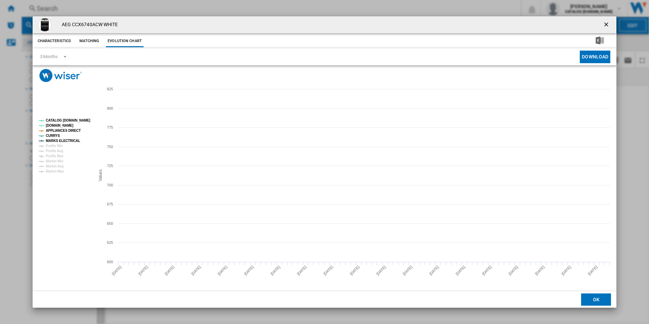
click at [79, 121] on tspan "CATALOG [DOMAIN_NAME]" at bounding box center [68, 120] width 44 height 4
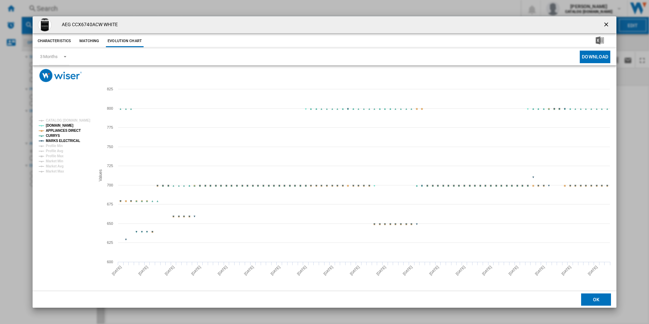
click at [71, 131] on tspan "APPLIANCES DIRECT" at bounding box center [63, 131] width 35 height 4
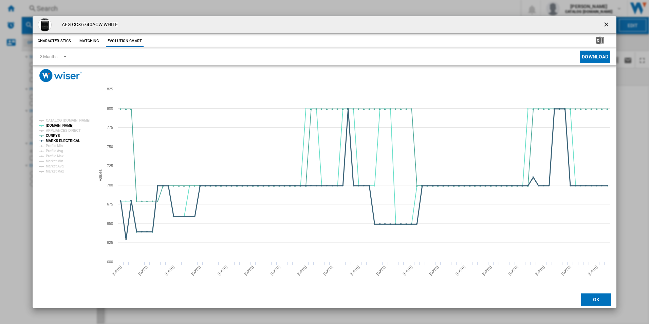
click at [73, 143] on tspan "MARKS ELECTRICAL" at bounding box center [63, 141] width 34 height 4
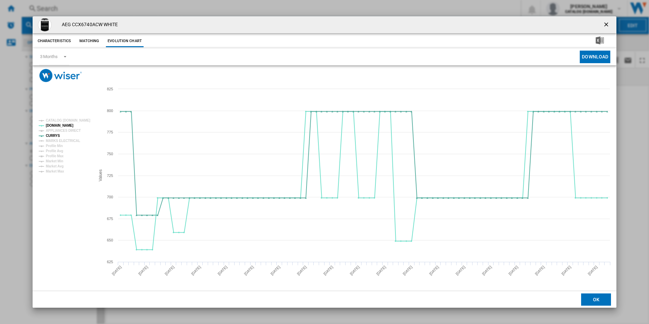
drag, startPoint x: 607, startPoint y: 23, endPoint x: 603, endPoint y: 25, distance: 4.4
click at [607, 23] on ng-md-icon "getI18NText('BUTTONS.CLOSE_DIALOG')" at bounding box center [607, 25] width 8 height 8
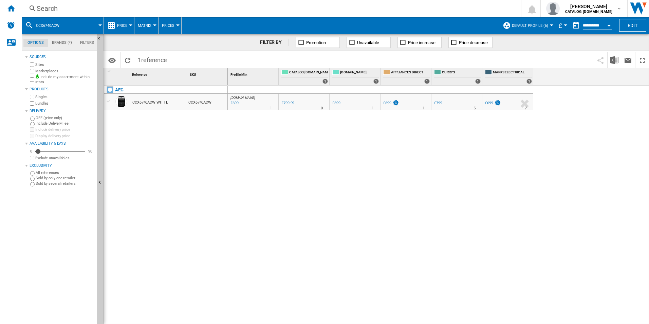
click at [440, 13] on div "Search" at bounding box center [270, 9] width 466 height 10
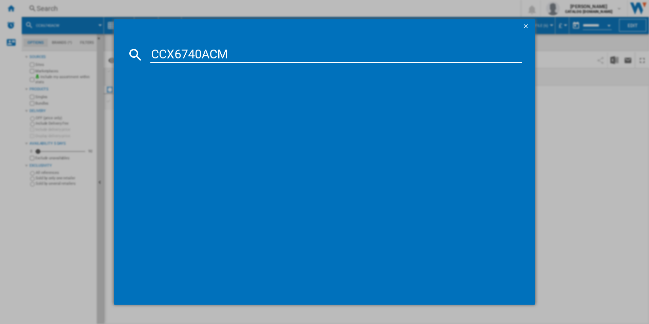
type input "CCX6740ACM"
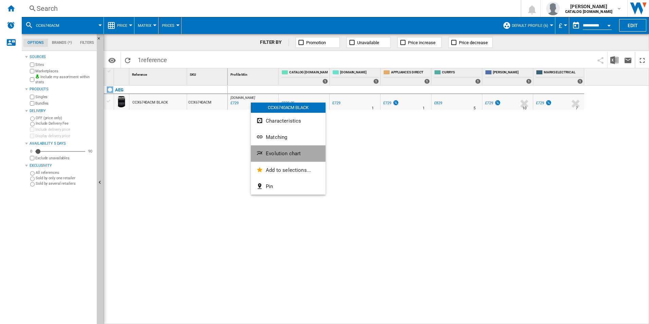
click at [278, 155] on span "Evolution chart" at bounding box center [283, 153] width 35 height 6
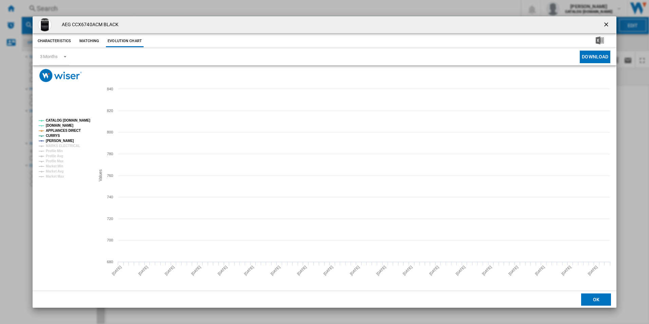
click at [67, 120] on tspan "CATALOG [DOMAIN_NAME]" at bounding box center [68, 120] width 44 height 4
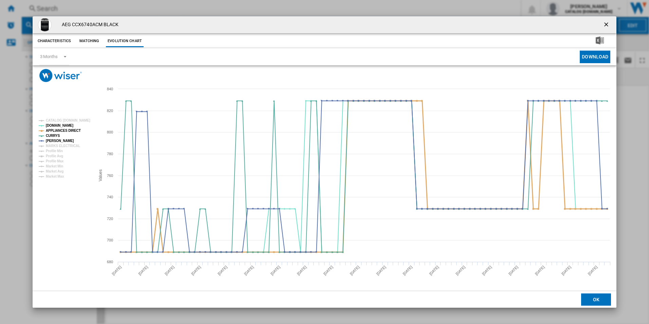
click at [66, 130] on tspan "APPLIANCES DIRECT" at bounding box center [63, 131] width 35 height 4
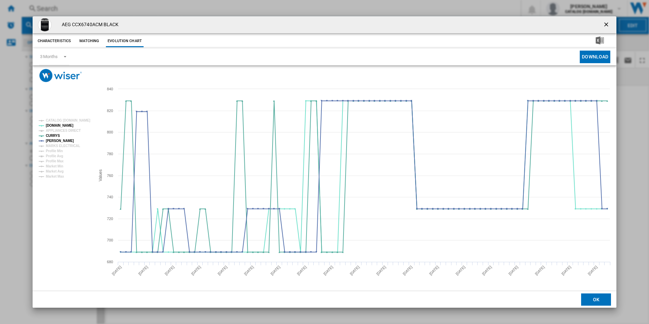
drag, startPoint x: 607, startPoint y: 22, endPoint x: 530, endPoint y: 31, distance: 77.9
click at [607, 22] on ng-md-icon "getI18NText('BUTTONS.CLOSE_DIALOG')" at bounding box center [607, 25] width 8 height 8
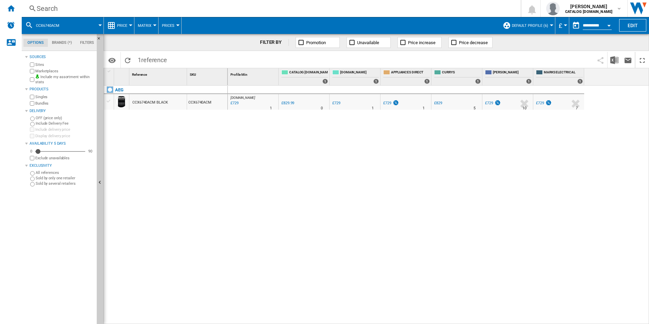
click at [387, 13] on div "Search Search 0 [PERSON_NAME] CATALOG [DOMAIN_NAME] CATALOG [DOMAIN_NAME] My se…" at bounding box center [335, 8] width 627 height 17
click at [387, 11] on div "Search" at bounding box center [270, 9] width 466 height 10
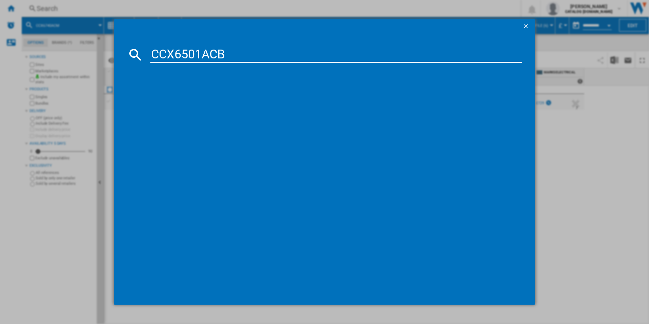
type input "CCX6501ACB"
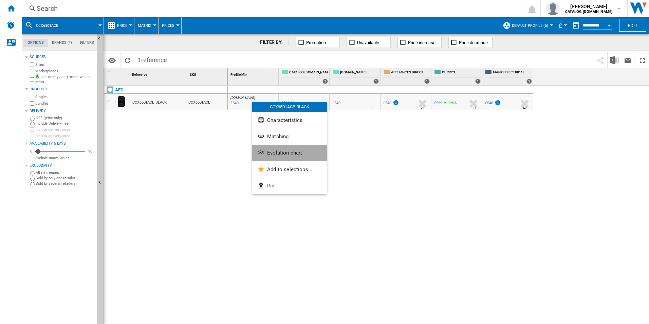
click at [284, 158] on button "Evolution chart" at bounding box center [289, 153] width 75 height 16
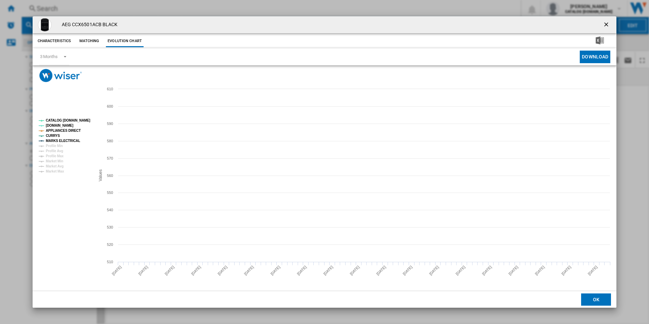
click at [74, 121] on tspan "CATALOG [DOMAIN_NAME]" at bounding box center [68, 120] width 44 height 4
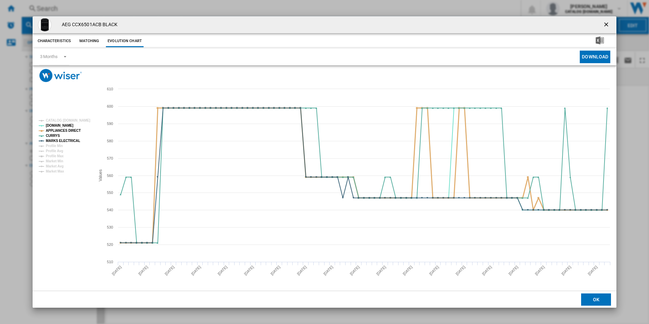
click at [75, 130] on tspan "APPLIANCES DIRECT" at bounding box center [63, 131] width 35 height 4
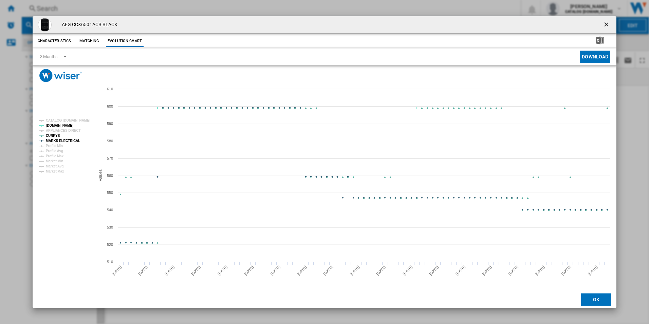
click at [75, 142] on tspan "MARKS ELECTRICAL" at bounding box center [63, 141] width 34 height 4
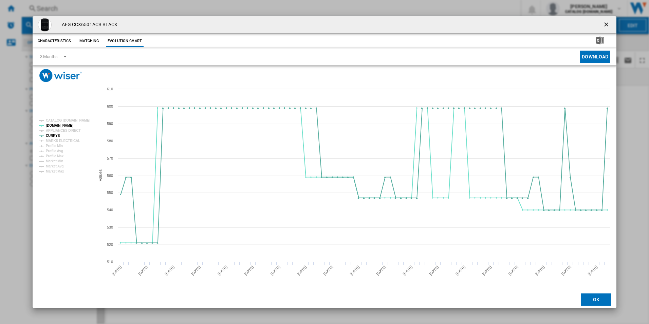
drag, startPoint x: 608, startPoint y: 25, endPoint x: 580, endPoint y: 27, distance: 28.6
click at [608, 25] on ng-md-icon "getI18NText('BUTTONS.CLOSE_DIALOG')" at bounding box center [607, 25] width 8 height 8
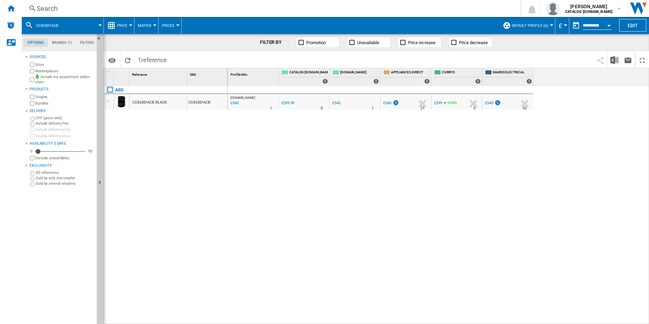
click at [441, 6] on div "Search" at bounding box center [270, 9] width 466 height 10
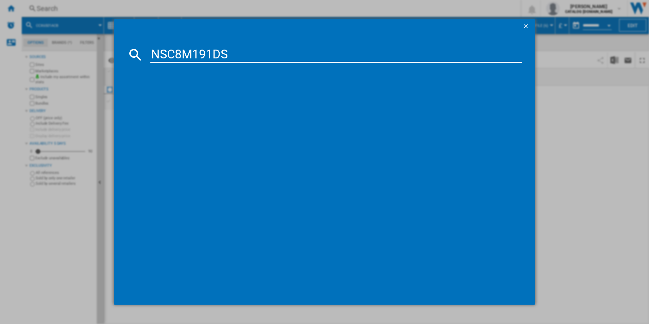
type input "NSC8M191DS"
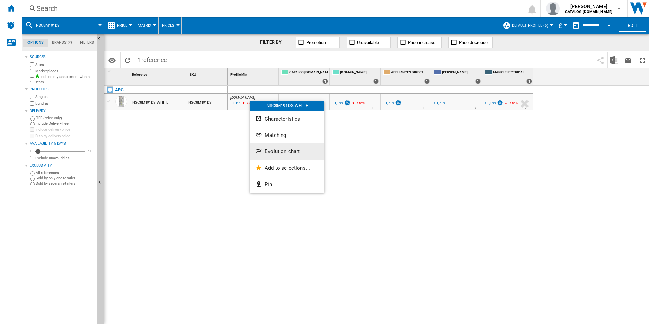
click at [281, 147] on button "Evolution chart" at bounding box center [287, 151] width 75 height 16
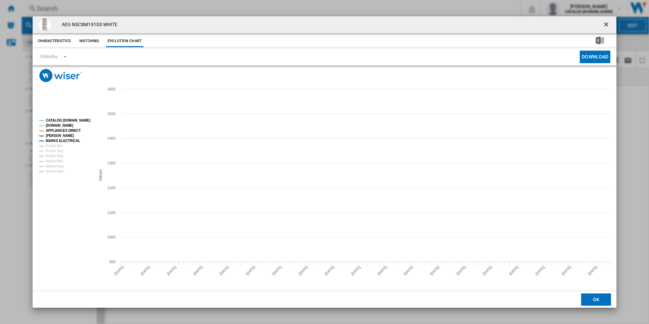
click at [75, 119] on tspan "CATALOG [DOMAIN_NAME]" at bounding box center [68, 120] width 44 height 4
click at [72, 131] on tspan "APPLIANCES DIRECT" at bounding box center [63, 131] width 35 height 4
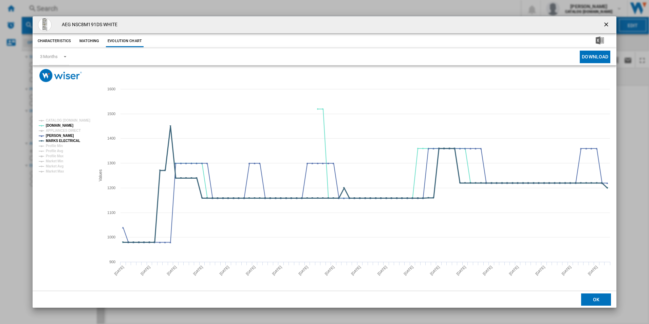
click at [70, 140] on tspan "MARKS ELECTRICAL" at bounding box center [63, 141] width 34 height 4
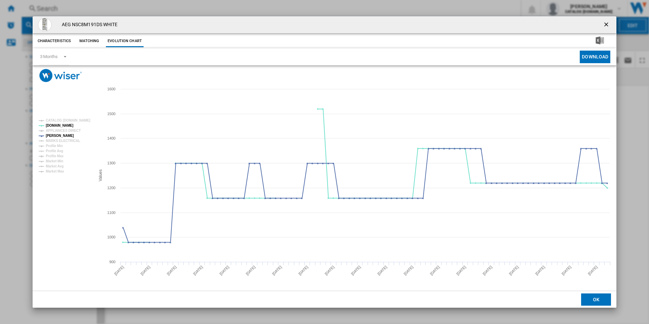
drag, startPoint x: 604, startPoint y: 24, endPoint x: 538, endPoint y: 24, distance: 65.2
click at [604, 24] on ng-md-icon "getI18NText('BUTTONS.CLOSE_DIALOG')" at bounding box center [607, 25] width 8 height 8
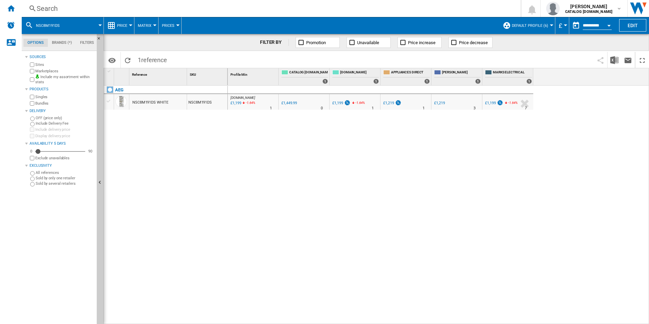
click at [445, 7] on div "Search" at bounding box center [270, 9] width 466 height 10
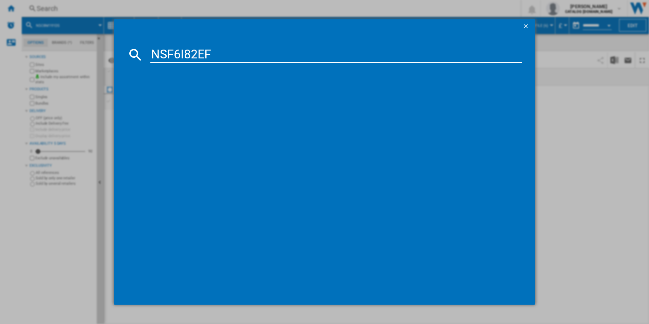
type input "NSF6I82EF"
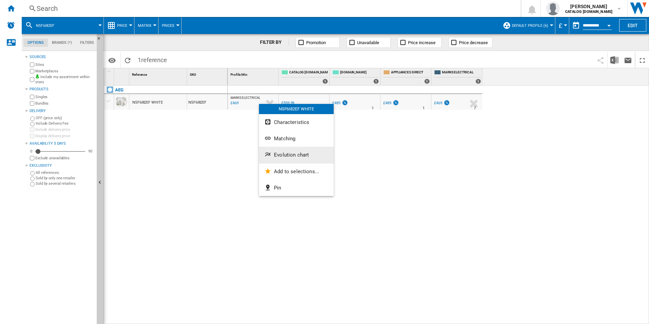
click at [282, 152] on span "Evolution chart" at bounding box center [291, 155] width 35 height 6
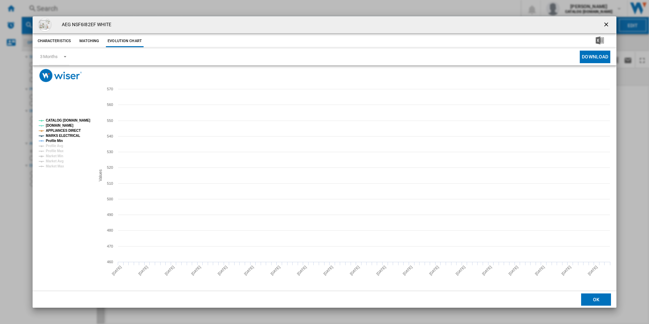
click at [87, 120] on tspan "CATALOG [DOMAIN_NAME]" at bounding box center [68, 120] width 44 height 4
click at [75, 129] on tspan "APPLIANCES DIRECT" at bounding box center [63, 131] width 35 height 4
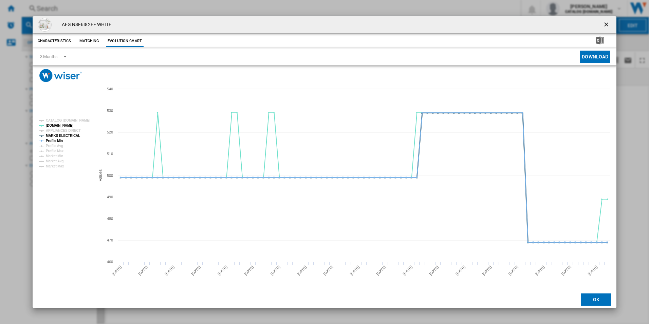
click at [74, 134] on tspan "MARKS ELECTRICAL" at bounding box center [63, 136] width 34 height 4
click at [60, 139] on tspan "Profile Min" at bounding box center [54, 141] width 17 height 4
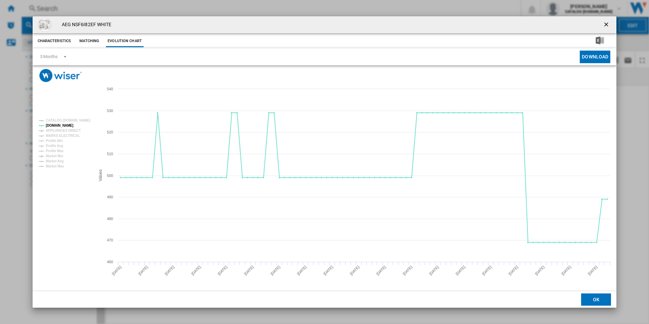
click at [610, 22] on ng-md-icon "getI18NText('BUTTONS.CLOSE_DIALOG')" at bounding box center [607, 25] width 8 height 8
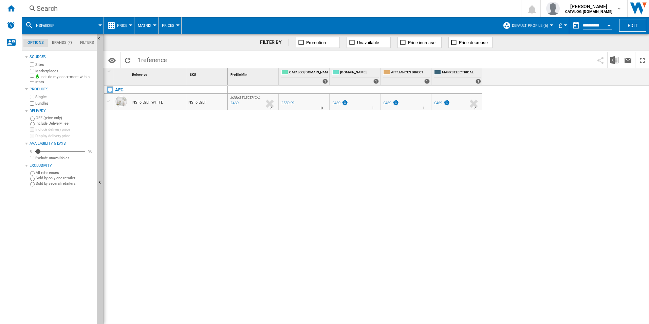
click at [361, 7] on div "Search" at bounding box center [270, 9] width 466 height 10
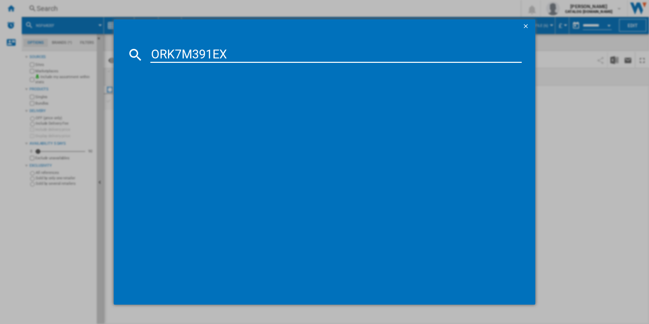
type input "ORK7M391EX"
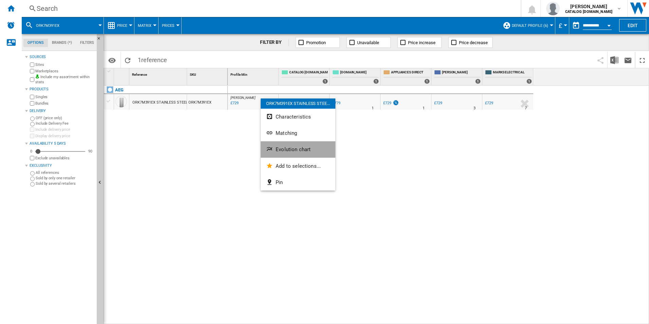
click at [286, 144] on button "Evolution chart" at bounding box center [298, 149] width 75 height 16
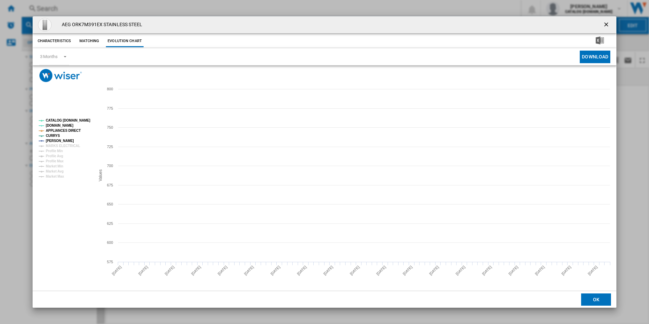
click at [84, 121] on tspan "CATALOG [DOMAIN_NAME]" at bounding box center [68, 120] width 44 height 4
click at [72, 130] on tspan "APPLIANCES DIRECT" at bounding box center [63, 131] width 35 height 4
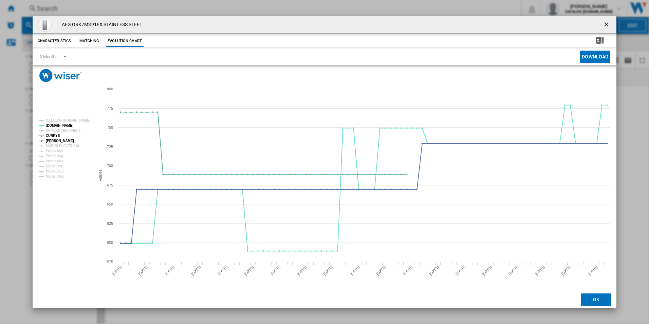
click at [608, 23] on ng-md-icon "getI18NText('BUTTONS.CLOSE_DIALOG')" at bounding box center [607, 25] width 8 height 8
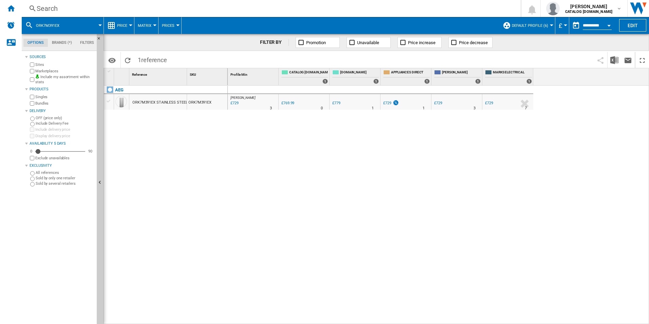
click at [409, 8] on div "Search" at bounding box center [270, 9] width 466 height 10
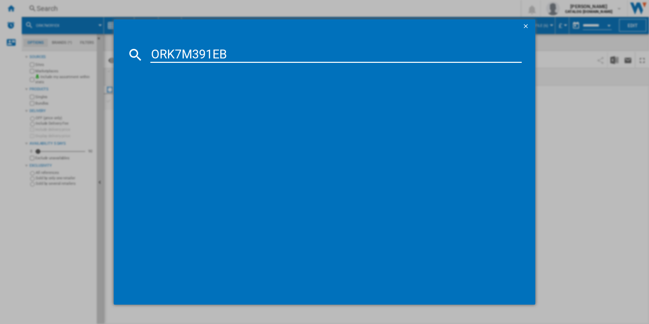
type input "ORK7M391EB"
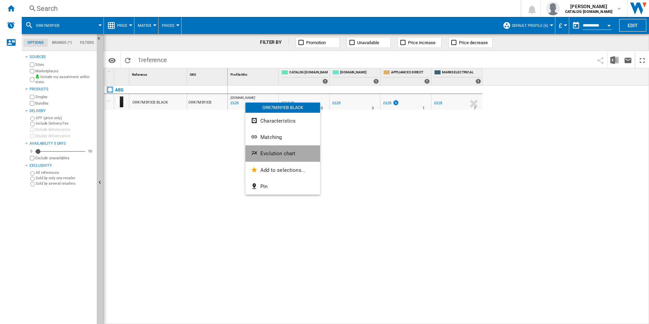
click at [275, 151] on span "Evolution chart" at bounding box center [277, 153] width 35 height 6
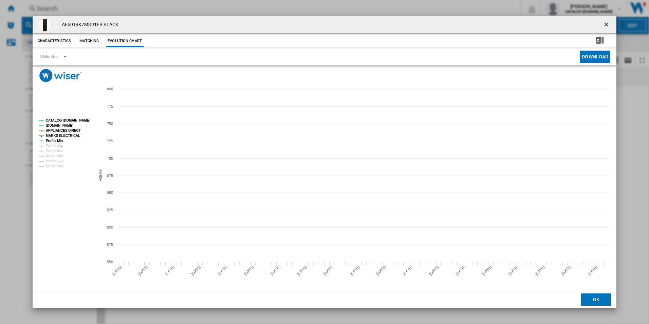
click at [79, 121] on tspan "CATALOG [DOMAIN_NAME]" at bounding box center [68, 120] width 44 height 4
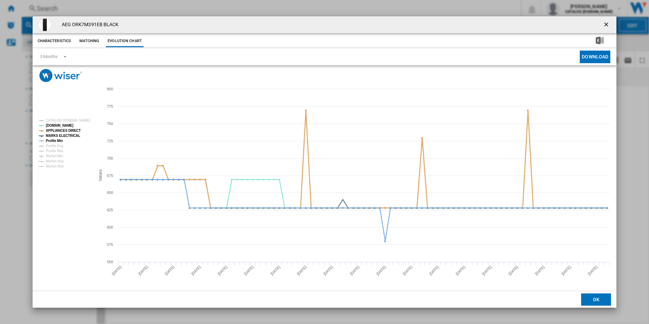
click at [70, 131] on tspan "APPLIANCES DIRECT" at bounding box center [63, 131] width 35 height 4
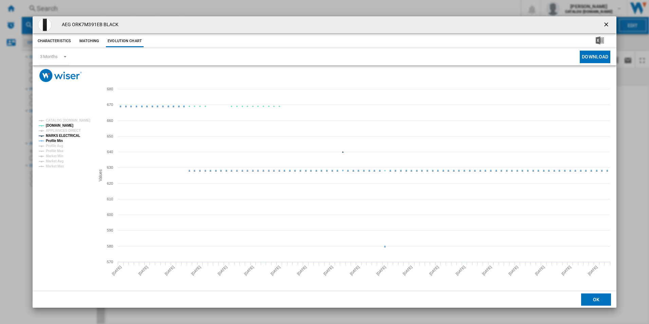
click at [70, 134] on tspan "MARKS ELECTRICAL" at bounding box center [63, 136] width 34 height 4
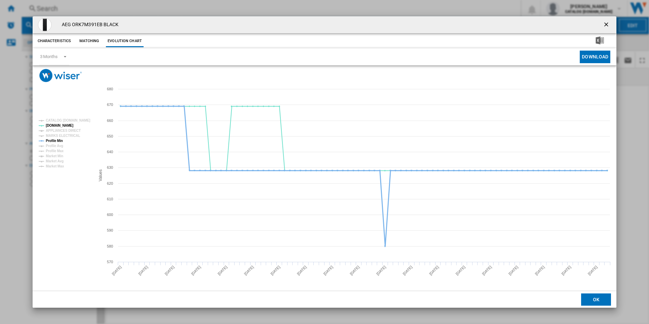
click at [57, 139] on tspan "Profile Min" at bounding box center [54, 141] width 17 height 4
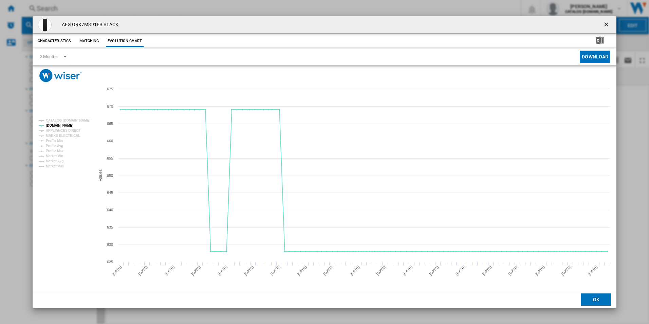
drag, startPoint x: 605, startPoint y: 24, endPoint x: 534, endPoint y: 24, distance: 71.0
click at [605, 24] on ng-md-icon "getI18NText('BUTTONS.CLOSE_DIALOG')" at bounding box center [607, 25] width 8 height 8
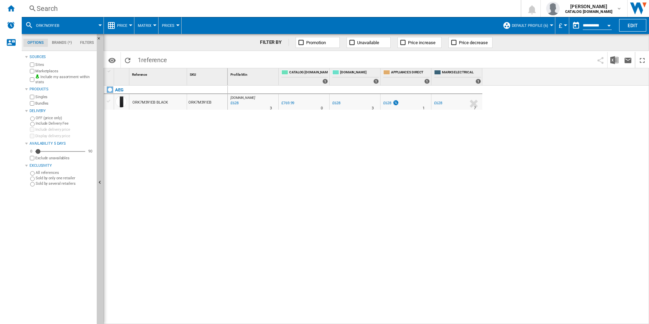
click at [414, 9] on div "Search" at bounding box center [270, 9] width 466 height 10
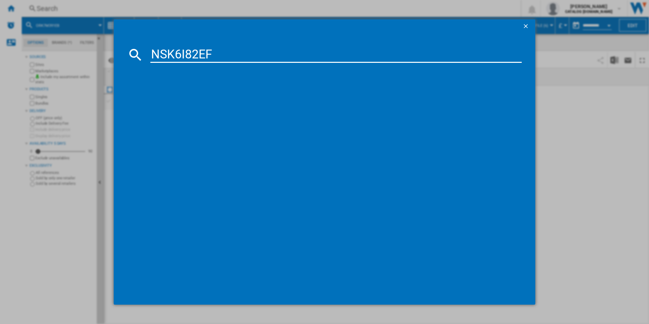
type input "NSK6I82EF"
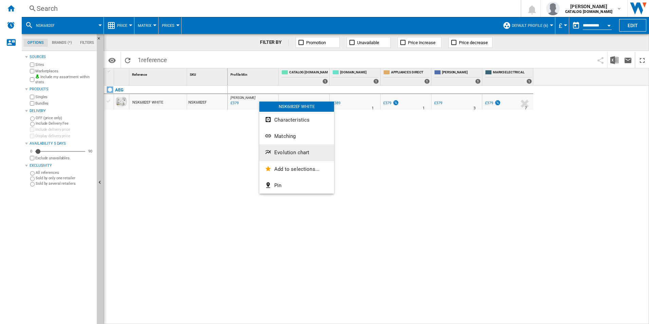
click at [287, 145] on button "Evolution chart" at bounding box center [296, 152] width 75 height 16
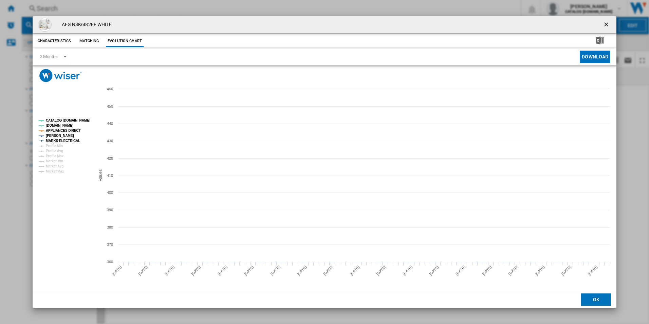
click at [84, 117] on rect "Product popup" at bounding box center [64, 146] width 56 height 60
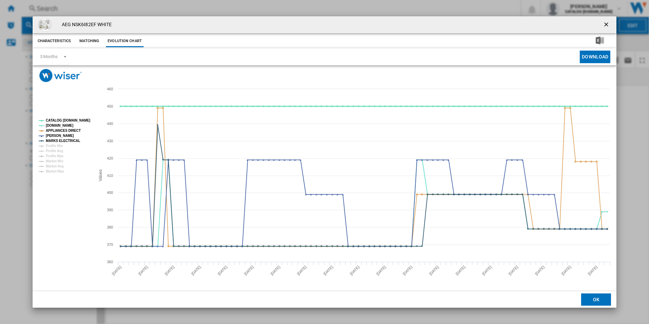
click at [83, 118] on tspan "CATALOG [DOMAIN_NAME]" at bounding box center [68, 120] width 44 height 4
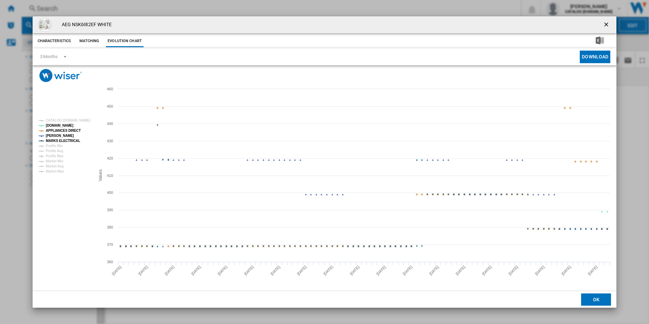
click at [73, 130] on tspan "APPLIANCES DIRECT" at bounding box center [63, 131] width 35 height 4
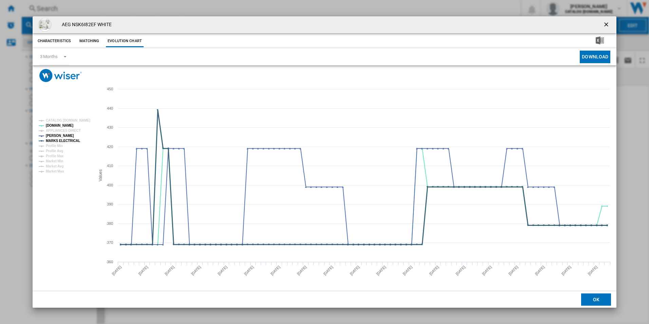
click at [73, 140] on tspan "MARKS ELECTRICAL" at bounding box center [63, 141] width 34 height 4
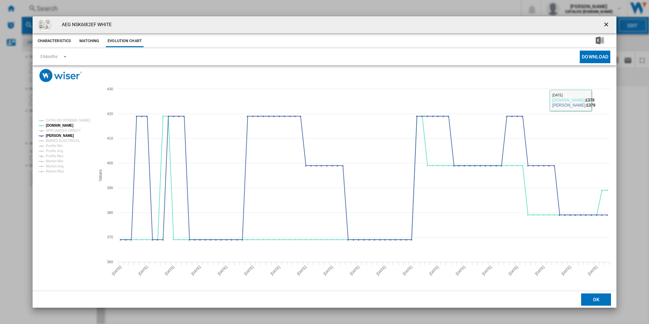
click at [605, 25] on ng-md-icon "getI18NText('BUTTONS.CLOSE_DIALOG')" at bounding box center [607, 25] width 8 height 8
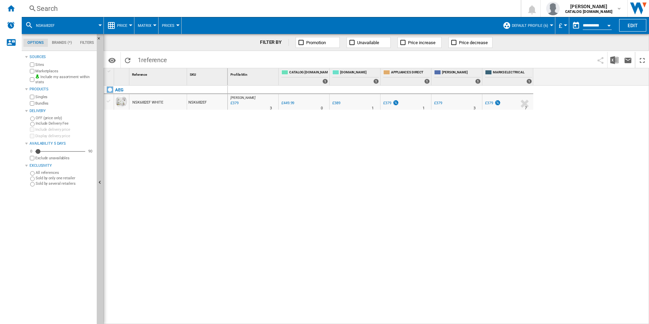
click at [413, 5] on div "Search" at bounding box center [270, 9] width 466 height 10
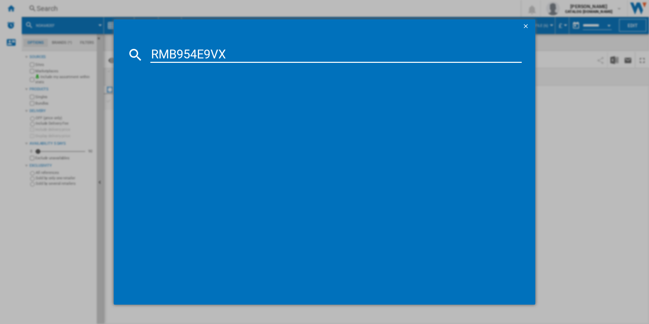
type input "RMB954E9VX"
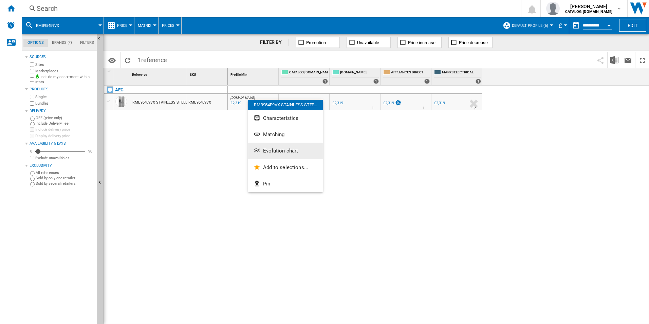
click at [283, 147] on button "Evolution chart" at bounding box center [285, 151] width 75 height 16
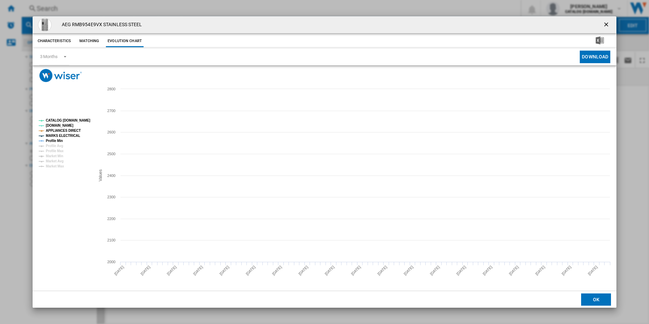
click at [72, 122] on tspan "CATALOG [DOMAIN_NAME]" at bounding box center [68, 120] width 44 height 4
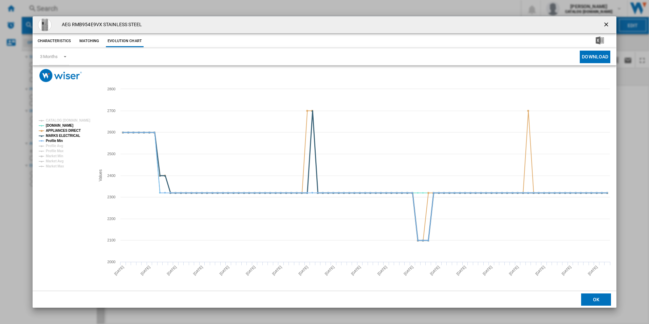
click at [69, 134] on tspan "MARKS ELECTRICAL" at bounding box center [63, 136] width 34 height 4
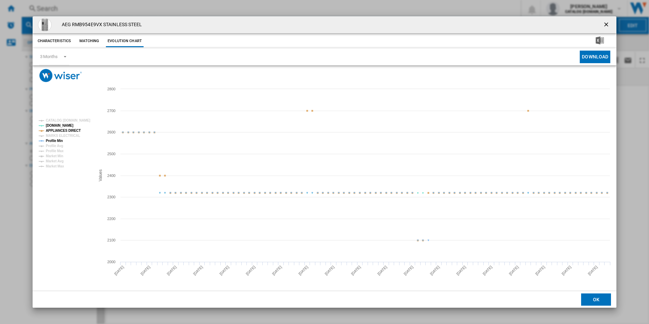
click at [70, 131] on tspan "APPLIANCES DIRECT" at bounding box center [63, 131] width 35 height 4
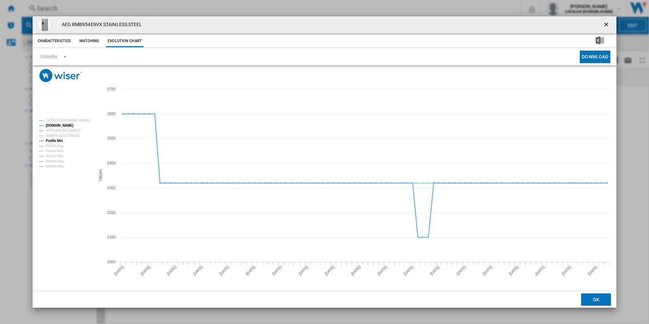
click at [58, 140] on tspan "Profile Min" at bounding box center [54, 141] width 17 height 4
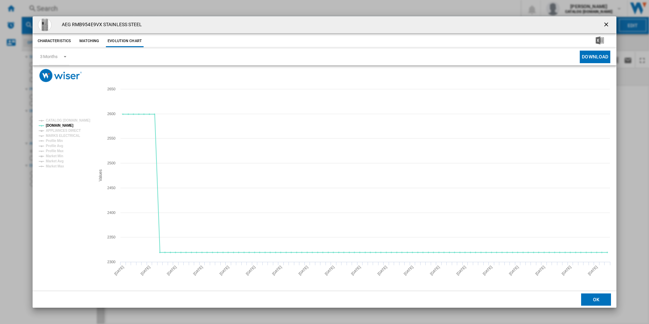
click at [606, 22] on ng-md-icon "getI18NText('BUTTONS.CLOSE_DIALOG')" at bounding box center [607, 25] width 8 height 8
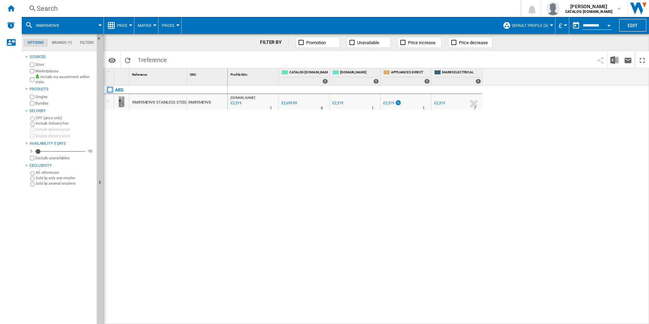
click at [374, 10] on div "Search" at bounding box center [270, 9] width 466 height 10
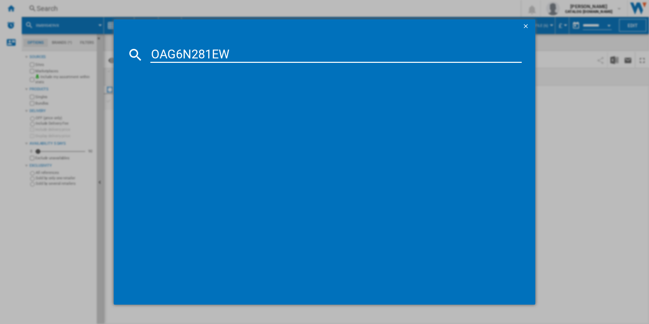
type input "OAG6N281EW"
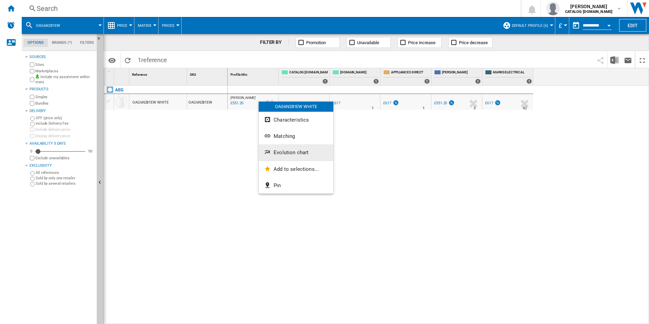
click at [286, 148] on button "Evolution chart" at bounding box center [296, 152] width 75 height 16
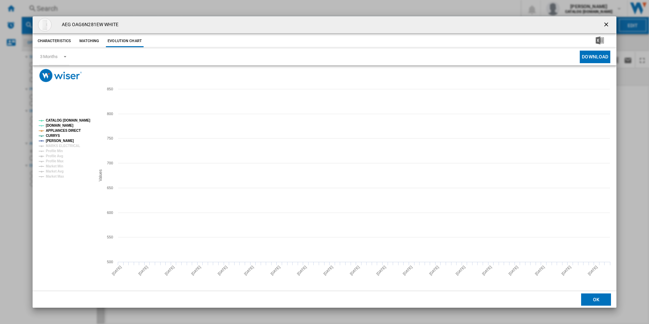
click at [82, 121] on tspan "CATALOG [DOMAIN_NAME]" at bounding box center [68, 120] width 44 height 4
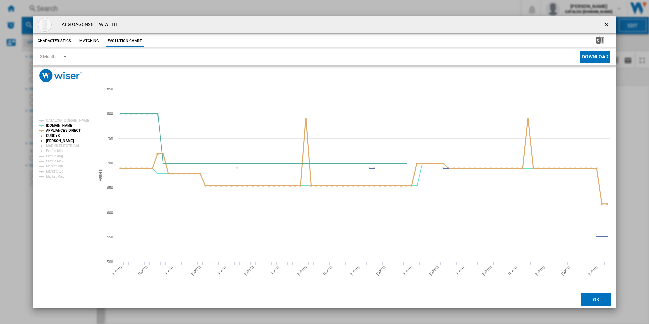
click at [69, 131] on tspan "APPLIANCES DIRECT" at bounding box center [63, 131] width 35 height 4
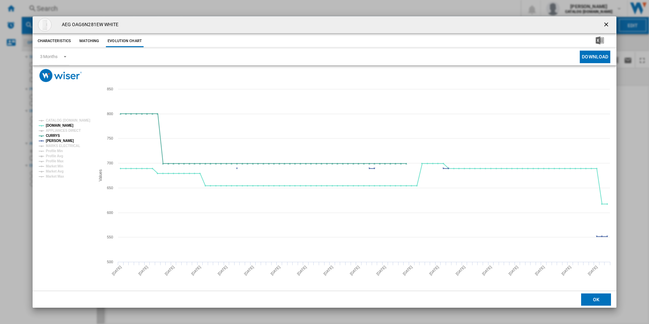
click at [605, 24] on ng-md-icon "getI18NText('BUTTONS.CLOSE_DIALOG')" at bounding box center [607, 25] width 8 height 8
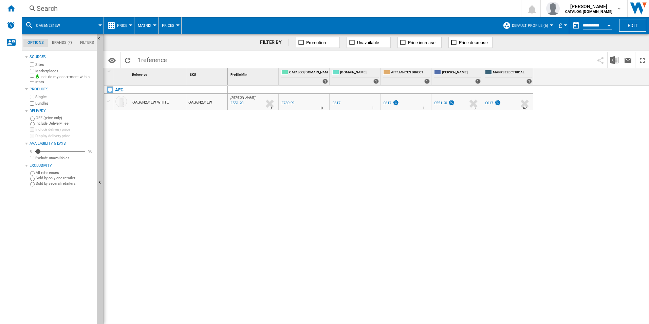
click at [474, 7] on div "Search" at bounding box center [270, 9] width 466 height 10
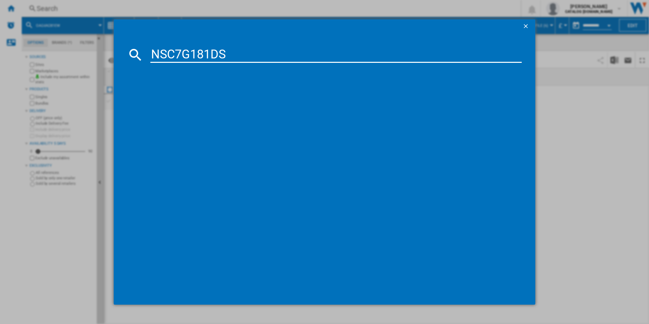
type input "NSC7G181DS"
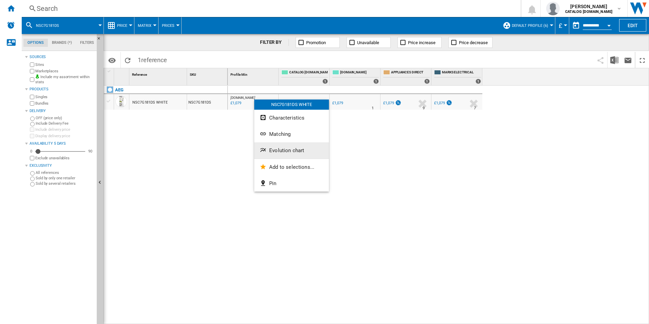
click at [280, 149] on span "Evolution chart" at bounding box center [286, 150] width 35 height 6
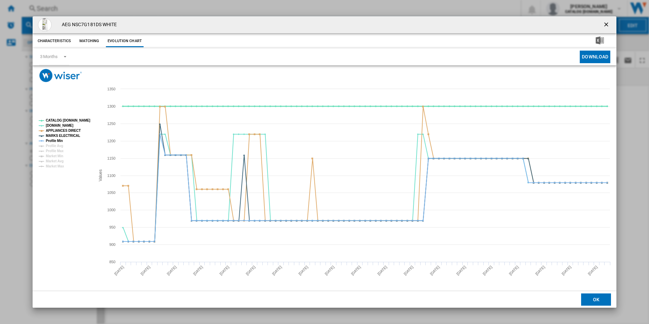
click at [72, 122] on tspan "CATALOG [DOMAIN_NAME]" at bounding box center [68, 120] width 44 height 4
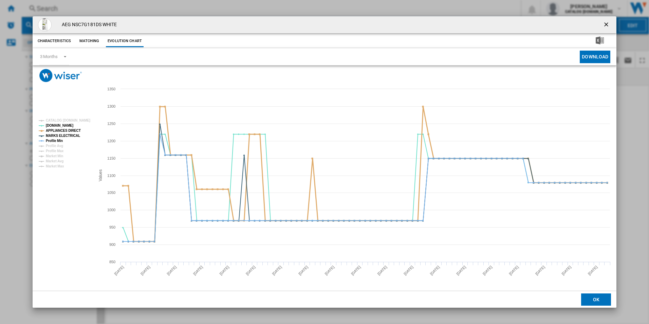
click at [70, 130] on tspan "APPLIANCES DIRECT" at bounding box center [63, 131] width 35 height 4
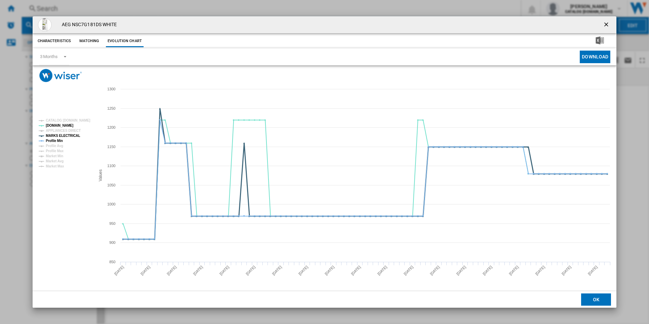
click at [67, 135] on tspan "MARKS ELECTRICAL" at bounding box center [63, 136] width 34 height 4
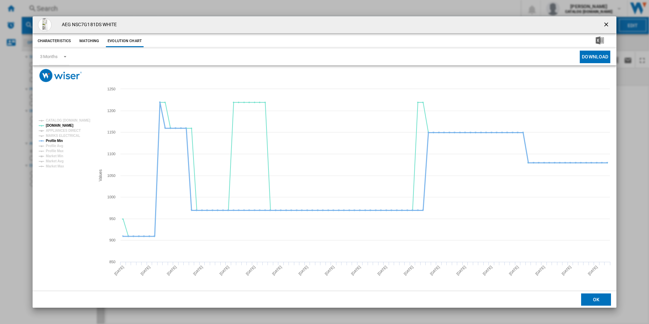
click at [55, 140] on tspan "Profile Min" at bounding box center [54, 141] width 17 height 4
drag, startPoint x: 607, startPoint y: 24, endPoint x: 601, endPoint y: 22, distance: 7.0
click at [607, 24] on ng-md-icon "getI18NText('BUTTONS.CLOSE_DIALOG')" at bounding box center [607, 25] width 8 height 8
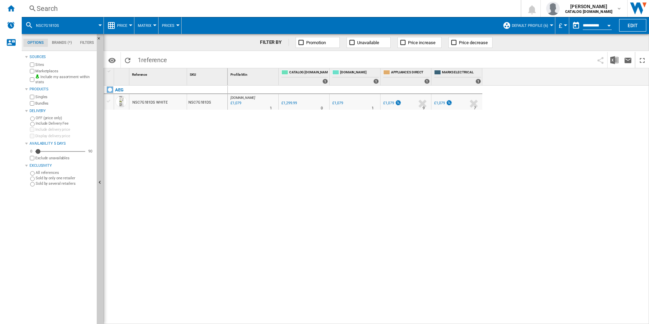
click at [445, 5] on div "Search" at bounding box center [270, 9] width 466 height 10
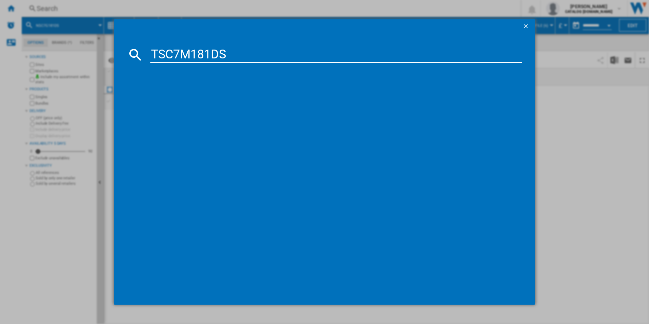
type input "TSC7M181DS"
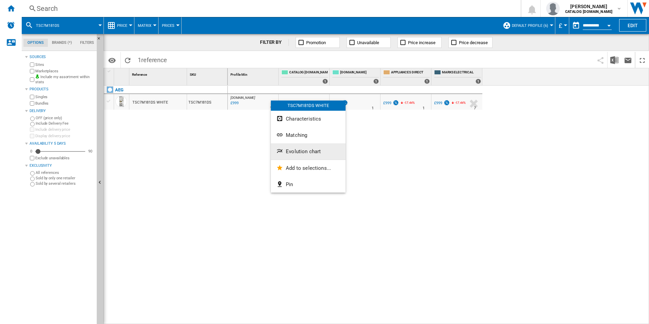
click at [298, 151] on span "Evolution chart" at bounding box center [303, 151] width 35 height 6
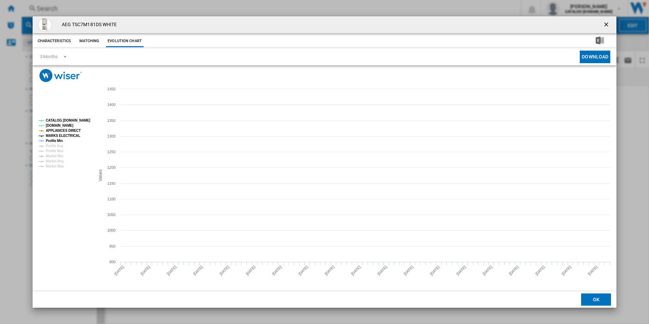
click at [80, 118] on tspan "CATALOG [DOMAIN_NAME]" at bounding box center [68, 120] width 44 height 4
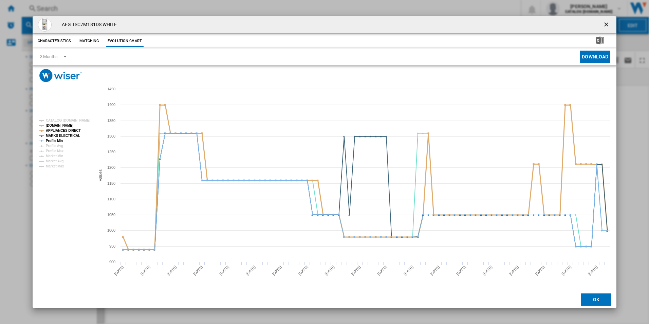
click at [71, 129] on tspan "APPLIANCES DIRECT" at bounding box center [63, 131] width 35 height 4
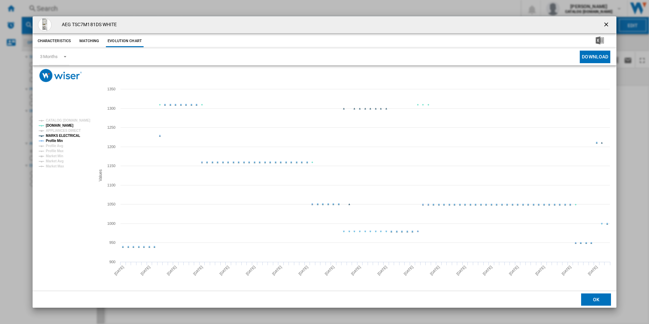
click at [73, 135] on tspan "MARKS ELECTRICAL" at bounding box center [63, 136] width 34 height 4
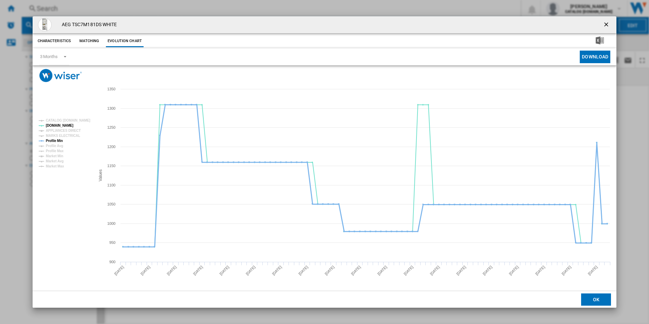
click at [58, 139] on tspan "Profile Min" at bounding box center [54, 141] width 17 height 4
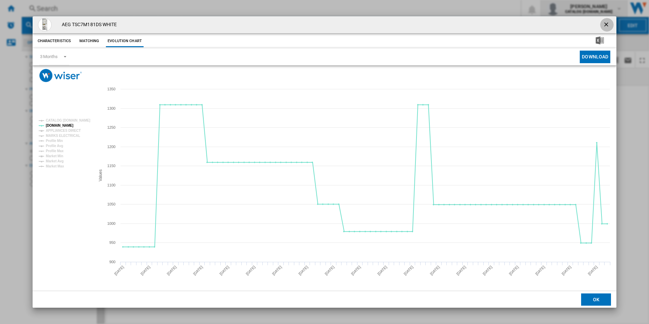
drag, startPoint x: 609, startPoint y: 26, endPoint x: 541, endPoint y: 16, distance: 68.7
click at [608, 26] on ng-md-icon "getI18NText('BUTTONS.CLOSE_DIALOG')" at bounding box center [607, 25] width 8 height 8
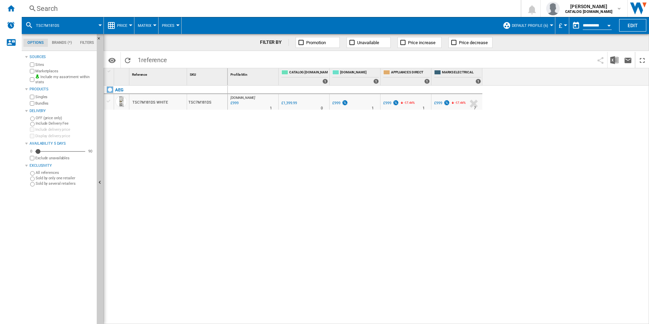
click at [367, 8] on div "Search" at bounding box center [270, 9] width 466 height 10
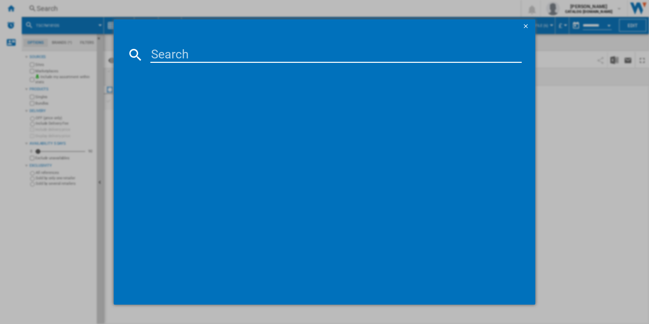
paste input "ORK7M391EW"
type input "ORK7M391EW"
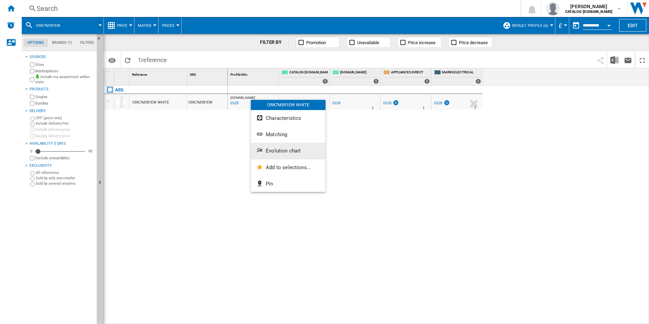
click at [269, 148] on span "Evolution chart" at bounding box center [283, 151] width 35 height 6
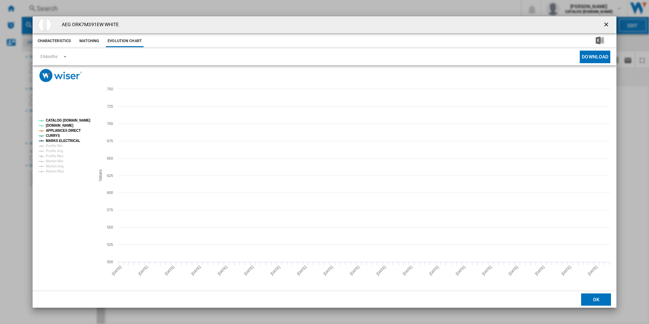
click at [78, 121] on tspan "CATALOG [DOMAIN_NAME]" at bounding box center [68, 120] width 44 height 4
click at [76, 129] on tspan "APPLIANCES DIRECT" at bounding box center [63, 131] width 35 height 4
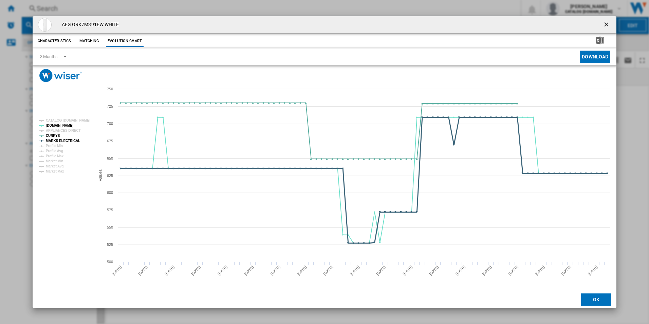
click at [72, 141] on tspan "MARKS ELECTRICAL" at bounding box center [63, 141] width 34 height 4
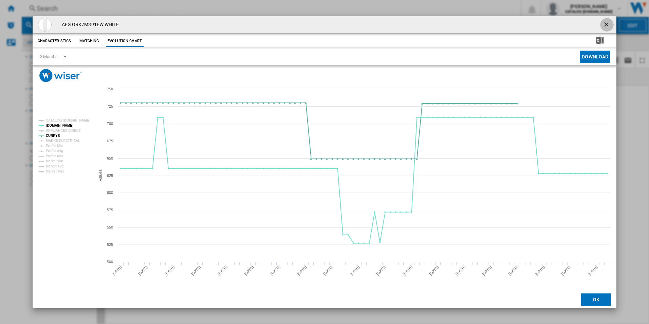
click at [606, 22] on ng-md-icon "getI18NText('BUTTONS.CLOSE_DIALOG')" at bounding box center [607, 25] width 8 height 8
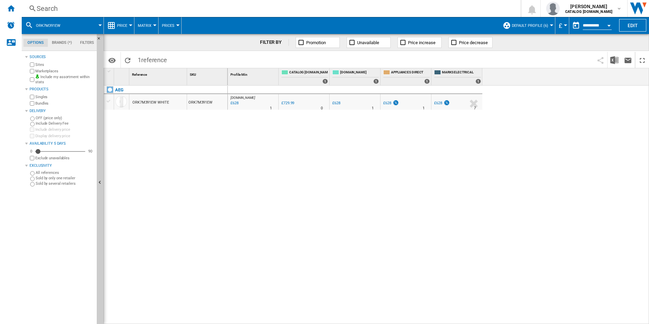
click at [470, 10] on div "Search" at bounding box center [270, 9] width 466 height 10
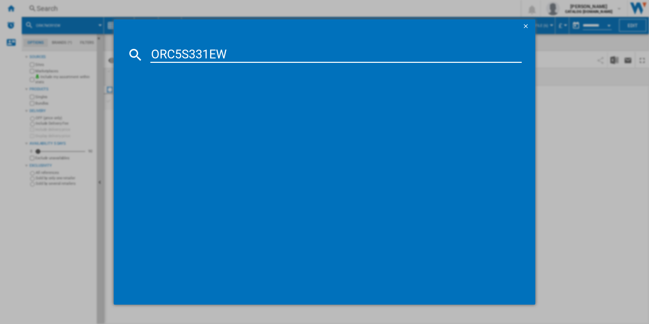
type input "ORC5S331EW"
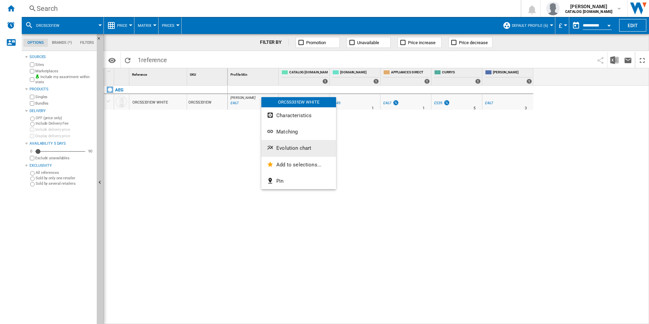
click at [289, 143] on button "Evolution chart" at bounding box center [298, 148] width 75 height 16
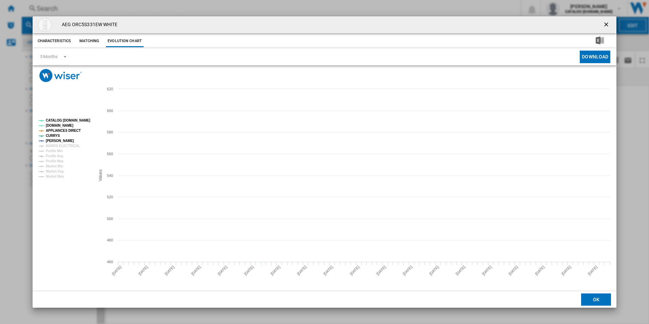
click at [80, 121] on tspan "CATALOG [DOMAIN_NAME]" at bounding box center [68, 120] width 44 height 4
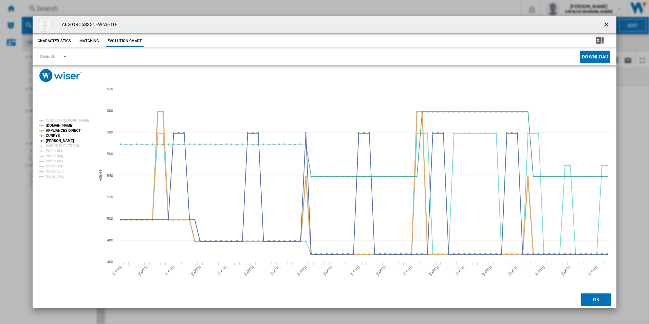
click at [72, 131] on tspan "APPLIANCES DIRECT" at bounding box center [63, 131] width 35 height 4
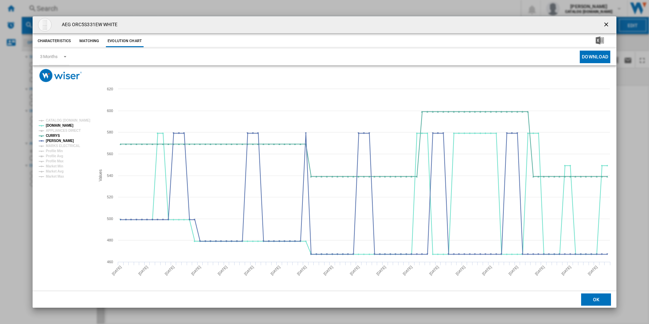
drag, startPoint x: 607, startPoint y: 24, endPoint x: 602, endPoint y: 24, distance: 5.1
click at [607, 24] on ng-md-icon "getI18NText('BUTTONS.CLOSE_DIALOG')" at bounding box center [607, 25] width 8 height 8
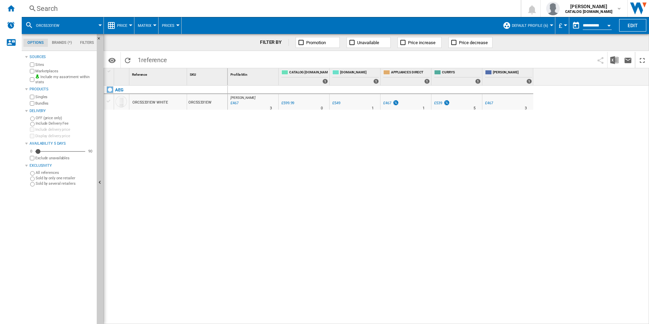
click at [448, 7] on div "Search" at bounding box center [270, 9] width 466 height 10
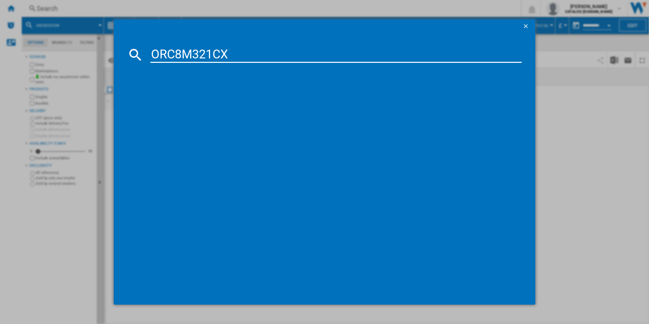
type input "ORC8M321CX"
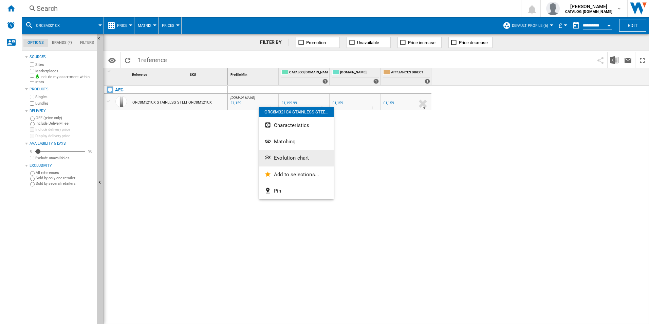
click at [284, 152] on button "Evolution chart" at bounding box center [296, 158] width 75 height 16
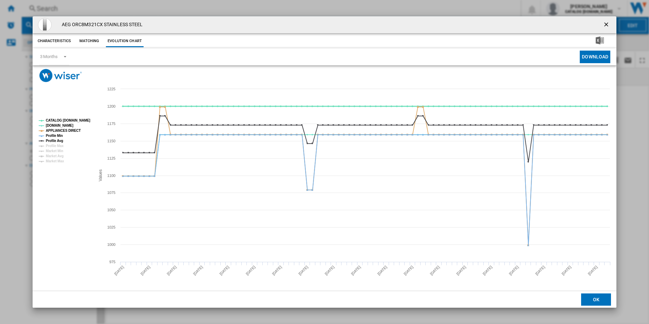
click at [85, 120] on tspan "CATALOG [DOMAIN_NAME]" at bounding box center [68, 120] width 44 height 4
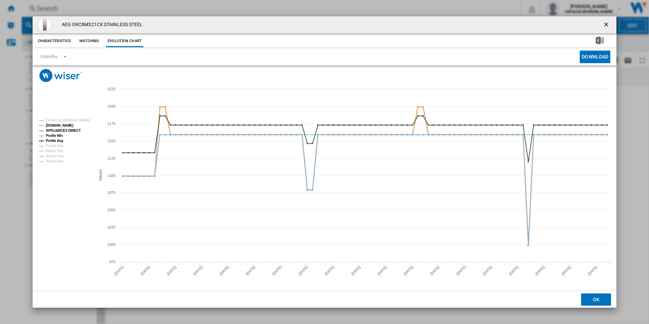
click at [70, 131] on tspan "APPLIANCES DIRECT" at bounding box center [63, 131] width 35 height 4
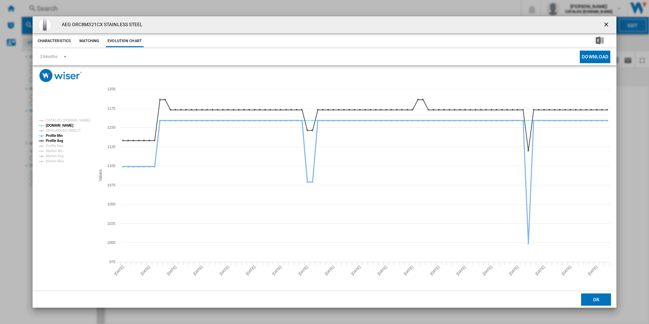
click at [60, 134] on tspan "Profile Min" at bounding box center [54, 136] width 17 height 4
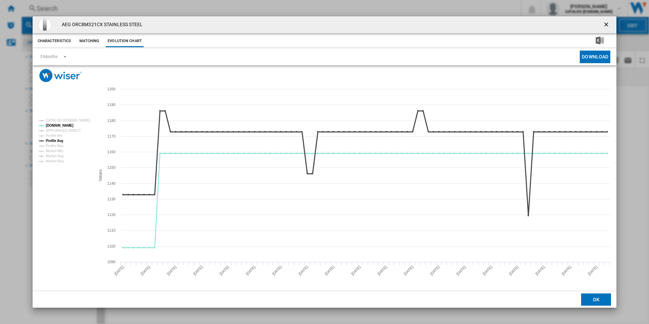
click at [58, 140] on tspan "Profile Avg" at bounding box center [54, 141] width 17 height 4
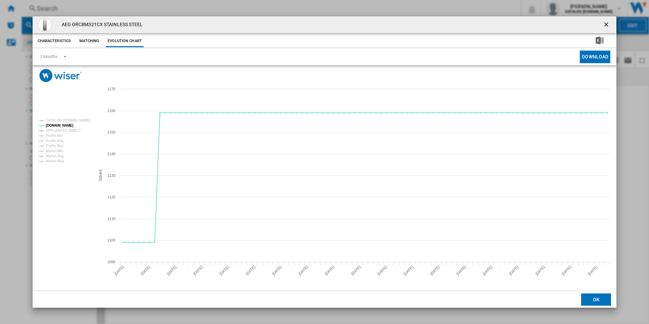
drag, startPoint x: 607, startPoint y: 22, endPoint x: 602, endPoint y: 21, distance: 5.1
click at [607, 22] on ng-md-icon "getI18NText('BUTTONS.CLOSE_DIALOG')" at bounding box center [607, 25] width 8 height 8
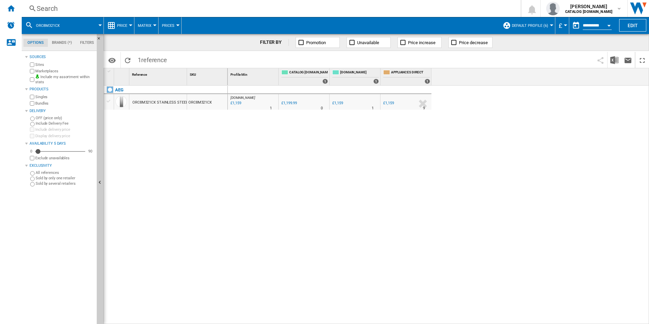
click at [388, 10] on div "Search" at bounding box center [270, 9] width 466 height 10
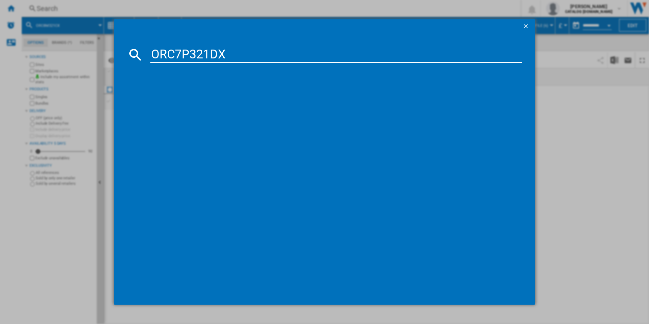
type input "ORC7P321DX"
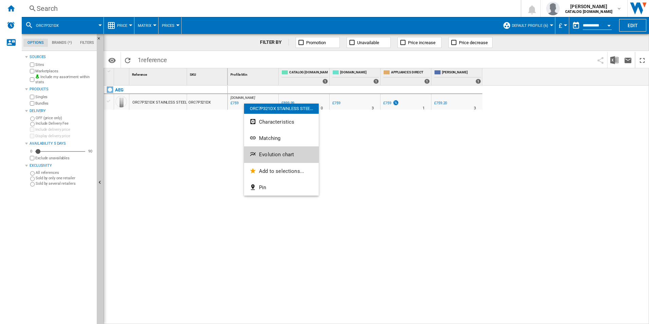
click at [270, 153] on span "Evolution chart" at bounding box center [276, 154] width 35 height 6
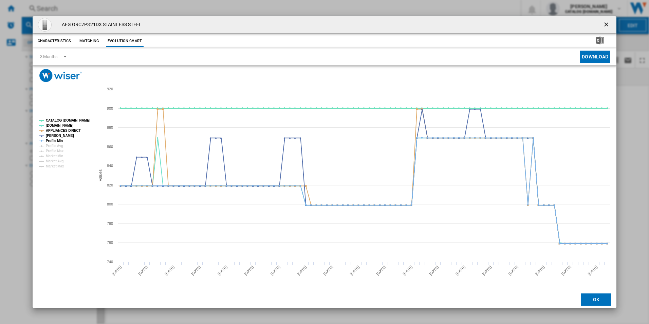
click at [76, 118] on tspan "CATALOG [DOMAIN_NAME]" at bounding box center [68, 120] width 44 height 4
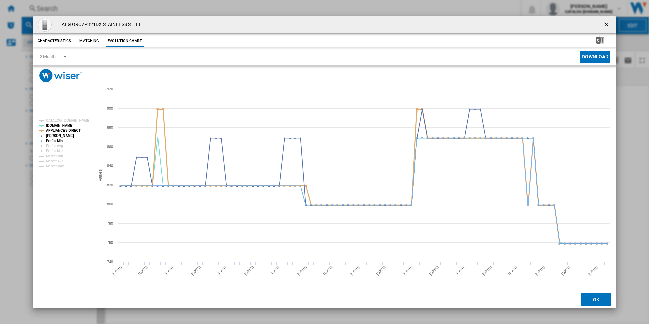
click at [66, 129] on tspan "APPLIANCES DIRECT" at bounding box center [63, 131] width 35 height 4
click at [61, 141] on tspan "Profile Min" at bounding box center [54, 141] width 17 height 4
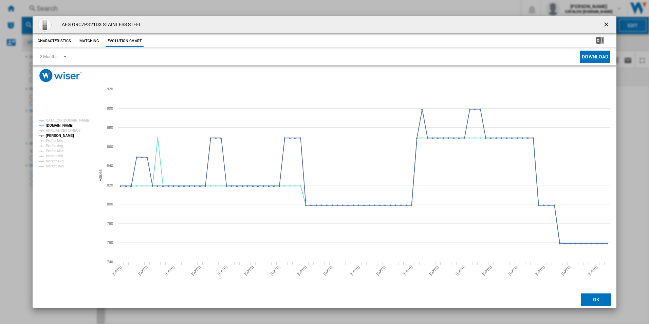
drag, startPoint x: 607, startPoint y: 21, endPoint x: 510, endPoint y: 26, distance: 96.5
click at [607, 21] on ng-md-icon "getI18NText('BUTTONS.CLOSE_DIALOG')" at bounding box center [607, 25] width 8 height 8
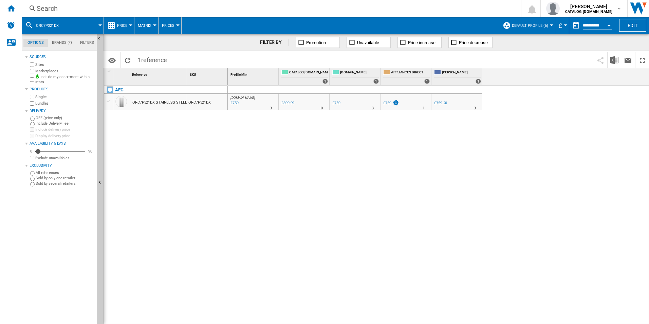
click at [460, 13] on div "Search" at bounding box center [270, 9] width 466 height 10
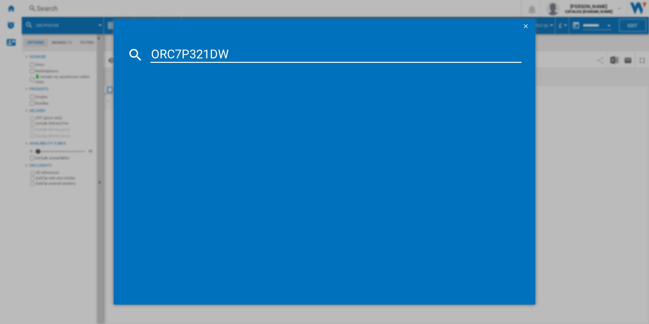
type input "ORC7P321DW"
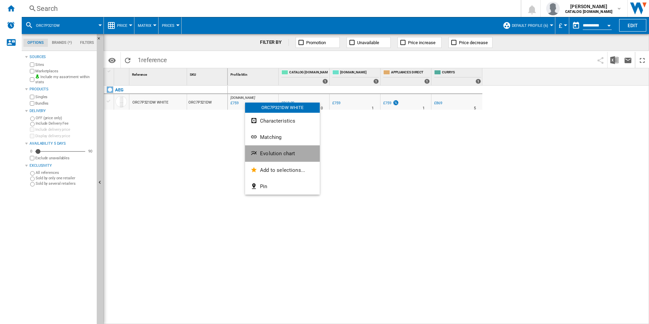
click at [278, 150] on button "Evolution chart" at bounding box center [282, 153] width 75 height 16
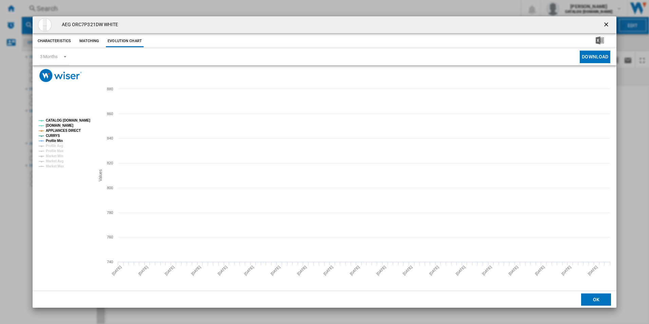
click at [78, 117] on rect "Product popup" at bounding box center [64, 143] width 56 height 55
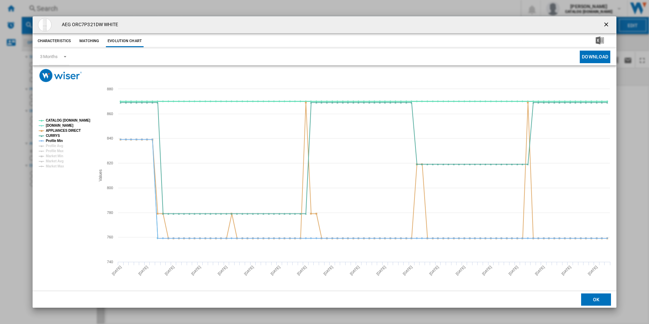
click at [76, 119] on tspan "CATALOG [DOMAIN_NAME]" at bounding box center [68, 120] width 44 height 4
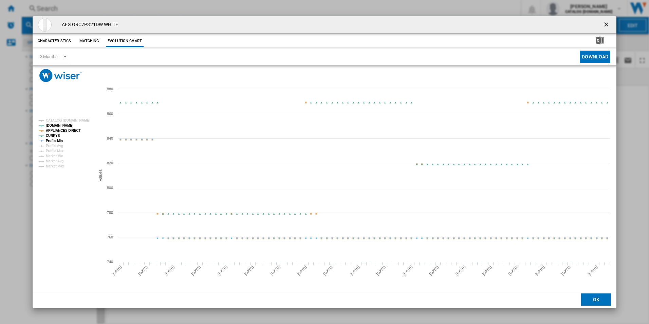
click at [68, 131] on tspan "APPLIANCES DIRECT" at bounding box center [63, 131] width 35 height 4
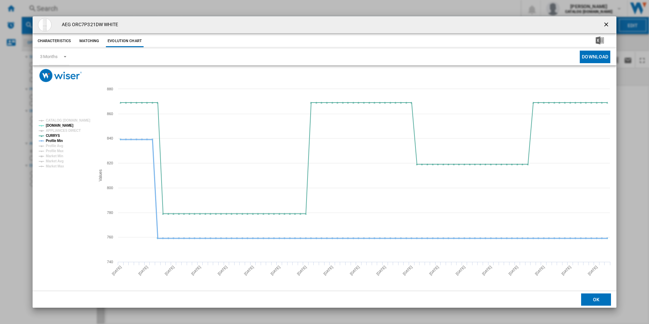
click at [57, 141] on tspan "Profile Min" at bounding box center [54, 141] width 17 height 4
drag, startPoint x: 605, startPoint y: 26, endPoint x: 594, endPoint y: 26, distance: 10.9
click at [605, 26] on ng-md-icon "getI18NText('BUTTONS.CLOSE_DIALOG')" at bounding box center [607, 25] width 8 height 8
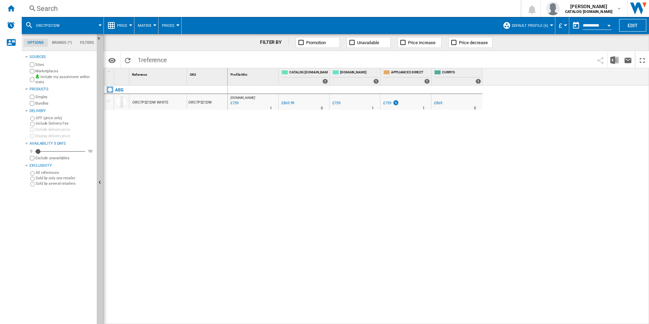
click at [405, 11] on div "Search" at bounding box center [270, 9] width 466 height 10
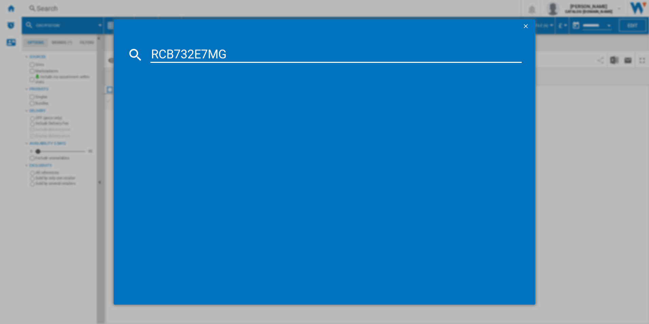
type input "RCB732E7MG"
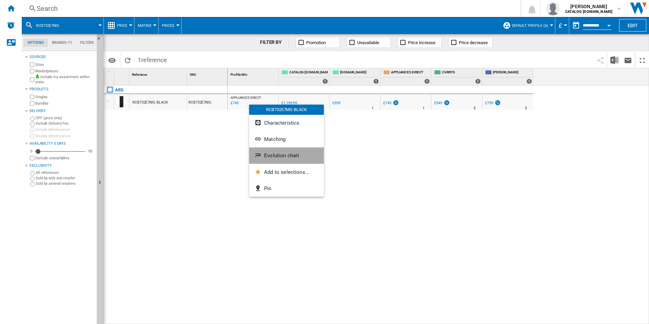
click at [271, 155] on span "Evolution chart" at bounding box center [281, 155] width 35 height 6
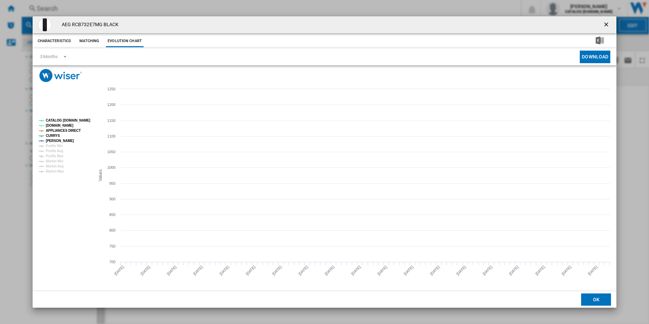
click at [78, 119] on tspan "CATALOG [DOMAIN_NAME]" at bounding box center [68, 120] width 44 height 4
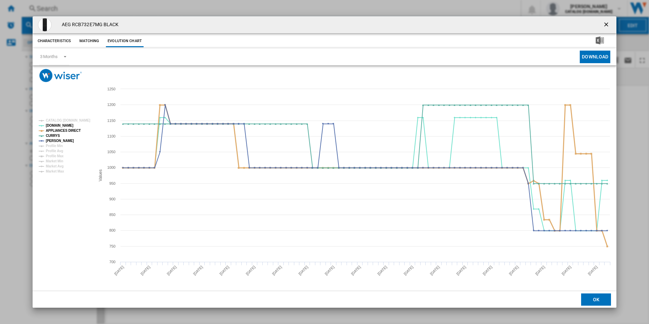
drag, startPoint x: 74, startPoint y: 128, endPoint x: 99, endPoint y: 143, distance: 28.9
click at [74, 129] on tspan "APPLIANCES DIRECT" at bounding box center [63, 131] width 35 height 4
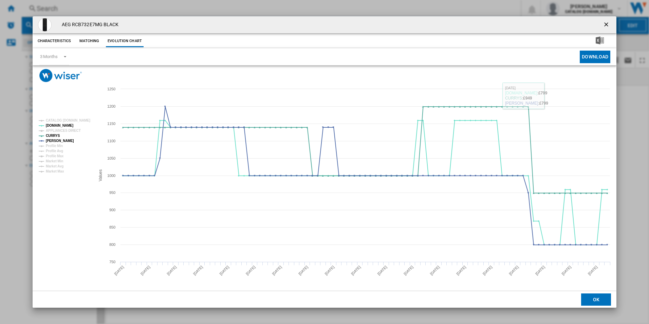
click at [606, 22] on ng-md-icon "getI18NText('BUTTONS.CLOSE_DIALOG')" at bounding box center [607, 25] width 8 height 8
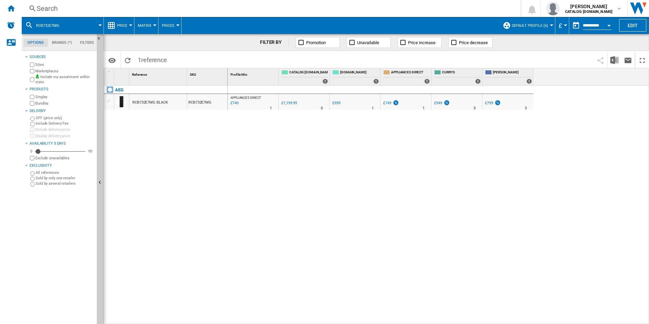
click at [461, 11] on div "Search" at bounding box center [270, 9] width 466 height 10
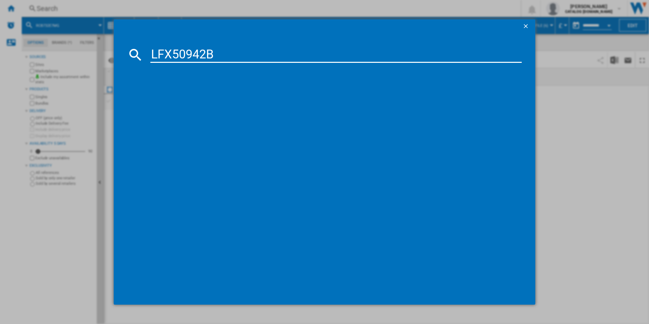
type input "LFX50942B"
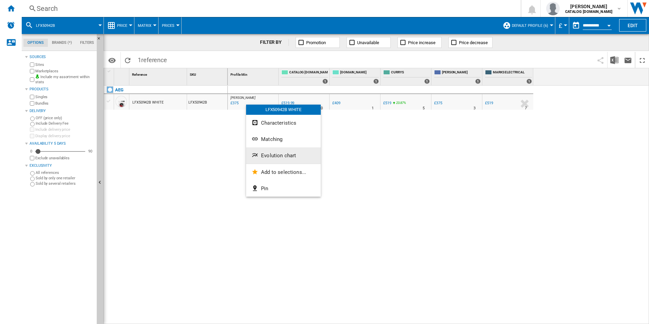
click at [268, 150] on button "Evolution chart" at bounding box center [283, 155] width 75 height 16
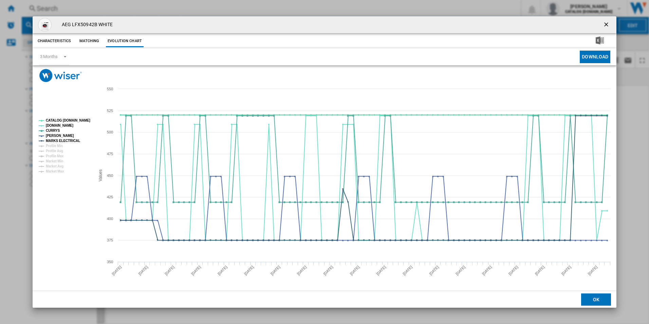
click at [76, 119] on tspan "CATALOG [DOMAIN_NAME]" at bounding box center [68, 120] width 44 height 4
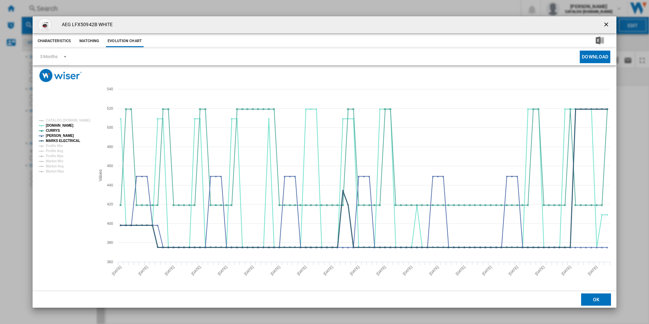
click at [67, 143] on tspan "MARKS ELECTRICAL" at bounding box center [63, 141] width 34 height 4
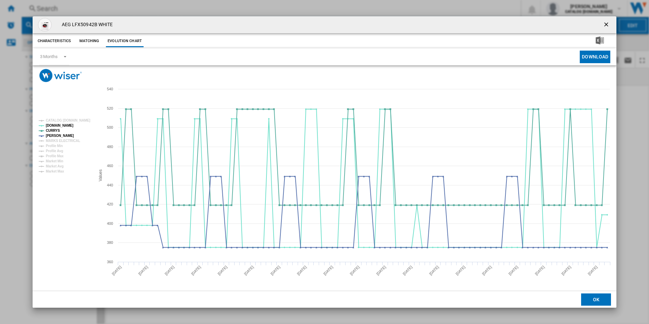
drag, startPoint x: 606, startPoint y: 26, endPoint x: 602, endPoint y: 25, distance: 4.9
click at [606, 26] on ng-md-icon "getI18NText('BUTTONS.CLOSE_DIALOG')" at bounding box center [607, 25] width 8 height 8
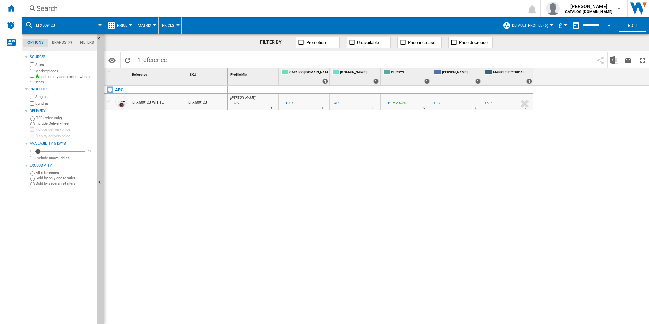
click at [333, 11] on div "Search" at bounding box center [270, 9] width 466 height 10
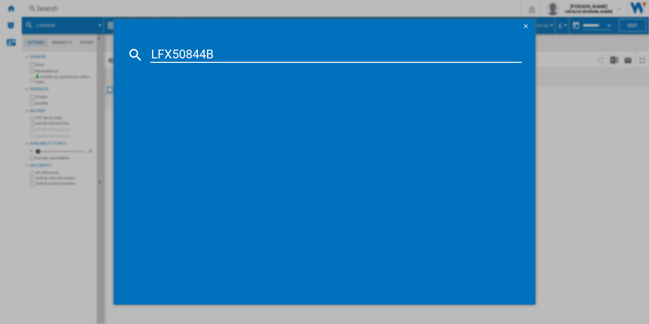
type input "LFX50844B"
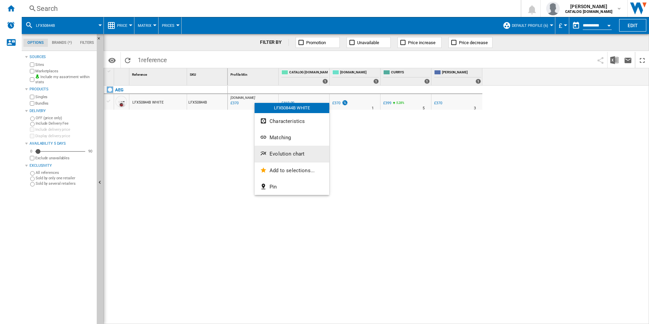
click at [280, 150] on button "Evolution chart" at bounding box center [292, 154] width 75 height 16
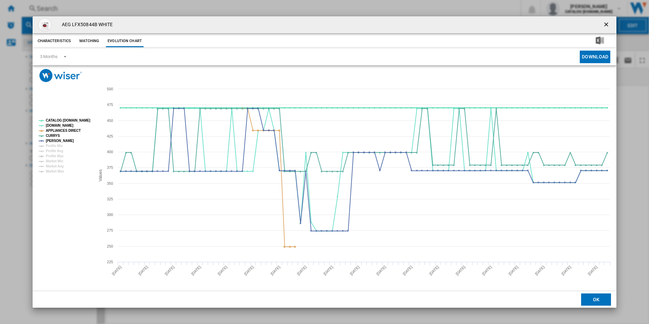
click at [85, 118] on tspan "CATALOG [DOMAIN_NAME]" at bounding box center [68, 120] width 44 height 4
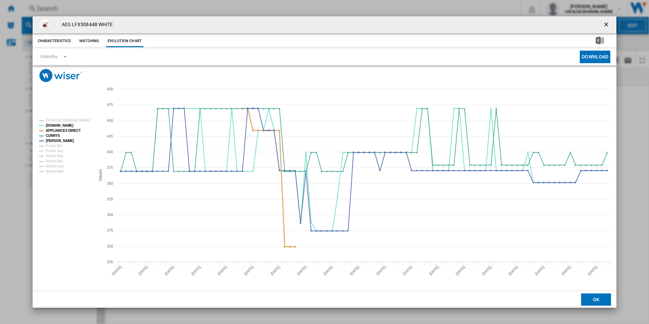
click at [71, 129] on tspan "APPLIANCES DIRECT" at bounding box center [63, 131] width 35 height 4
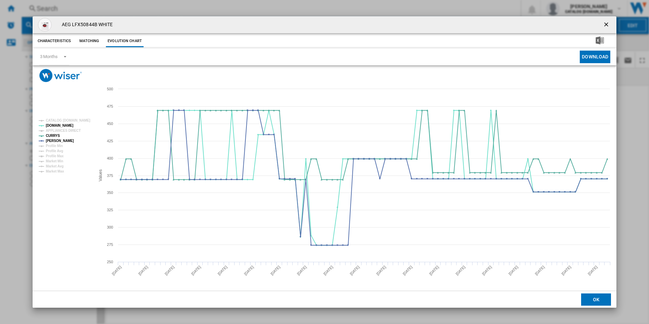
click at [605, 25] on ng-md-icon "getI18NText('BUTTONS.CLOSE_DIALOG')" at bounding box center [607, 25] width 8 height 8
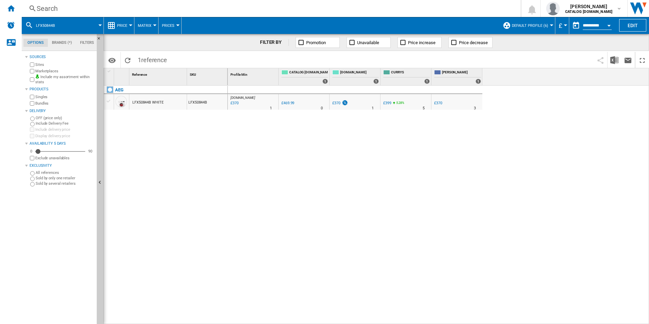
click at [464, 10] on div "Search" at bounding box center [270, 9] width 466 height 10
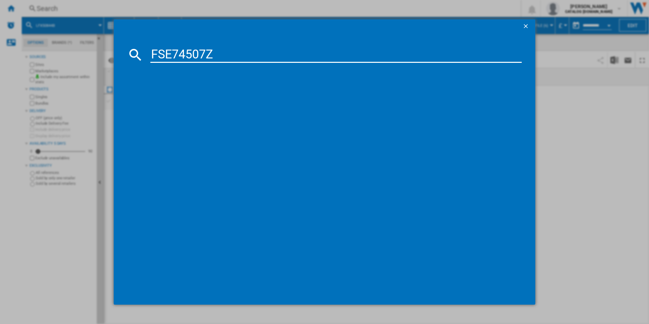
type input "FSE74507Z"
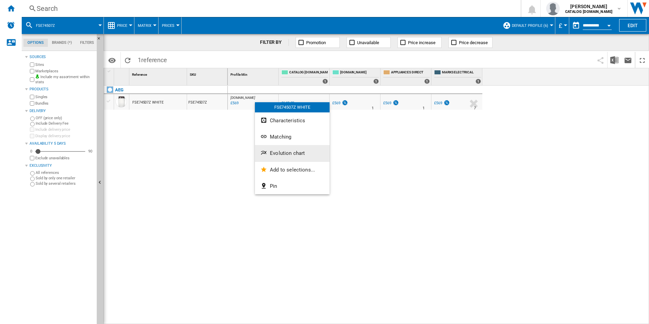
click at [269, 153] on button "Evolution chart" at bounding box center [292, 153] width 75 height 16
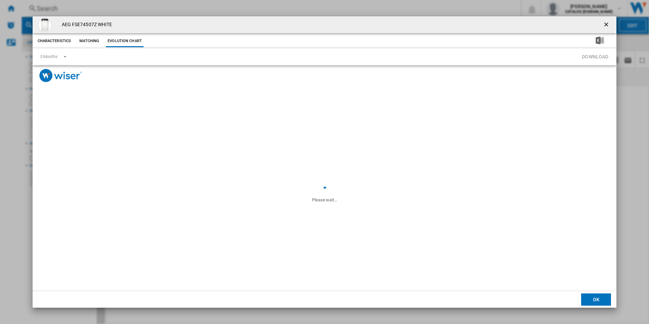
click at [605, 25] on ng-md-icon "getI18NText('BUTTONS.CLOSE_DIALOG')" at bounding box center [607, 25] width 8 height 8
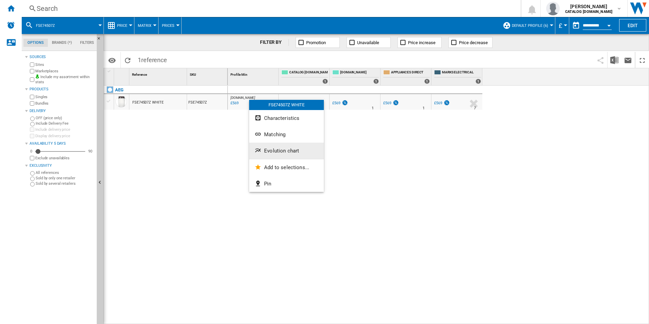
click at [279, 148] on span "Evolution chart" at bounding box center [281, 151] width 35 height 6
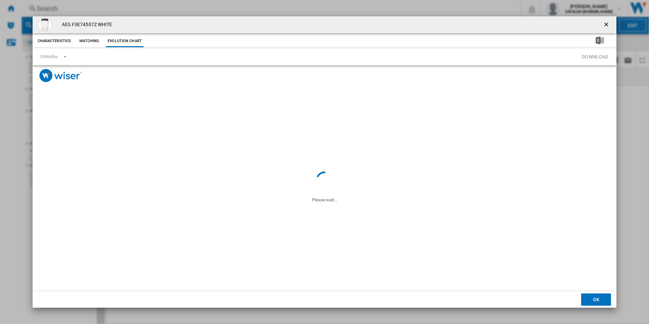
click at [334, 58] on span "Product popup" at bounding box center [451, 57] width 251 height 17
click at [607, 21] on ng-md-icon "getI18NText('BUTTONS.CLOSE_DIALOG')" at bounding box center [607, 25] width 8 height 8
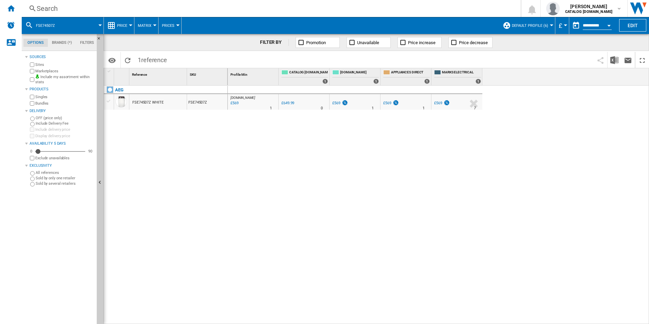
click at [433, 155] on div "AO.COM : AO -12.5 % £569 % N/A 1 AO.COM : AO 0.0 % £649.99 % N/A 0" at bounding box center [439, 205] width 422 height 239
click at [287, 164] on div "AO.COM : AO -12.5 % £569 % N/A 1 AO.COM : AO 0.0 % £649.99 % N/A 0" at bounding box center [439, 205] width 422 height 239
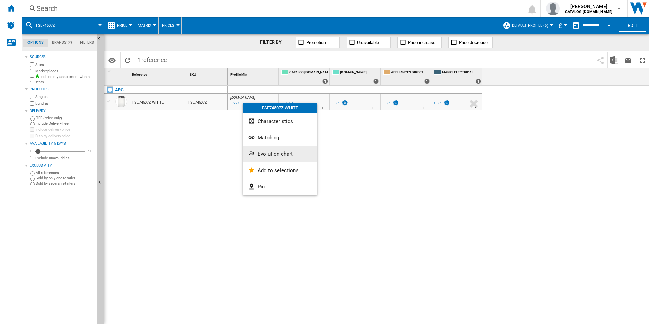
click at [263, 149] on button "Evolution chart" at bounding box center [280, 154] width 75 height 16
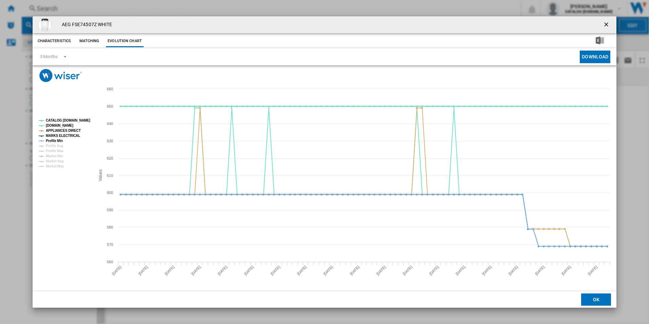
click at [82, 118] on tspan "CATALOG [DOMAIN_NAME]" at bounding box center [68, 120] width 44 height 4
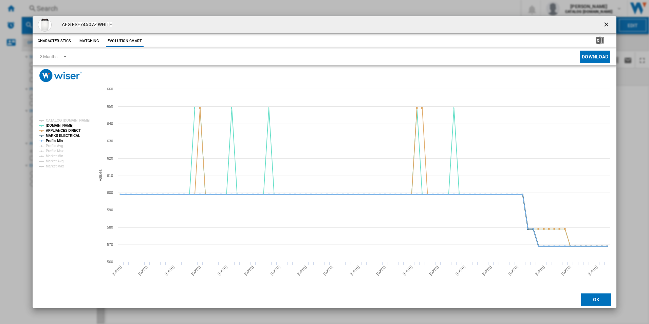
click at [76, 134] on tspan "MARKS ELECTRICAL" at bounding box center [63, 136] width 34 height 4
click at [73, 130] on tspan "APPLIANCES DIRECT" at bounding box center [63, 131] width 35 height 4
click at [58, 141] on tspan "Profile Min" at bounding box center [54, 141] width 17 height 4
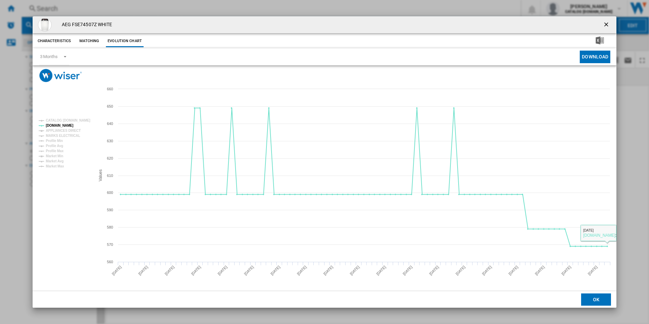
drag, startPoint x: 608, startPoint y: 23, endPoint x: 600, endPoint y: 27, distance: 9.9
click at [608, 23] on ng-md-icon "getI18NText('BUTTONS.CLOSE_DIALOG')" at bounding box center [607, 25] width 8 height 8
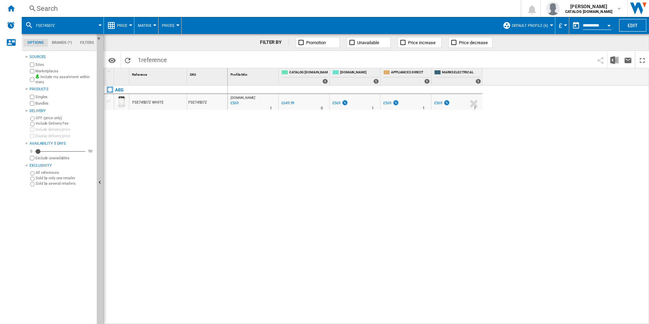
click at [395, 8] on div "Search" at bounding box center [270, 9] width 466 height 10
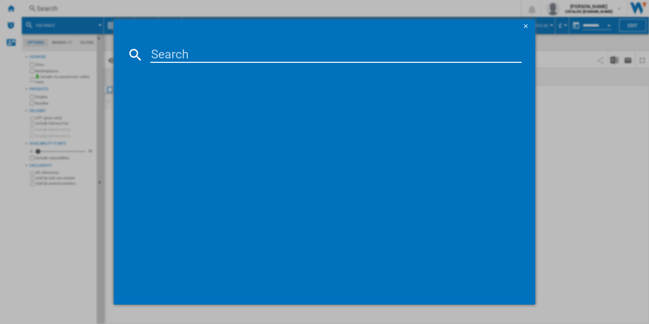
click at [285, 50] on input at bounding box center [336, 55] width 372 height 16
paste input "FSE76747P"
type input "FSE76747P"
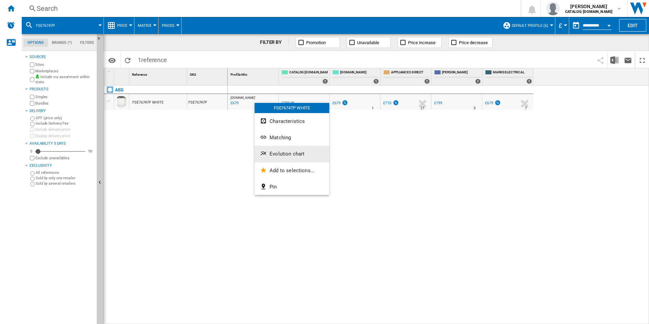
click at [281, 149] on button "Evolution chart" at bounding box center [292, 154] width 75 height 16
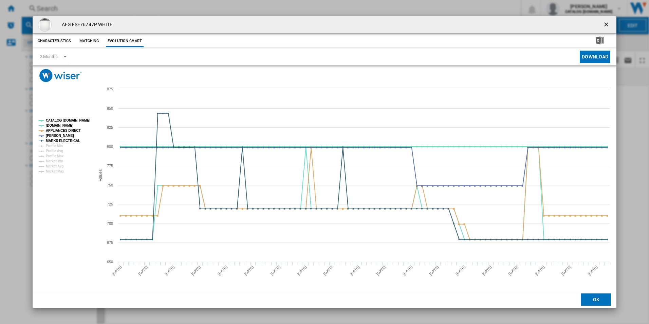
click at [85, 119] on tspan "CATALOG [DOMAIN_NAME]" at bounding box center [68, 120] width 44 height 4
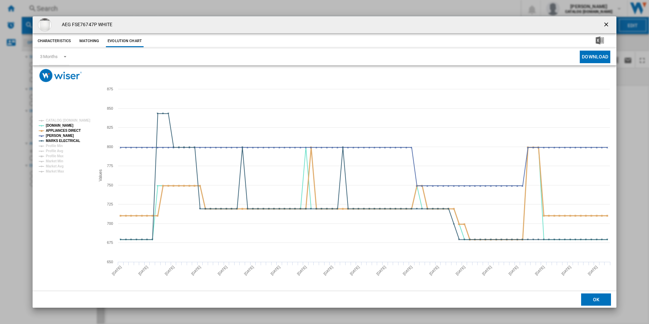
click at [72, 130] on tspan "APPLIANCES DIRECT" at bounding box center [63, 131] width 35 height 4
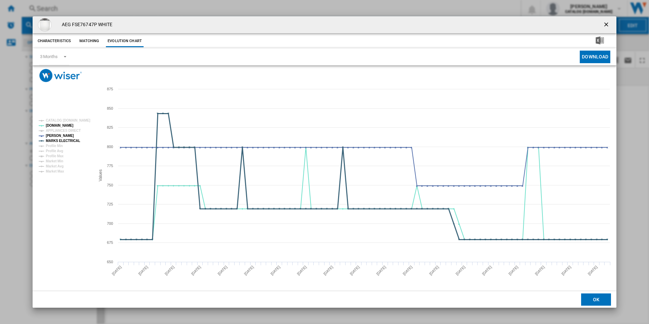
click at [73, 141] on tspan "MARKS ELECTRICAL" at bounding box center [63, 141] width 34 height 4
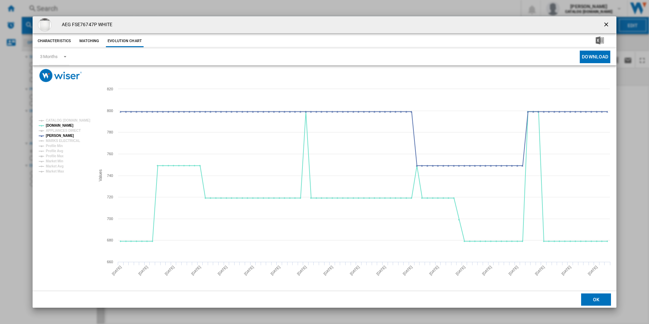
click at [607, 24] on ng-md-icon "getI18NText('BUTTONS.CLOSE_DIALOG')" at bounding box center [607, 25] width 8 height 8
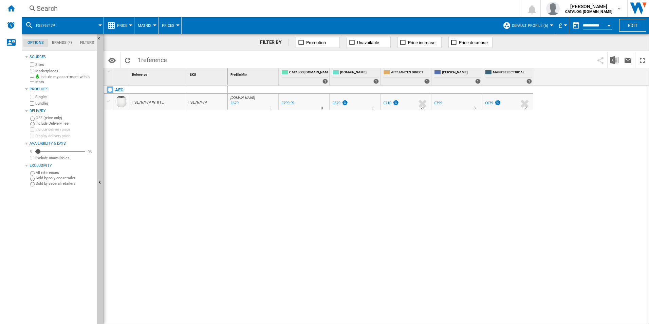
click at [430, 9] on div "Search" at bounding box center [270, 9] width 466 height 10
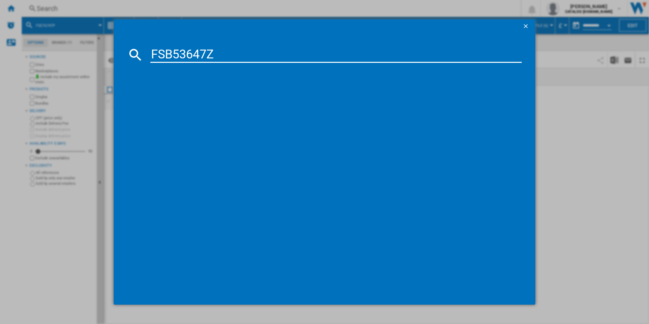
type input "FSB53647Z"
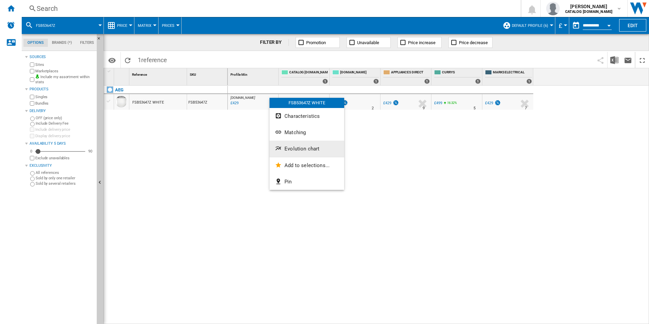
click at [313, 146] on span "Evolution chart" at bounding box center [301, 149] width 35 height 6
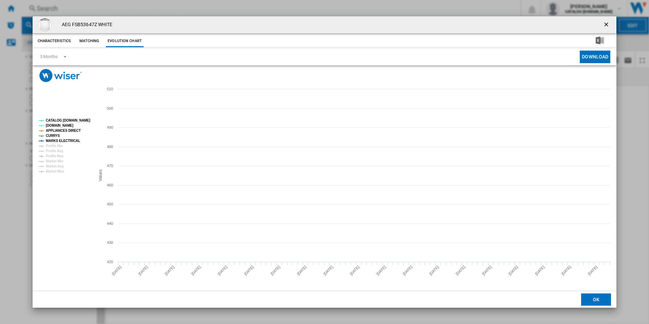
click at [72, 119] on tspan "CATALOG [DOMAIN_NAME]" at bounding box center [68, 120] width 44 height 4
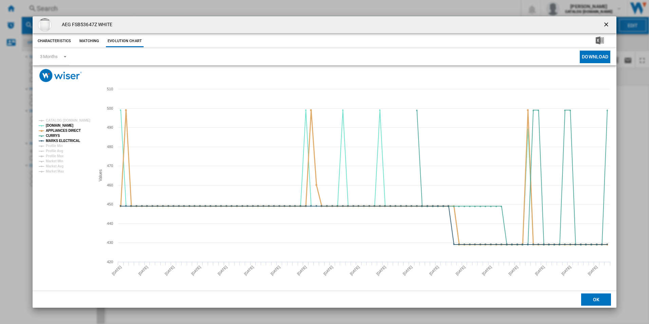
click at [71, 130] on tspan "APPLIANCES DIRECT" at bounding box center [63, 131] width 35 height 4
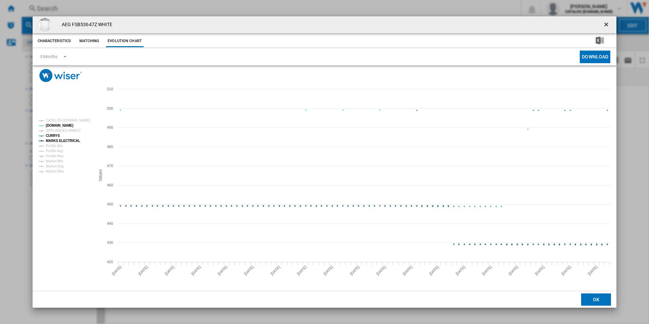
click at [72, 143] on tspan "MARKS ELECTRICAL" at bounding box center [63, 141] width 34 height 4
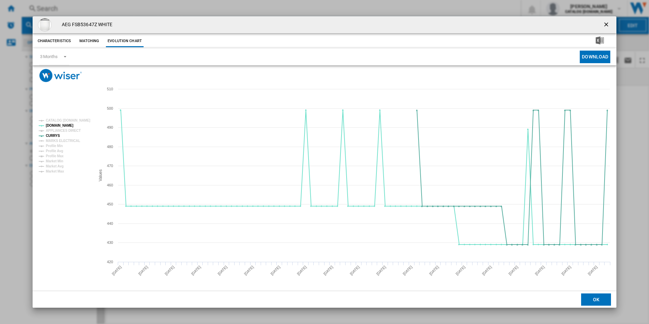
drag, startPoint x: 607, startPoint y: 24, endPoint x: 583, endPoint y: 32, distance: 24.9
click at [607, 24] on ng-md-icon "getI18NText('BUTTONS.CLOSE_DIALOG')" at bounding box center [607, 25] width 8 height 8
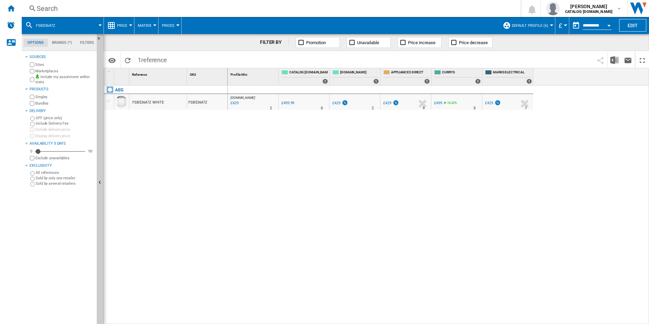
click at [440, 7] on div "Search" at bounding box center [270, 9] width 466 height 10
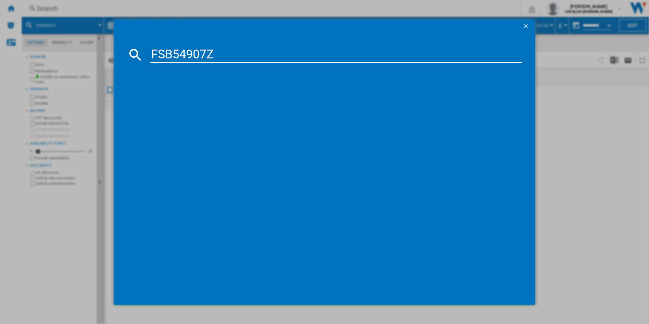
type input "FSB54907Z"
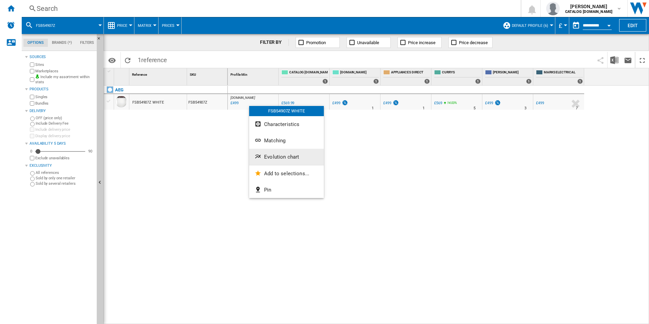
click at [279, 157] on span "Evolution chart" at bounding box center [281, 157] width 35 height 6
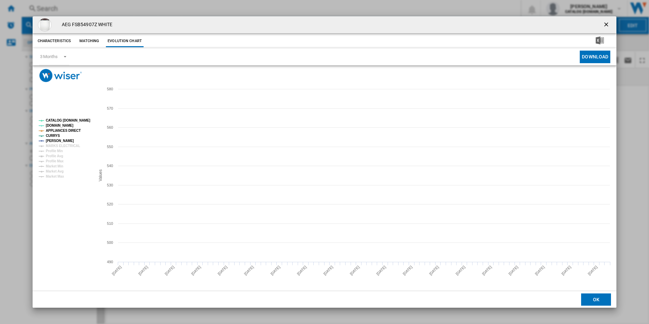
click at [78, 118] on tspan "CATALOG [DOMAIN_NAME]" at bounding box center [68, 120] width 44 height 4
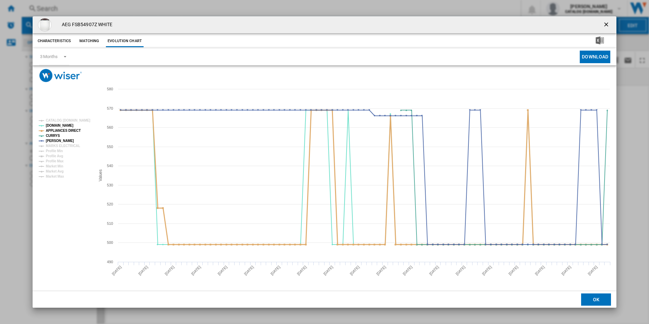
click at [67, 130] on tspan "APPLIANCES DIRECT" at bounding box center [63, 131] width 35 height 4
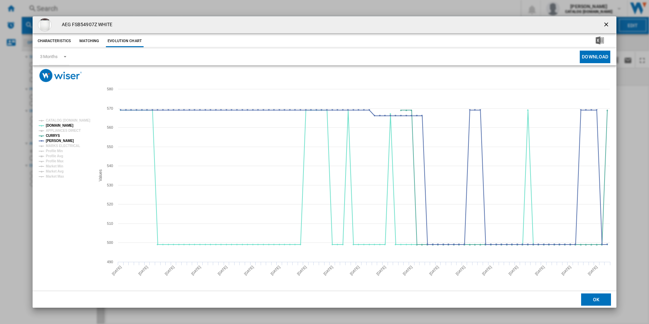
drag, startPoint x: 607, startPoint y: 28, endPoint x: 594, endPoint y: 23, distance: 13.7
click at [607, 28] on ng-md-icon "getI18NText('BUTTONS.CLOSE_DIALOG')" at bounding box center [607, 25] width 8 height 8
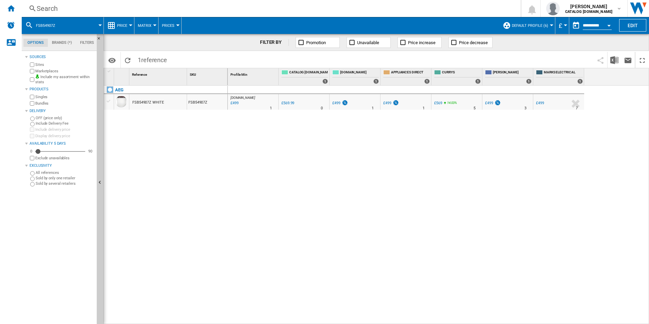
click at [403, 7] on div "Search" at bounding box center [270, 9] width 466 height 10
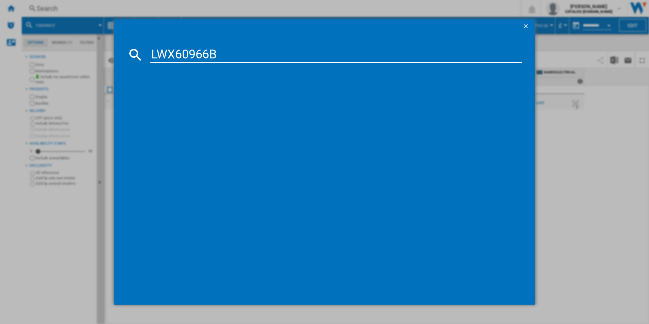
type input "LWX60966B"
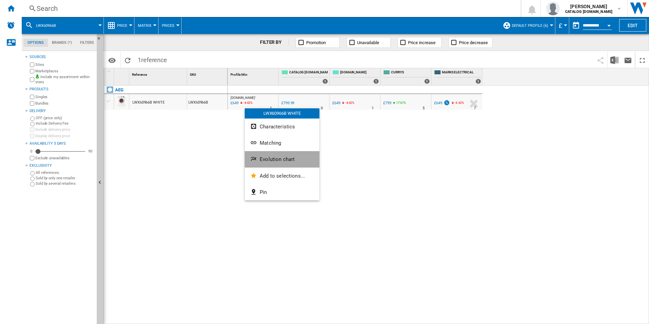
click at [272, 152] on button "Evolution chart" at bounding box center [282, 159] width 75 height 16
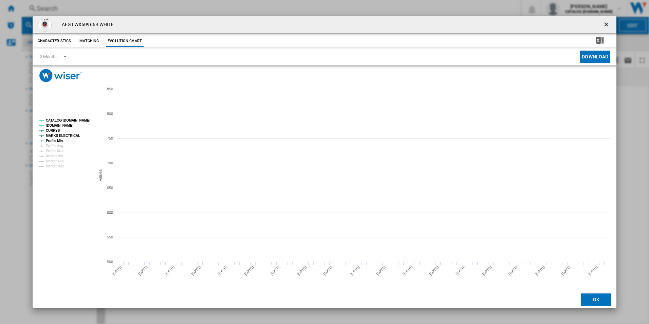
click at [73, 119] on tspan "CATALOG [DOMAIN_NAME]" at bounding box center [68, 120] width 44 height 4
click at [64, 136] on tspan "MARKS ELECTRICAL" at bounding box center [63, 136] width 34 height 4
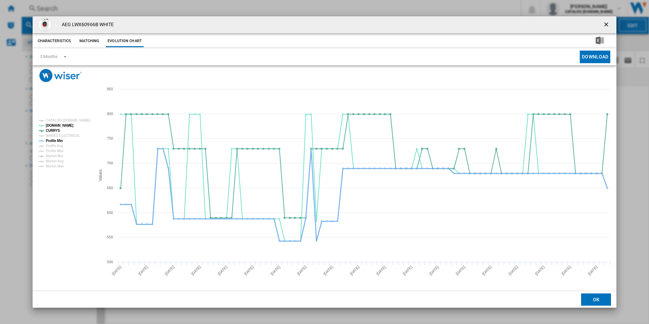
click at [60, 140] on tspan "Profile Min" at bounding box center [54, 141] width 17 height 4
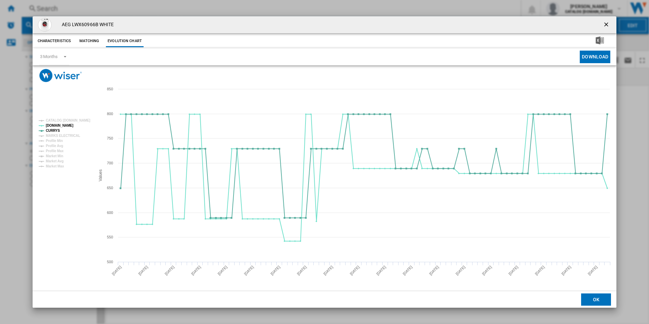
drag, startPoint x: 607, startPoint y: 24, endPoint x: 599, endPoint y: 24, distance: 8.1
click at [607, 24] on ng-md-icon "getI18NText('BUTTONS.CLOSE_DIALOG')" at bounding box center [607, 25] width 8 height 8
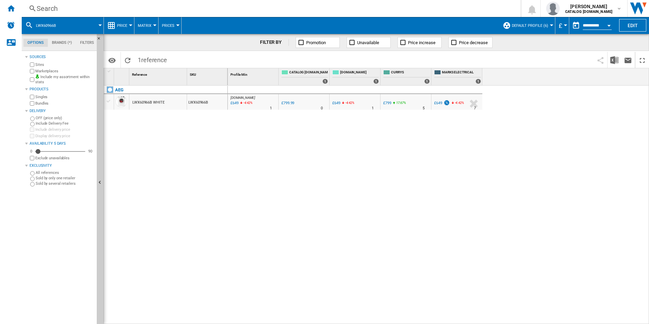
click at [416, 6] on div "Search" at bounding box center [270, 9] width 466 height 10
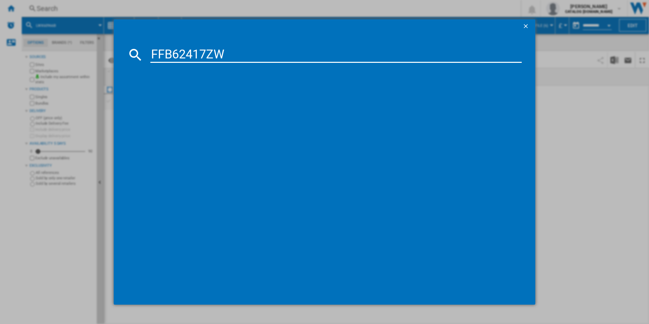
type input "FFB62417ZW"
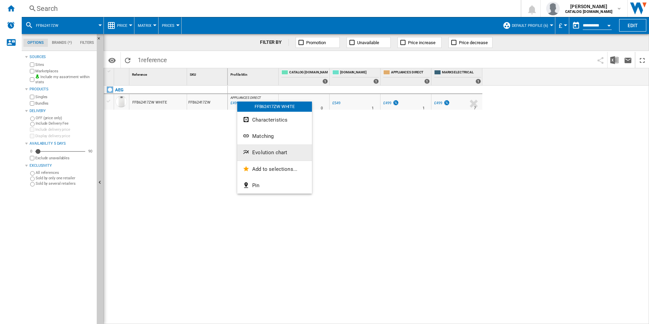
click at [277, 152] on span "Evolution chart" at bounding box center [269, 152] width 35 height 6
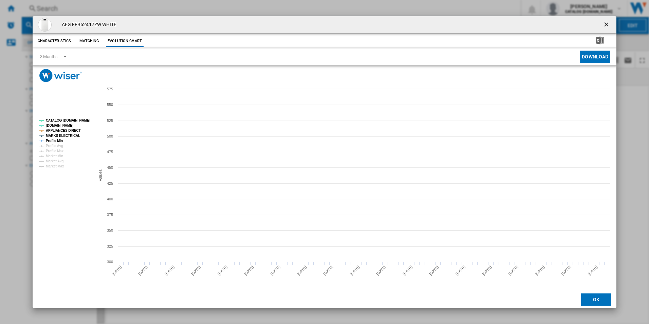
click at [82, 120] on tspan "CATALOG [DOMAIN_NAME]" at bounding box center [68, 120] width 44 height 4
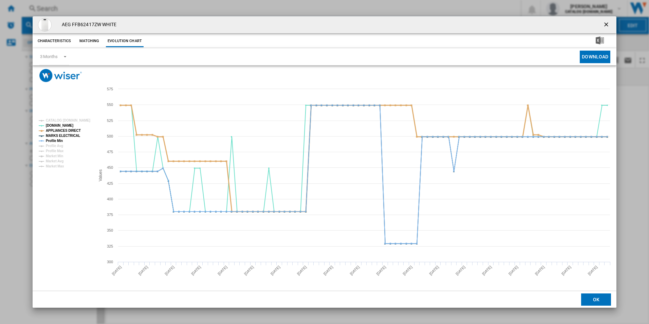
click at [76, 129] on tspan "APPLIANCES DIRECT" at bounding box center [63, 131] width 35 height 4
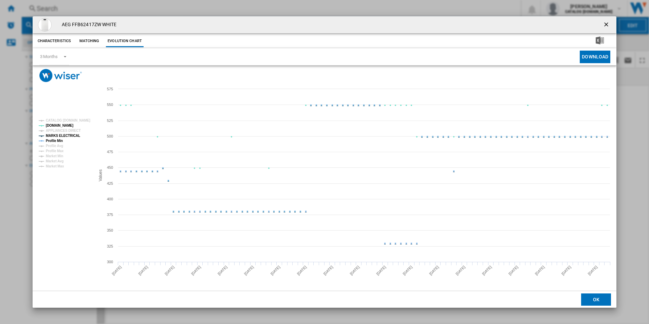
click at [72, 134] on tspan "MARKS ELECTRICAL" at bounding box center [63, 136] width 34 height 4
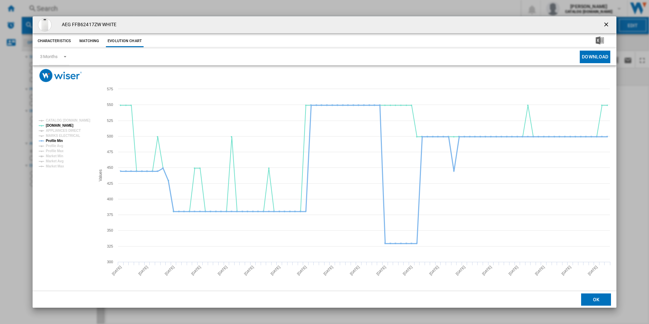
click at [55, 141] on tspan "Profile Min" at bounding box center [54, 141] width 17 height 4
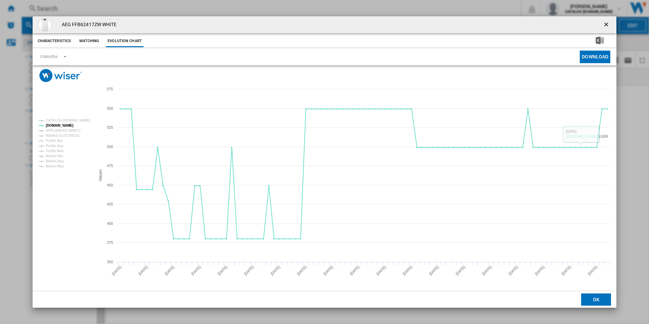
drag, startPoint x: 607, startPoint y: 23, endPoint x: 573, endPoint y: 36, distance: 36.3
click at [607, 23] on ng-md-icon "getI18NText('BUTTONS.CLOSE_DIALOG')" at bounding box center [607, 25] width 8 height 8
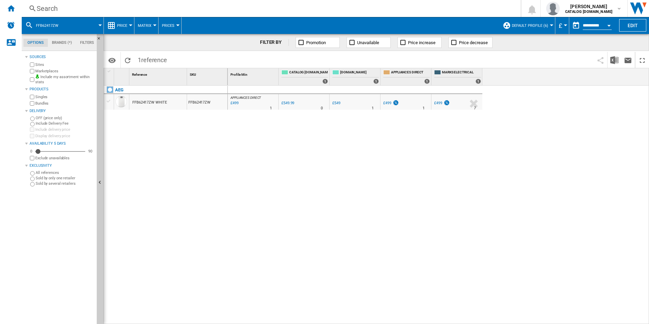
click at [451, 12] on div "Search" at bounding box center [270, 9] width 466 height 10
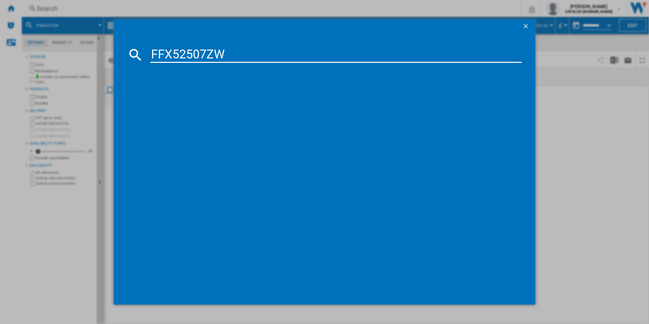
type input "FFX52507ZW"
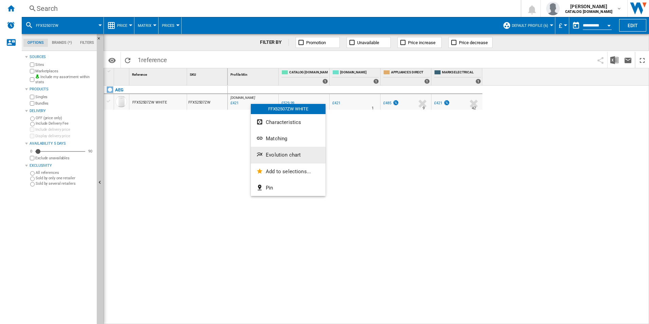
click at [268, 154] on span "Evolution chart" at bounding box center [283, 155] width 35 height 6
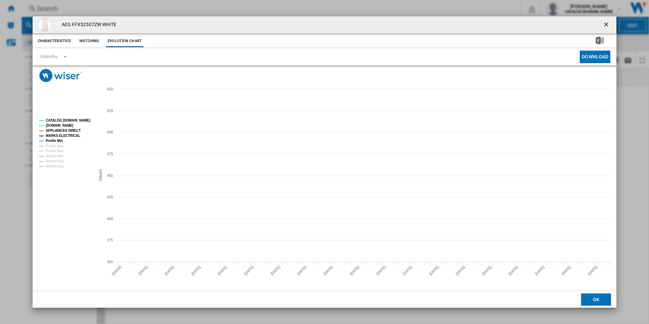
click at [79, 120] on tspan "CATALOG [DOMAIN_NAME]" at bounding box center [68, 120] width 44 height 4
click at [73, 129] on tspan "APPLIANCES DIRECT" at bounding box center [63, 131] width 35 height 4
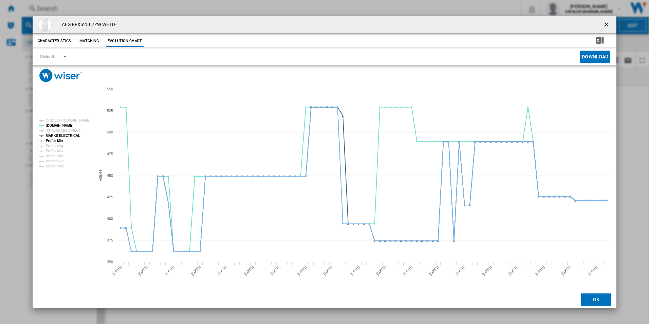
click at [71, 134] on tspan "MARKS ELECTRICAL" at bounding box center [63, 136] width 34 height 4
click at [61, 139] on tspan "Profile Min" at bounding box center [54, 141] width 17 height 4
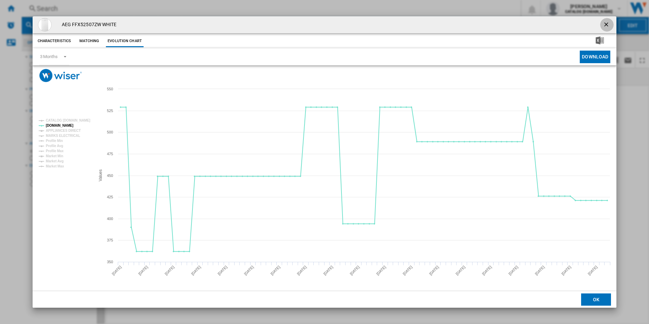
click at [605, 22] on ng-md-icon "getI18NText('BUTTONS.CLOSE_DIALOG')" at bounding box center [607, 25] width 8 height 8
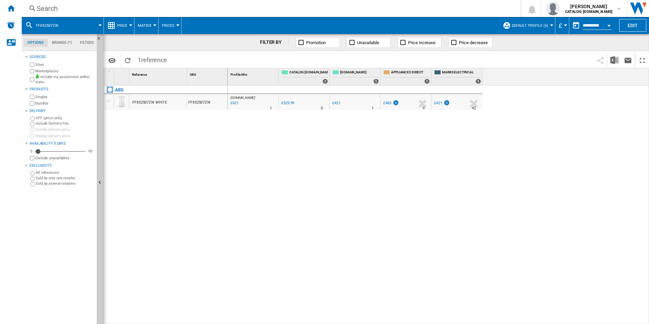
click at [400, 11] on div "Search" at bounding box center [270, 9] width 466 height 10
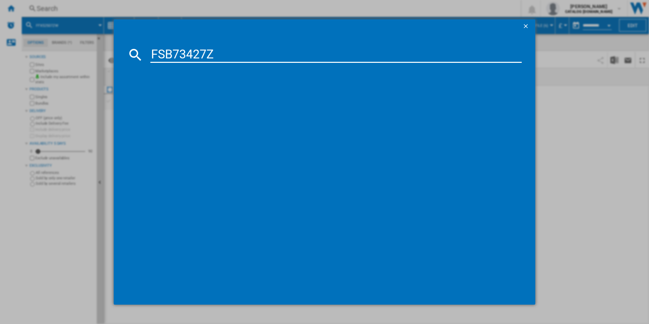
type input "FSB73427Z"
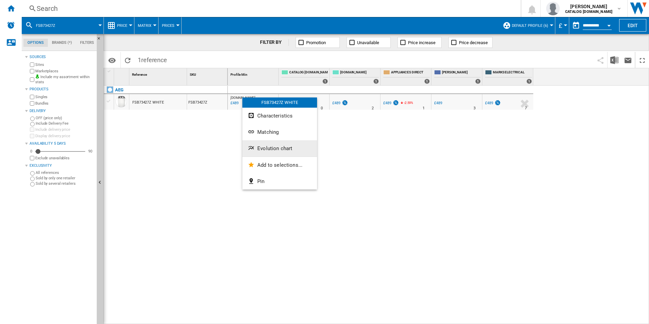
click at [279, 152] on button "Evolution chart" at bounding box center [279, 148] width 75 height 16
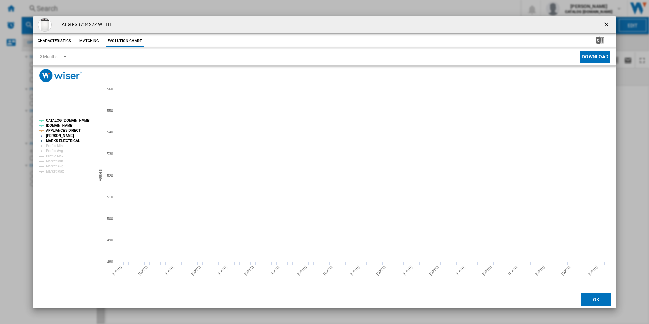
click at [79, 121] on tspan "CATALOG [DOMAIN_NAME]" at bounding box center [68, 120] width 44 height 4
click at [72, 129] on tspan "APPLIANCES DIRECT" at bounding box center [63, 131] width 35 height 4
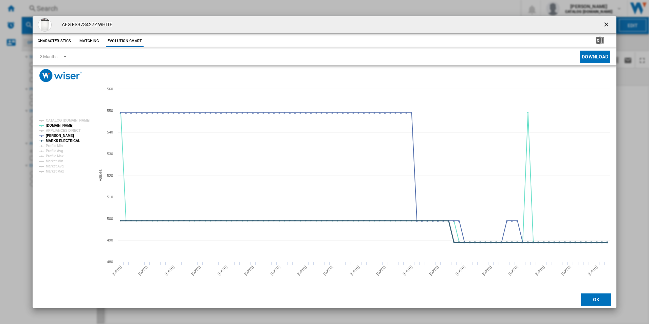
click at [72, 140] on tspan "MARKS ELECTRICAL" at bounding box center [63, 141] width 34 height 4
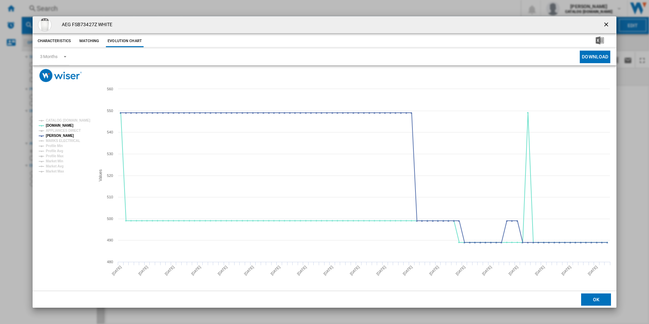
drag, startPoint x: 606, startPoint y: 23, endPoint x: 599, endPoint y: 26, distance: 6.9
click at [606, 23] on ng-md-icon "getI18NText('BUTTONS.CLOSE_DIALOG')" at bounding box center [607, 25] width 8 height 8
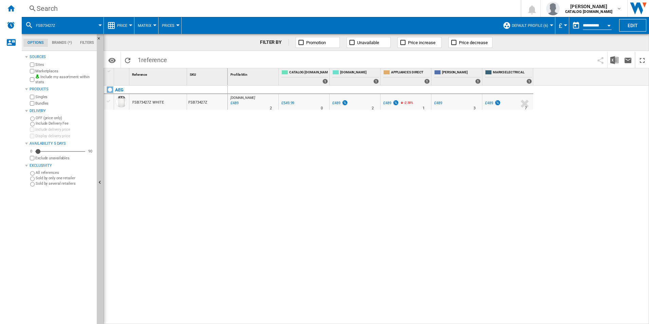
click at [420, 11] on div "Search" at bounding box center [270, 9] width 466 height 10
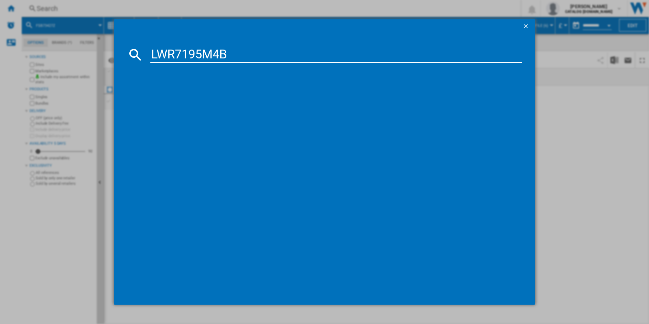
type input "LWR7195M4B"
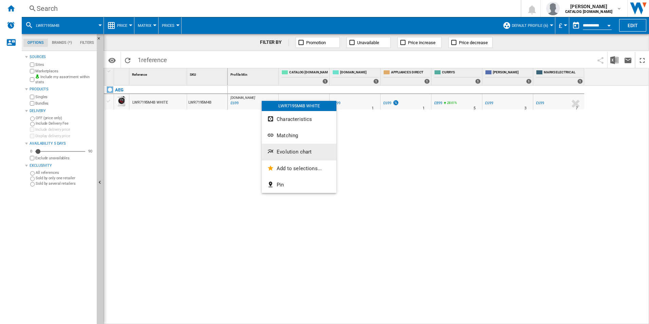
click at [291, 153] on span "Evolution chart" at bounding box center [294, 152] width 35 height 6
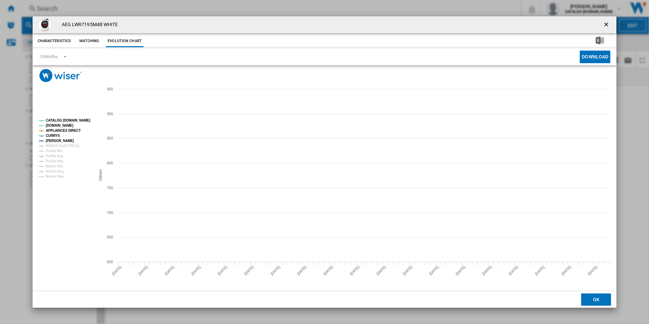
click at [79, 121] on tspan "CATALOG [DOMAIN_NAME]" at bounding box center [68, 120] width 44 height 4
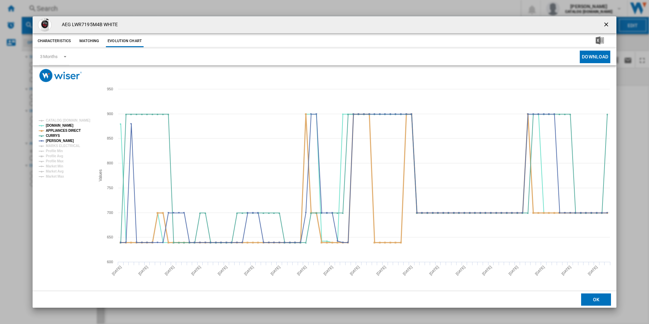
click at [73, 129] on tspan "APPLIANCES DIRECT" at bounding box center [63, 131] width 35 height 4
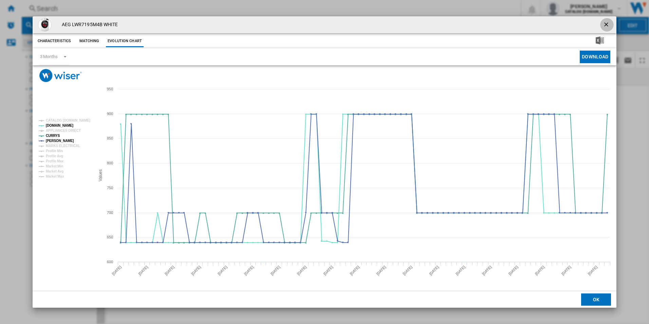
click at [607, 26] on ng-md-icon "getI18NText('BUTTONS.CLOSE_DIALOG')" at bounding box center [607, 25] width 8 height 8
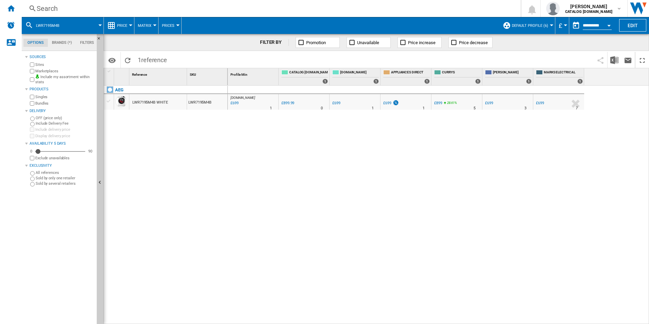
click at [386, 4] on div "Search" at bounding box center [270, 9] width 466 height 10
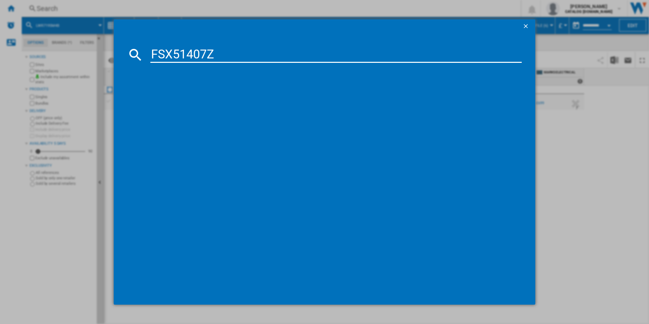
type input "FSX51407Z"
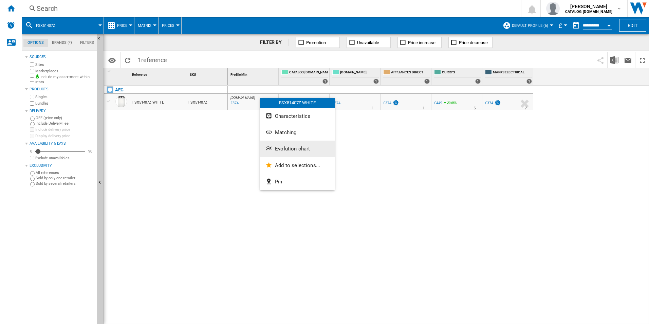
click at [282, 150] on span "Evolution chart" at bounding box center [292, 149] width 35 height 6
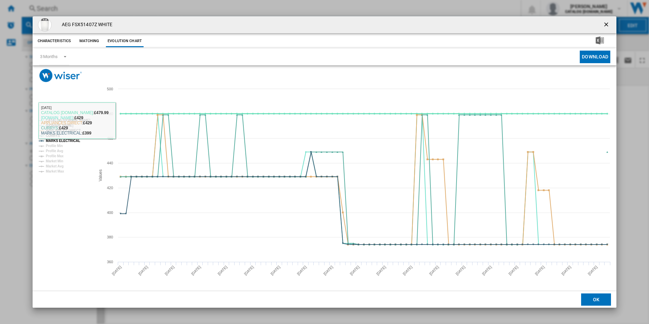
click at [85, 118] on tspan "CATALOG [DOMAIN_NAME]" at bounding box center [68, 120] width 44 height 4
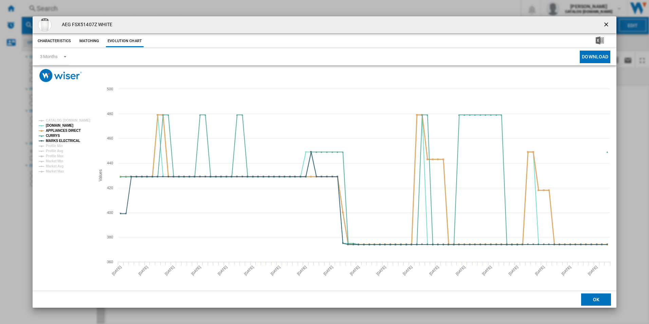
click at [74, 129] on tspan "APPLIANCES DIRECT" at bounding box center [63, 131] width 35 height 4
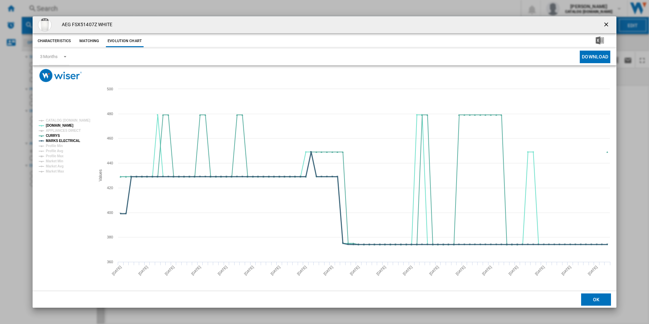
click at [73, 140] on tspan "MARKS ELECTRICAL" at bounding box center [63, 141] width 34 height 4
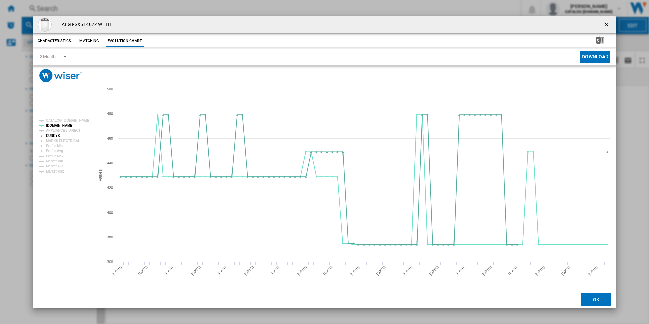
click at [607, 23] on ng-md-icon "getI18NText('BUTTONS.CLOSE_DIALOG')" at bounding box center [607, 25] width 8 height 8
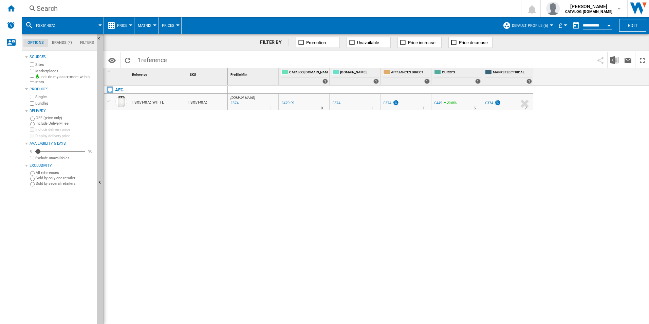
click at [421, 5] on div "Search" at bounding box center [270, 9] width 466 height 10
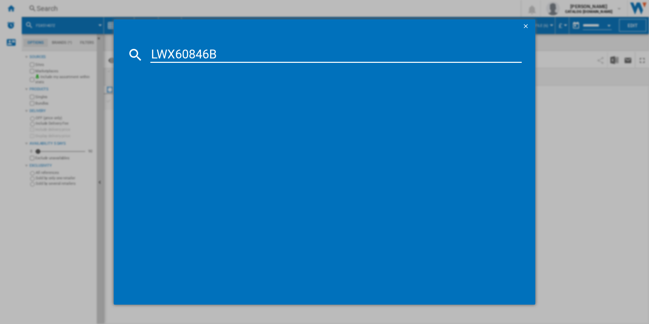
type input "LWX60846B"
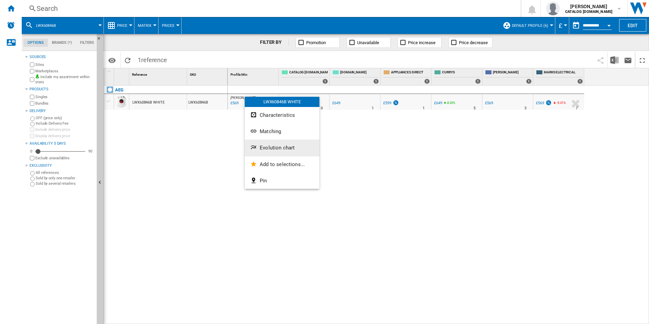
click at [270, 144] on button "Evolution chart" at bounding box center [282, 148] width 75 height 16
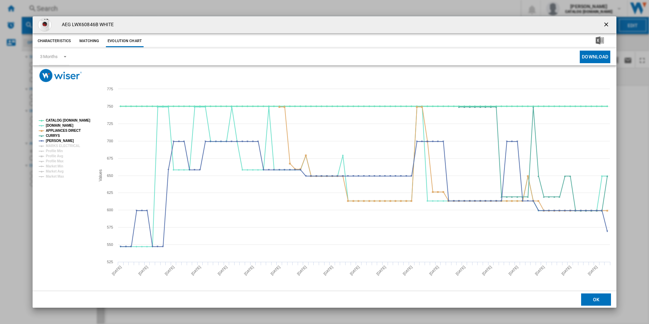
click at [86, 122] on tspan "CATALOG [DOMAIN_NAME]" at bounding box center [68, 120] width 44 height 4
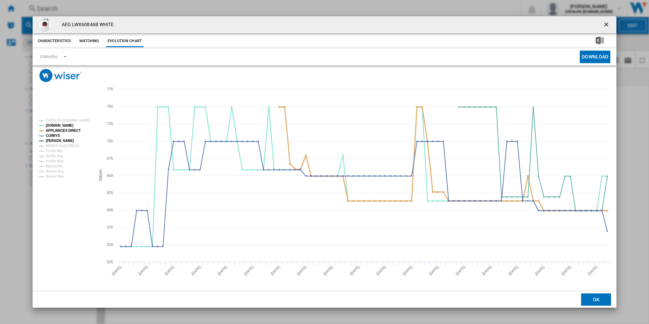
click at [68, 132] on tspan "APPLIANCES DIRECT" at bounding box center [63, 131] width 35 height 4
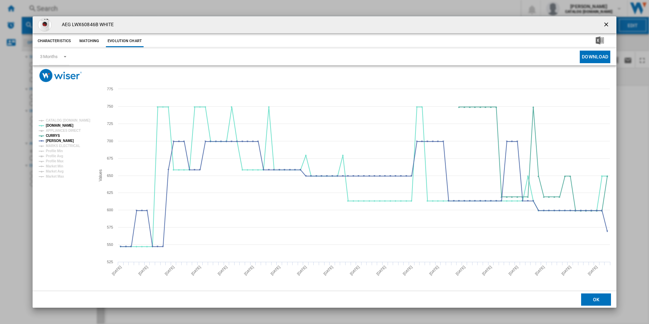
drag, startPoint x: 607, startPoint y: 25, endPoint x: 523, endPoint y: 35, distance: 84.4
click at [607, 25] on ng-md-icon "getI18NText('BUTTONS.CLOSE_DIALOG')" at bounding box center [607, 25] width 8 height 8
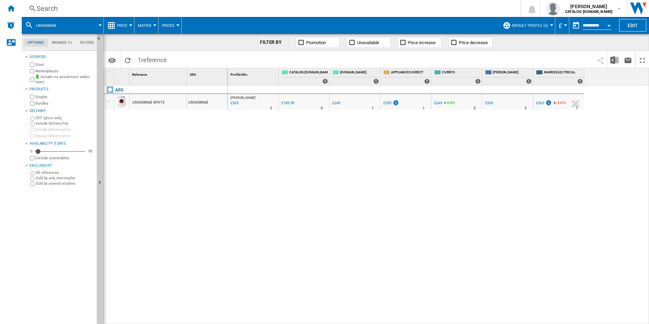
click at [296, 13] on div "Search" at bounding box center [270, 9] width 466 height 10
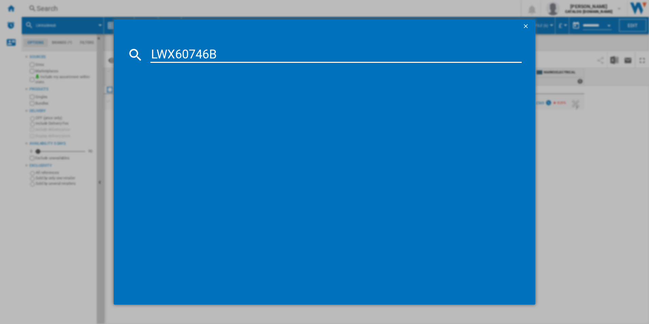
type input "LWX60746B"
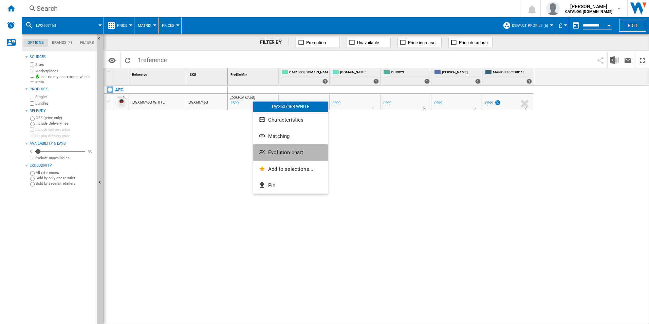
click at [270, 147] on button "Evolution chart" at bounding box center [290, 152] width 75 height 16
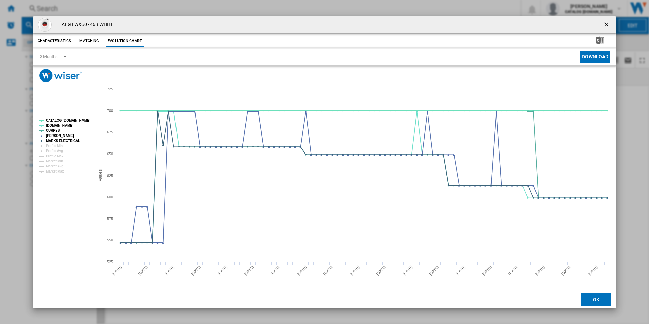
click at [65, 122] on tspan "CATALOG [DOMAIN_NAME]" at bounding box center [68, 120] width 44 height 4
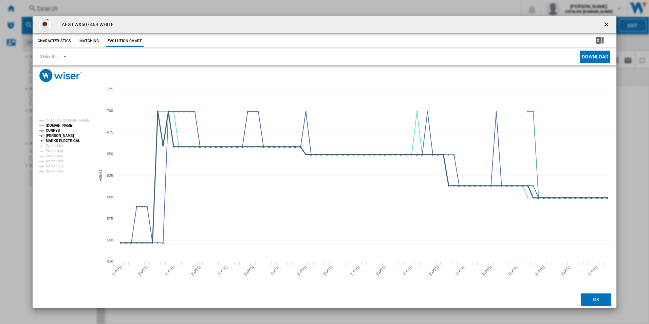
click at [76, 141] on tspan "MARKS ELECTRICAL" at bounding box center [63, 141] width 34 height 4
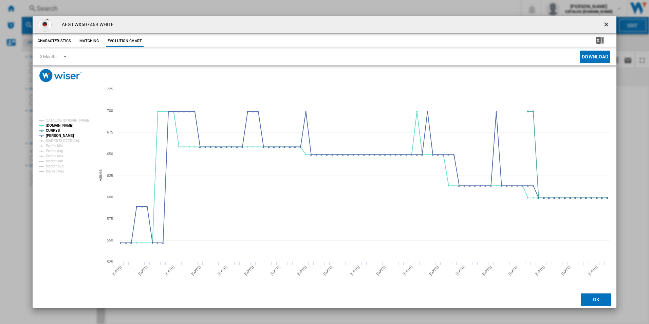
click at [609, 25] on ng-md-icon "getI18NText('BUTTONS.CLOSE_DIALOG')" at bounding box center [607, 25] width 8 height 8
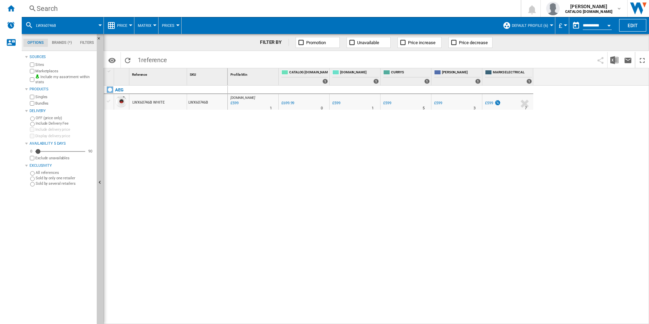
click at [449, 7] on div "Search" at bounding box center [270, 9] width 466 height 10
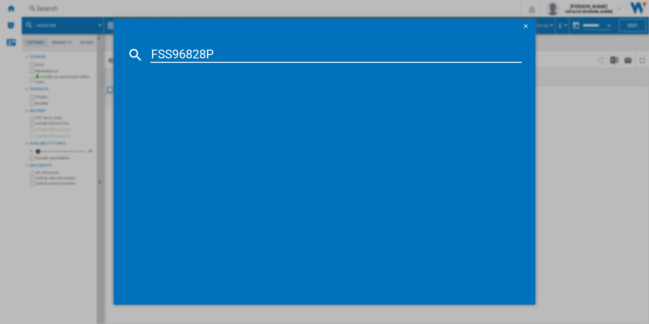
type input "FSS96828P"
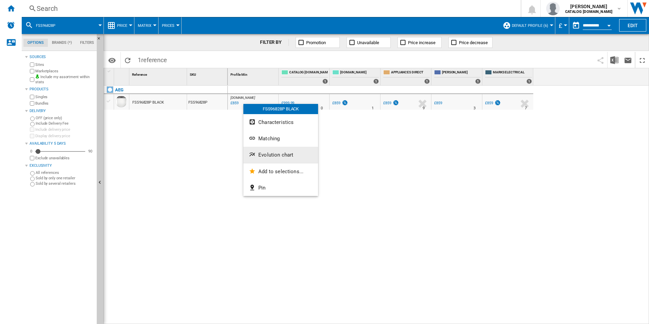
click at [268, 152] on span "Evolution chart" at bounding box center [275, 155] width 35 height 6
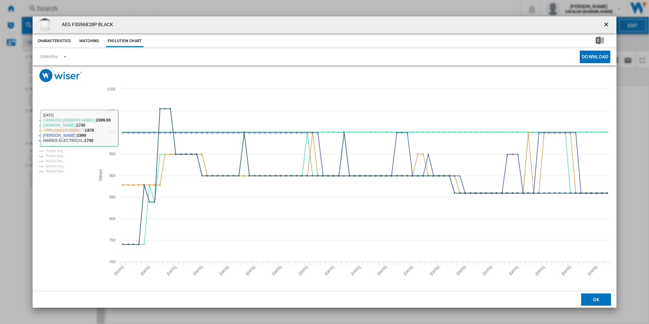
click at [80, 119] on tspan "CATALOG [DOMAIN_NAME]" at bounding box center [68, 120] width 44 height 4
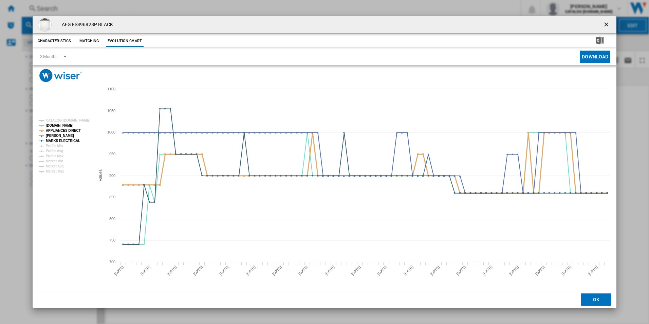
click at [74, 132] on tspan "APPLIANCES DIRECT" at bounding box center [63, 131] width 35 height 4
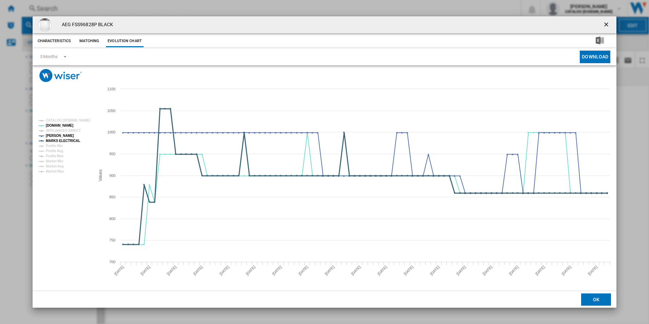
click at [73, 139] on tspan "MARKS ELECTRICAL" at bounding box center [63, 141] width 34 height 4
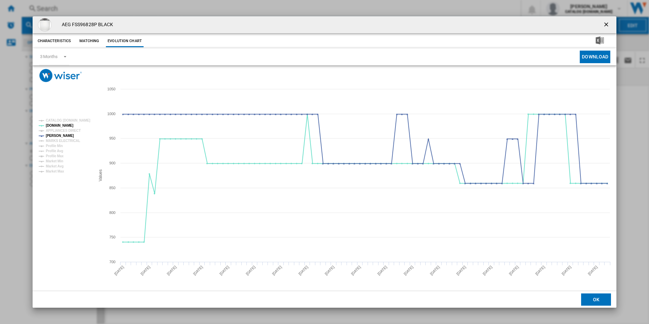
drag, startPoint x: 609, startPoint y: 26, endPoint x: 600, endPoint y: 24, distance: 10.0
click at [608, 25] on ng-md-icon "getI18NText('BUTTONS.CLOSE_DIALOG')" at bounding box center [607, 25] width 8 height 8
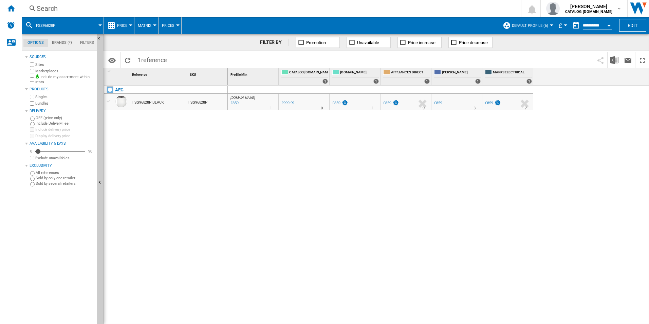
click at [433, 12] on div "Search" at bounding box center [270, 9] width 466 height 10
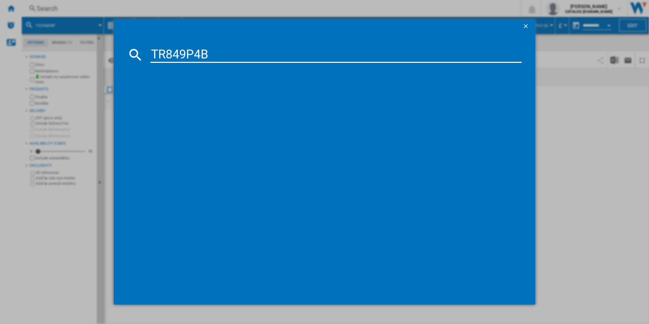
type input "TR849P4B"
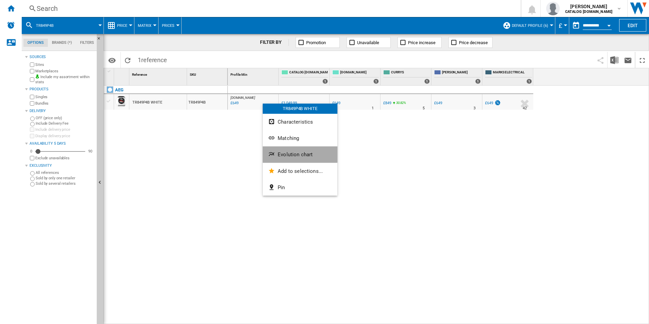
click at [286, 150] on button "Evolution chart" at bounding box center [300, 154] width 75 height 16
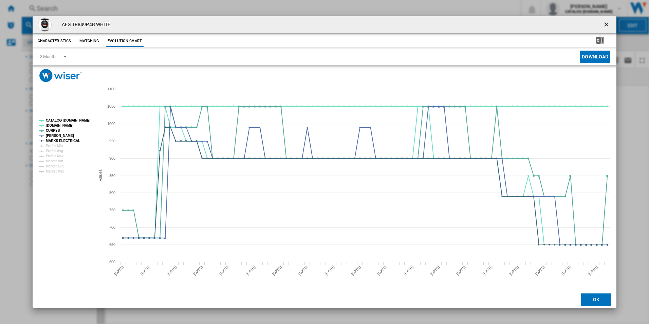
click at [76, 121] on tspan "CATALOG [DOMAIN_NAME]" at bounding box center [68, 120] width 44 height 4
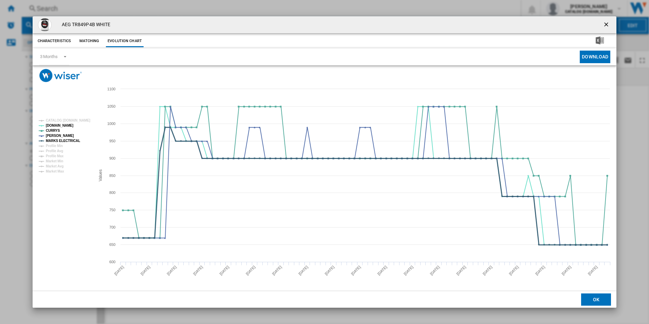
click at [73, 140] on tspan "MARKS ELECTRICAL" at bounding box center [63, 141] width 34 height 4
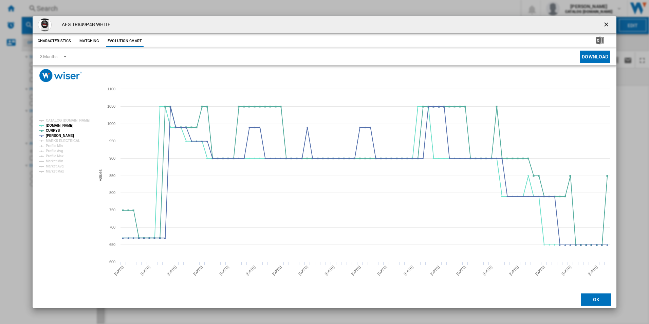
click at [605, 27] on ng-md-icon "getI18NText('BUTTONS.CLOSE_DIALOG')" at bounding box center [607, 25] width 8 height 8
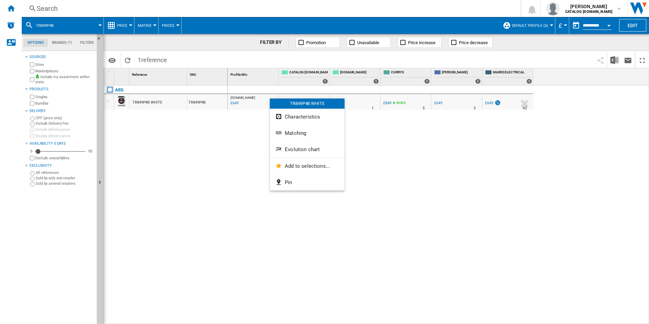
click at [189, 125] on div at bounding box center [324, 162] width 649 height 324
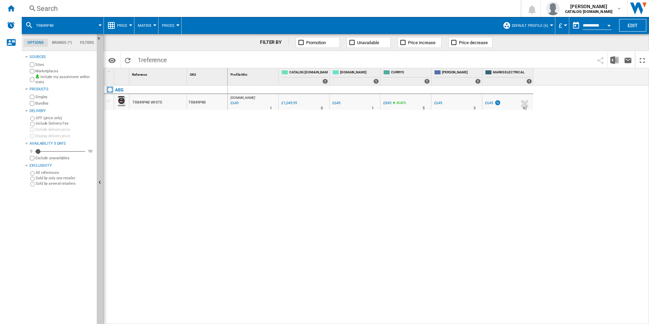
click at [193, 7] on div "Search" at bounding box center [270, 9] width 466 height 10
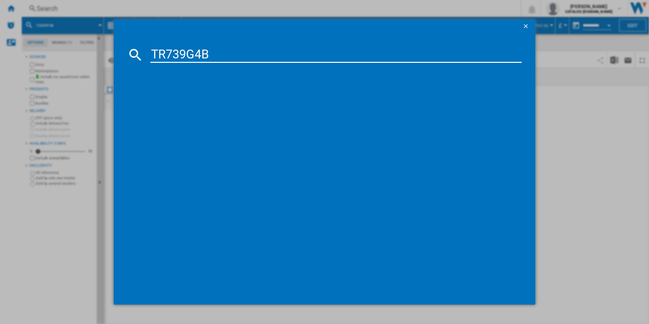
type input "TR739G4B"
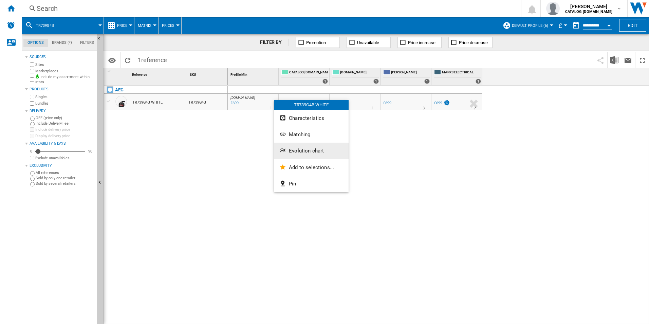
click at [287, 147] on ng-md-icon "Evolution chart" at bounding box center [283, 151] width 8 height 8
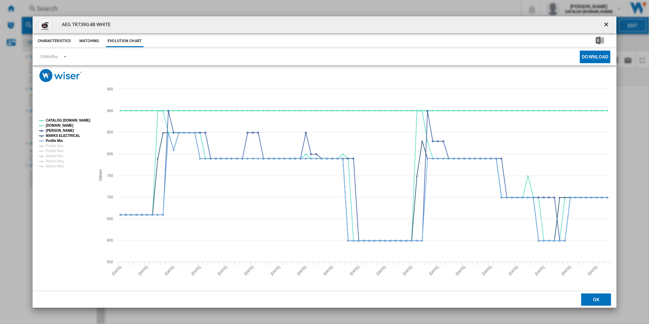
click at [79, 122] on tspan "CATALOG [DOMAIN_NAME]" at bounding box center [68, 120] width 44 height 4
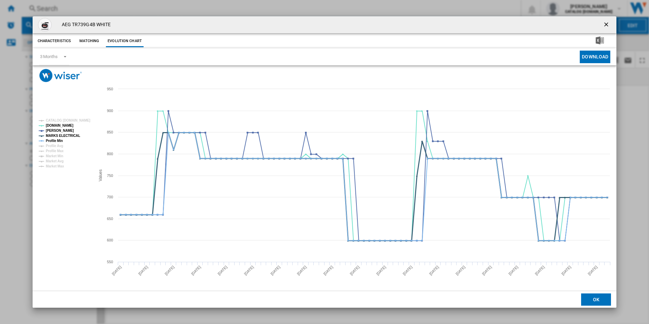
click at [70, 134] on tspan "MARKS ELECTRICAL" at bounding box center [63, 136] width 34 height 4
click at [61, 139] on tspan "Profile Min" at bounding box center [54, 141] width 17 height 4
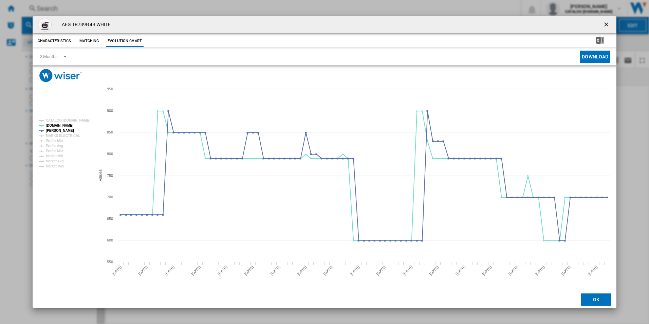
click at [609, 23] on ng-md-icon "getI18NText('BUTTONS.CLOSE_DIALOG')" at bounding box center [607, 25] width 8 height 8
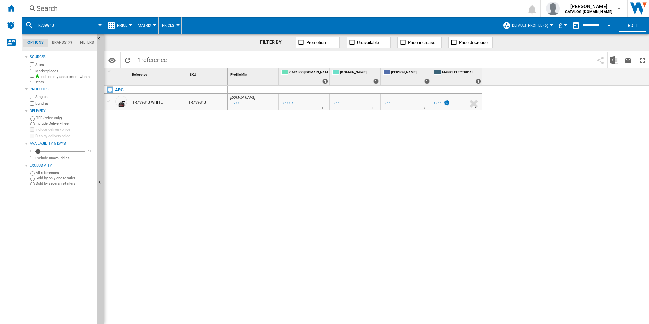
click at [444, 6] on div "Search" at bounding box center [270, 9] width 466 height 10
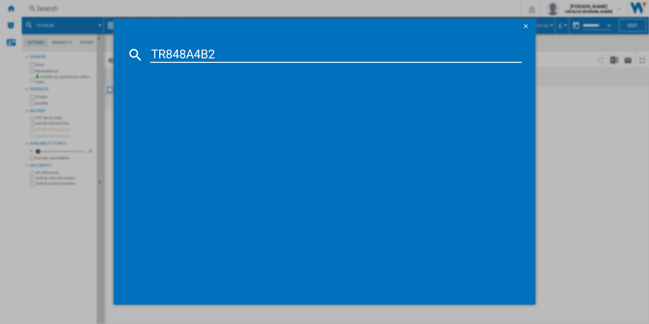
type input "TR848A4B2"
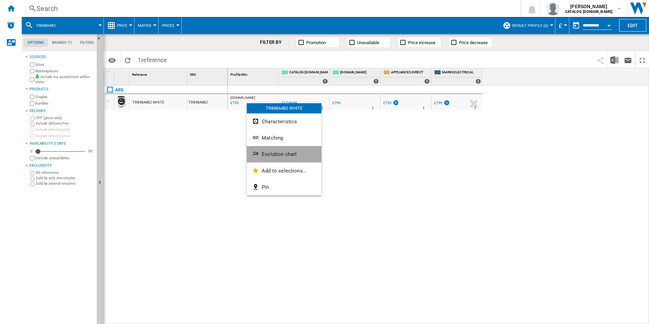
click at [269, 154] on span "Evolution chart" at bounding box center [279, 154] width 35 height 6
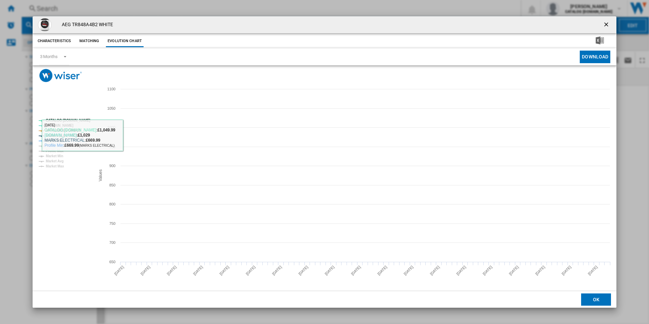
click at [78, 121] on tspan "CATALOG [DOMAIN_NAME]" at bounding box center [68, 120] width 44 height 4
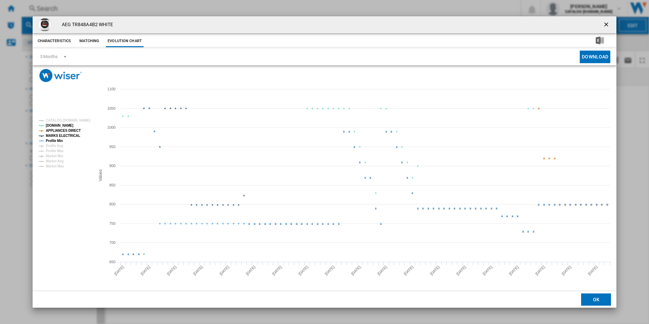
click at [76, 132] on tspan "APPLIANCES DIRECT" at bounding box center [63, 131] width 35 height 4
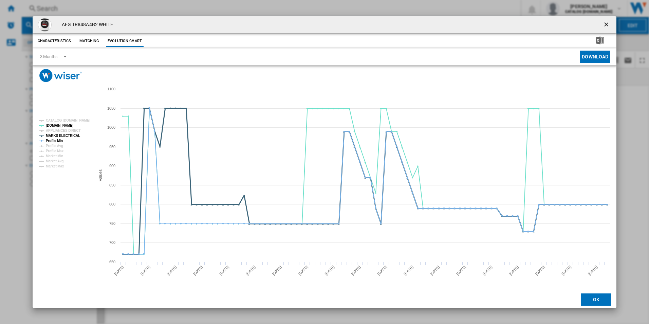
click at [75, 134] on tspan "MARKS ELECTRICAL" at bounding box center [63, 136] width 34 height 4
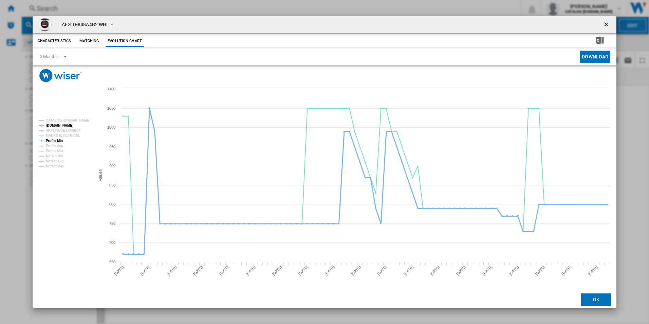
drag, startPoint x: 60, startPoint y: 139, endPoint x: 72, endPoint y: 143, distance: 13.3
click at [59, 139] on tspan "Profile Min" at bounding box center [54, 141] width 17 height 4
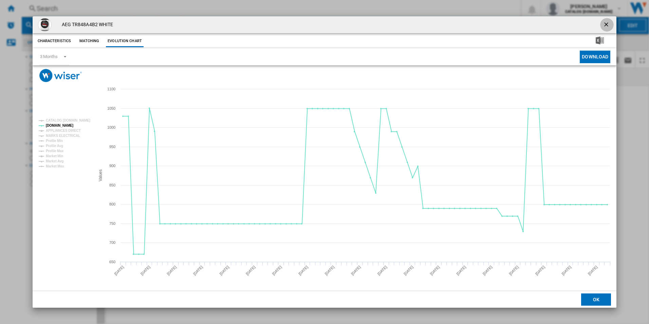
click at [606, 27] on ng-md-icon "getI18NText('BUTTONS.CLOSE_DIALOG')" at bounding box center [607, 25] width 8 height 8
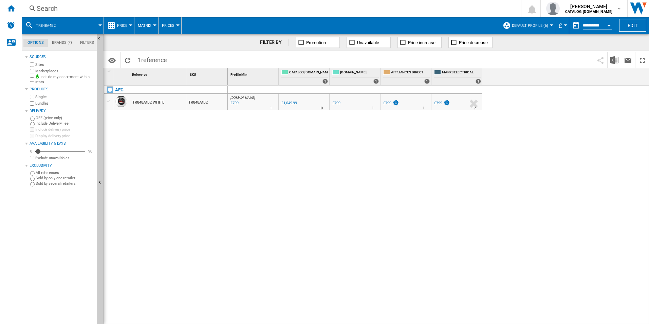
click at [426, 11] on div "Search" at bounding box center [270, 9] width 466 height 10
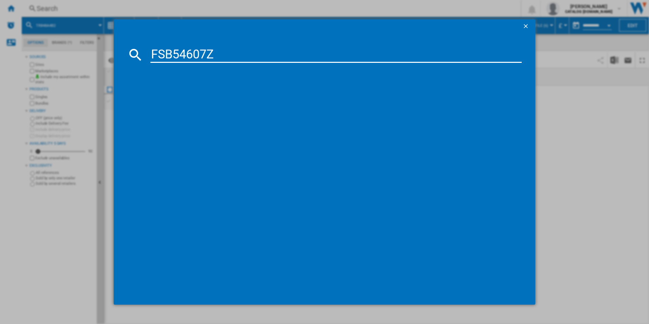
type input "FSB54607Z"
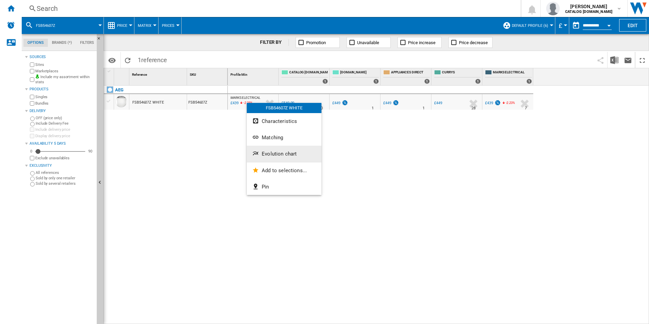
click at [266, 152] on span "Evolution chart" at bounding box center [279, 154] width 35 height 6
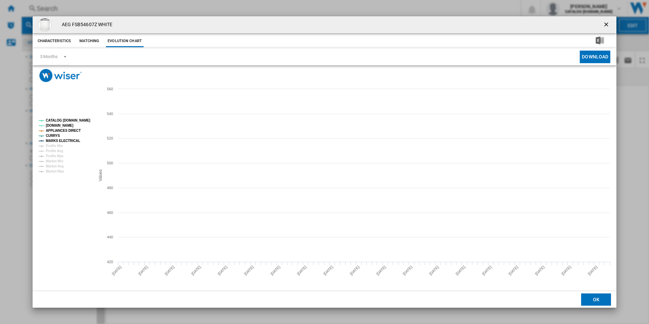
drag, startPoint x: 73, startPoint y: 116, endPoint x: 74, endPoint y: 123, distance: 7.3
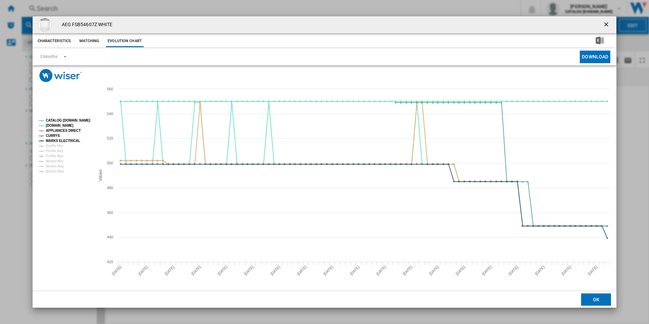
click at [73, 116] on rect "Product popup" at bounding box center [64, 146] width 56 height 60
click at [74, 125] on rect "Product popup" at bounding box center [64, 146] width 56 height 60
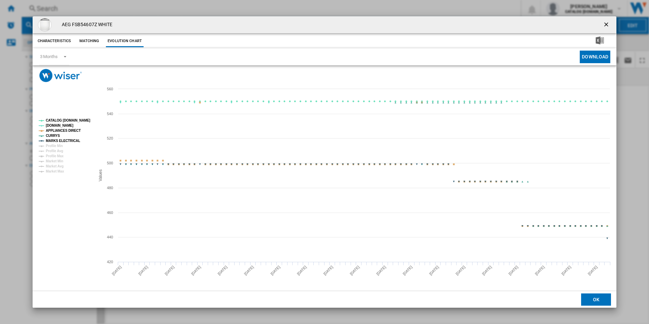
click at [76, 120] on tspan "CATALOG [DOMAIN_NAME]" at bounding box center [68, 120] width 44 height 4
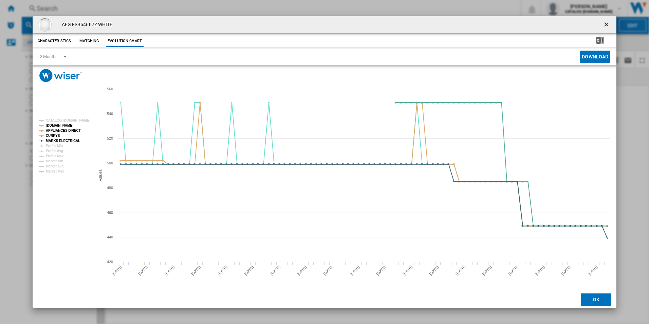
click at [69, 134] on rect "Product popup" at bounding box center [64, 146] width 56 height 60
click at [71, 129] on tspan "APPLIANCES DIRECT" at bounding box center [63, 131] width 35 height 4
click at [73, 142] on tspan "MARKS ELECTRICAL" at bounding box center [63, 141] width 34 height 4
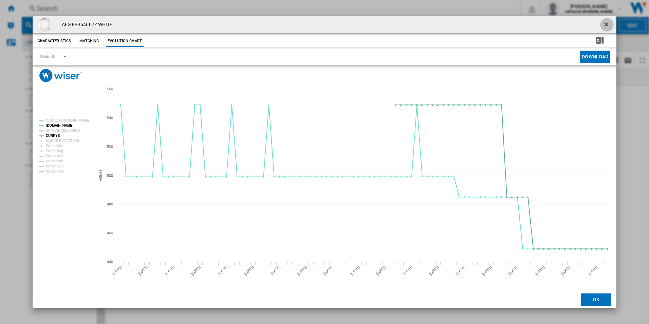
click at [606, 22] on ng-md-icon "getI18NText('BUTTONS.CLOSE_DIALOG')" at bounding box center [607, 25] width 8 height 8
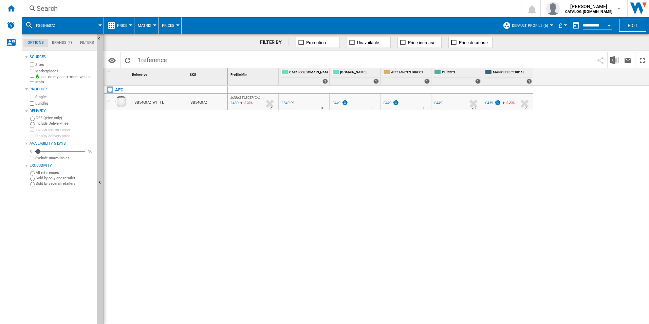
click at [408, 7] on div "Search" at bounding box center [270, 9] width 466 height 10
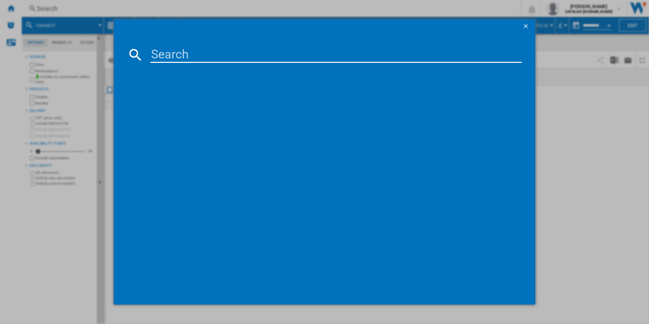
paste input "FSE84708P"
type input "FSE84708P"
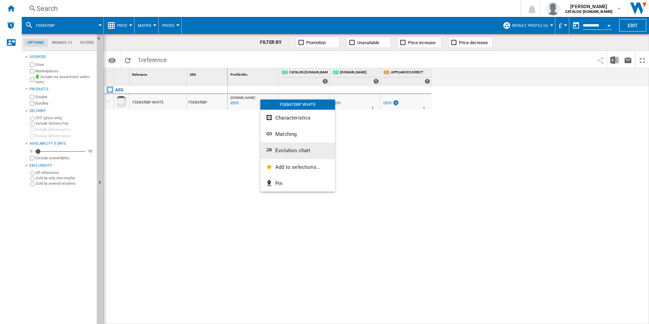
click at [293, 151] on span "Evolution chart" at bounding box center [292, 150] width 35 height 6
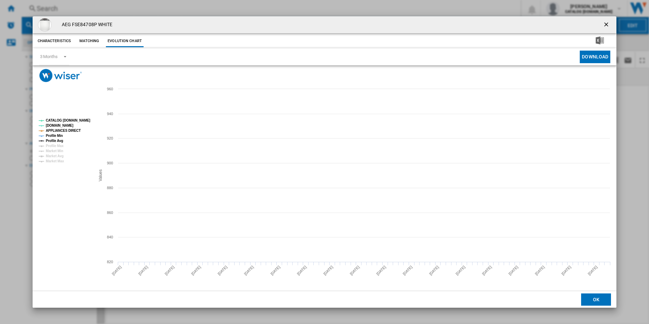
click at [82, 123] on rect "Product popup" at bounding box center [64, 141] width 56 height 50
click at [81, 122] on tspan "CATALOG [DOMAIN_NAME]" at bounding box center [68, 120] width 44 height 4
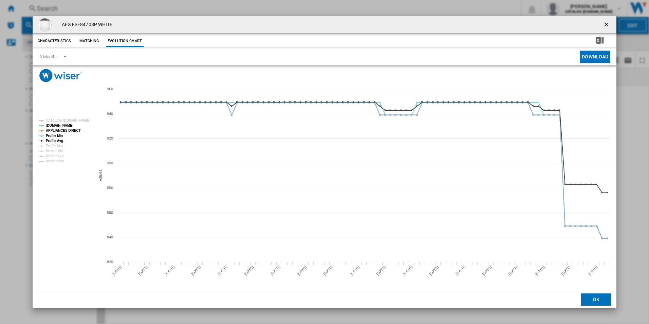
click at [75, 127] on rect "Product popup" at bounding box center [64, 141] width 56 height 50
click at [75, 129] on tspan "APPLIANCES DIRECT" at bounding box center [63, 131] width 35 height 4
click at [61, 135] on tspan "Profile Min" at bounding box center [54, 136] width 17 height 4
click at [62, 140] on tspan "Profile Avg" at bounding box center [54, 141] width 17 height 4
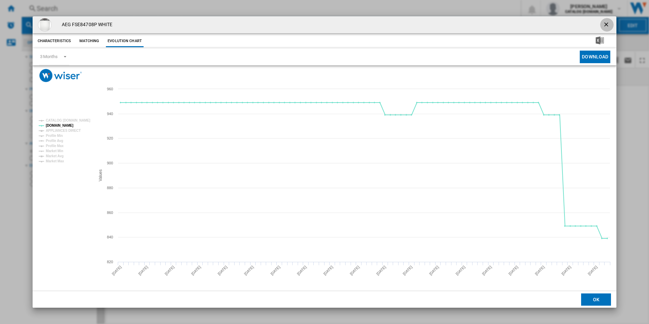
drag, startPoint x: 608, startPoint y: 25, endPoint x: 540, endPoint y: 25, distance: 67.6
click at [607, 25] on ng-md-icon "getI18NText('BUTTONS.CLOSE_DIALOG')" at bounding box center [607, 25] width 8 height 8
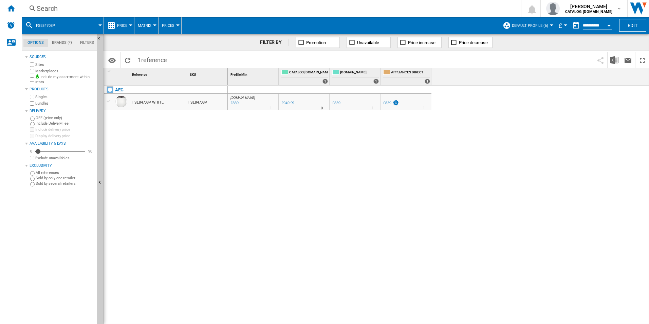
click at [449, 3] on div "Search Search 0 [PERSON_NAME] CATALOG [DOMAIN_NAME] CATALOG [DOMAIN_NAME] My se…" at bounding box center [335, 8] width 627 height 17
click at [445, 10] on div "Search" at bounding box center [270, 9] width 466 height 10
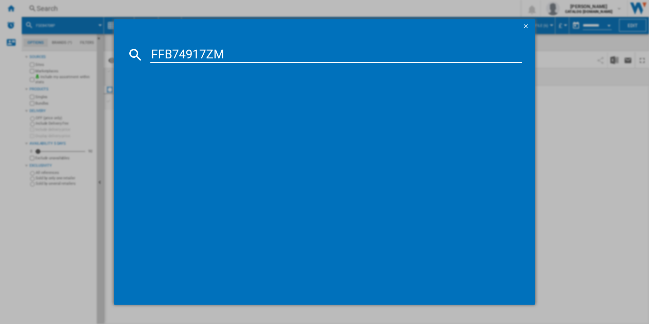
type input "FFB74917ZM"
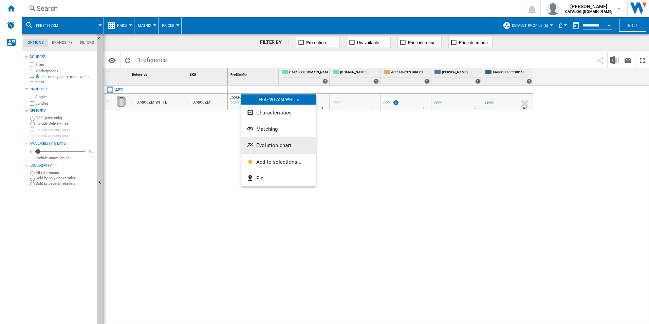
click at [265, 146] on span "Evolution chart" at bounding box center [273, 145] width 35 height 6
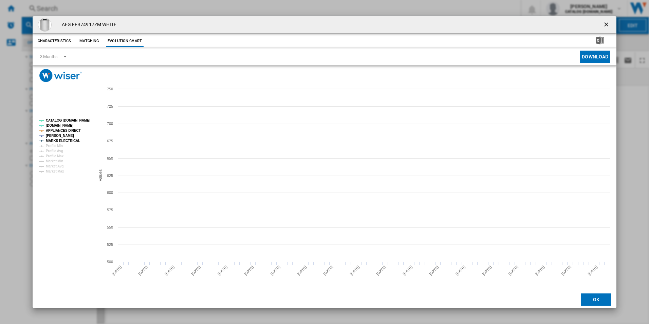
click at [78, 120] on tspan "CATALOG [DOMAIN_NAME]" at bounding box center [68, 120] width 44 height 4
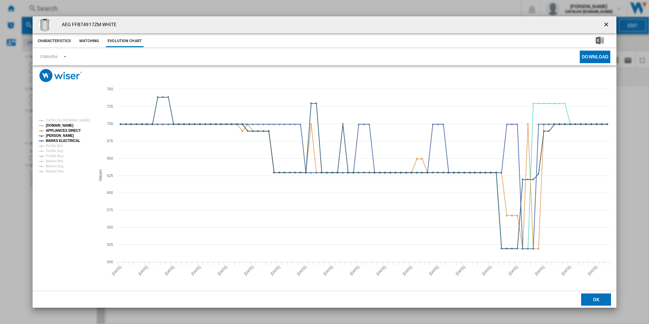
click at [74, 127] on rect "Product popup" at bounding box center [64, 146] width 56 height 60
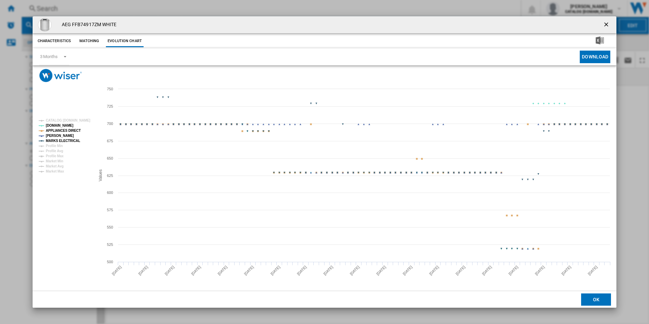
click at [74, 129] on tspan "APPLIANCES DIRECT" at bounding box center [63, 131] width 35 height 4
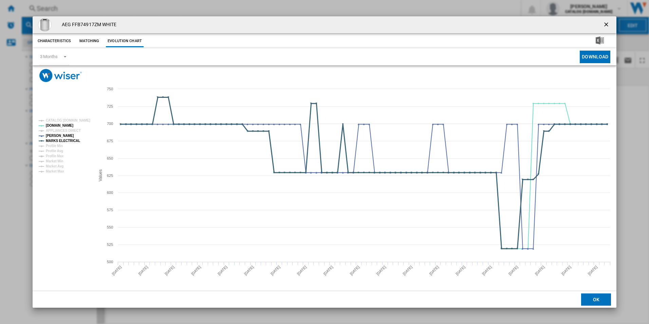
click at [74, 139] on tspan "MARKS ELECTRICAL" at bounding box center [63, 141] width 34 height 4
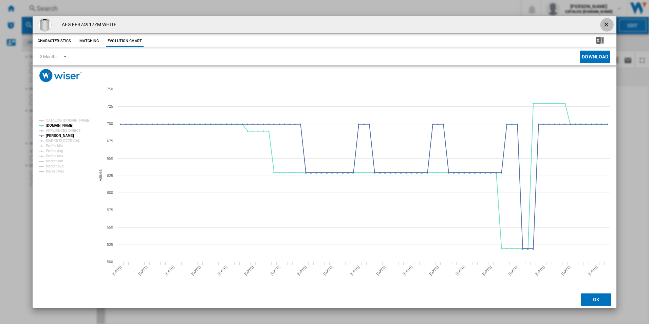
click at [607, 24] on ng-md-icon "getI18NText('BUTTONS.CLOSE_DIALOG')" at bounding box center [607, 25] width 8 height 8
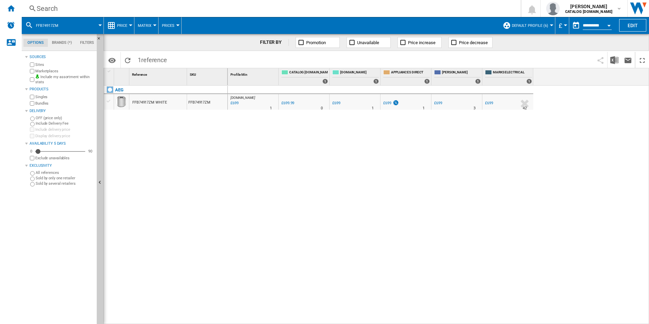
click at [380, 10] on div "Search" at bounding box center [270, 9] width 466 height 10
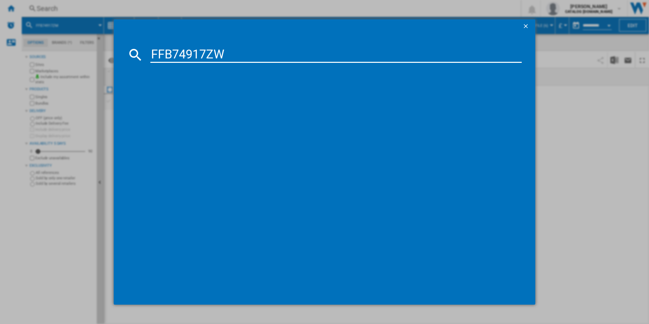
type input "FFB74917ZW"
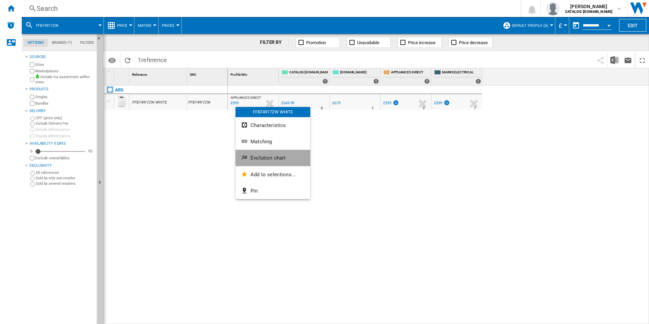
click at [267, 158] on span "Evolution chart" at bounding box center [268, 158] width 35 height 6
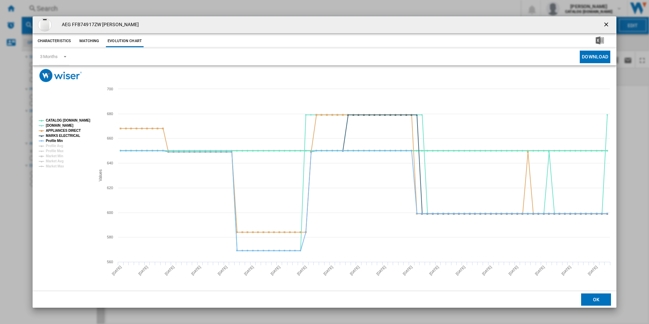
click at [83, 120] on tspan "CATALOG [DOMAIN_NAME]" at bounding box center [68, 120] width 44 height 4
click at [57, 140] on tspan "Profile Min" at bounding box center [54, 141] width 17 height 4
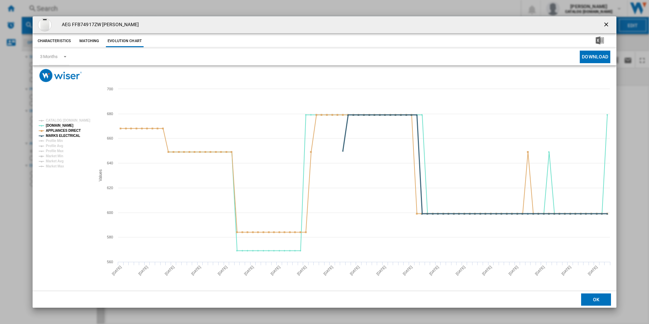
click at [64, 136] on tspan "MARKS ELECTRICAL" at bounding box center [63, 136] width 34 height 4
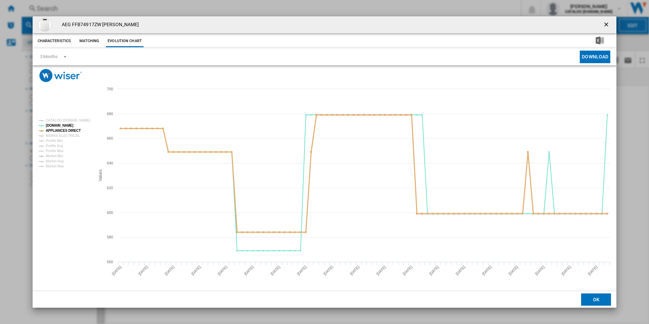
click at [70, 129] on tspan "APPLIANCES DIRECT" at bounding box center [63, 131] width 35 height 4
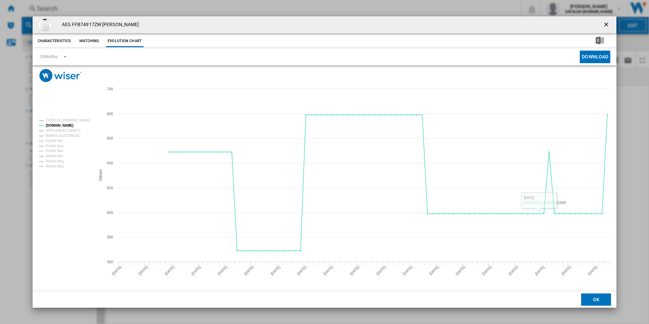
drag, startPoint x: 605, startPoint y: 24, endPoint x: 551, endPoint y: 43, distance: 57.3
click at [605, 24] on ng-md-icon "getI18NText('BUTTONS.CLOSE_DIALOG')" at bounding box center [607, 25] width 8 height 8
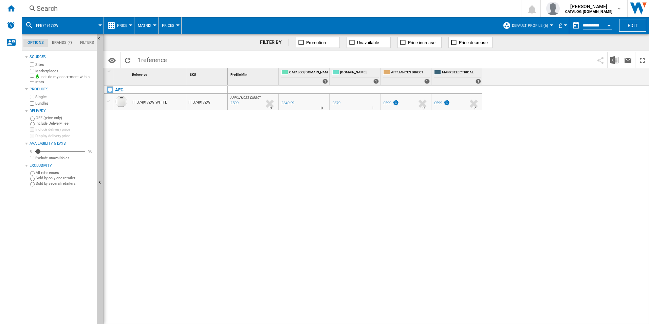
click at [279, 194] on div "APPLIANCES DIRECT : APPLIANCES DIRECT -7.8 % £599 % N/A 9 APPLIANCES DIRECT : A…" at bounding box center [439, 205] width 422 height 239
click at [289, 173] on div "APPLIANCES DIRECT : APPLIANCES DIRECT -7.8 % £599 % N/A 9 APPLIANCES DIRECT : A…" at bounding box center [439, 205] width 422 height 239
drag, startPoint x: 381, startPoint y: 139, endPoint x: 368, endPoint y: 146, distance: 14.9
click at [381, 139] on div "APPLIANCES DIRECT : APPLIANCES DIRECT -7.8 % £599 % N/A 9 APPLIANCES DIRECT : A…" at bounding box center [439, 205] width 422 height 239
